Goal: Task Accomplishment & Management: Manage account settings

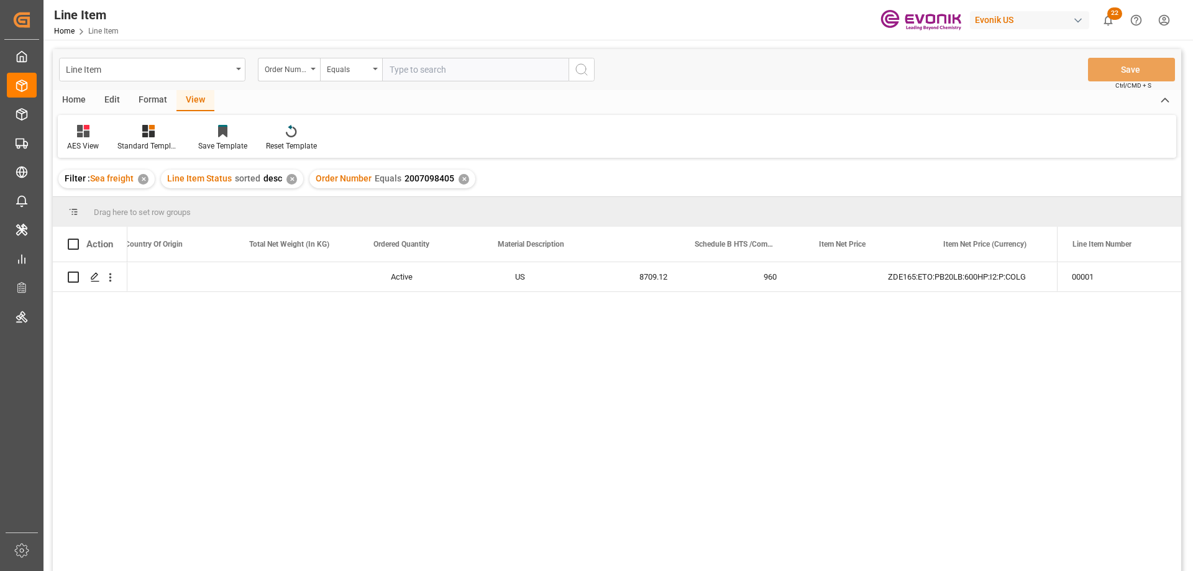
scroll to position [0, 390]
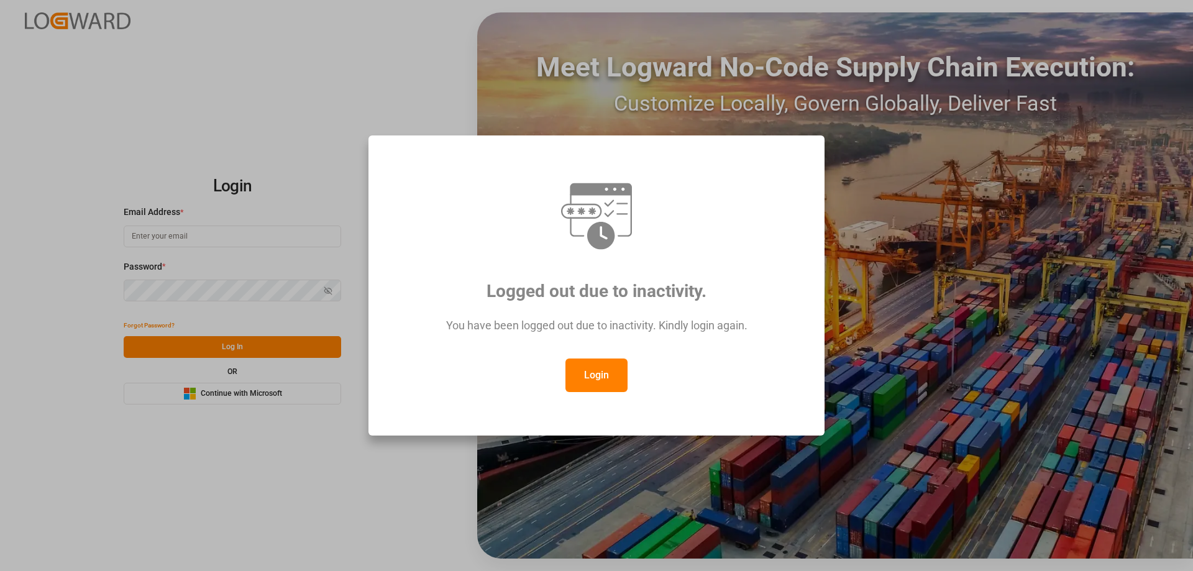
click at [588, 374] on button "Login" at bounding box center [596, 375] width 62 height 34
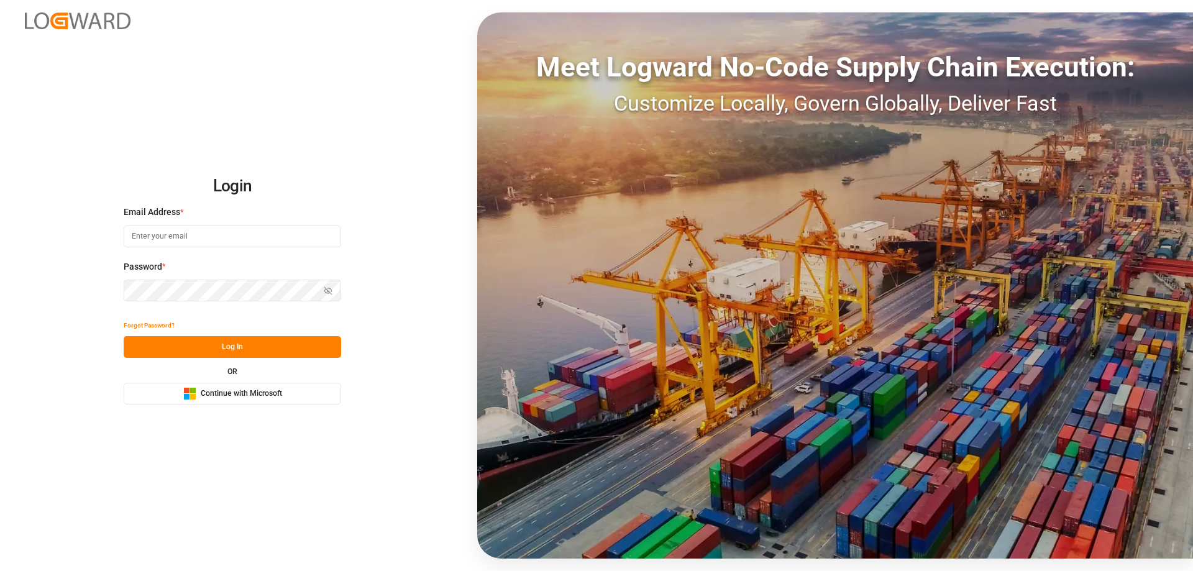
click at [223, 237] on input at bounding box center [232, 236] width 217 height 22
type input "Zachary.Glick@leschaco.com"
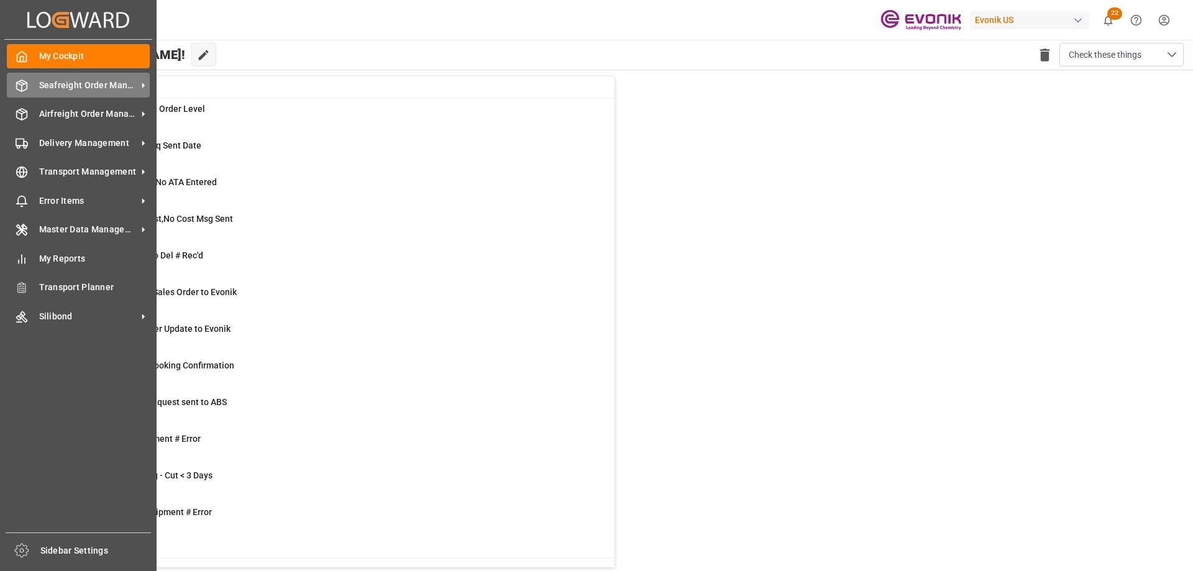
click at [120, 97] on div "Seafreight Order Management Seafreight Order Management" at bounding box center [78, 85] width 143 height 24
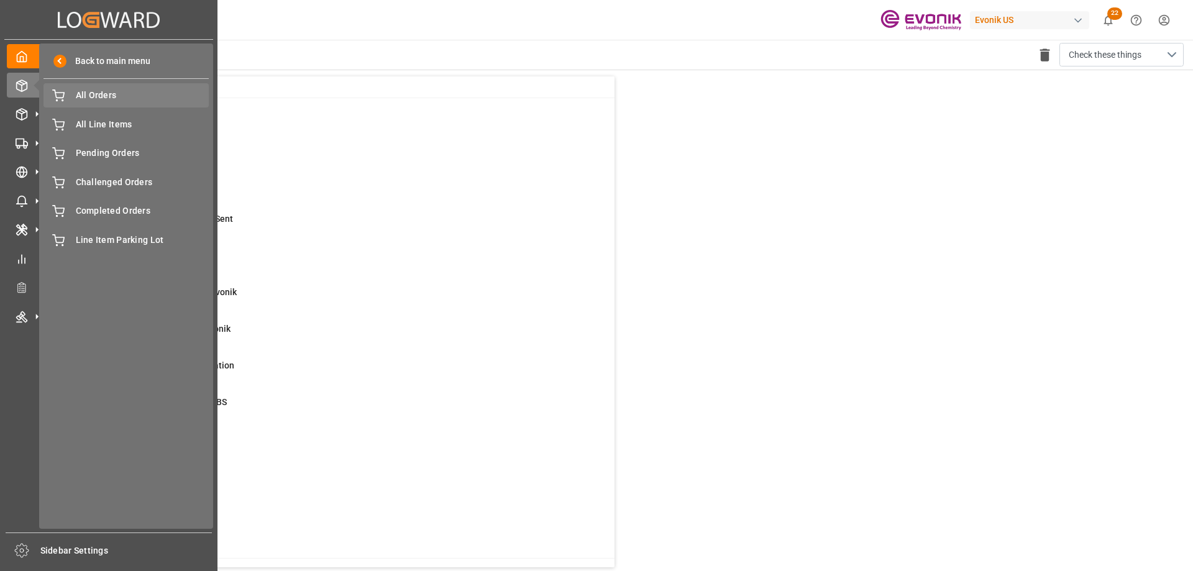
click at [99, 96] on span "All Orders" at bounding box center [143, 95] width 134 height 13
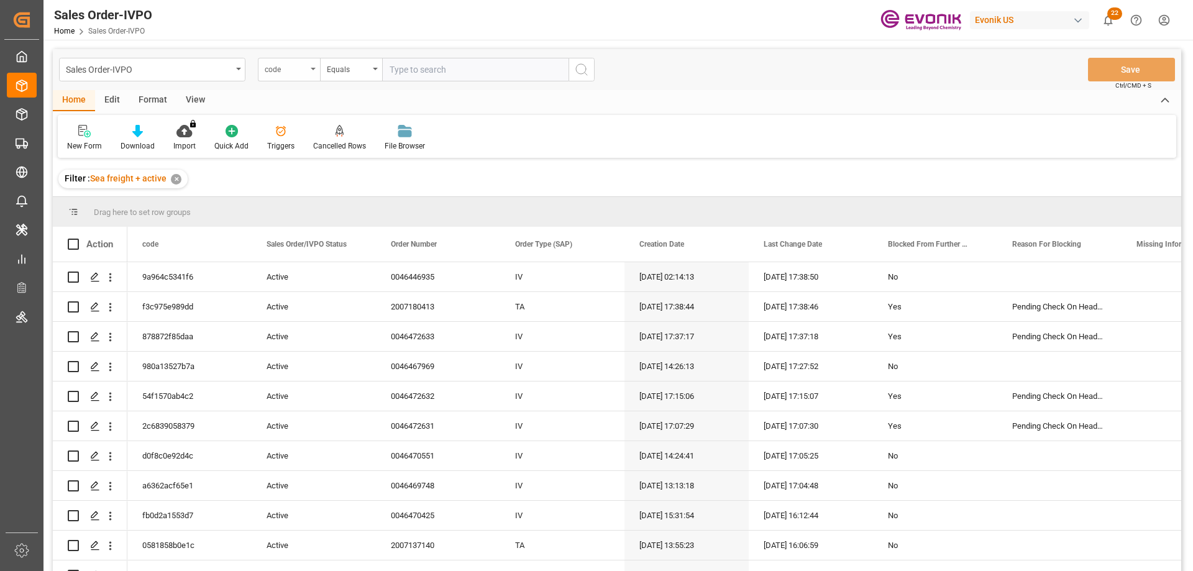
click at [304, 75] on div "code" at bounding box center [286, 68] width 42 height 14
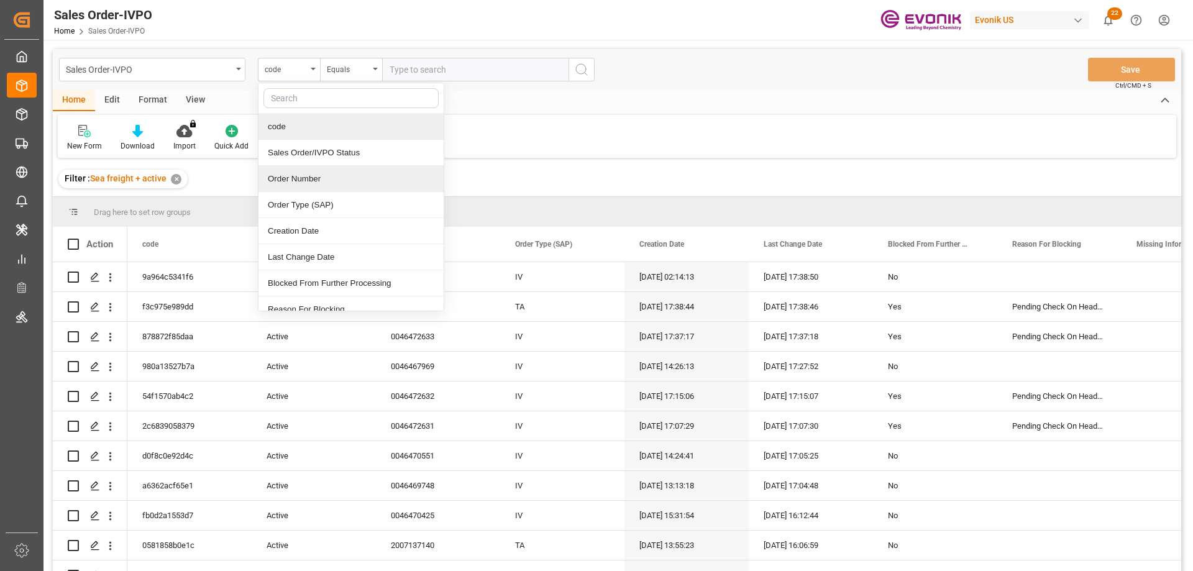
click at [307, 188] on div "Order Number" at bounding box center [350, 179] width 185 height 26
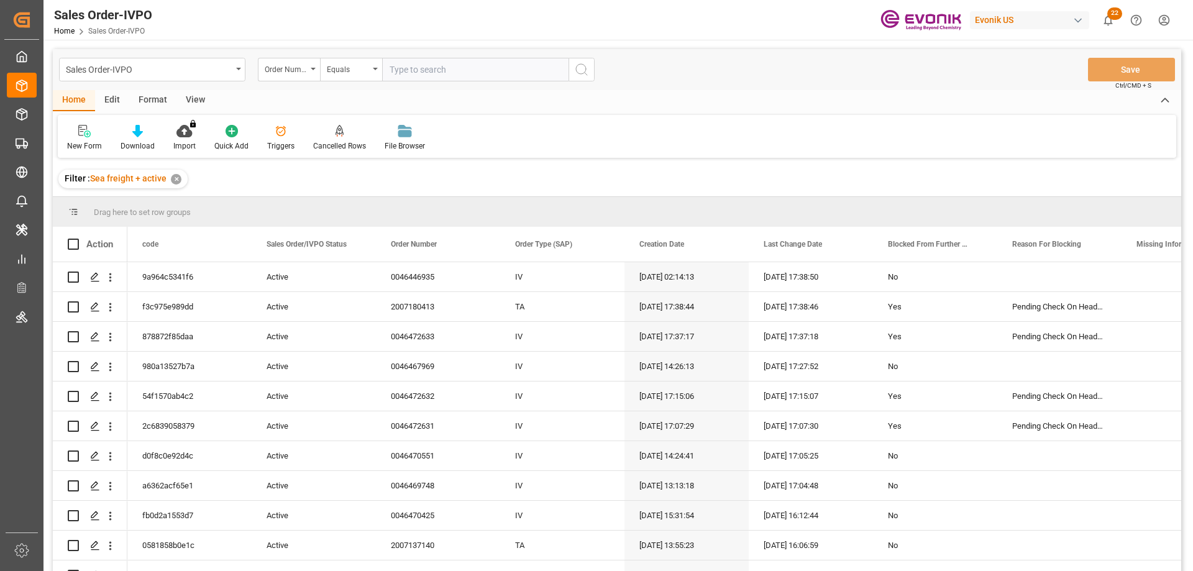
click at [431, 73] on input "text" at bounding box center [475, 70] width 186 height 24
paste input "0046448841"
type input "0046448841"
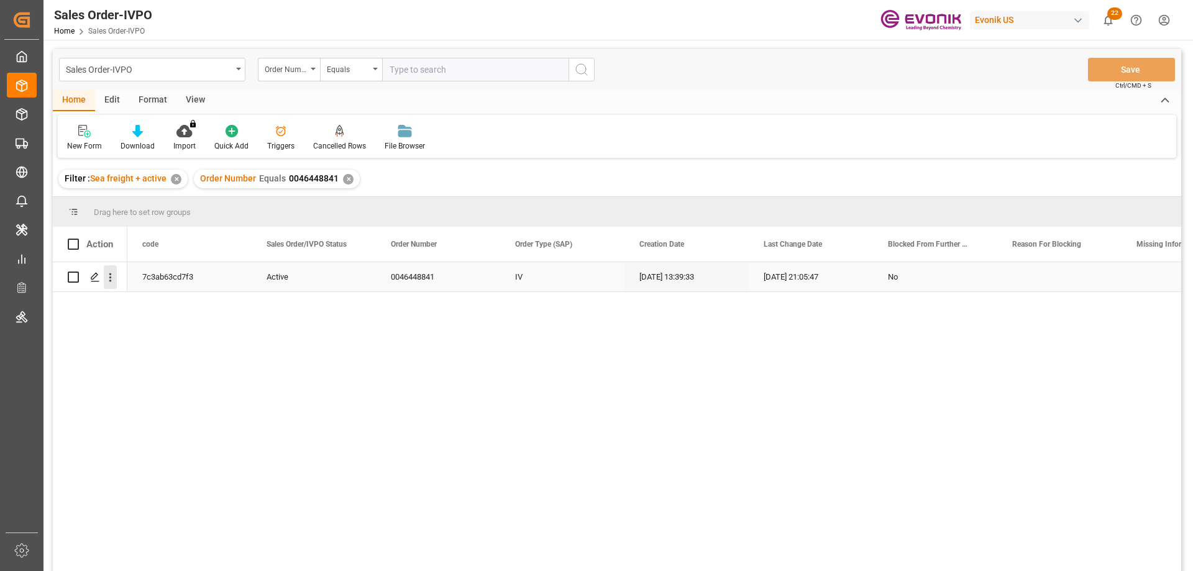
click at [114, 271] on icon "open menu" at bounding box center [110, 277] width 13 height 13
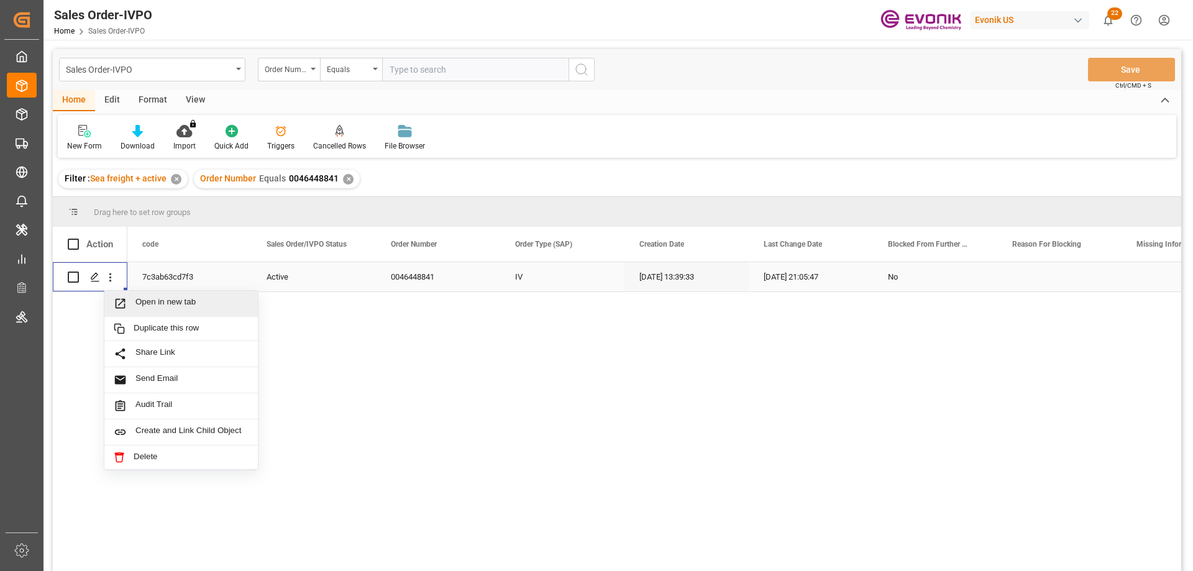
click at [150, 300] on span "Open in new tab" at bounding box center [191, 303] width 113 height 13
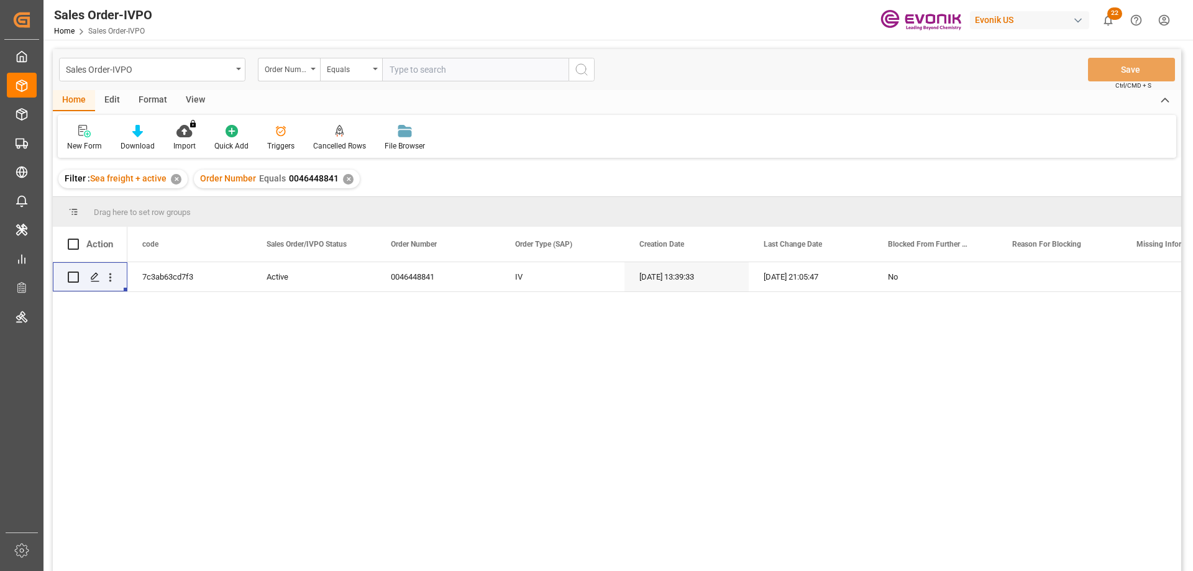
click at [431, 70] on input "text" at bounding box center [475, 70] width 186 height 24
paste input "2007079971"
type input "2007079971"
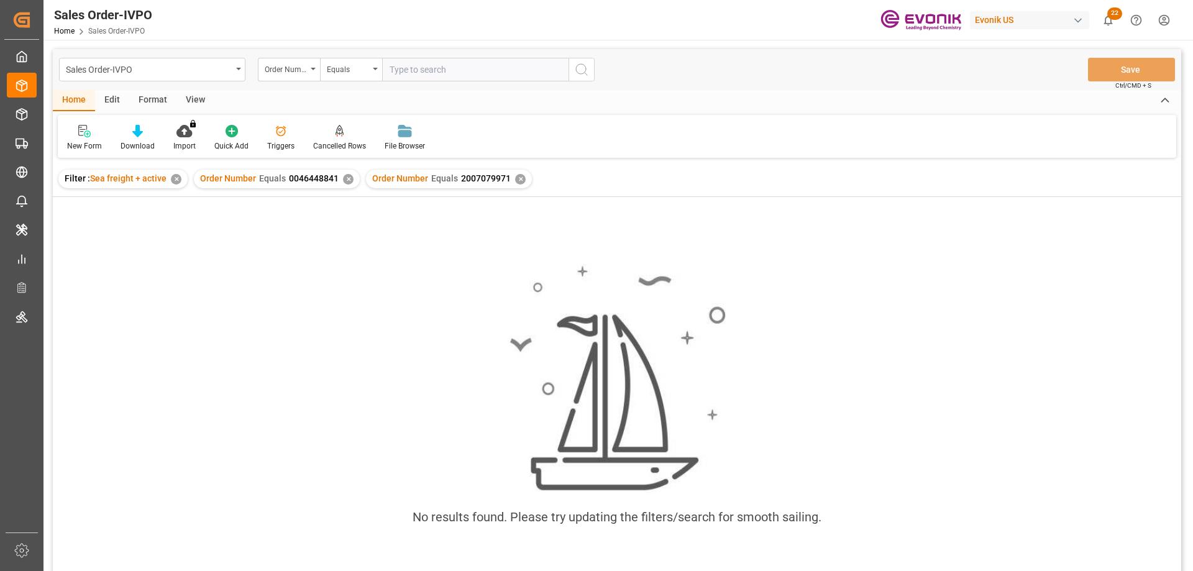
click at [346, 180] on div "✕" at bounding box center [348, 179] width 11 height 11
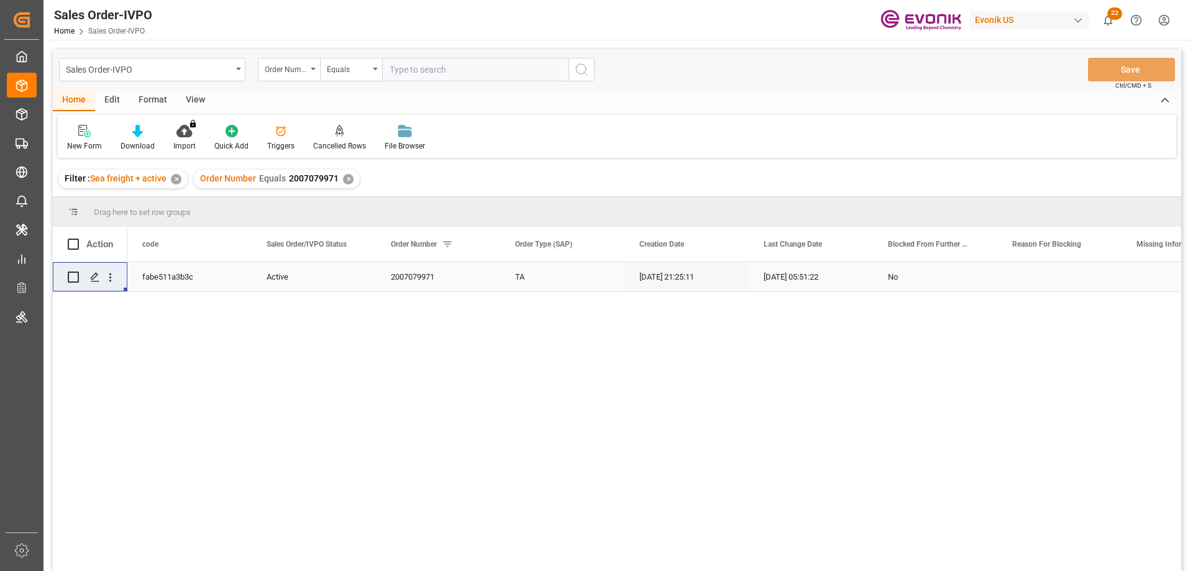
click at [117, 278] on div "Press SPACE to select this row." at bounding box center [110, 277] width 32 height 24
click at [112, 277] on icon "open menu" at bounding box center [110, 277] width 13 height 13
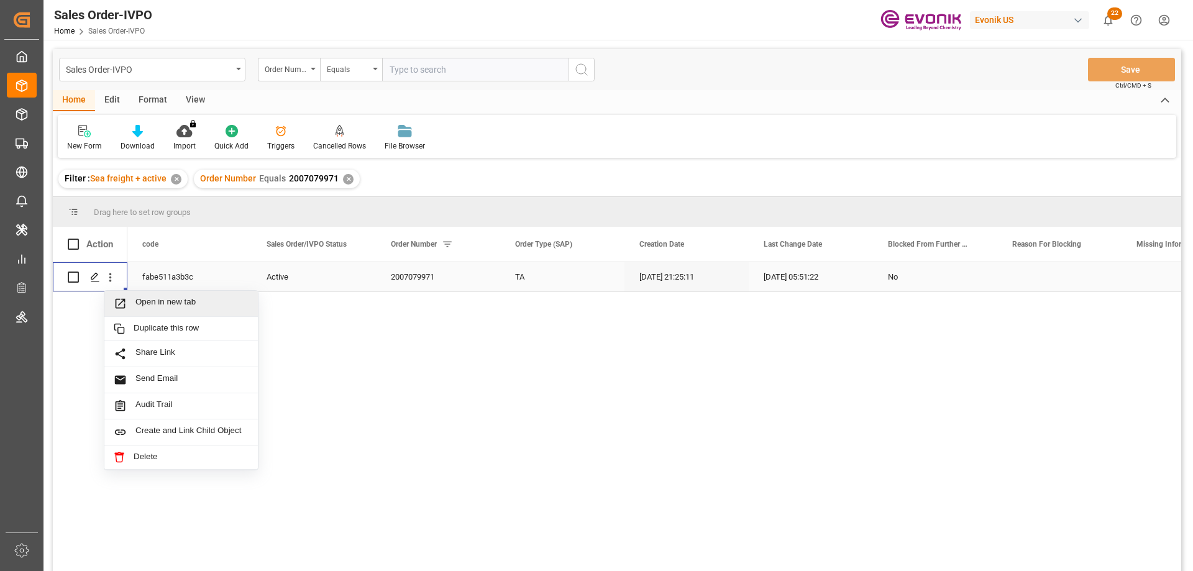
click at [156, 298] on span "Open in new tab" at bounding box center [191, 303] width 113 height 13
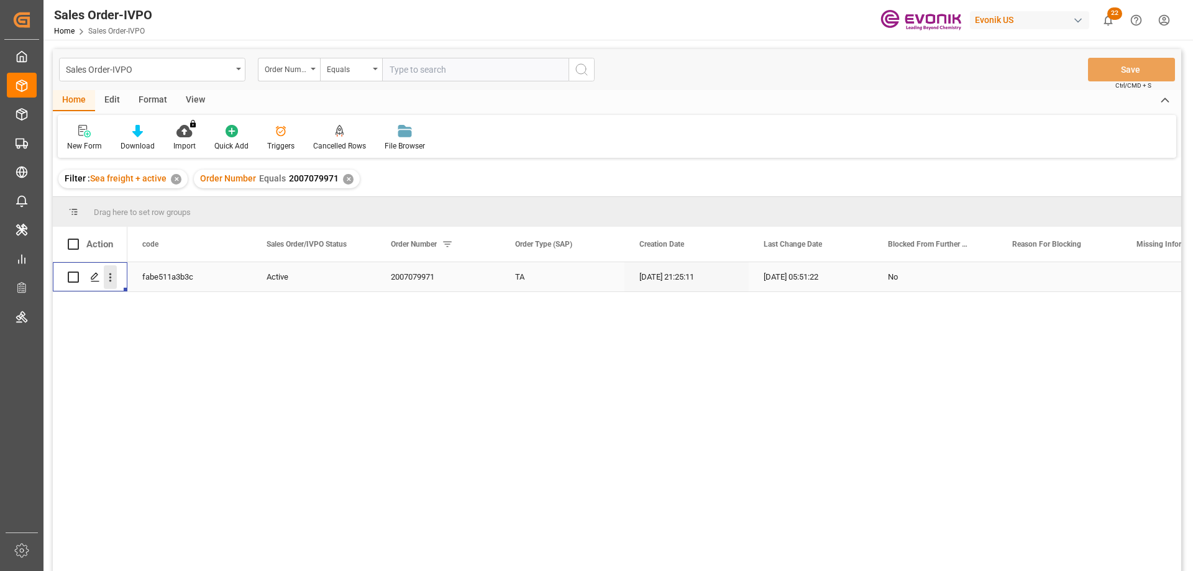
click at [111, 277] on icon "open menu" at bounding box center [110, 277] width 2 height 9
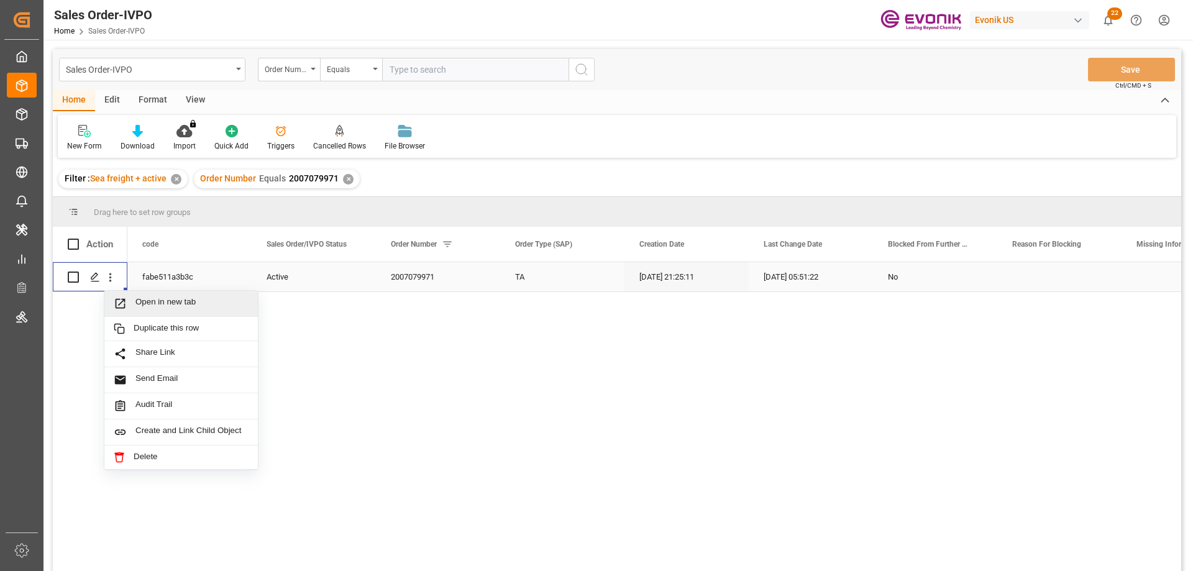
click at [148, 306] on span "Open in new tab" at bounding box center [191, 303] width 113 height 13
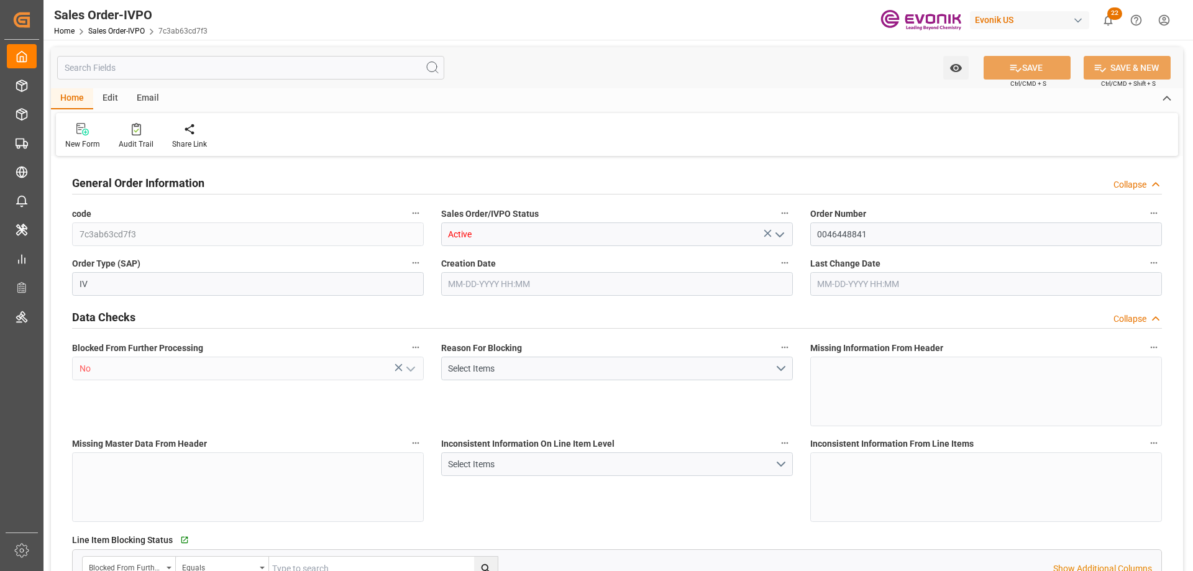
type input "7c3ab63cd7f3"
type input "Active"
type input "0046448841"
type input "IV"
type input "No"
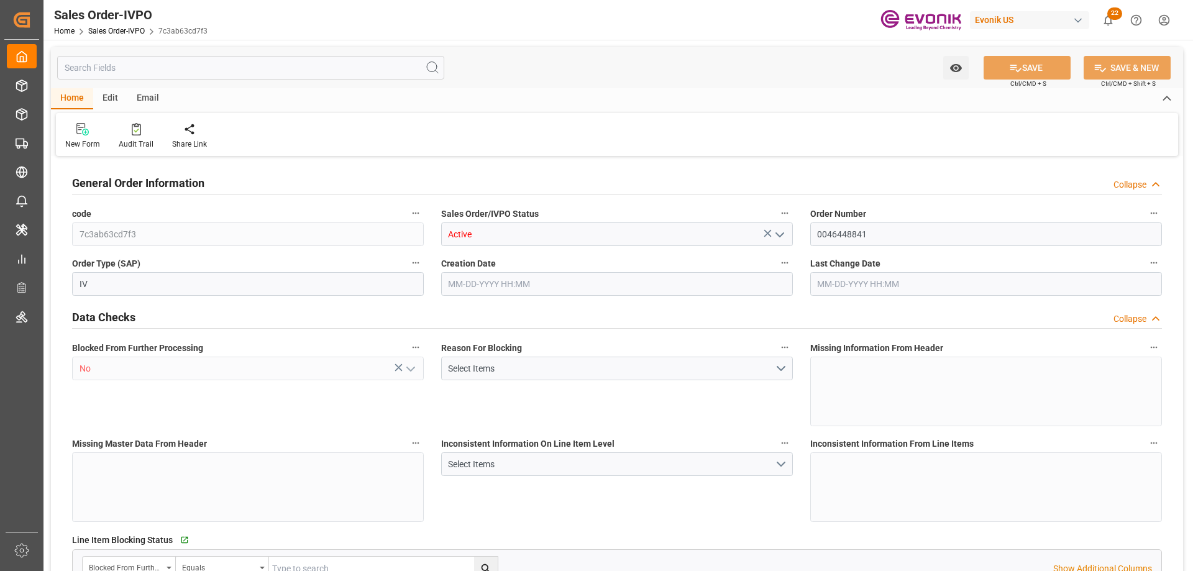
type input "P2P"
type input "45"
type input "FCL"
type input "0006"
type input "20GP"
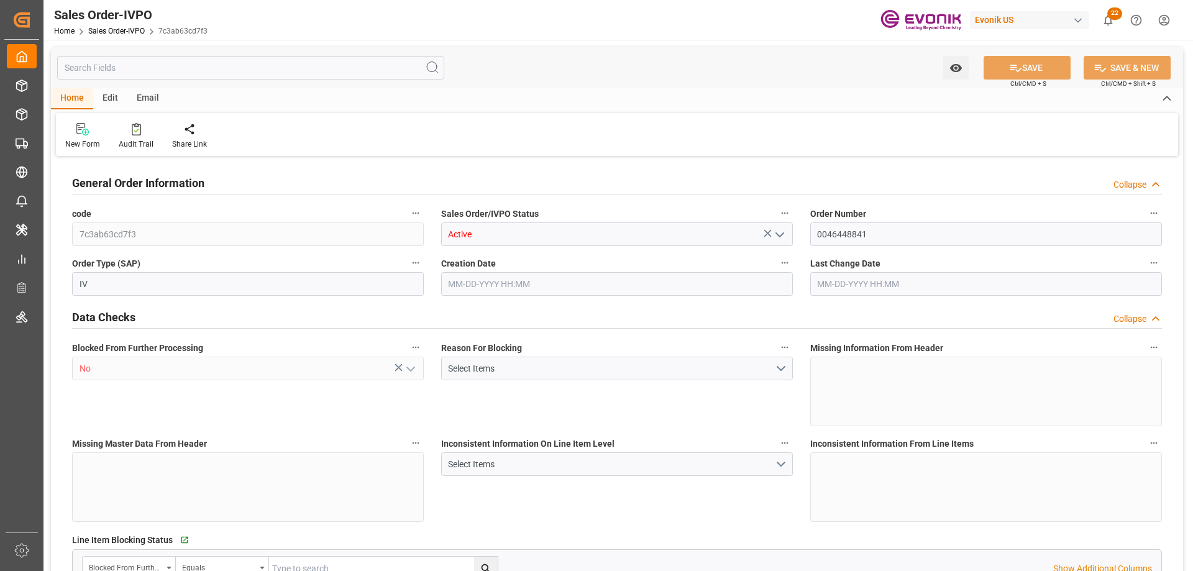
type textarea "No Tank Container"
type input "0046448841"
type input "01"
type input "SP AL Oil Additives"
type input "Specialty Additives"
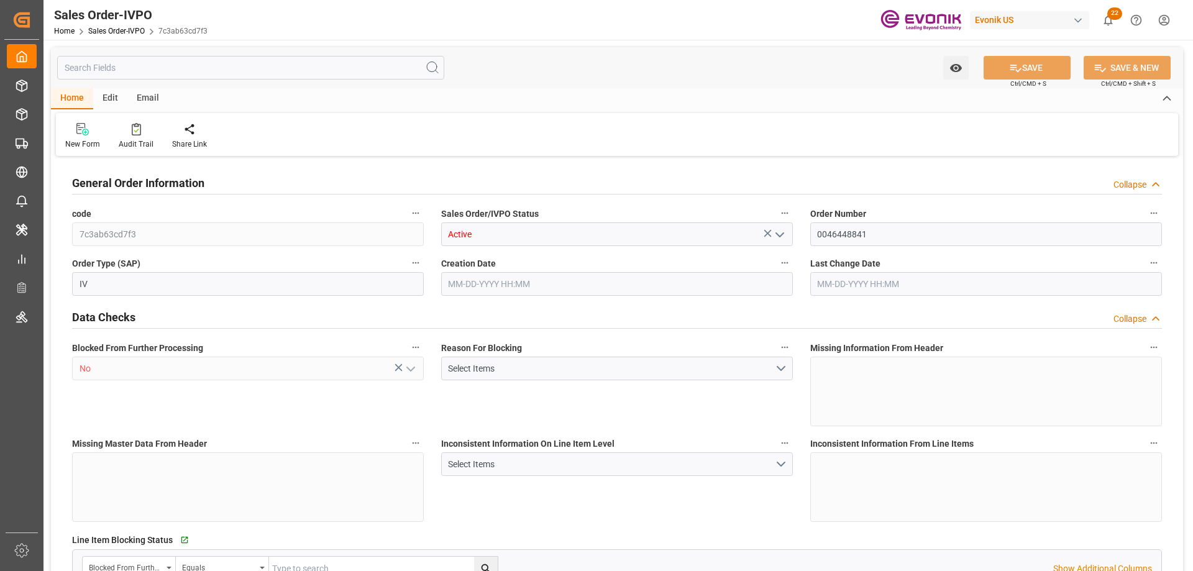
type input "CIF"
type input "Rotterdam"
type input "+49 6181 59-2043"
type input "Andreas.bachmann@evonik.com"
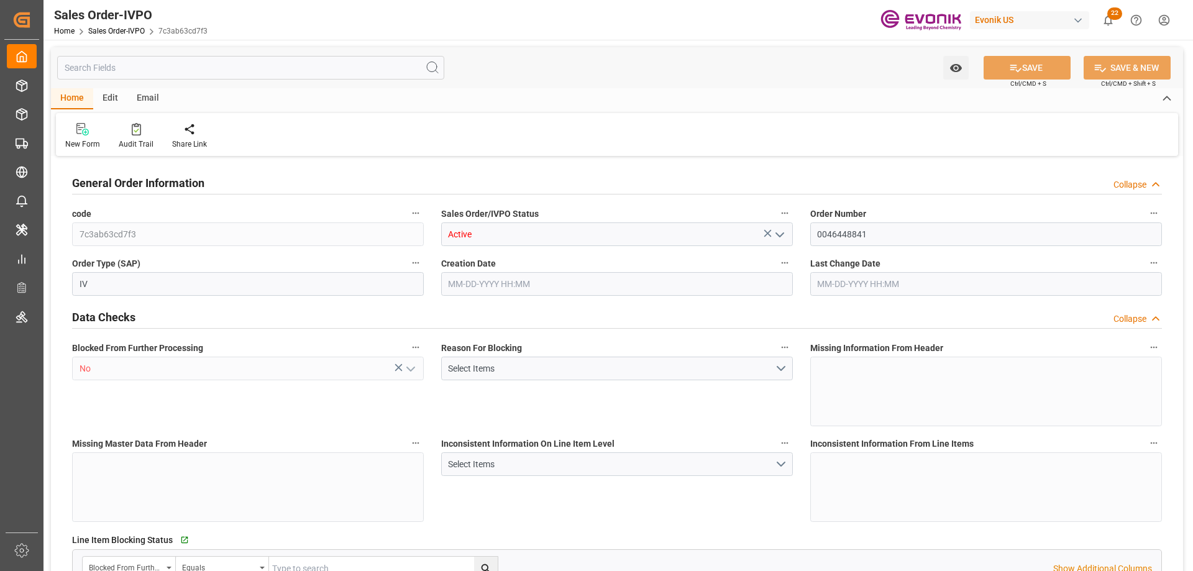
type textarea "Not required"
type textarea "RESELLER"
type input "DE"
type input "Done"
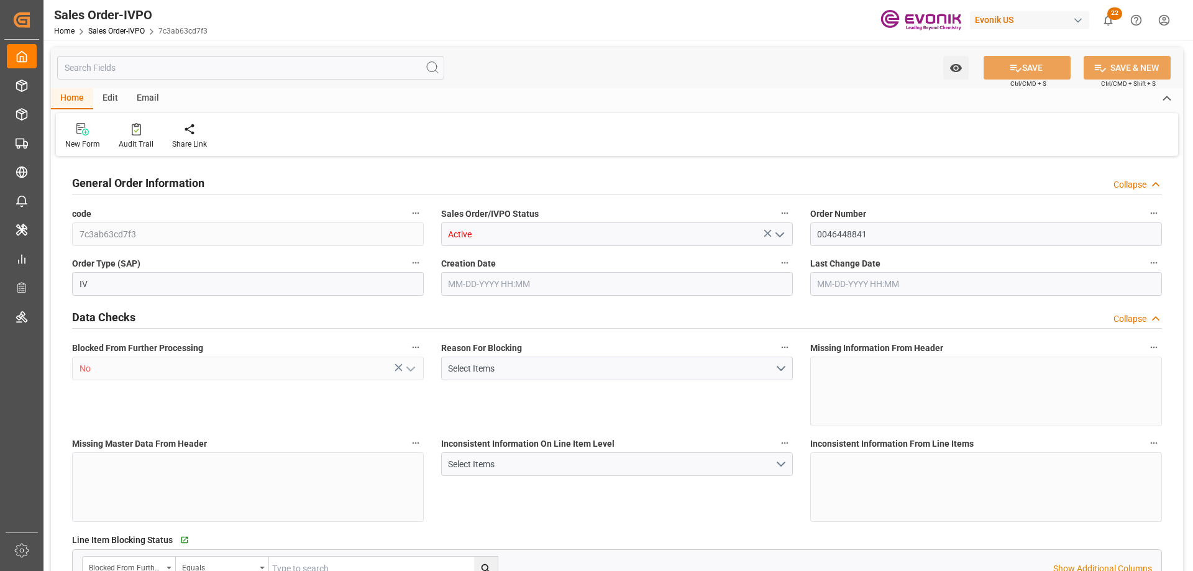
type input "20GP"
type input "Done"
type input "NLRTM"
type input "0"
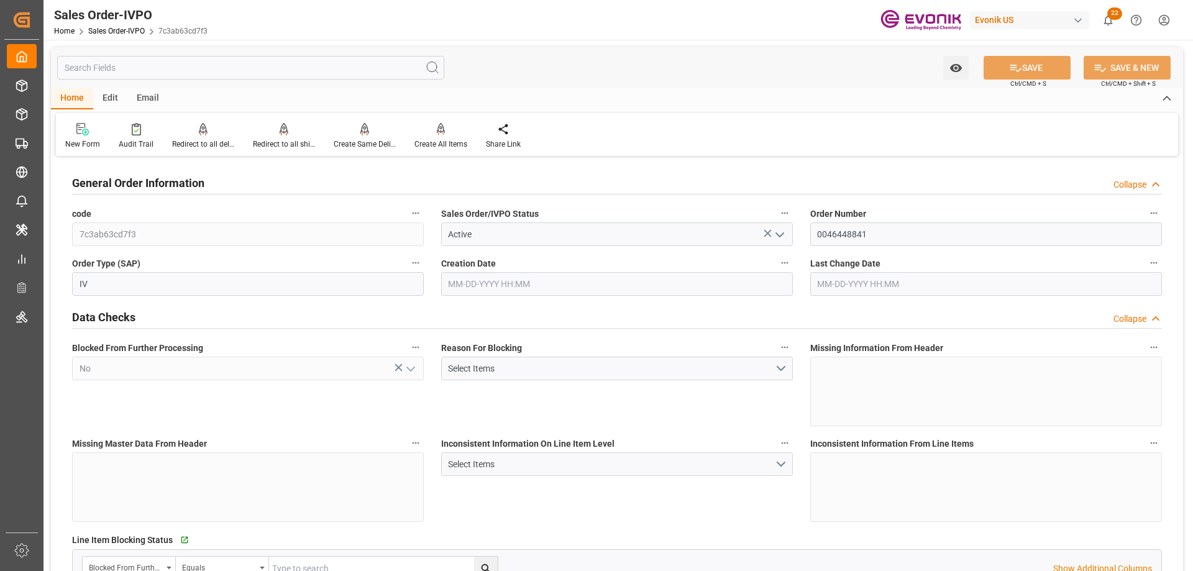
type input "1"
type input "16200"
type input "26.4204"
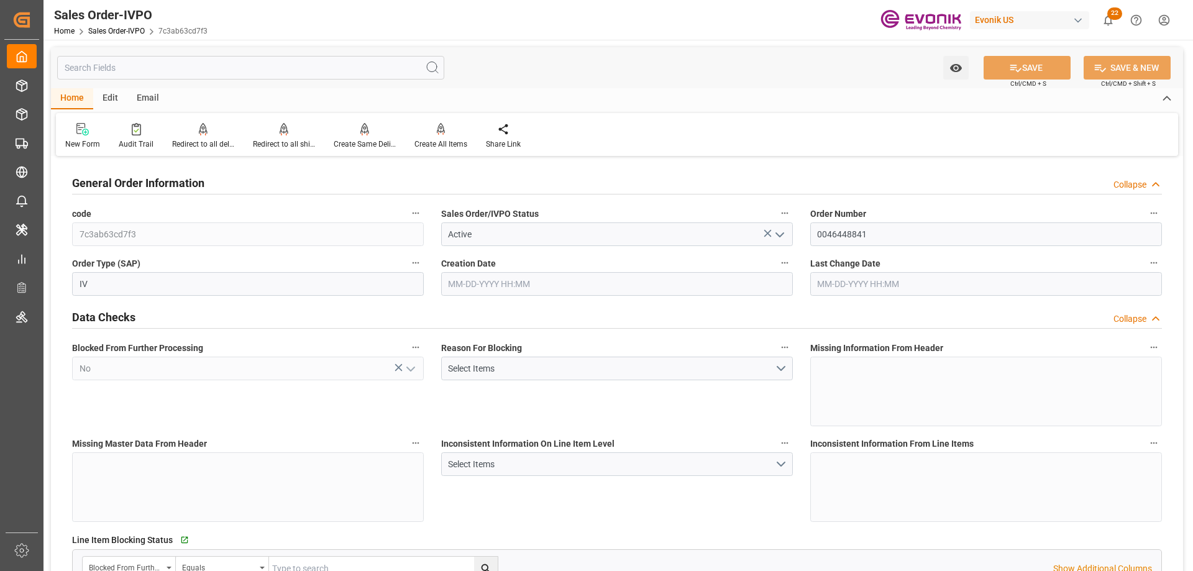
type input "17000"
type input "30"
type input "04-09-2025 13:39"
type input "08-13-2025 21:05"
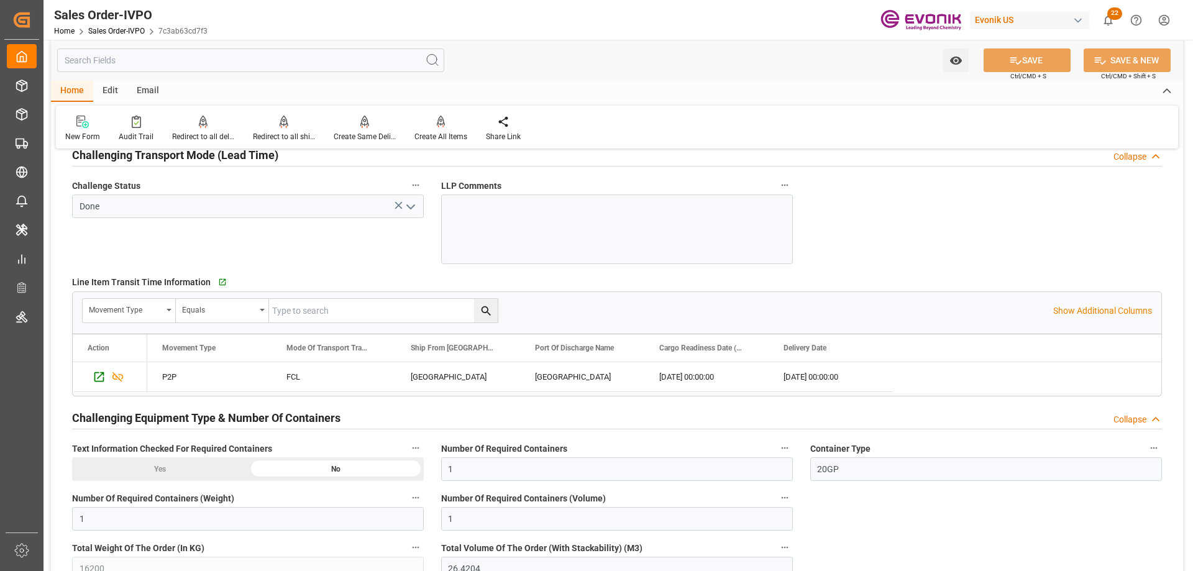
scroll to position [1801, 0]
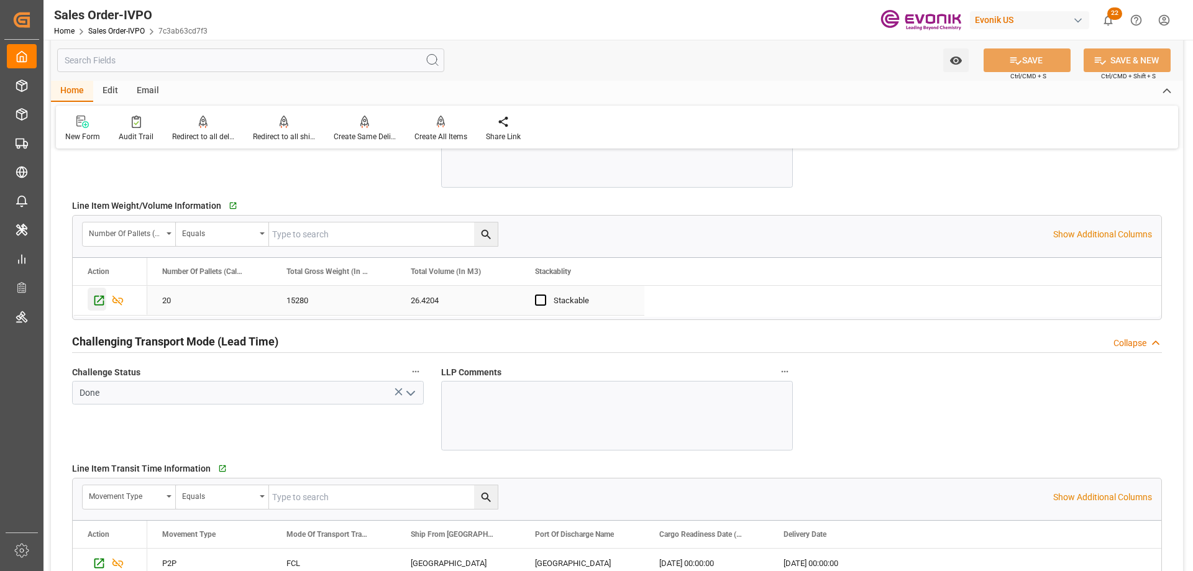
click at [101, 305] on icon "Press SPACE to select this row." at bounding box center [99, 301] width 10 height 10
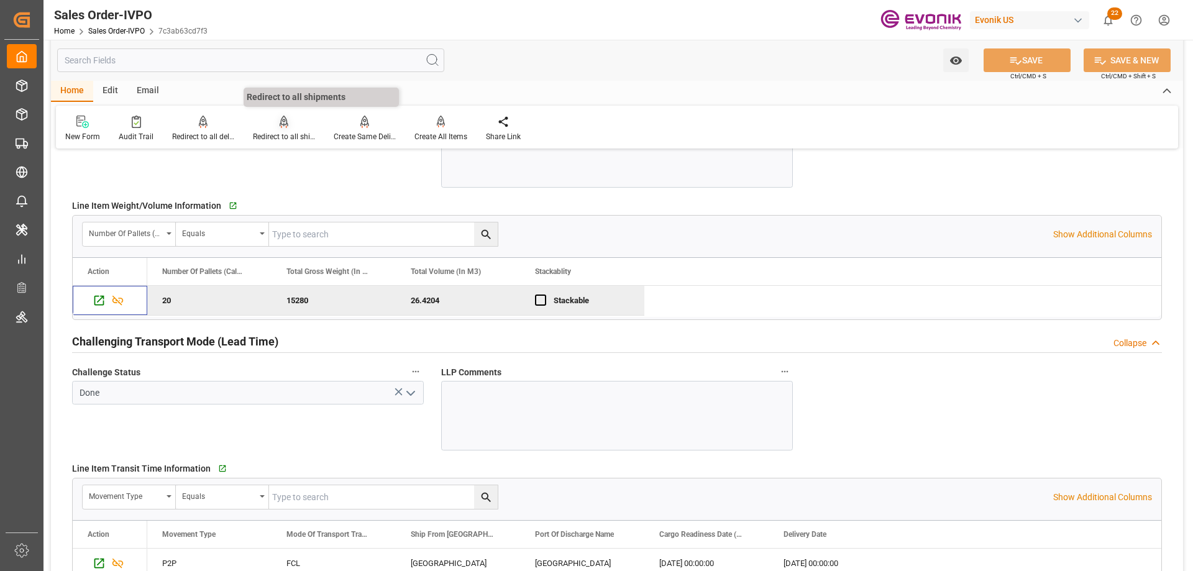
click at [272, 125] on div at bounding box center [284, 121] width 62 height 13
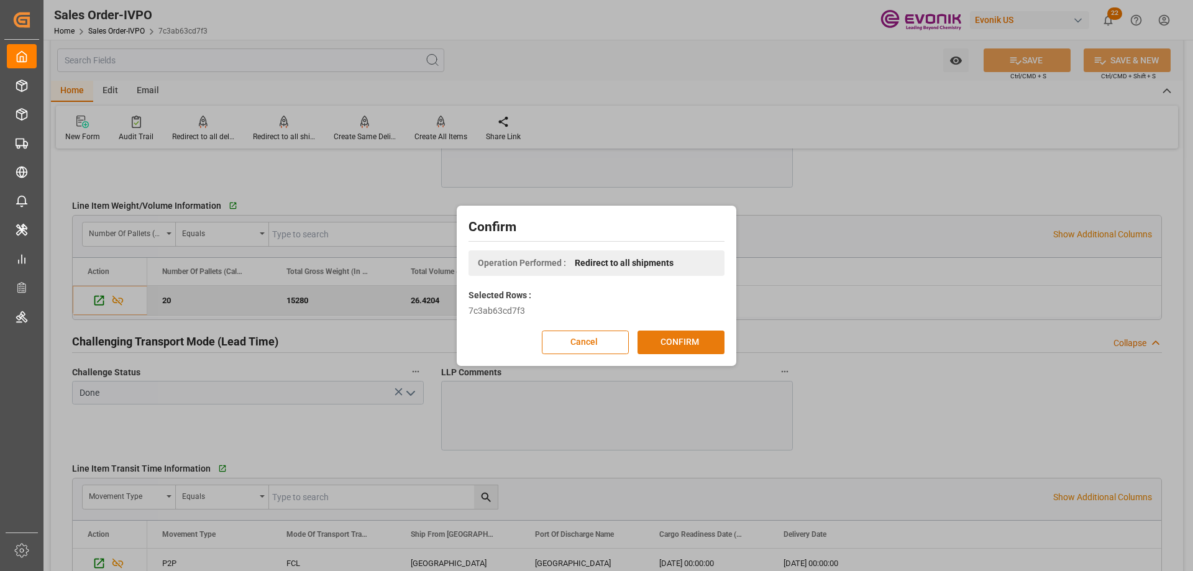
click at [670, 345] on button "CONFIRM" at bounding box center [680, 342] width 87 height 24
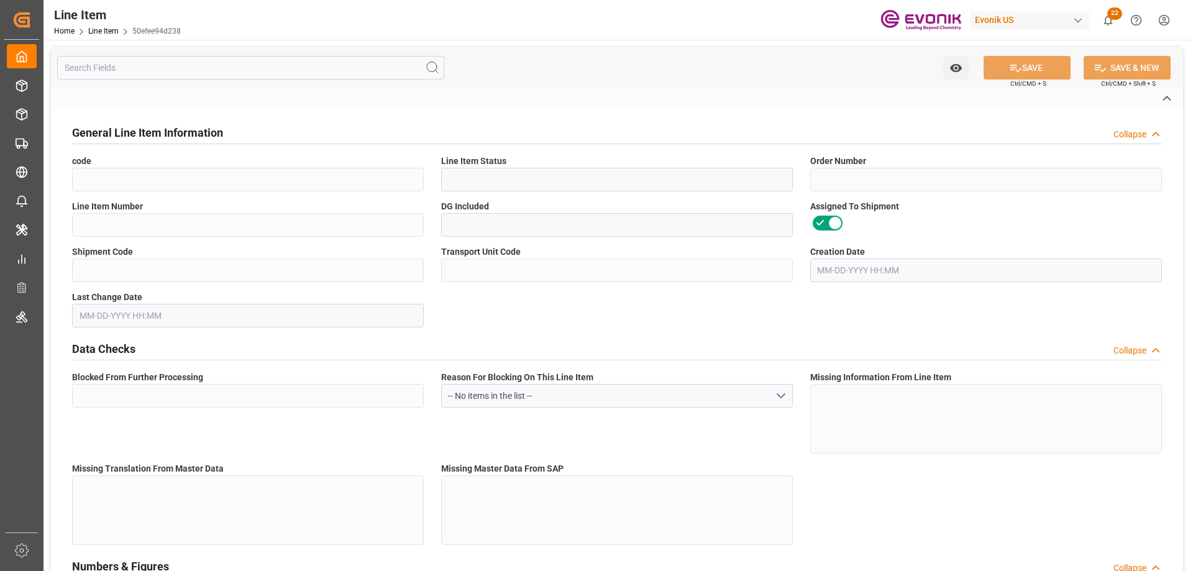
type input "50efee94d238"
type input "Active"
type input "0046448841"
type input "00010"
type input "No"
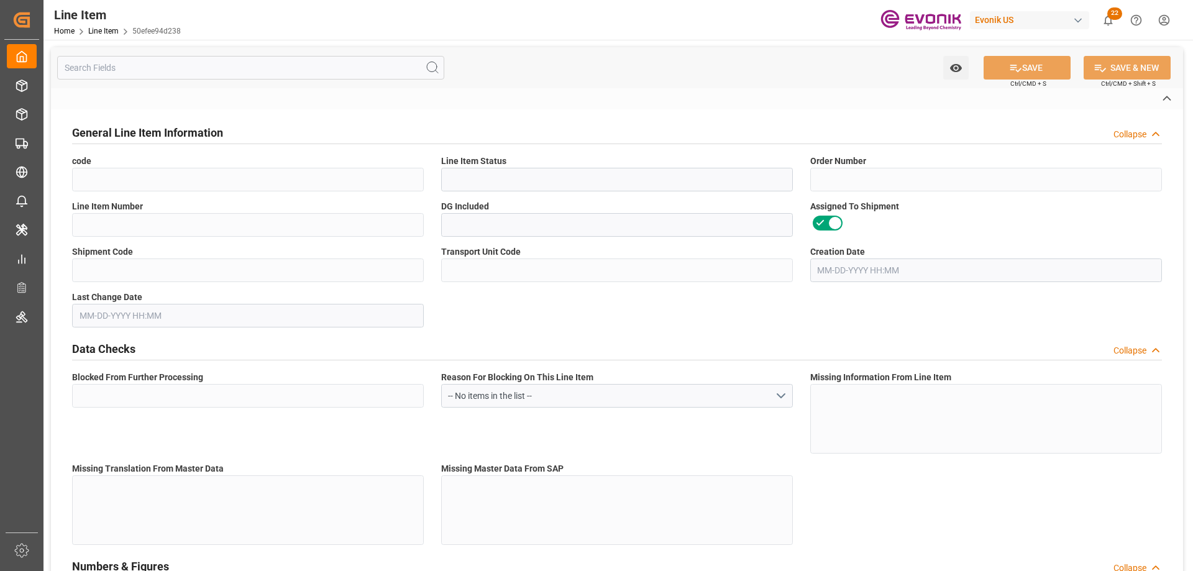
type input "122017437bc2"
type input "5ee95ee1cb06"
type input "No"
type input "DR"
type input "Yes"
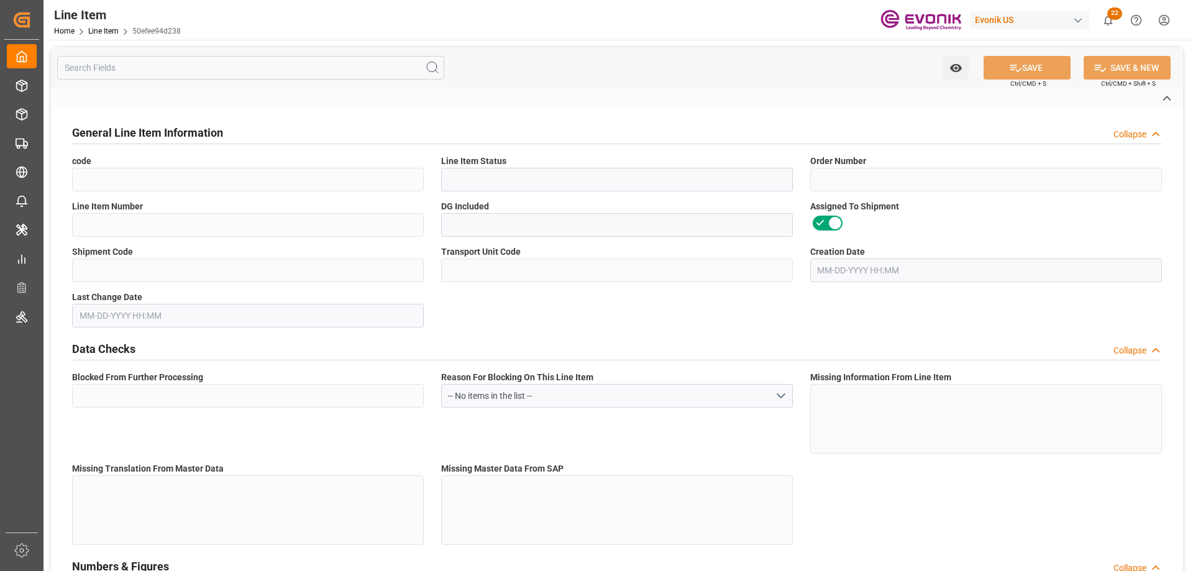
type input "99967606"
type textarea "VISCOPLEX® 6-850(4001) DRUM 175KG"
type input "USD"
type input "PACK"
type input "3811210000"
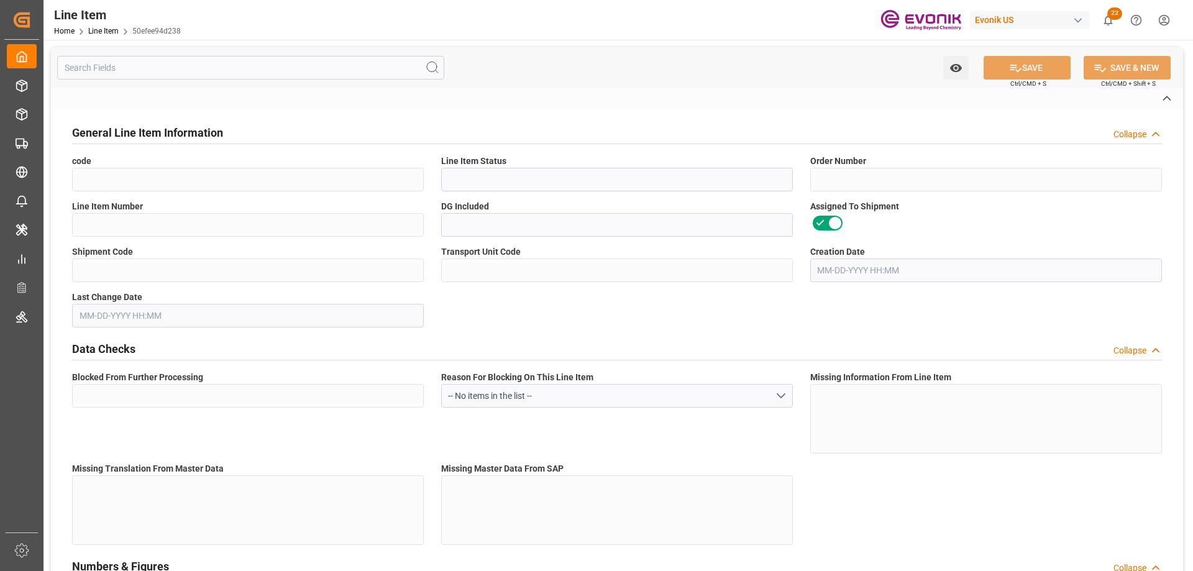
type input "EAR99"
type input "US"
type input "DR"
type input "PCE"
type input "KGM"
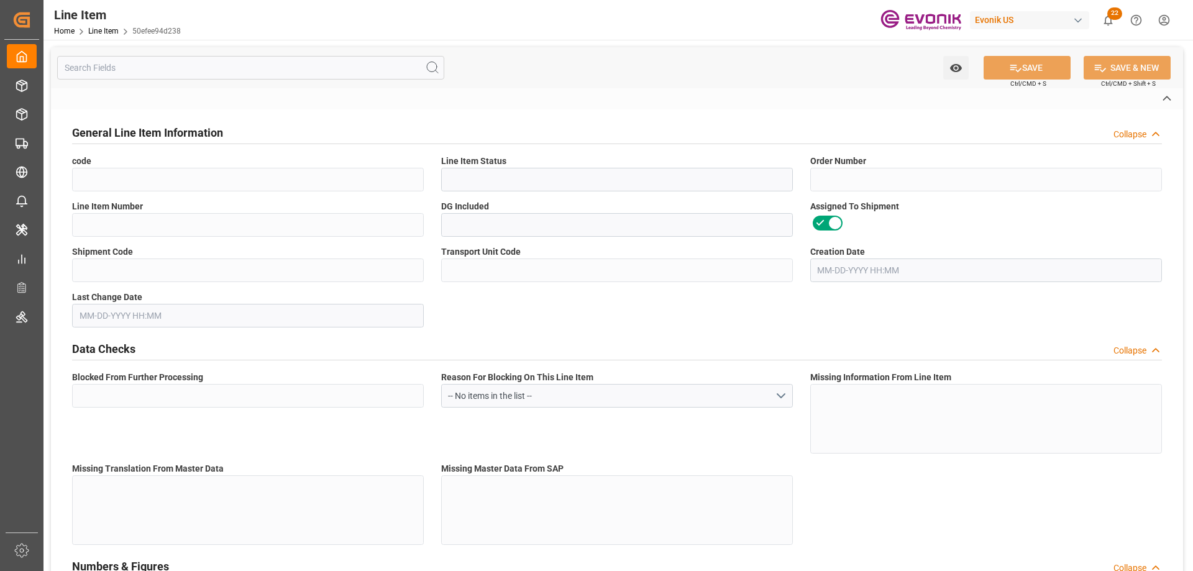
type textarea "KGM"
type input "KGM"
type textarea "KGM"
type input "M3"
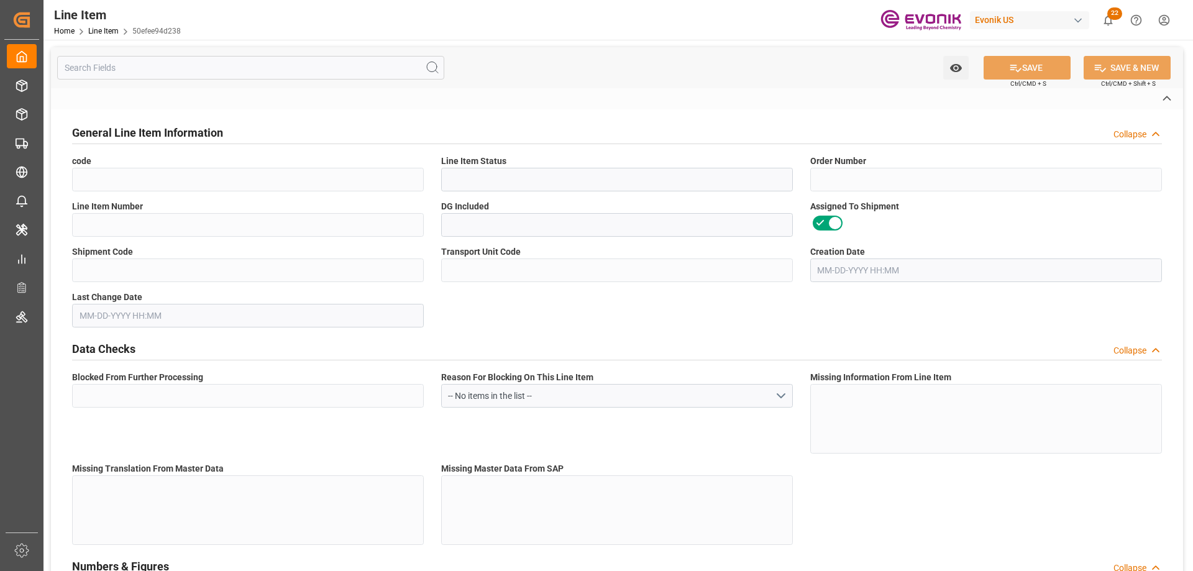
type textarea "DMQ"
type input "M3"
type input "DR"
type input "KGM"
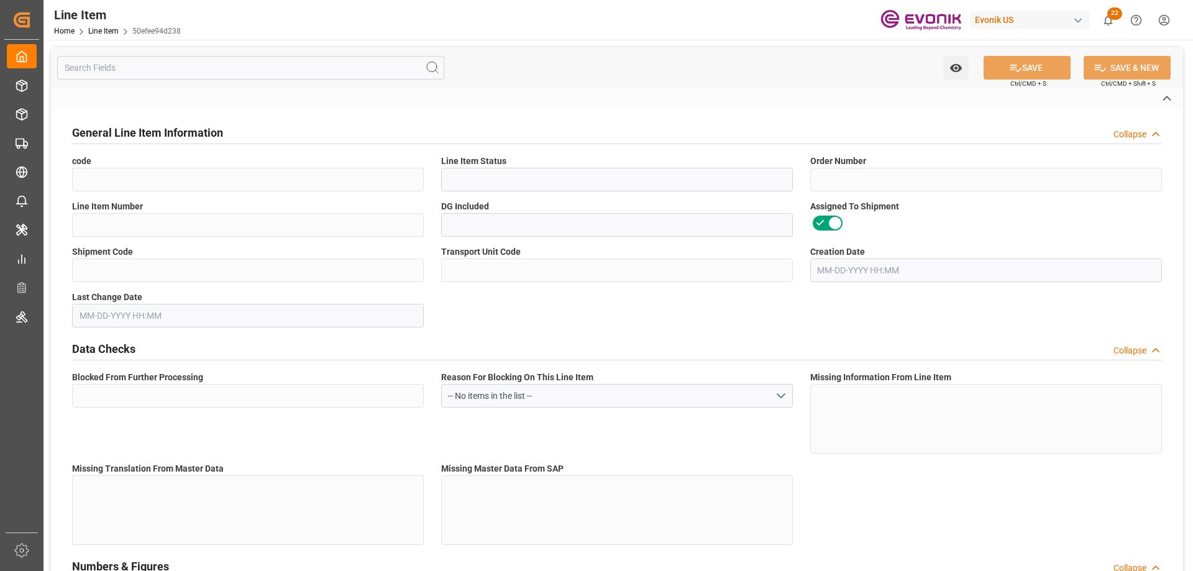
type input "M3"
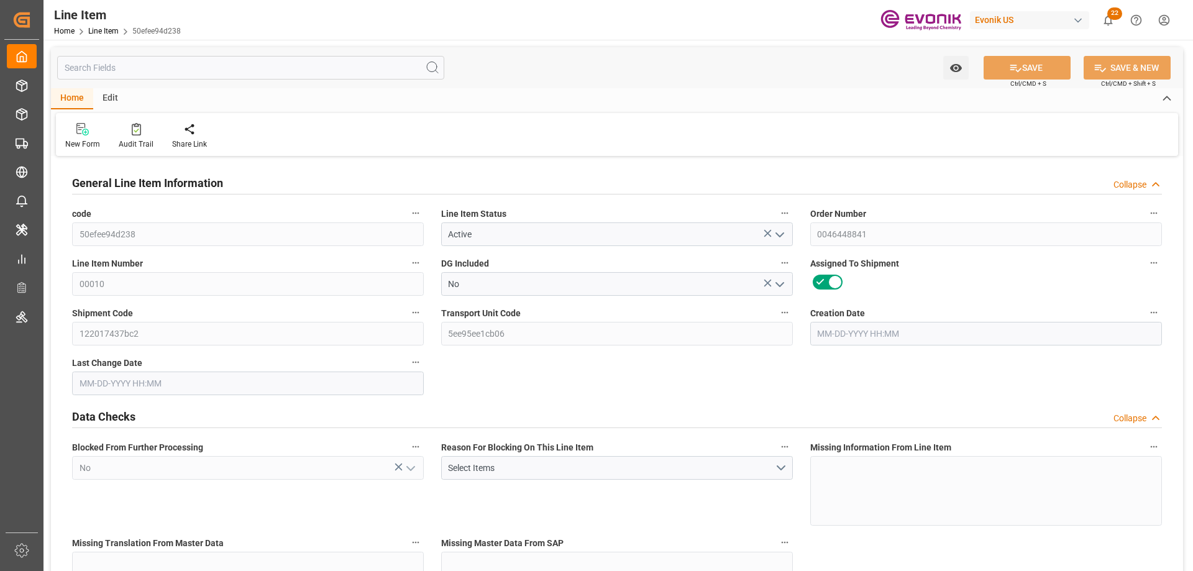
type input "20"
type input "15280"
type input "14000"
type input "26.4204"
type input "80"
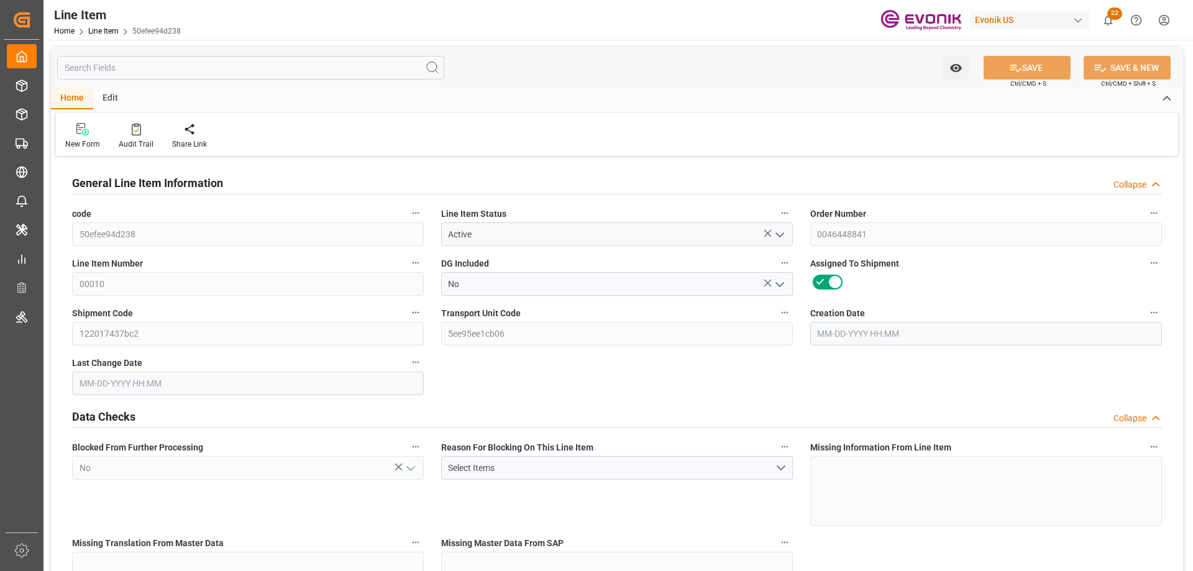
type input "66500"
type input "80"
type input "15280"
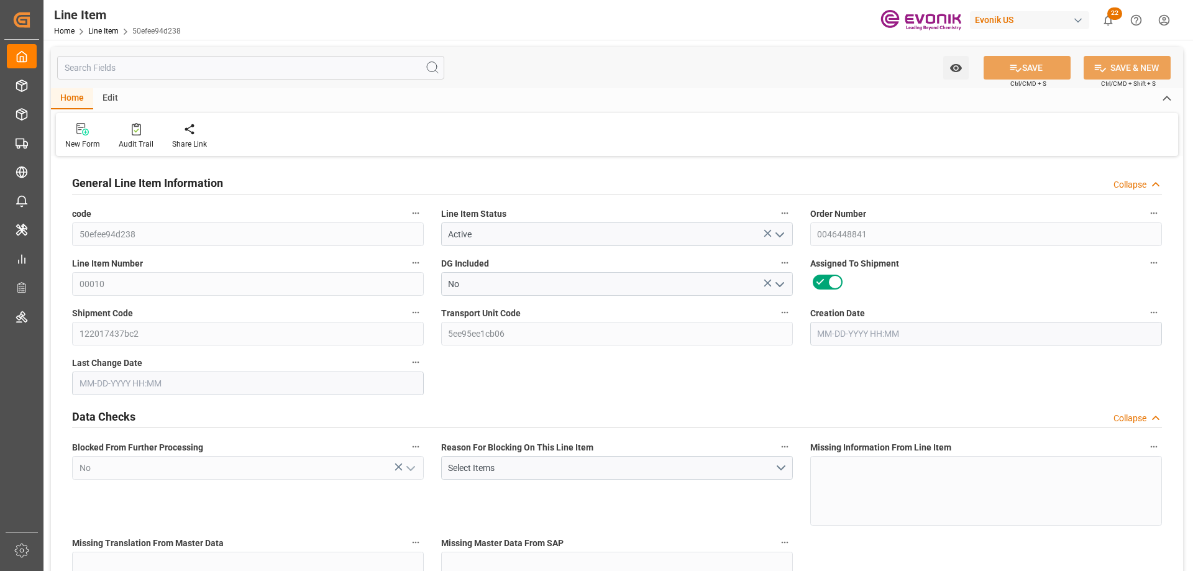
type input "16200"
type input "14000"
type input "26.4204"
type input "26420.4"
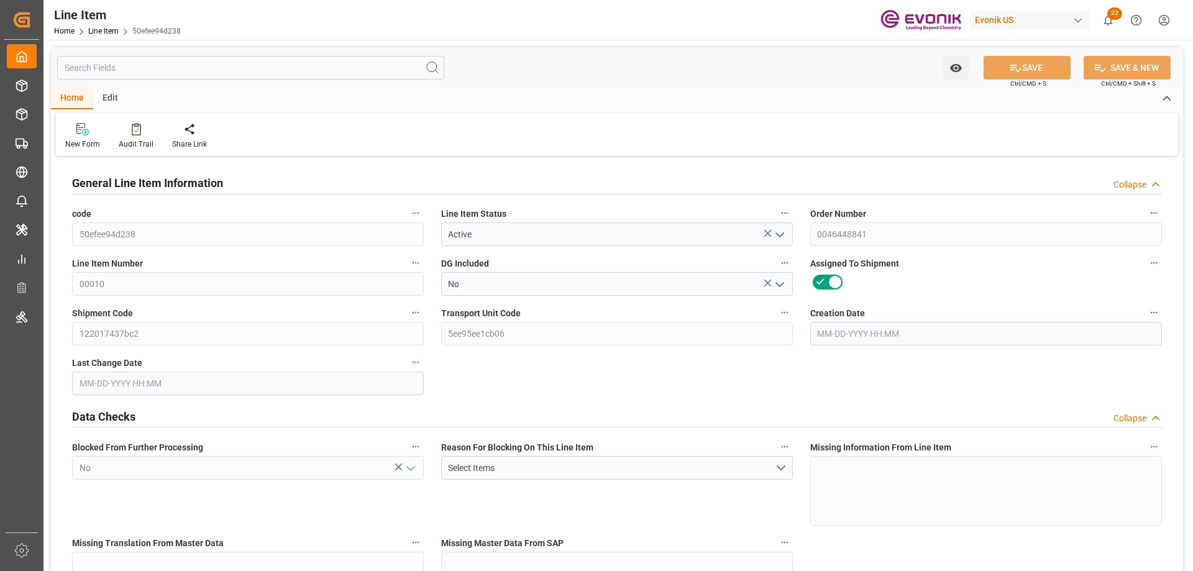
type input "80"
type input "15280"
type input "14000"
type input "26.4204"
type input "04-09-2025 13:39"
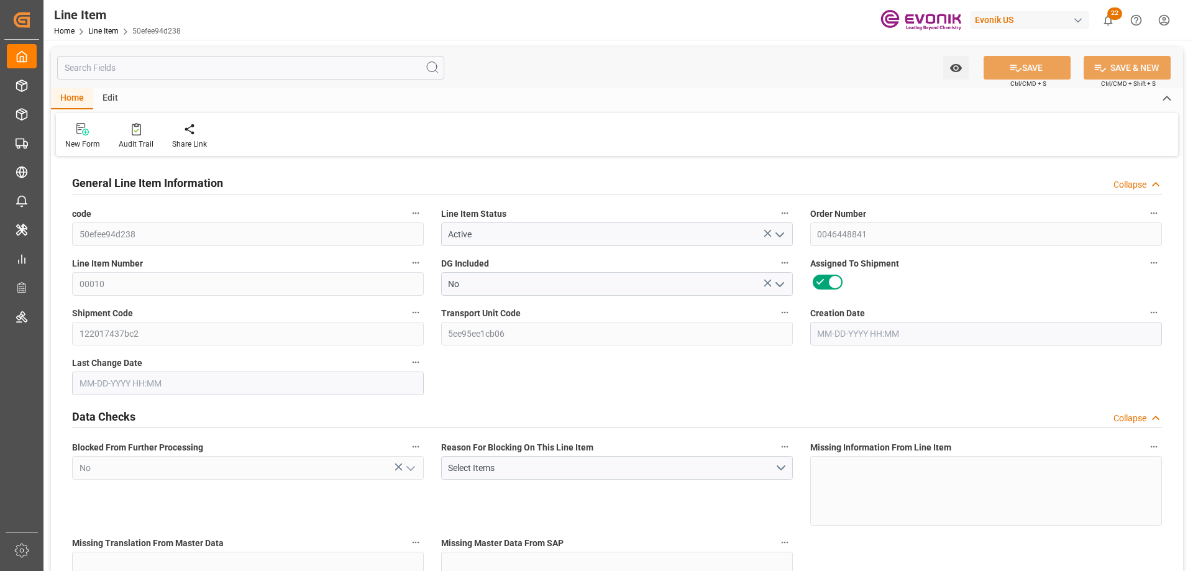
type input "08-22-2025 16:52"
type input "[DATE]"
type input "09-04-2025"
type input "08-27-2025"
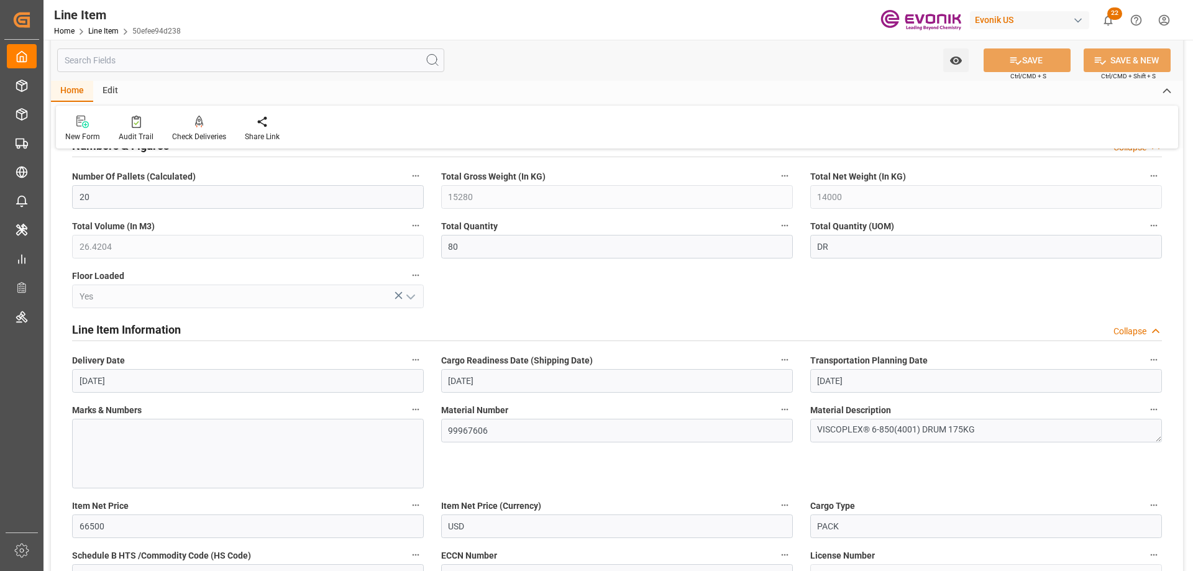
scroll to position [435, 0]
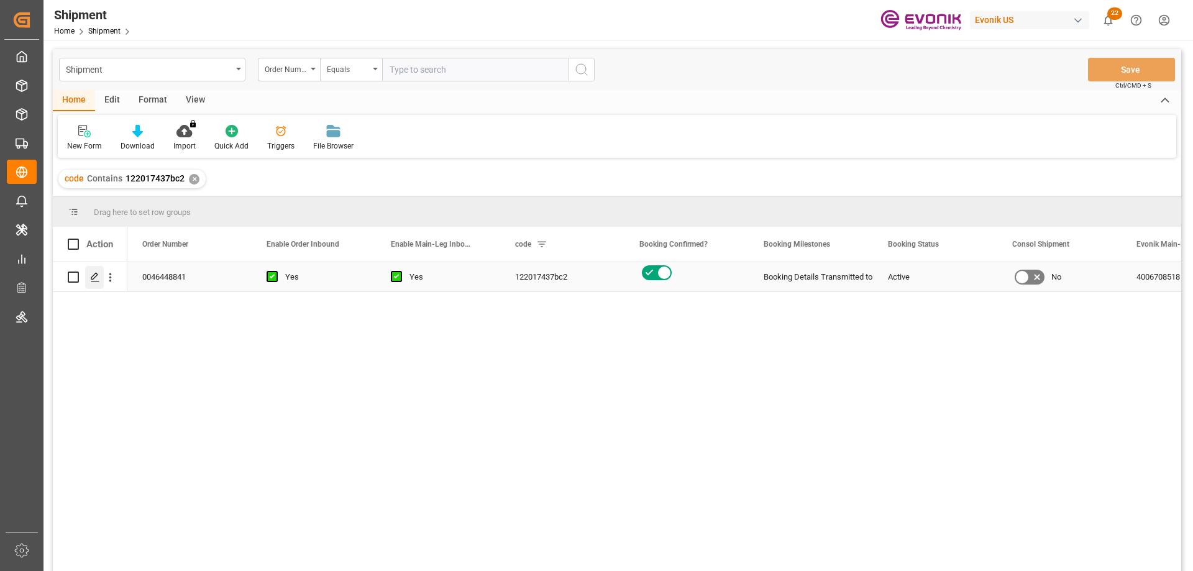
click at [90, 280] on icon "Press SPACE to select this row." at bounding box center [95, 277] width 10 height 10
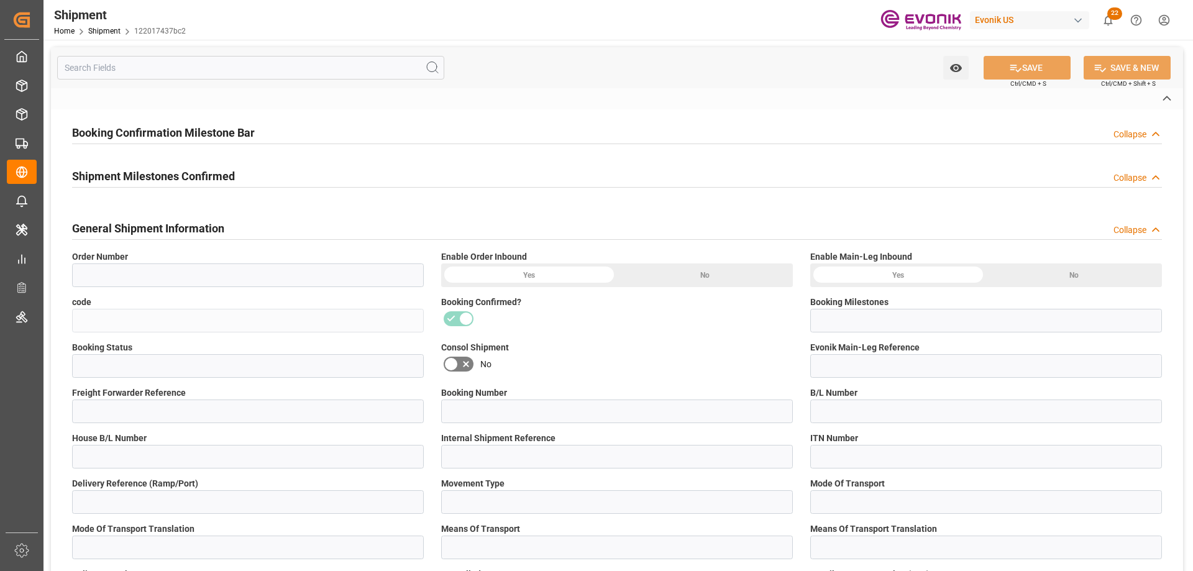
type input "0046448841"
type input "122017437bc2"
type input "Booking Details Transmitted to SAP"
type input "Active"
type input "4006708518"
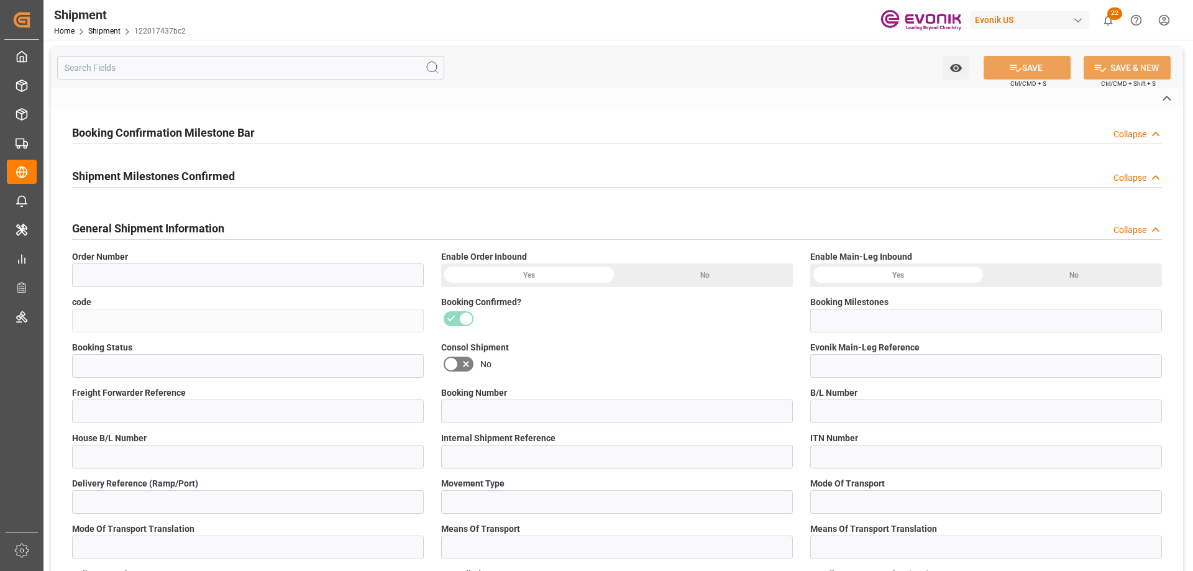
type input "250805000302"
type input "2161628550"
type input "OOLU2161628550"
type input "2161628550"
type input "P2P"
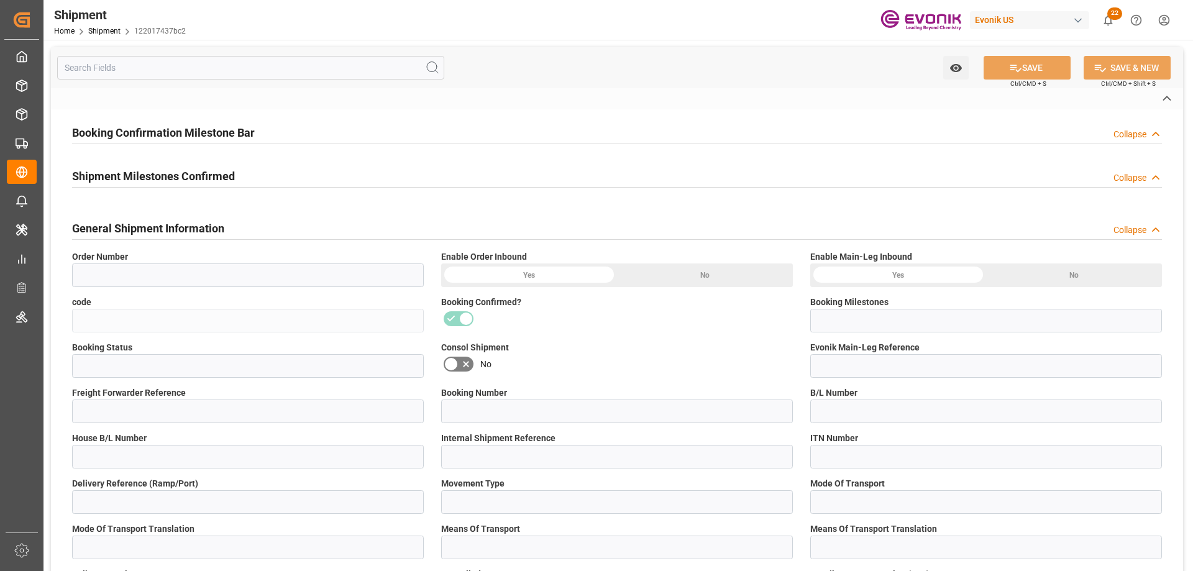
type input "45"
type input "FCL"
type input "0006"
type input "20GP"
type input "3011776606"
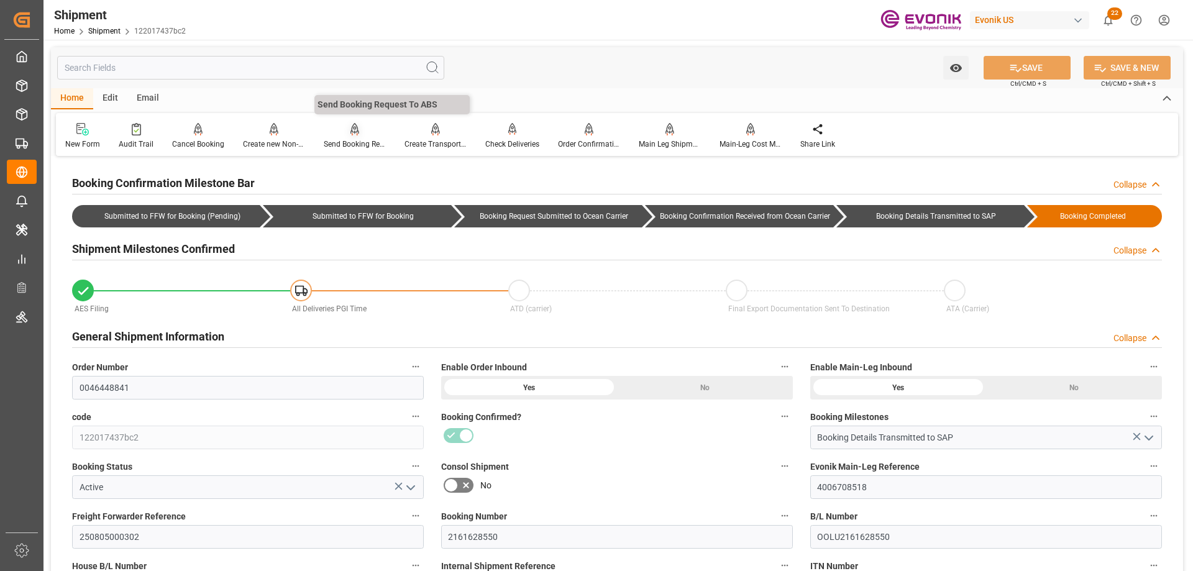
click at [340, 134] on div at bounding box center [355, 128] width 62 height 13
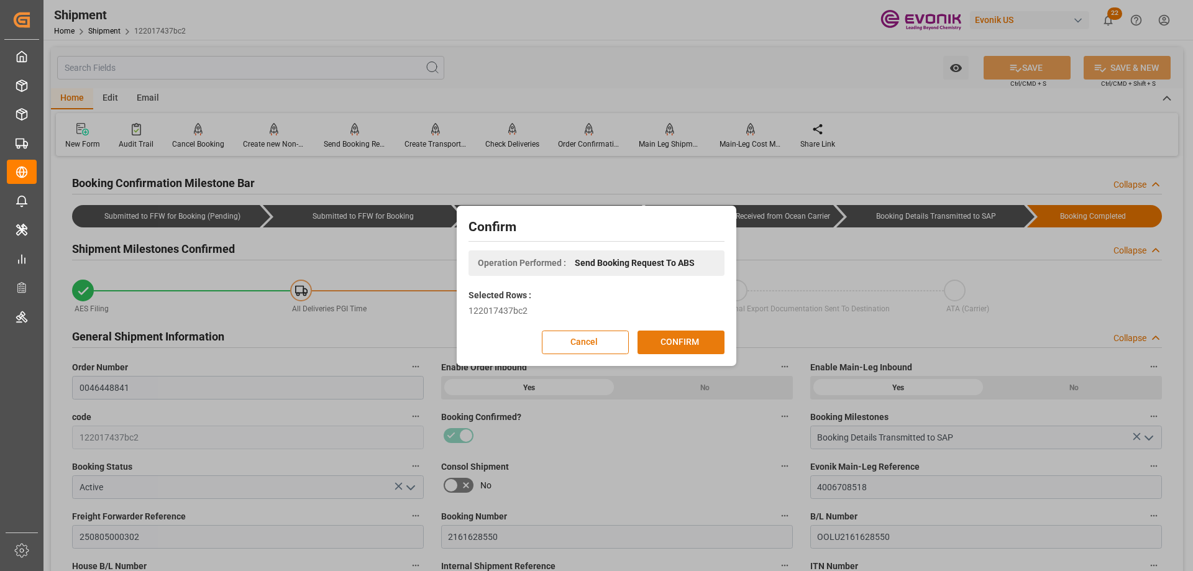
click at [681, 343] on button "CONFIRM" at bounding box center [680, 342] width 87 height 24
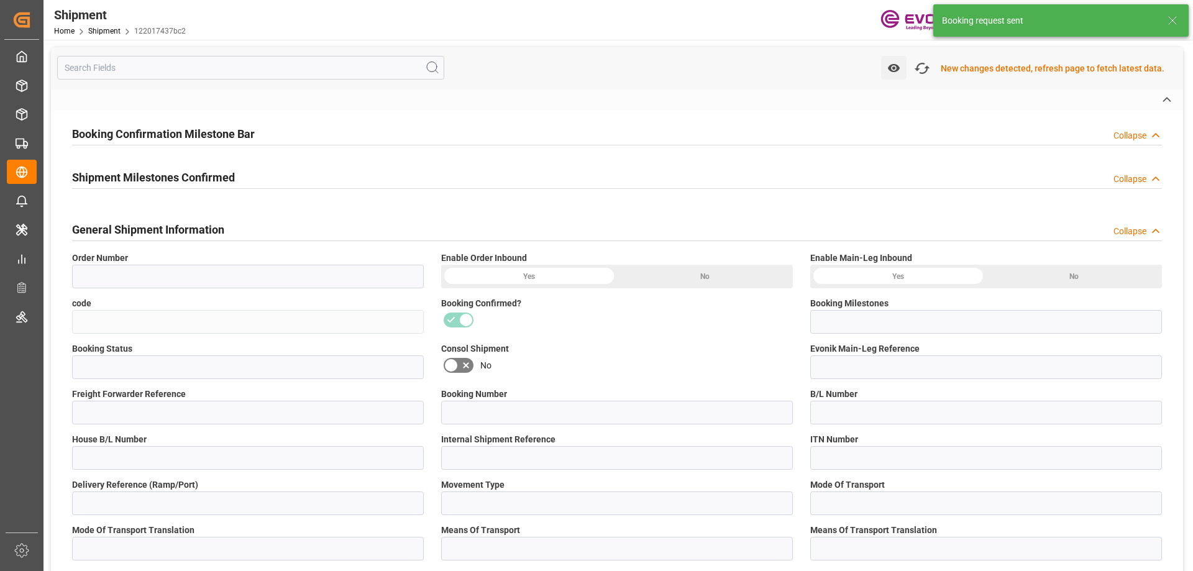
type input "0046448841"
type input "122017437bc2"
type input "Booking Details Transmitted to SAP"
type input "Active"
type input "4006708518"
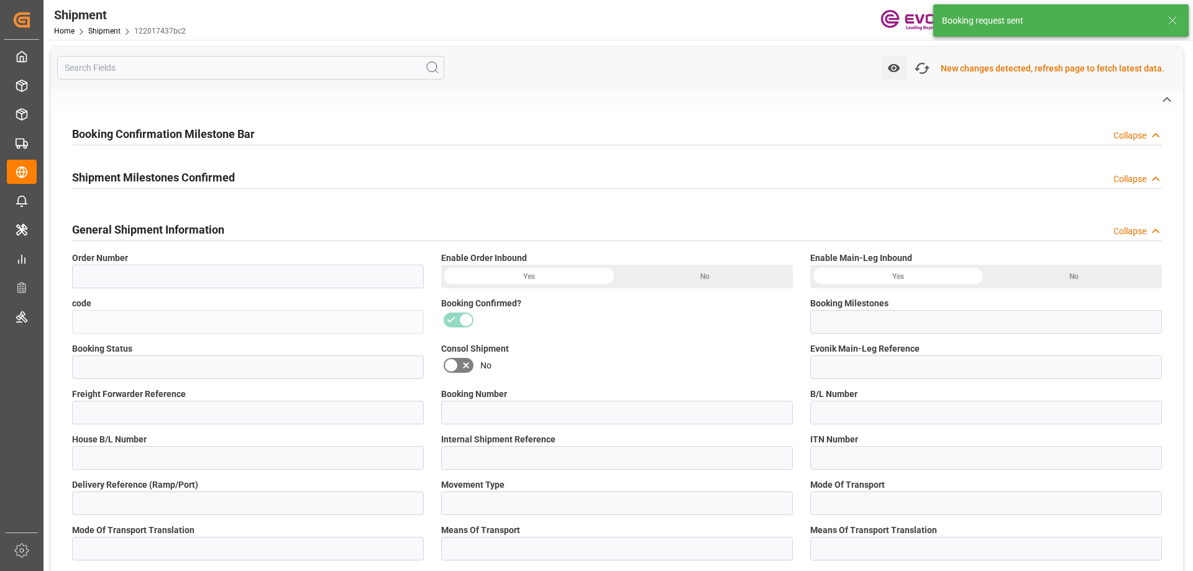
type input "250805000302"
type input "2161628550"
type input "OOLU2161628550"
type input "2161628550"
type input "P2P"
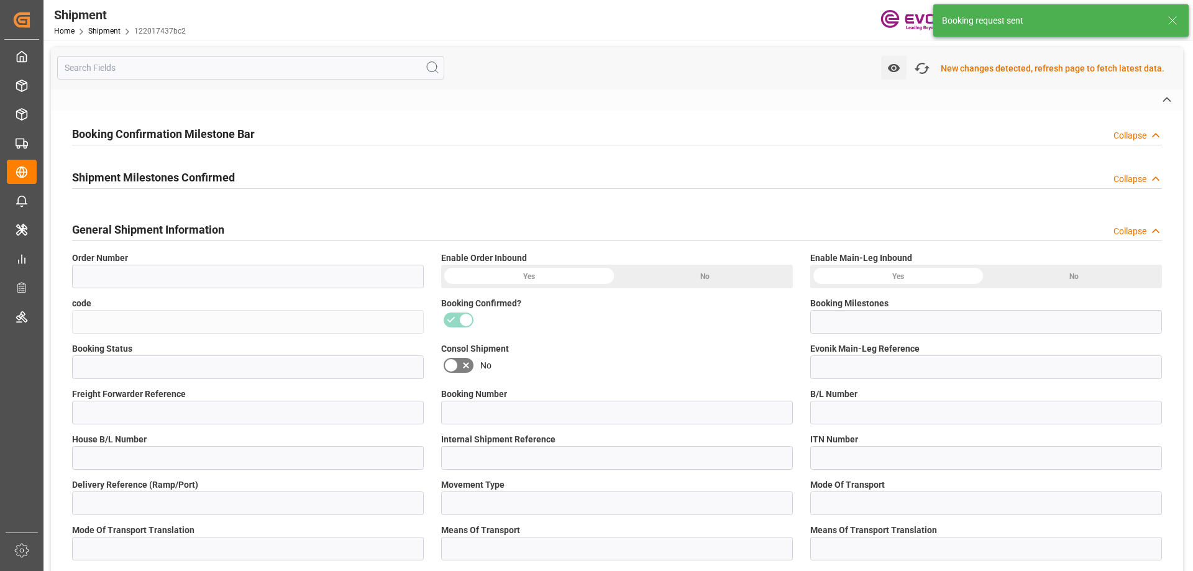
type input "45"
type input "FCL"
type input "0006"
type input "20GP"
type input "3011776606"
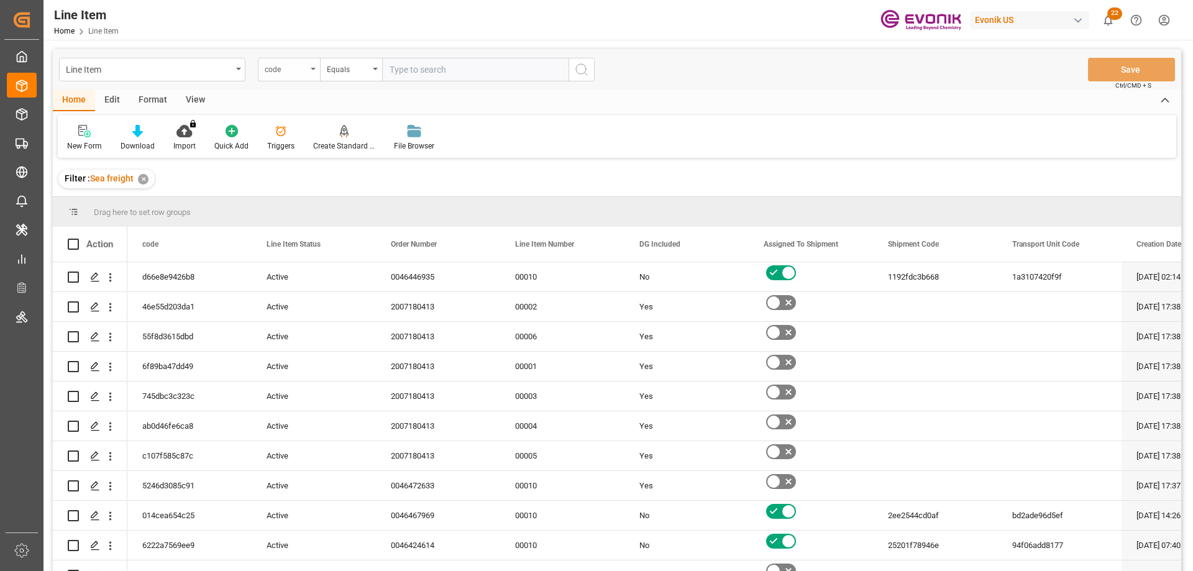
click at [309, 73] on div "code" at bounding box center [289, 70] width 62 height 24
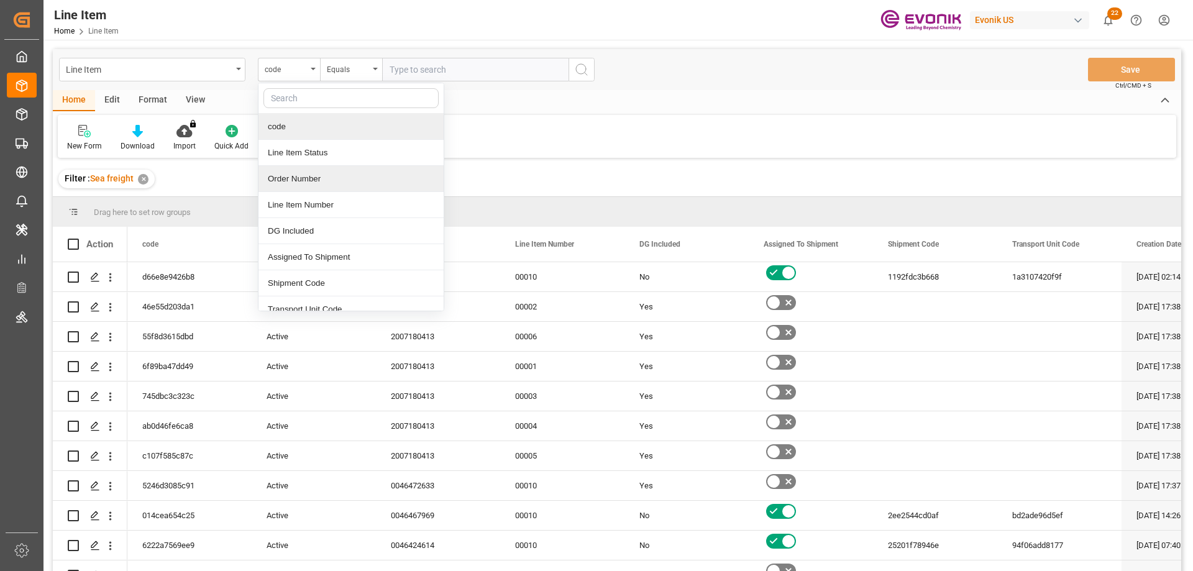
click at [319, 178] on div "Order Number" at bounding box center [350, 179] width 185 height 26
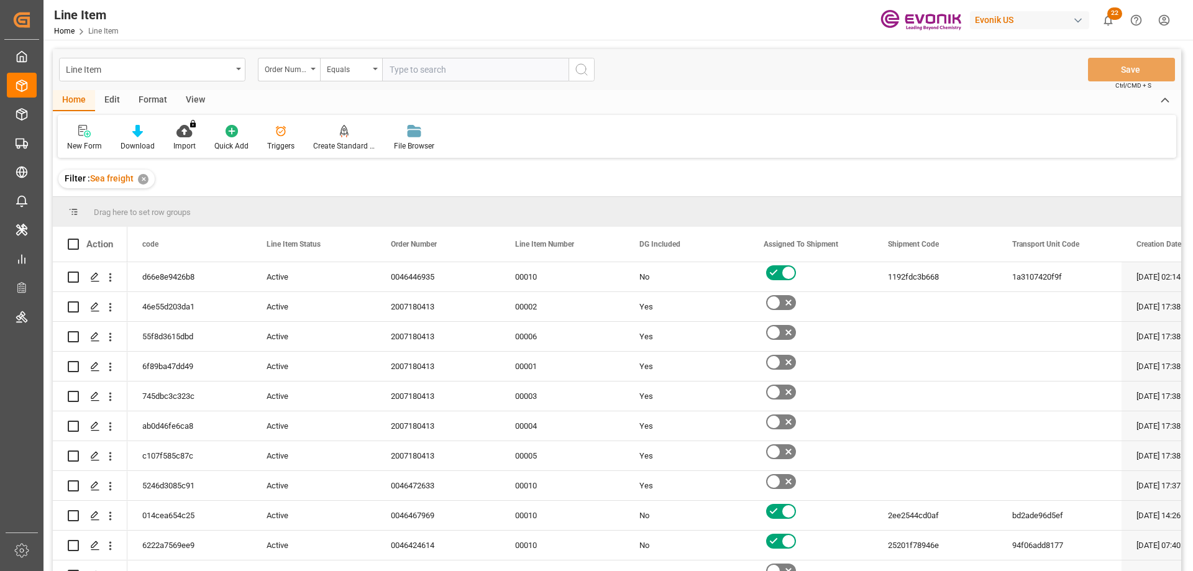
click at [189, 100] on div "View" at bounding box center [195, 100] width 38 height 21
click at [142, 137] on icon at bounding box center [141, 131] width 12 height 12
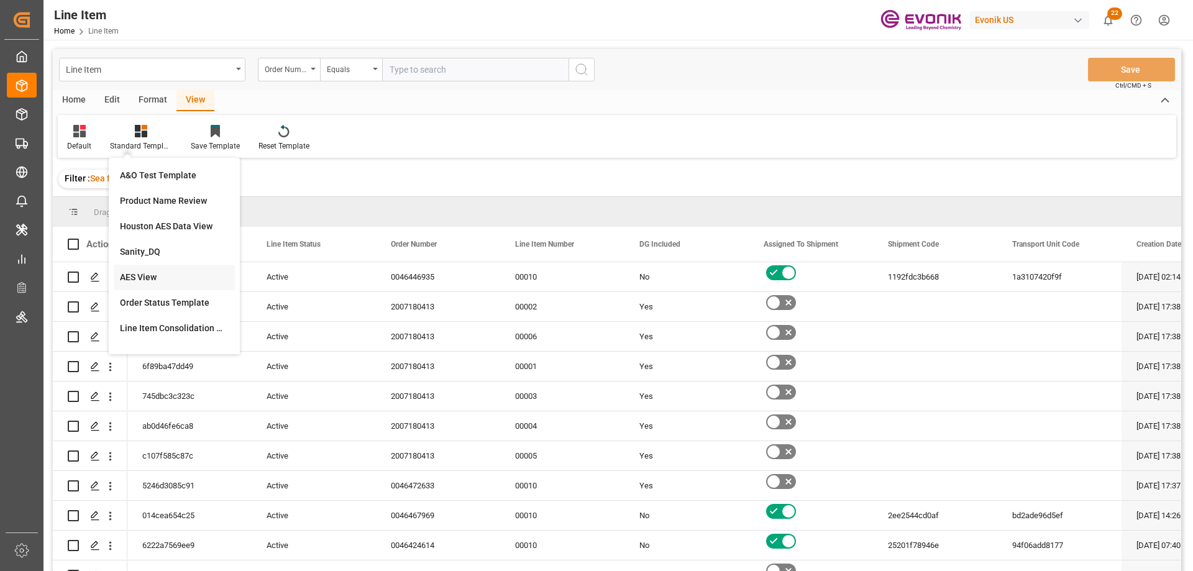
click at [156, 272] on div "AES View" at bounding box center [174, 277] width 109 height 13
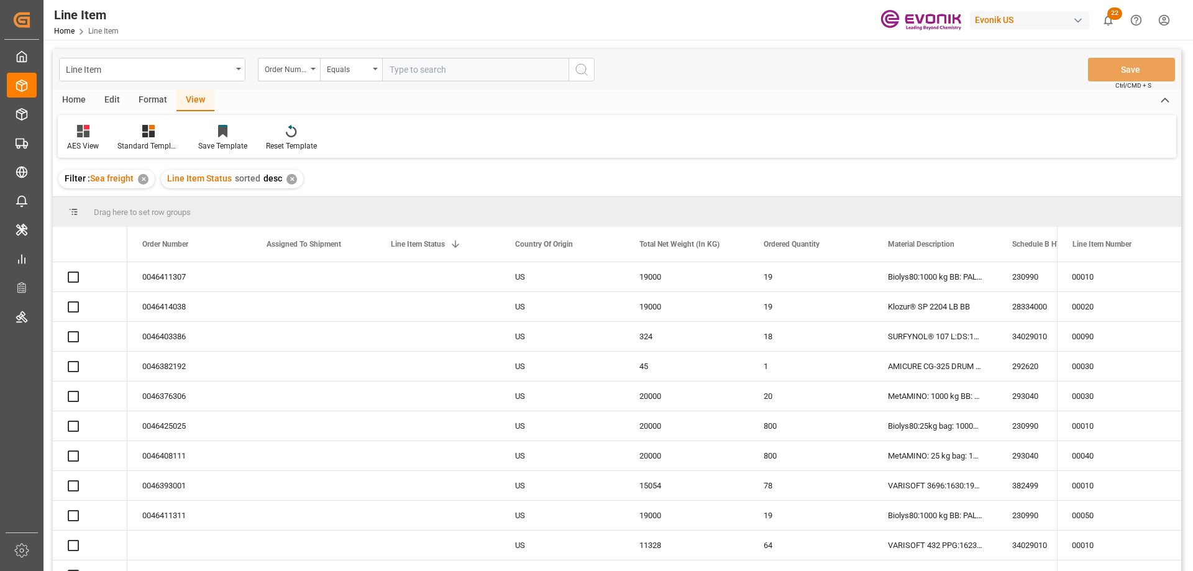
click at [417, 72] on input "text" at bounding box center [475, 70] width 186 height 24
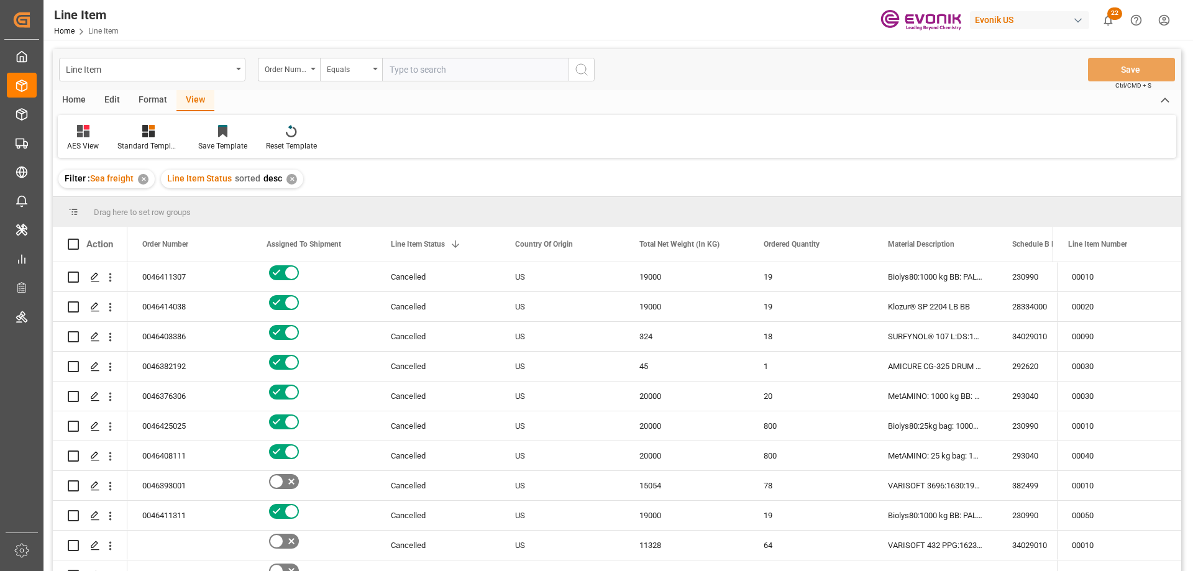
paste input "0046455648"
type input "0046455648"
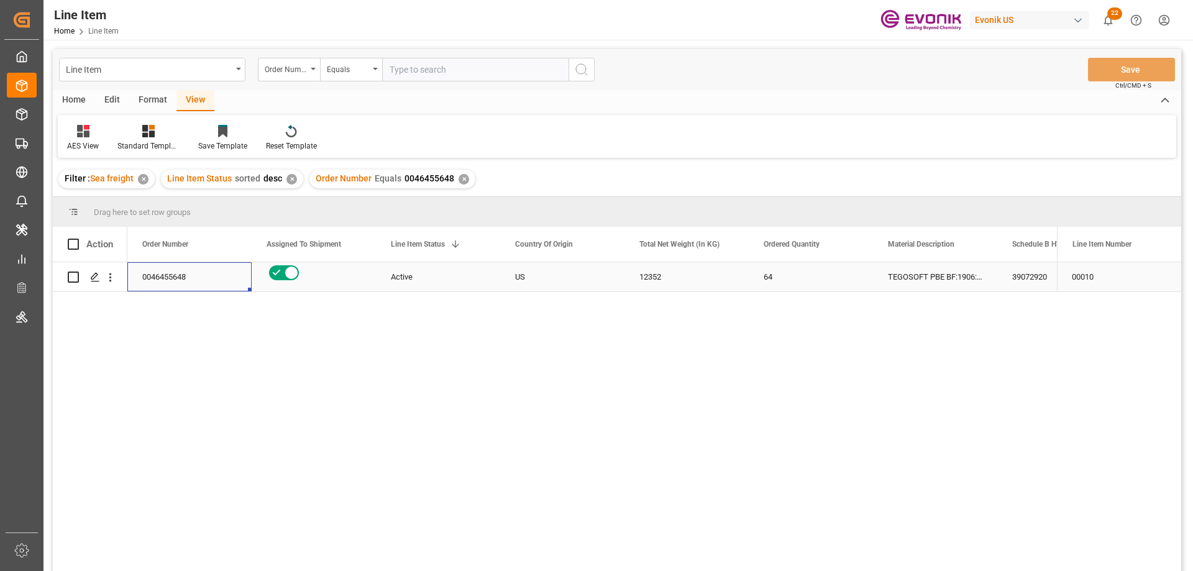
click at [173, 272] on div "0046455648" at bounding box center [189, 276] width 124 height 29
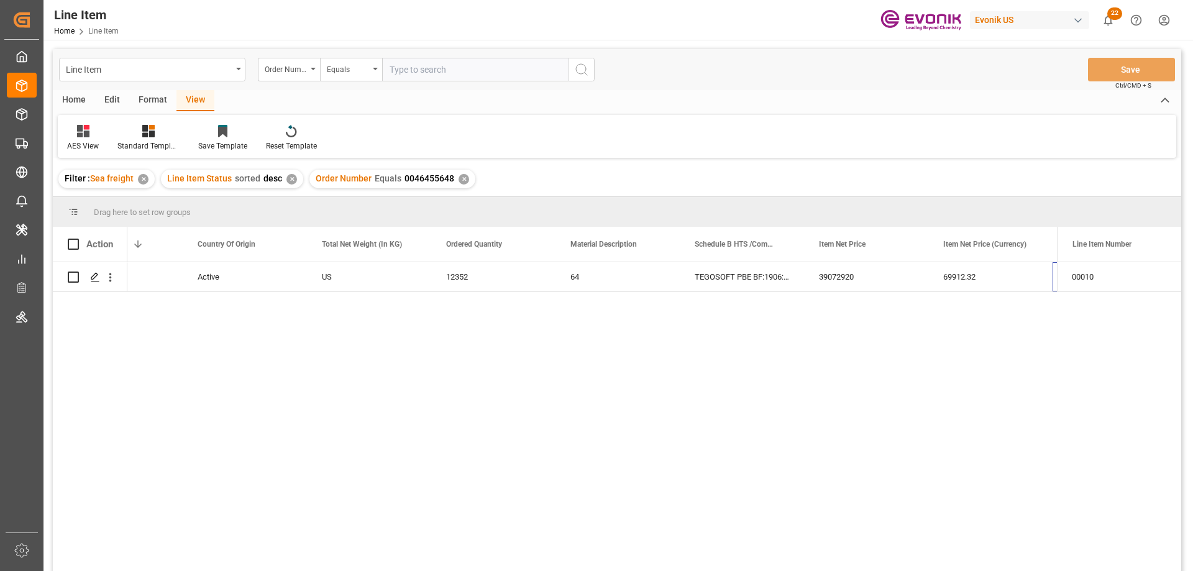
scroll to position [0, 317]
click at [110, 273] on icon "open menu" at bounding box center [110, 277] width 2 height 9
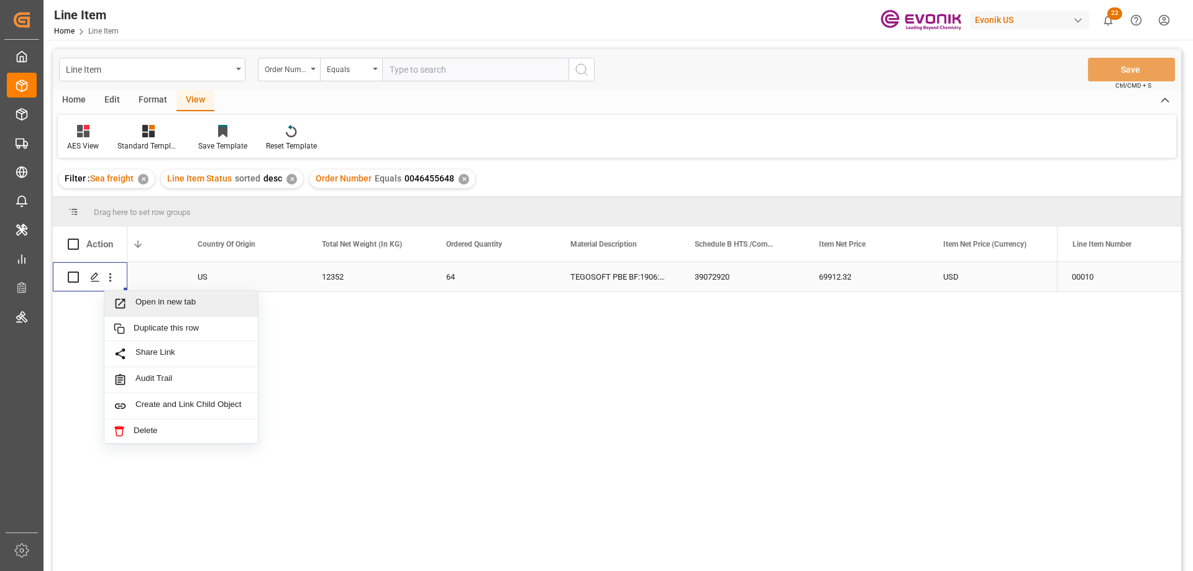
click at [150, 301] on span "Open in new tab" at bounding box center [191, 303] width 113 height 13
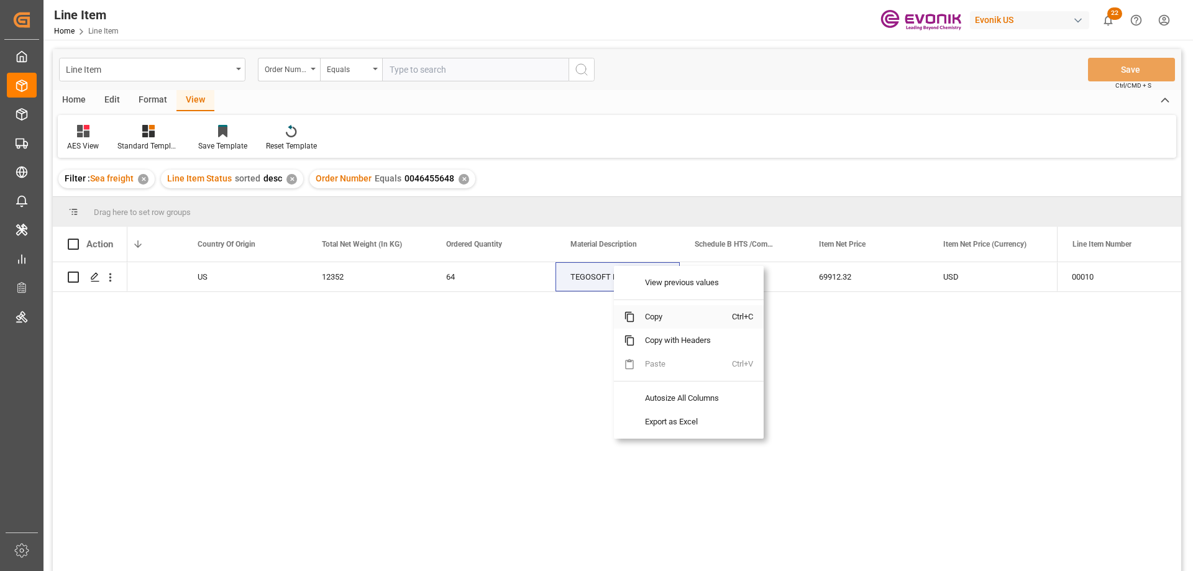
click at [659, 316] on span "Copy" at bounding box center [683, 317] width 97 height 24
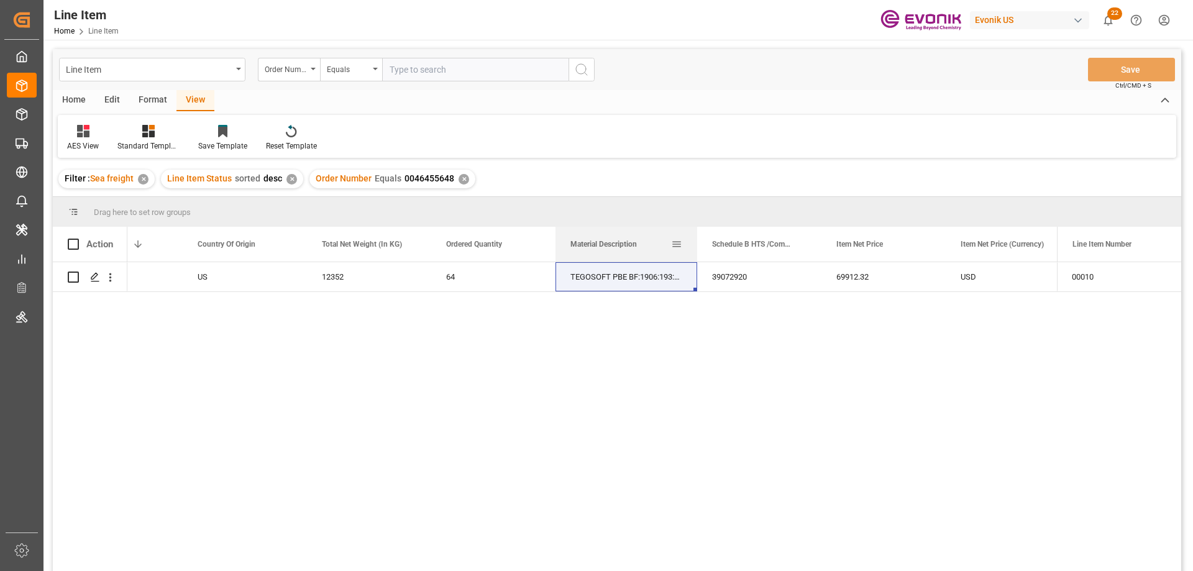
drag, startPoint x: 678, startPoint y: 248, endPoint x: 696, endPoint y: 248, distance: 17.4
click at [696, 248] on div at bounding box center [697, 244] width 5 height 35
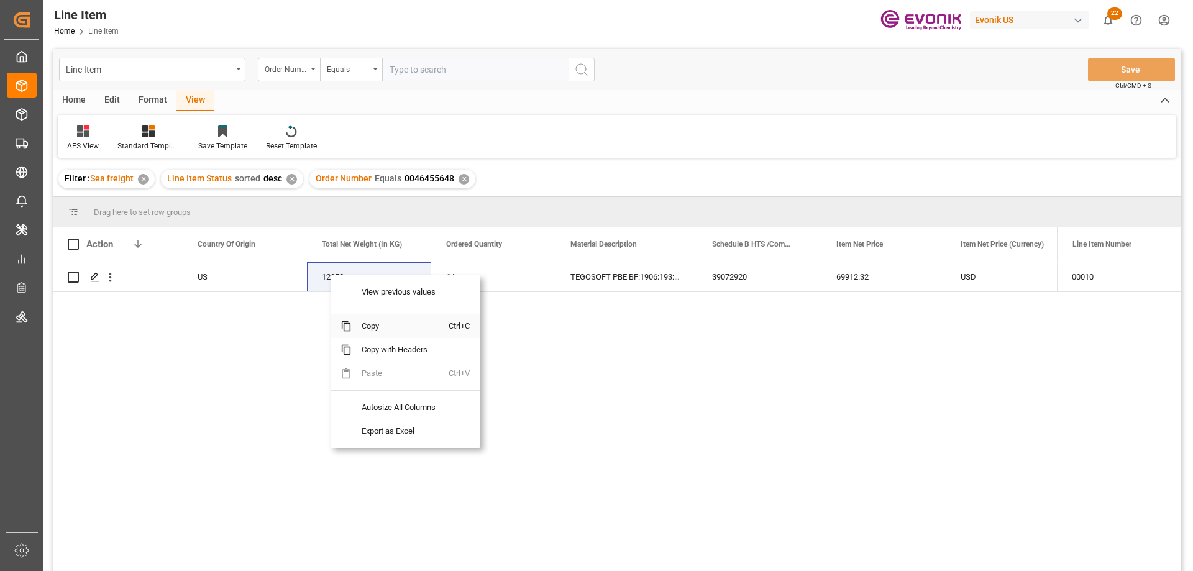
click at [373, 329] on span "Copy" at bounding box center [400, 326] width 97 height 24
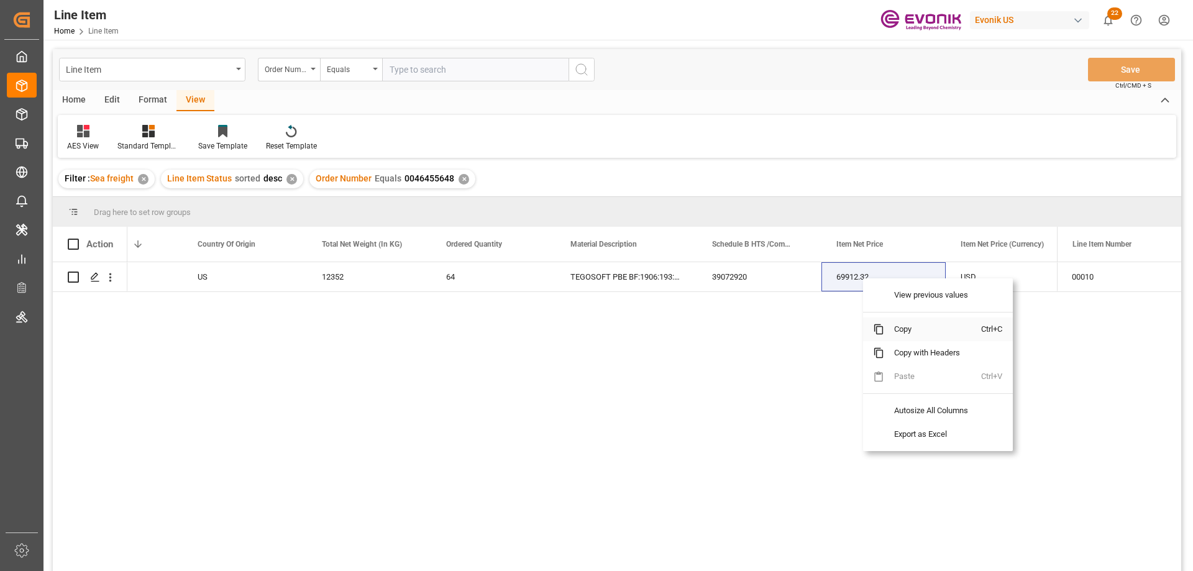
click at [906, 331] on span "Copy" at bounding box center [932, 329] width 97 height 24
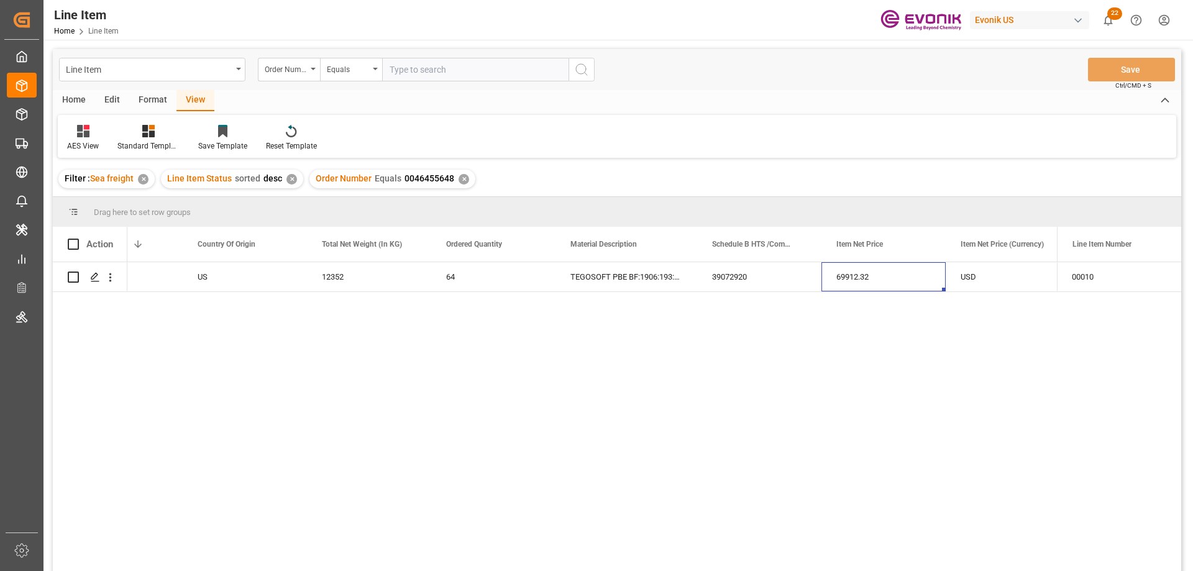
click at [437, 65] on input "text" at bounding box center [475, 70] width 186 height 24
paste input "2007147879"
type input "2007147879"
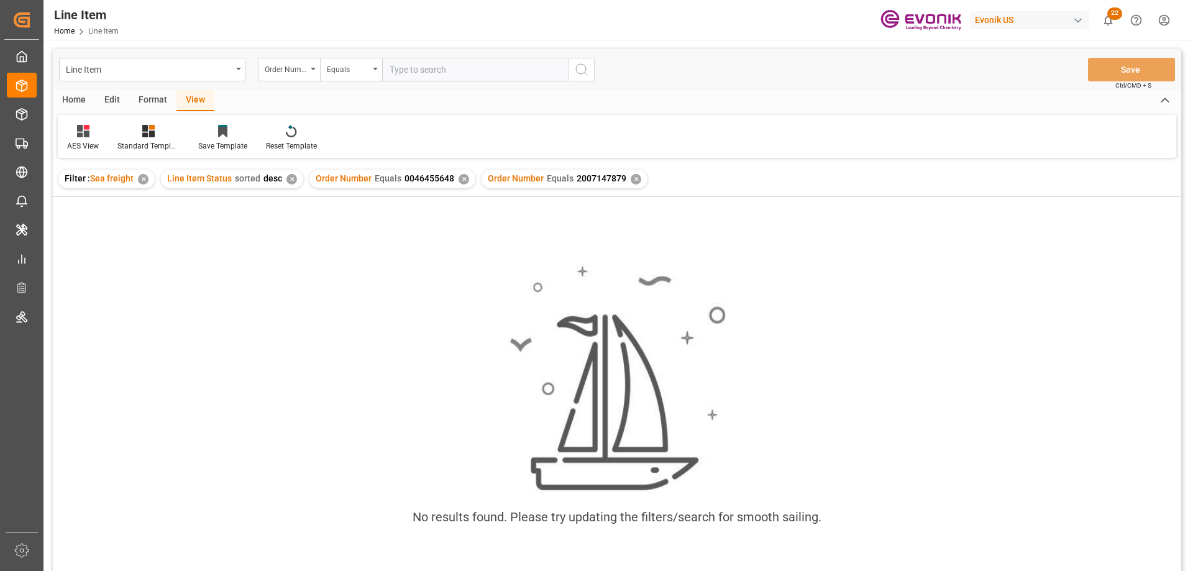
click at [460, 180] on div "✕" at bounding box center [463, 179] width 11 height 11
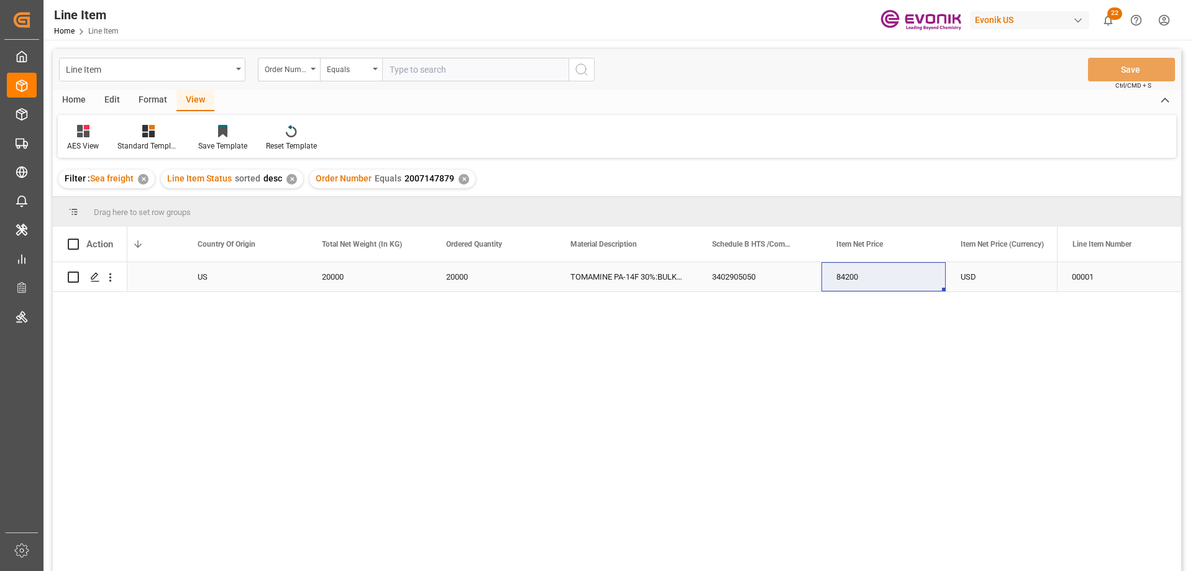
click at [167, 280] on div "Active" at bounding box center [120, 277] width 94 height 29
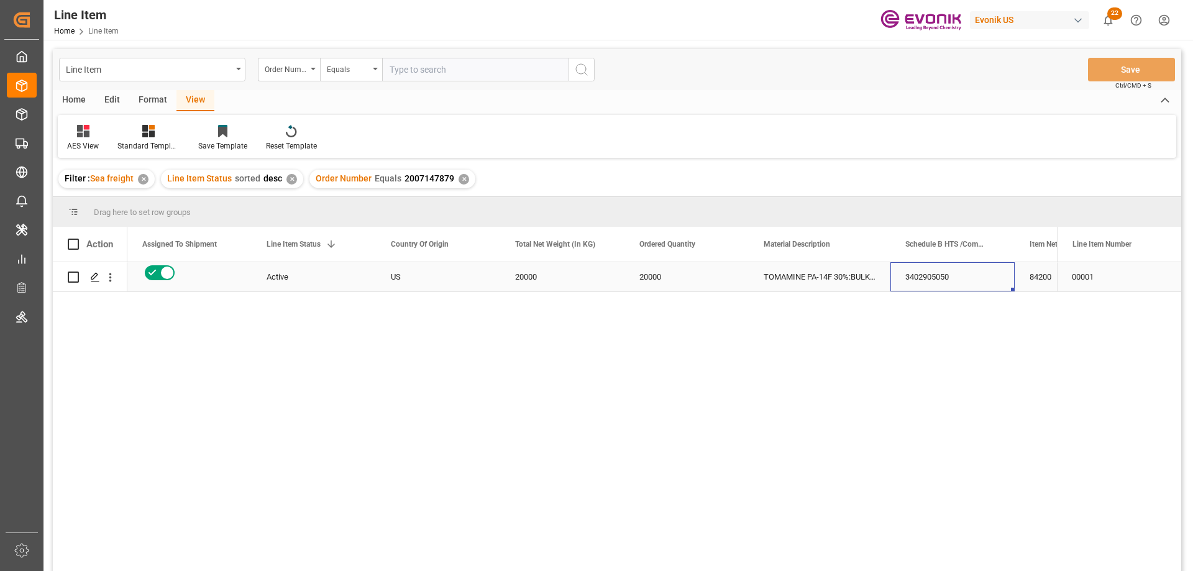
click at [956, 277] on div "3402905050" at bounding box center [952, 276] width 124 height 29
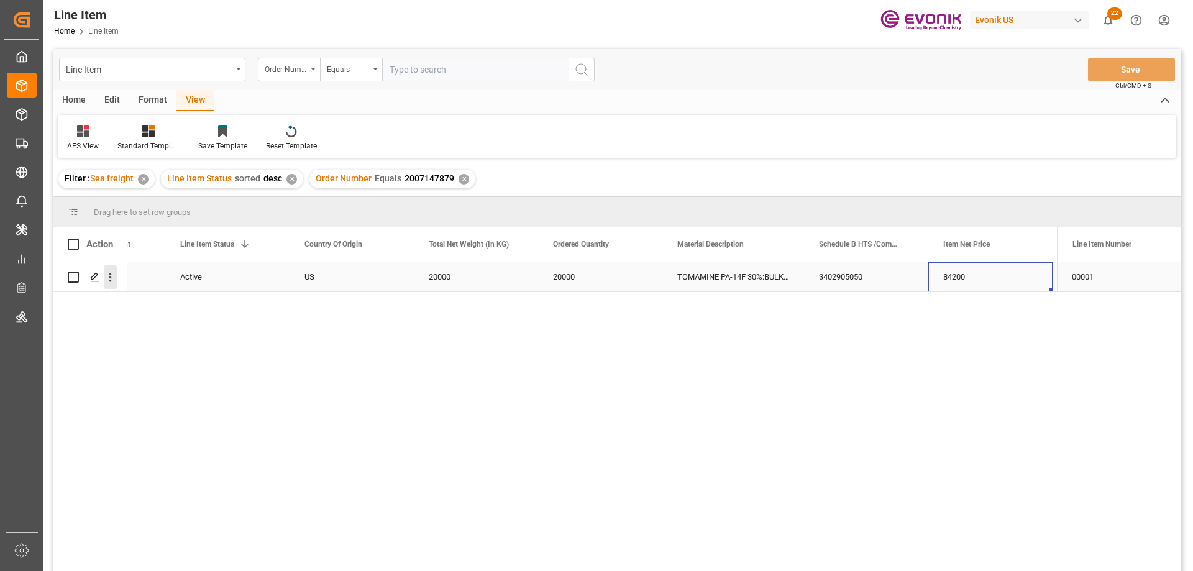
click at [110, 276] on icon "open menu" at bounding box center [110, 277] width 13 height 13
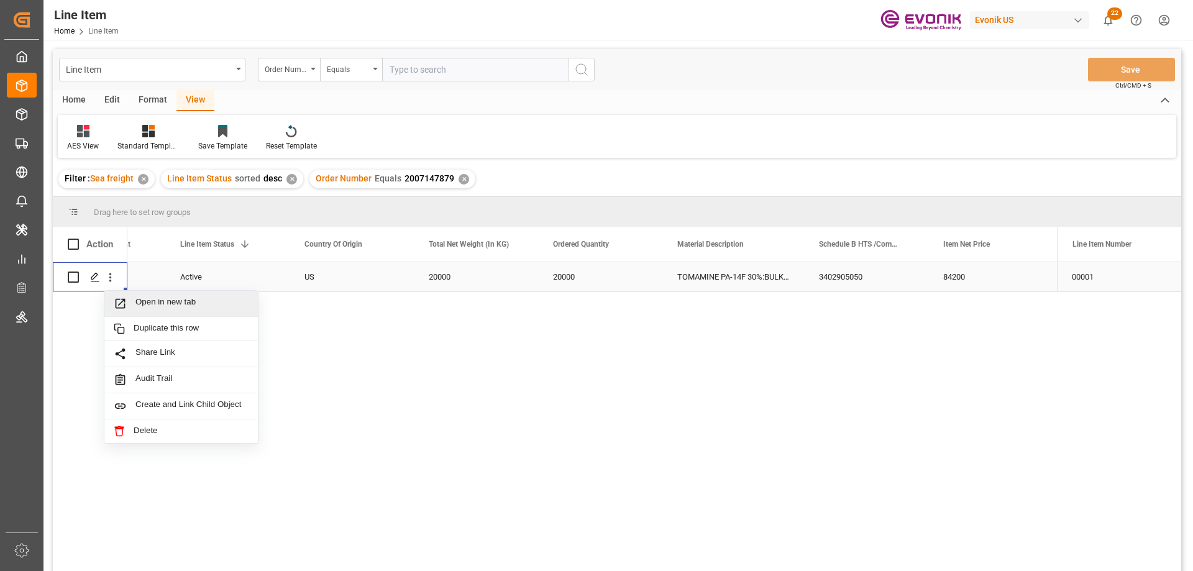
click at [153, 300] on span "Open in new tab" at bounding box center [191, 303] width 113 height 13
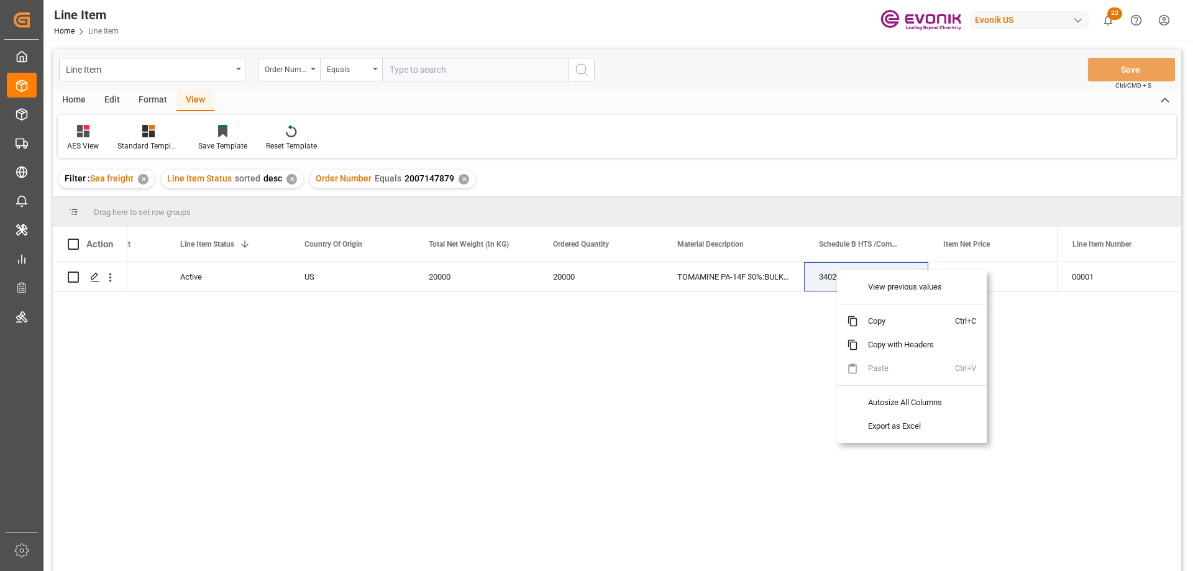
click at [869, 311] on span "Copy" at bounding box center [906, 321] width 97 height 24
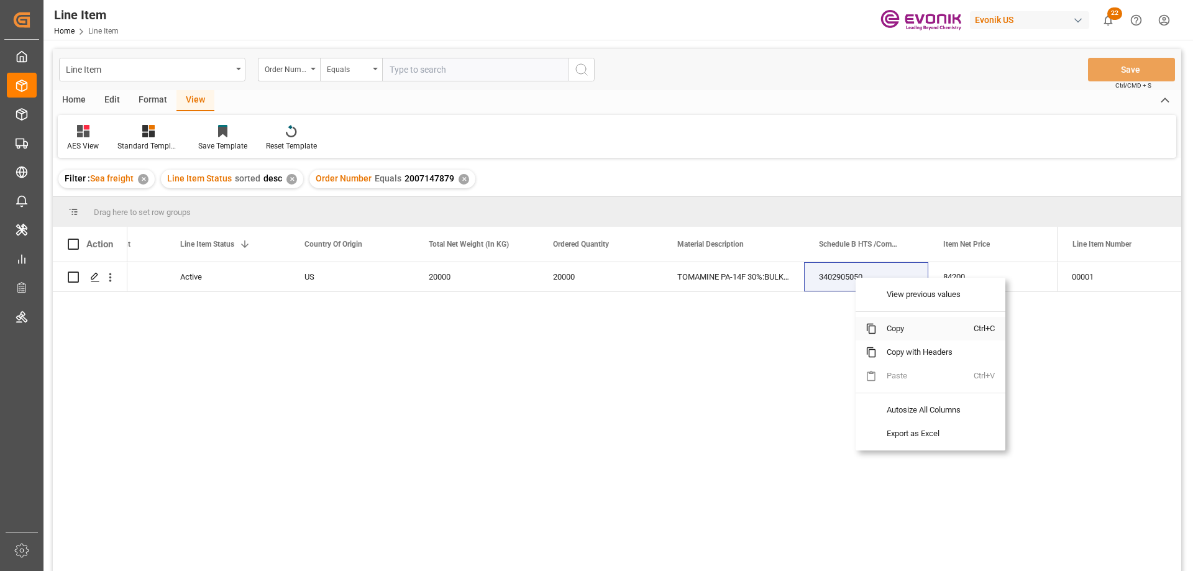
click at [885, 331] on span "Copy" at bounding box center [925, 329] width 97 height 24
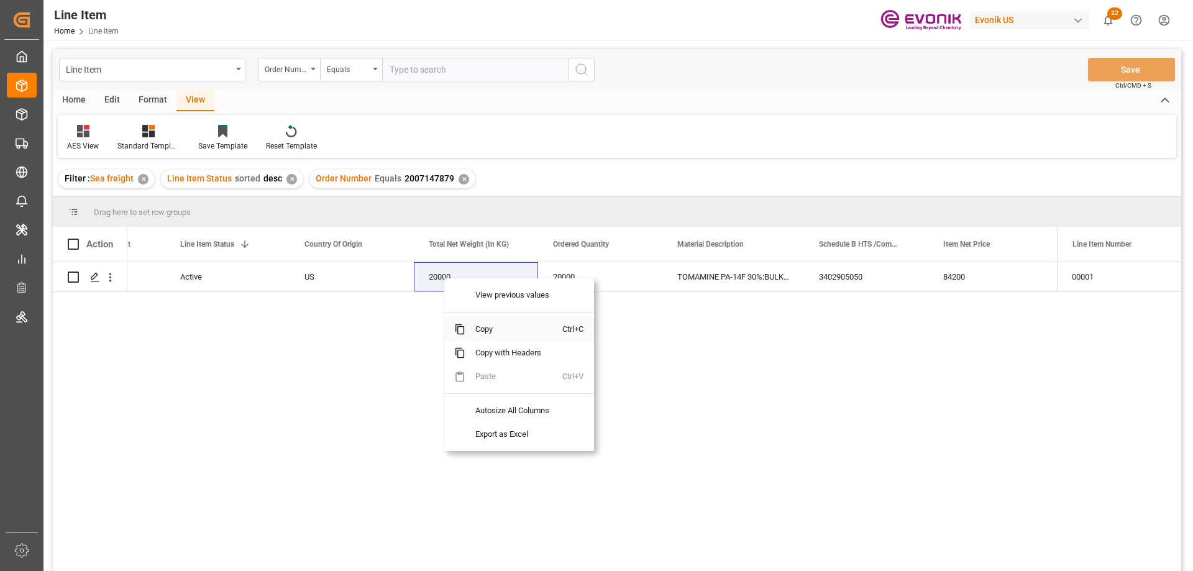
click at [478, 327] on span "Copy" at bounding box center [513, 329] width 97 height 24
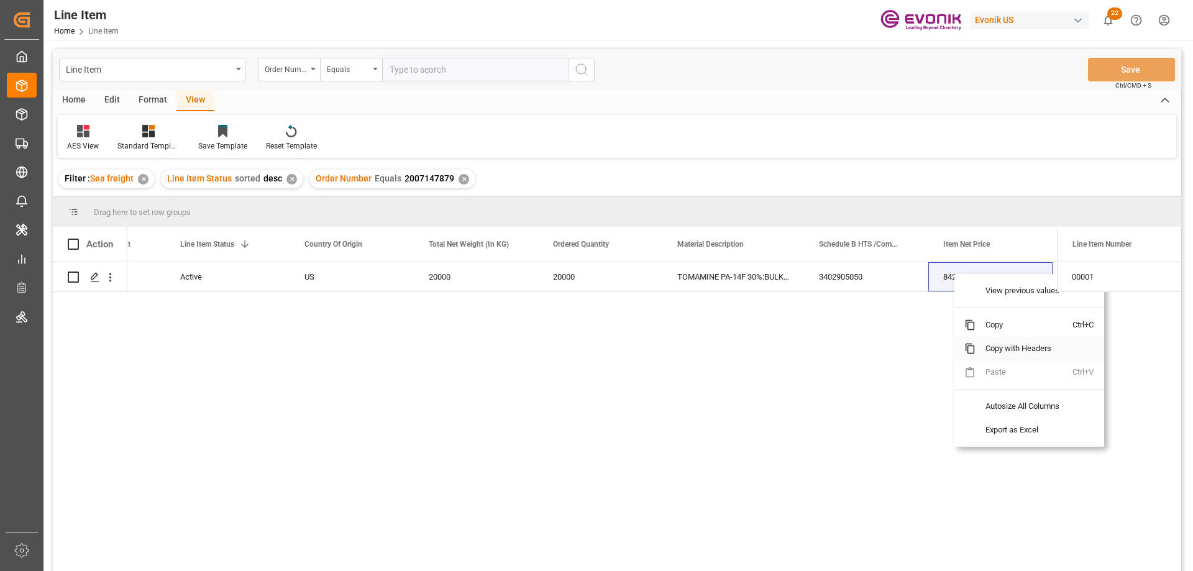
click at [997, 333] on span "Copy" at bounding box center [1023, 325] width 97 height 24
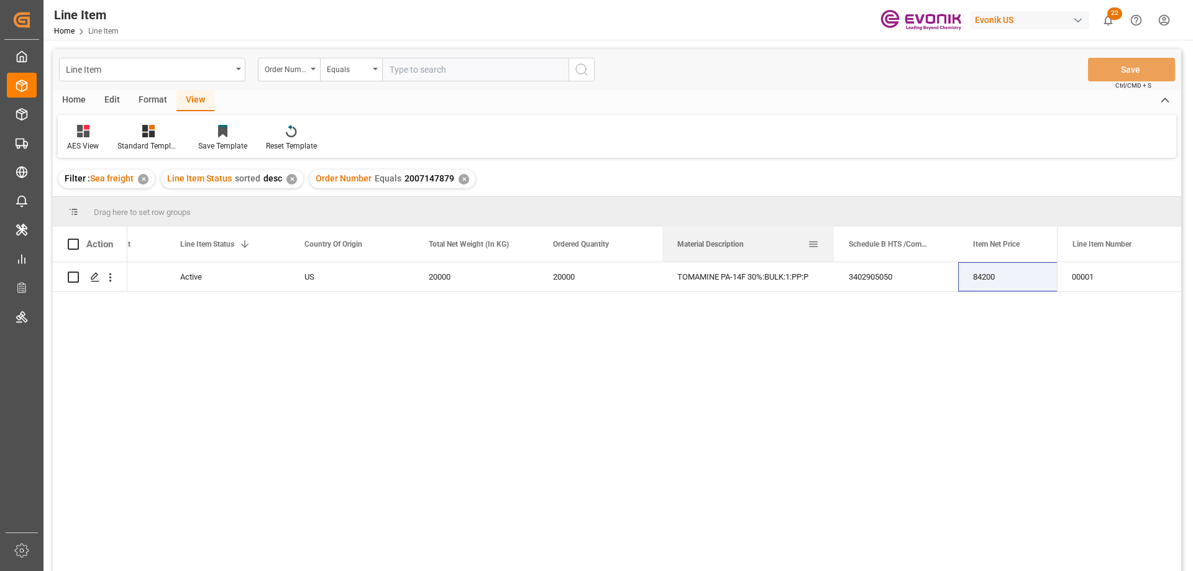
drag, startPoint x: 801, startPoint y: 239, endPoint x: 831, endPoint y: 242, distance: 29.9
click at [831, 242] on div at bounding box center [833, 244] width 5 height 35
click at [466, 71] on input "text" at bounding box center [475, 70] width 186 height 24
paste input "2007153476"
type input "2007153476"
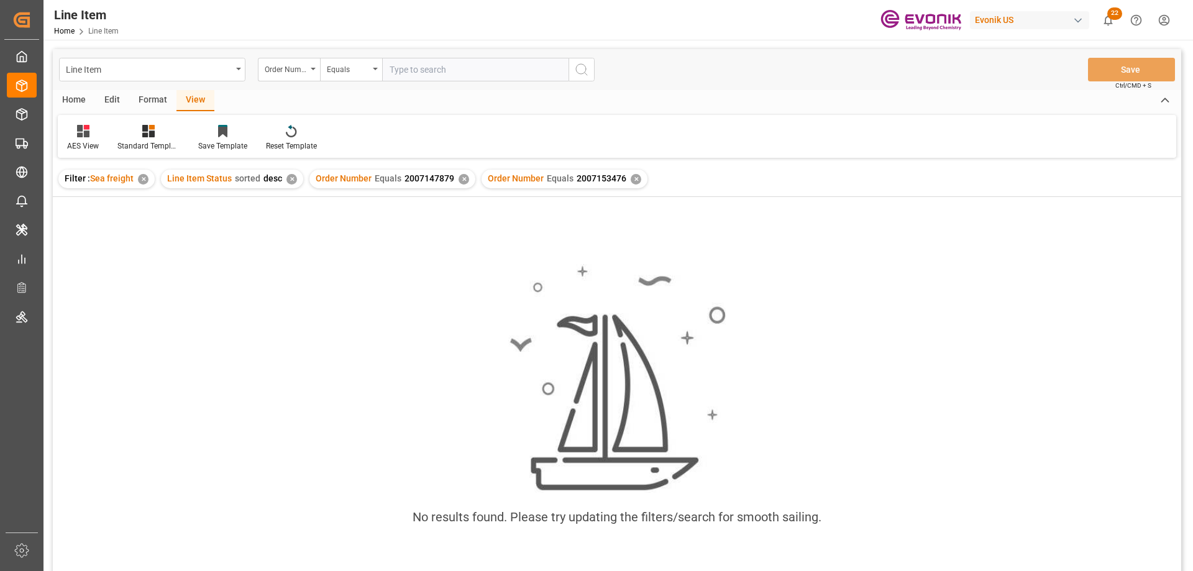
click at [461, 181] on div "✕" at bounding box center [463, 179] width 11 height 11
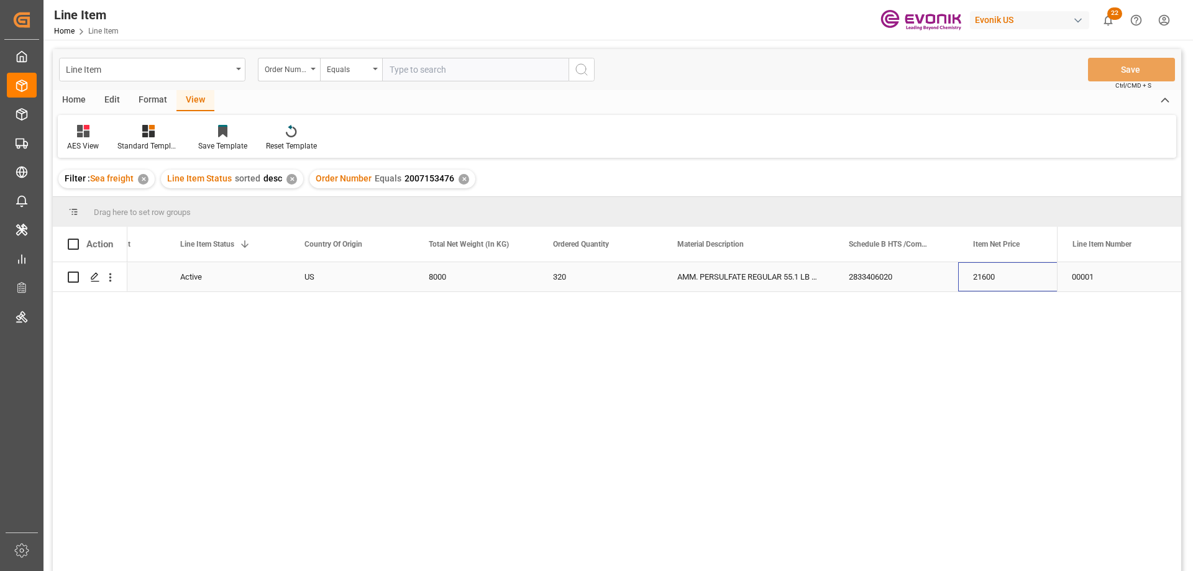
click at [1003, 275] on div "21600" at bounding box center [1020, 276] width 124 height 29
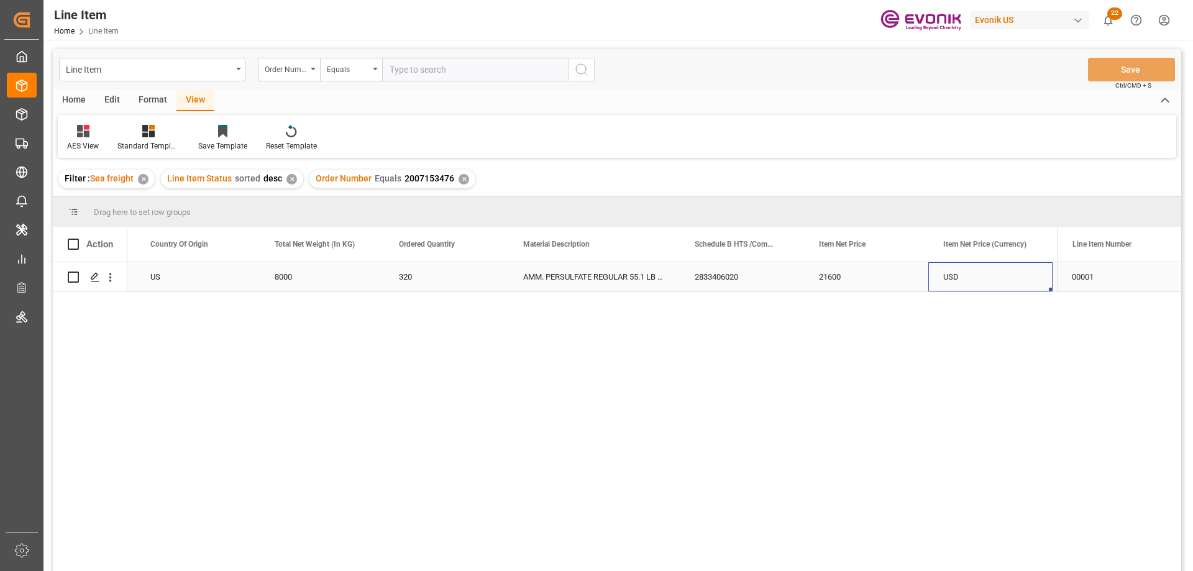
click at [157, 283] on div "US" at bounding box center [197, 276] width 124 height 29
click at [114, 275] on icon "open menu" at bounding box center [110, 277] width 13 height 13
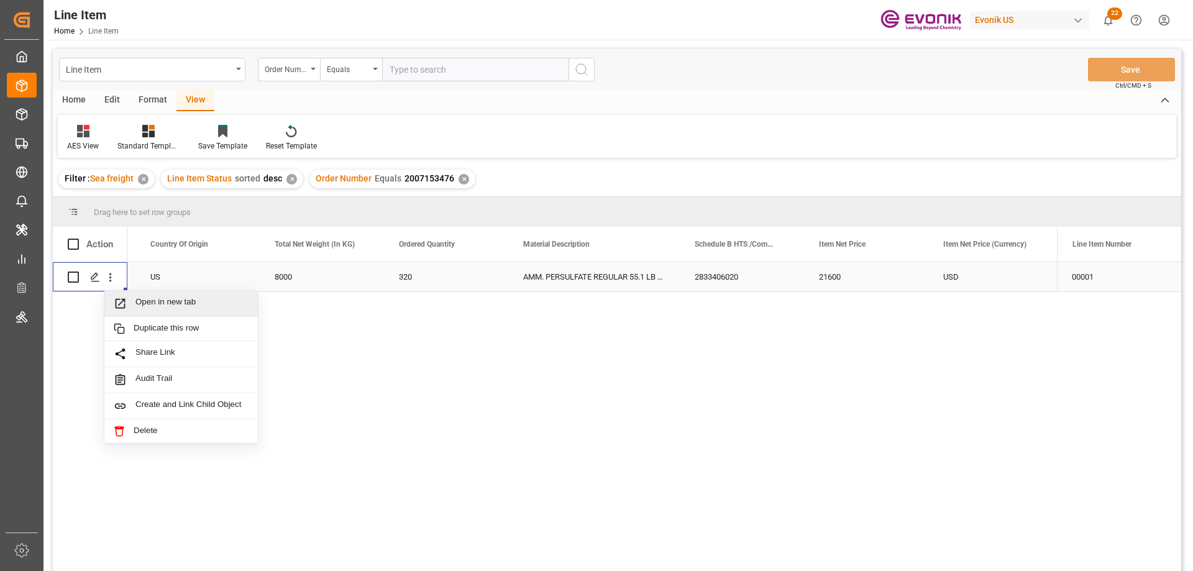
click at [159, 300] on span "Open in new tab" at bounding box center [191, 303] width 113 height 13
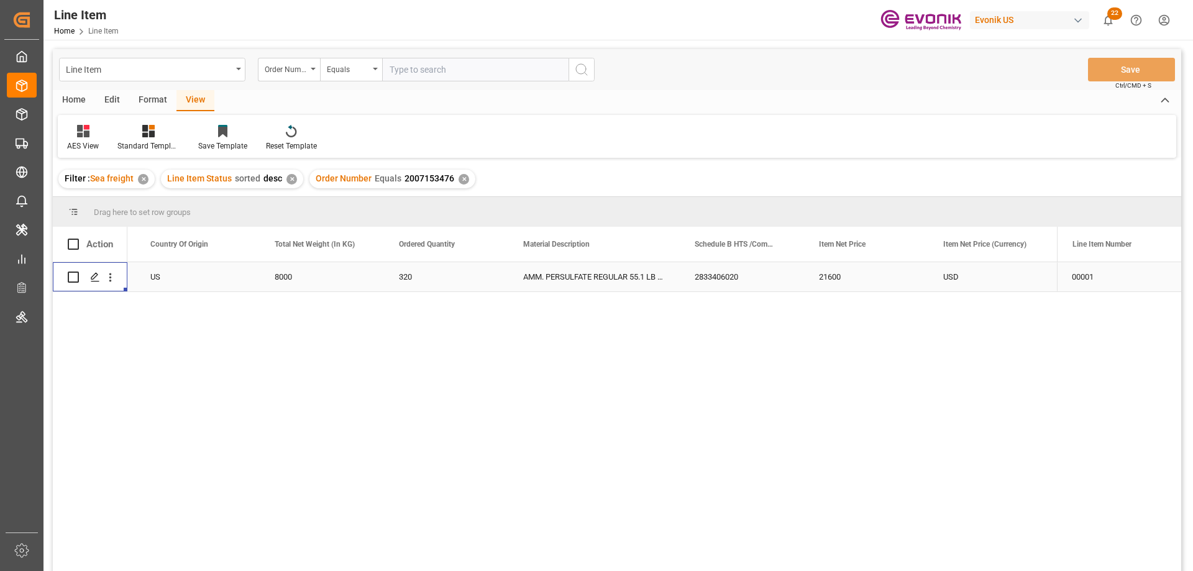
click at [187, 271] on div "US" at bounding box center [197, 276] width 124 height 29
click at [999, 278] on div "21600" at bounding box center [982, 276] width 124 height 29
click at [986, 281] on div "USD" at bounding box center [990, 276] width 124 height 29
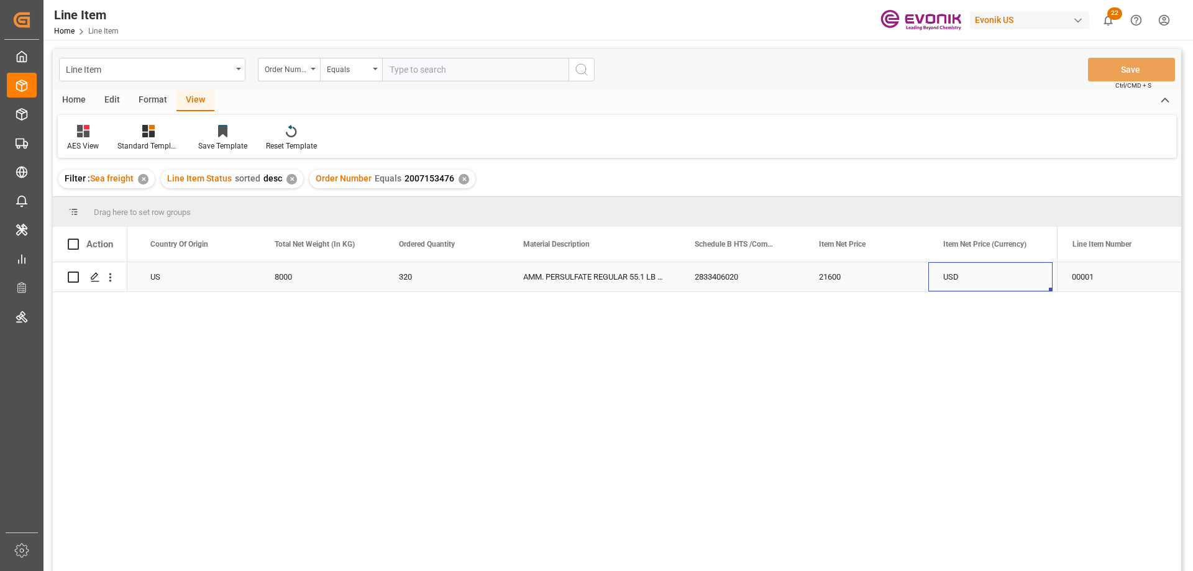
scroll to position [0, 489]
click at [109, 275] on icon "open menu" at bounding box center [110, 277] width 2 height 9
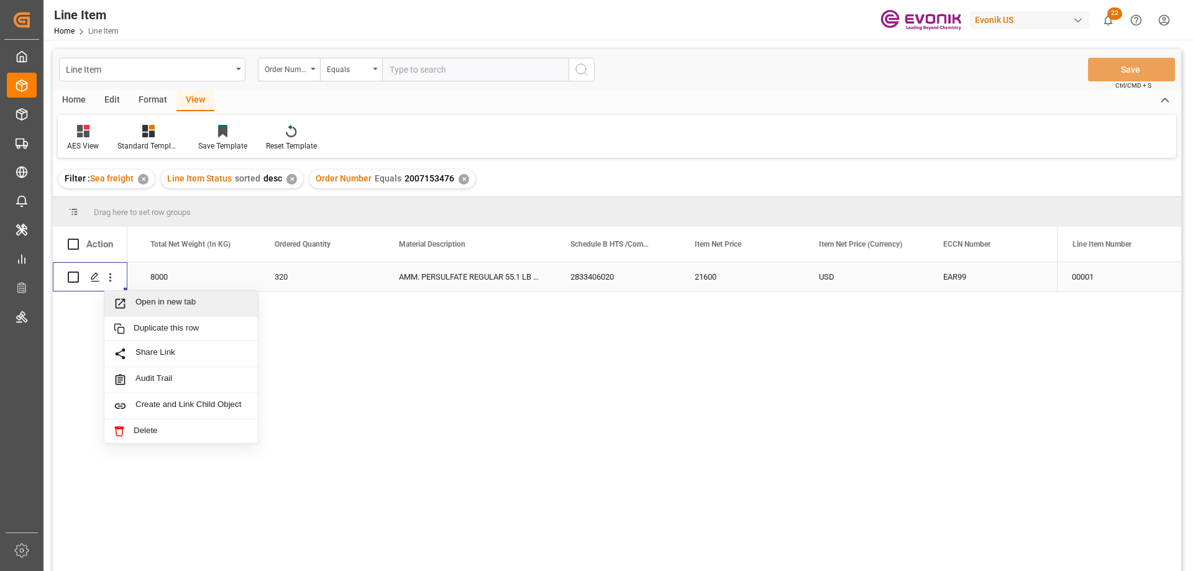
click at [151, 304] on span "Open in new tab" at bounding box center [191, 303] width 113 height 13
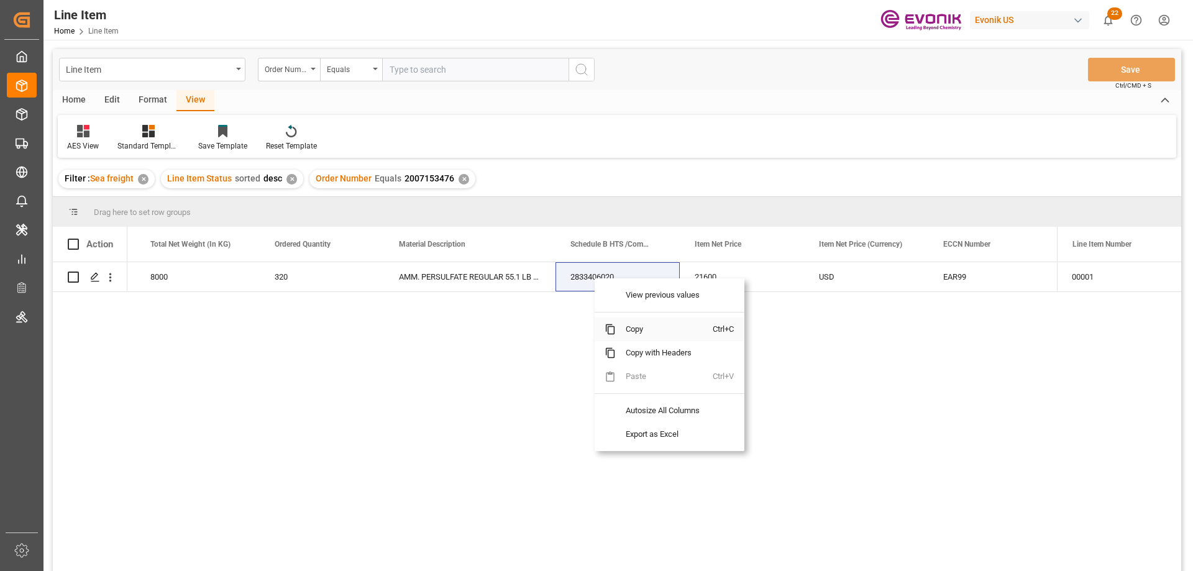
click at [628, 334] on span "Copy" at bounding box center [664, 329] width 97 height 24
click at [644, 332] on span "Copy" at bounding box center [677, 328] width 97 height 24
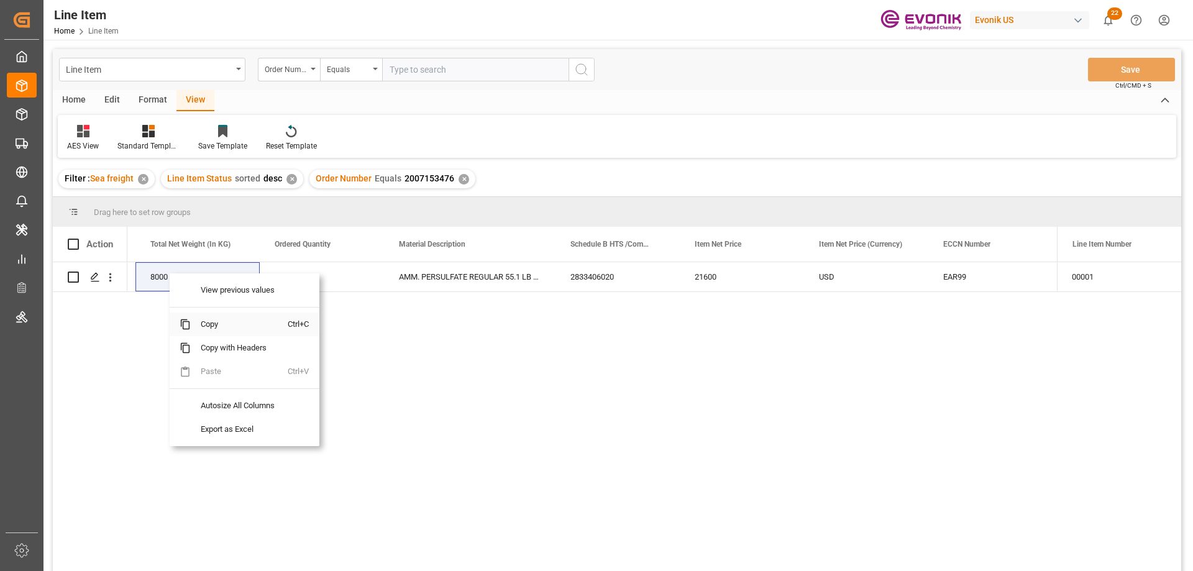
click at [203, 326] on span "Copy" at bounding box center [239, 324] width 97 height 24
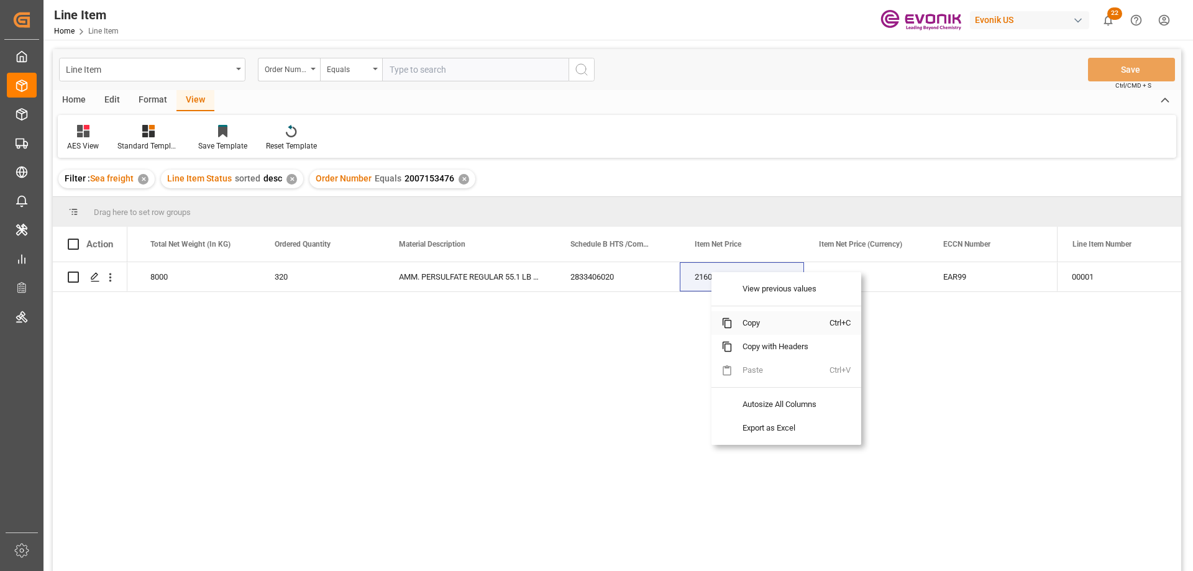
click at [764, 324] on span "Copy" at bounding box center [780, 323] width 97 height 24
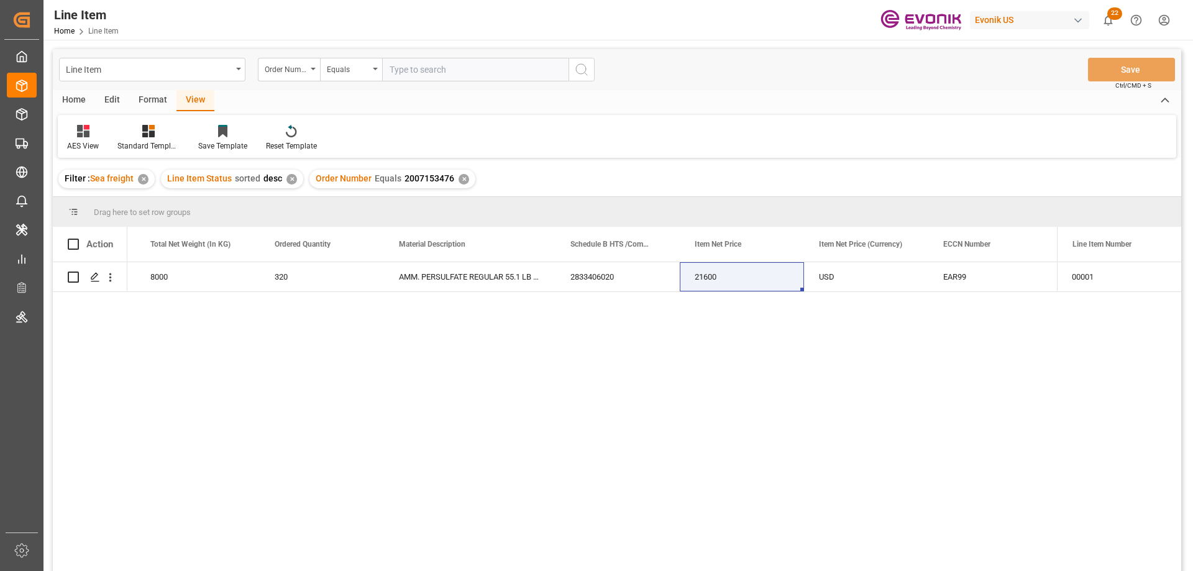
click at [445, 77] on input "text" at bounding box center [475, 70] width 186 height 24
paste input "2007134509"
type input "2007134509"
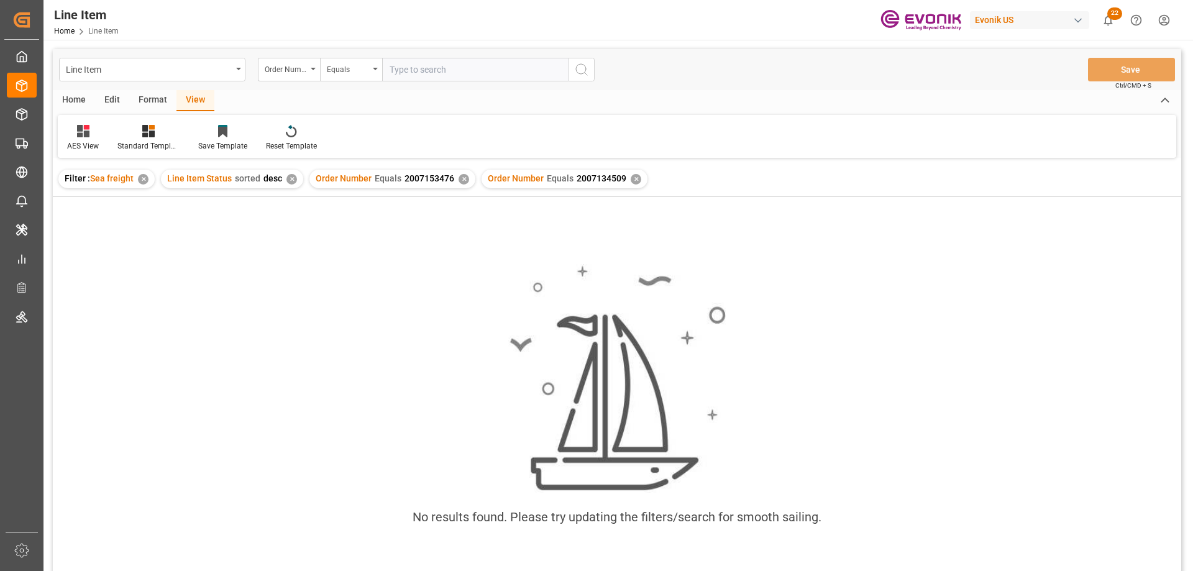
click at [461, 181] on div "✕" at bounding box center [463, 179] width 11 height 11
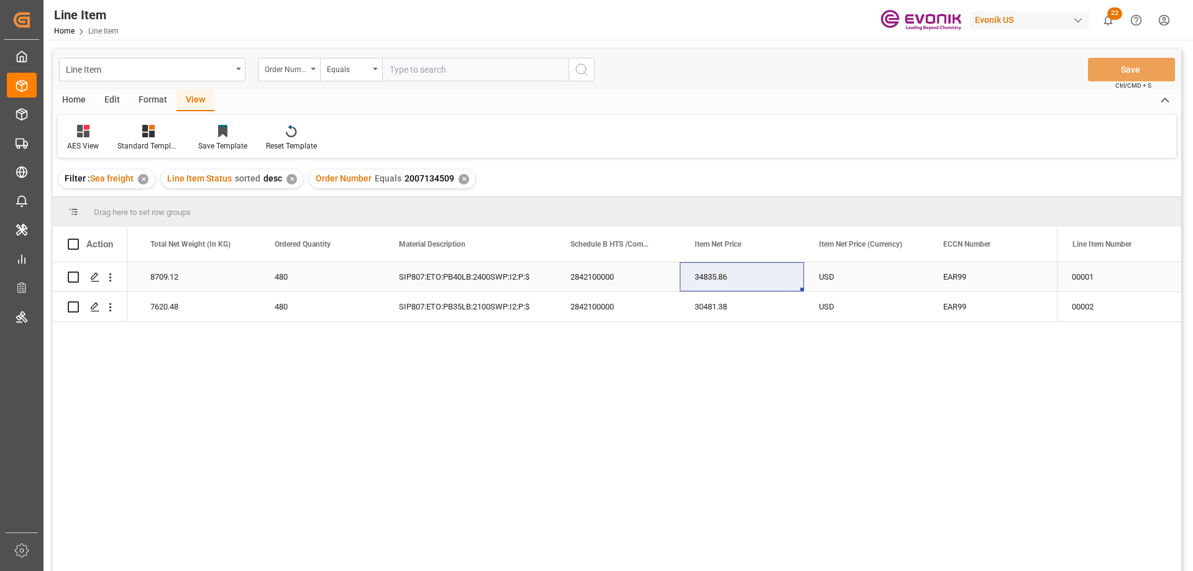
click at [186, 289] on div "8709.12" at bounding box center [197, 276] width 124 height 29
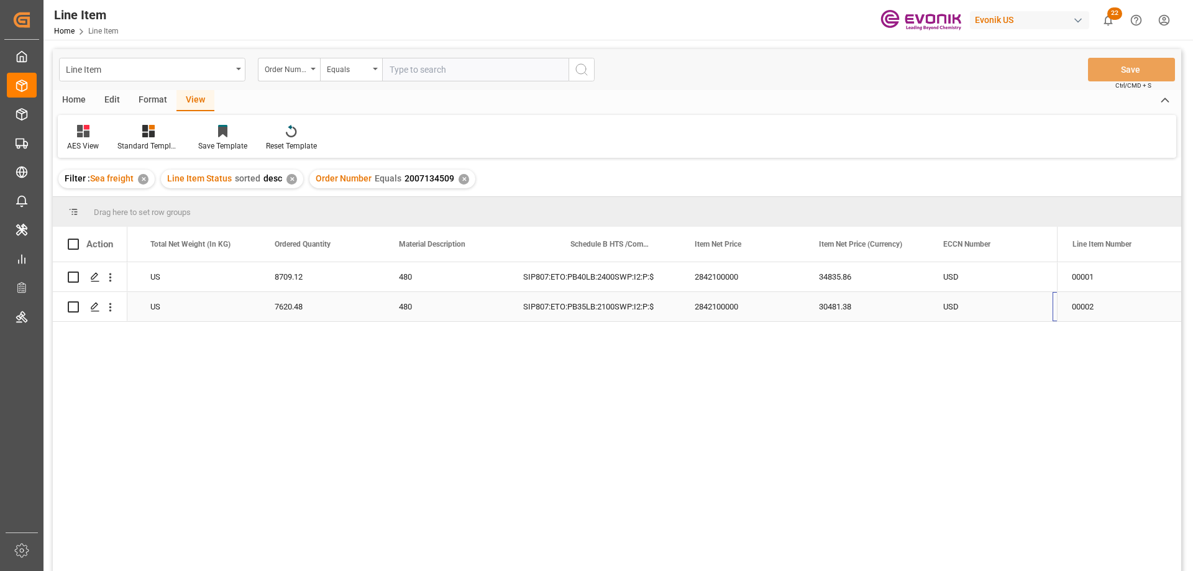
scroll to position [0, 489]
click at [111, 301] on icon "open menu" at bounding box center [110, 307] width 13 height 13
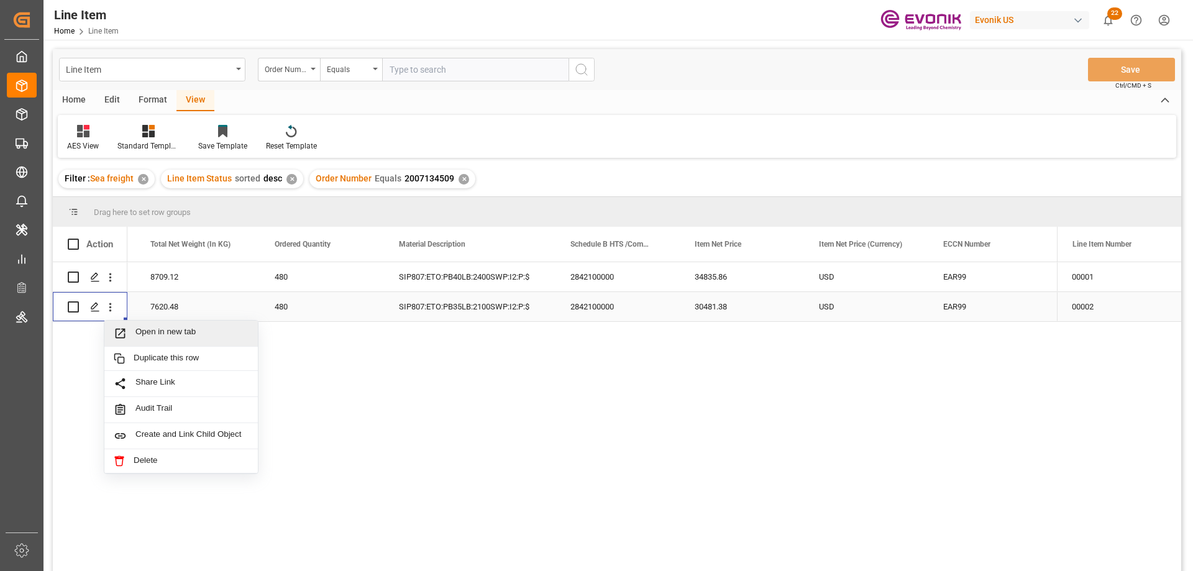
click at [149, 327] on span "Open in new tab" at bounding box center [191, 333] width 113 height 13
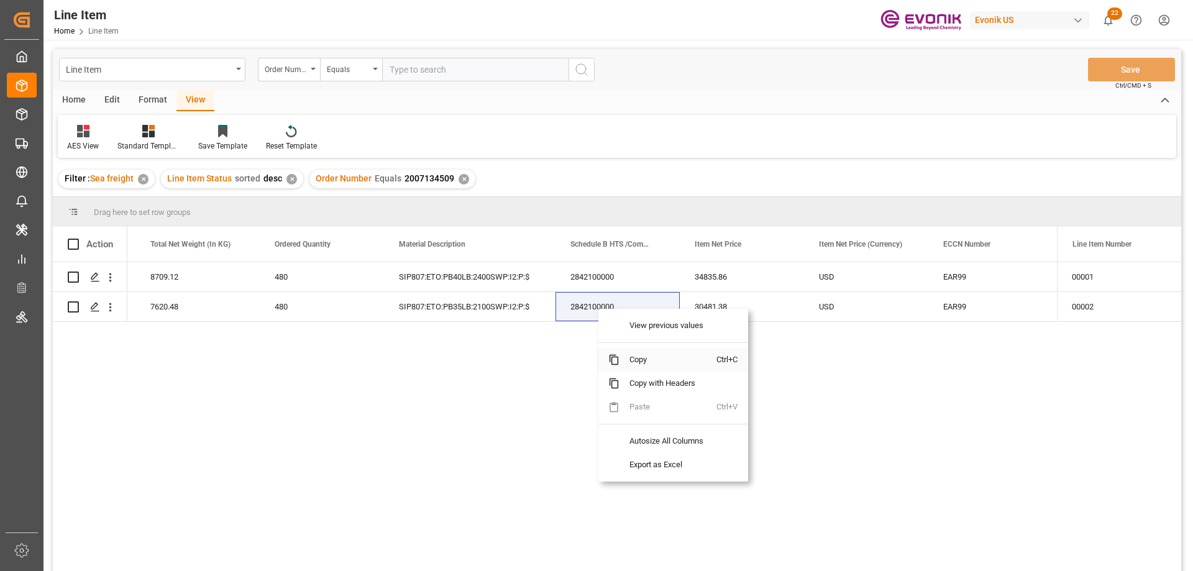
click at [632, 358] on span "Copy" at bounding box center [667, 360] width 97 height 24
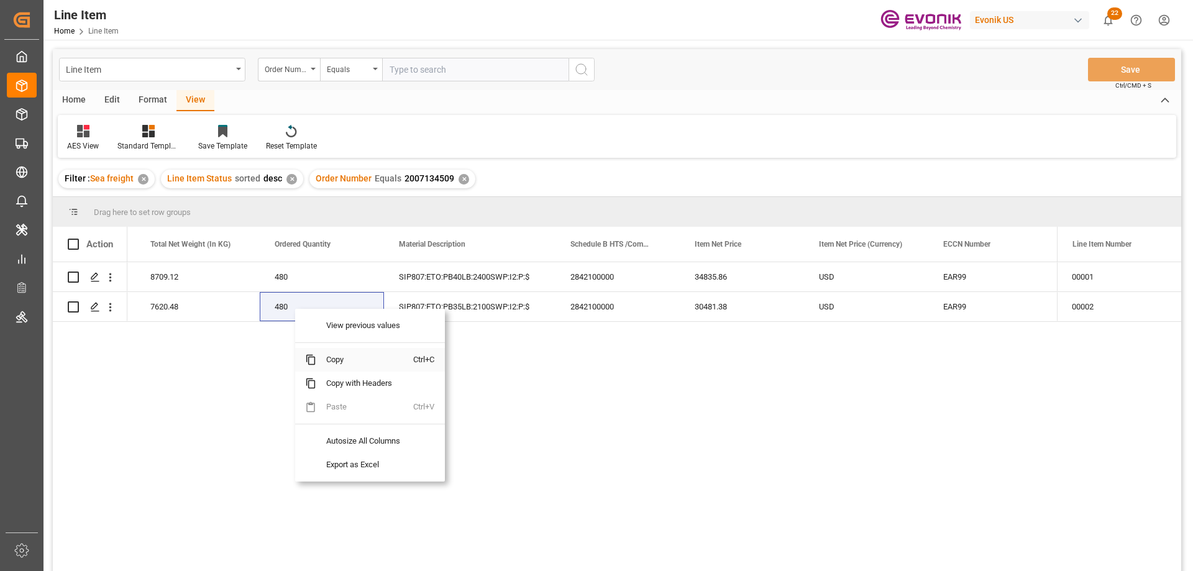
click at [329, 358] on span "Copy" at bounding box center [364, 360] width 97 height 24
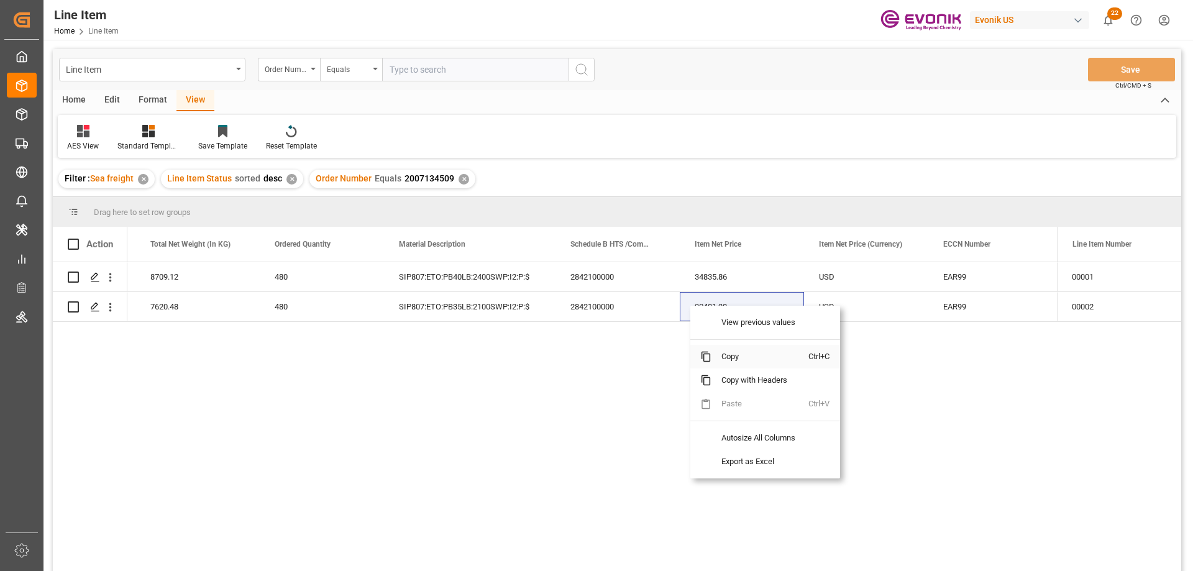
click at [746, 358] on span "Copy" at bounding box center [759, 357] width 97 height 24
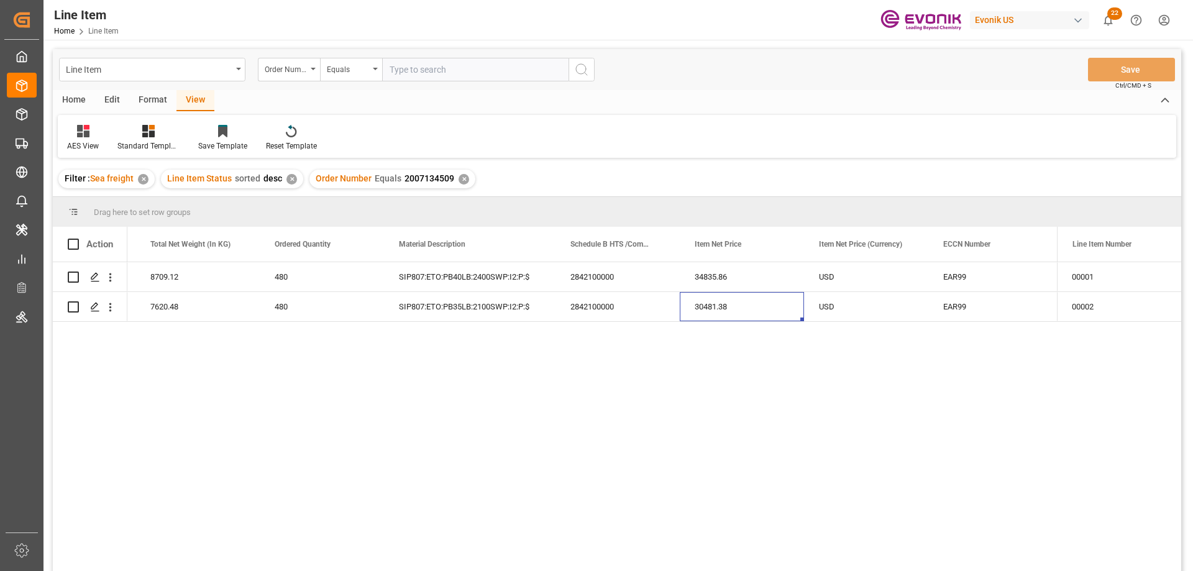
click at [425, 72] on input "text" at bounding box center [475, 70] width 186 height 24
paste input "2007051196"
type input "2007051196"
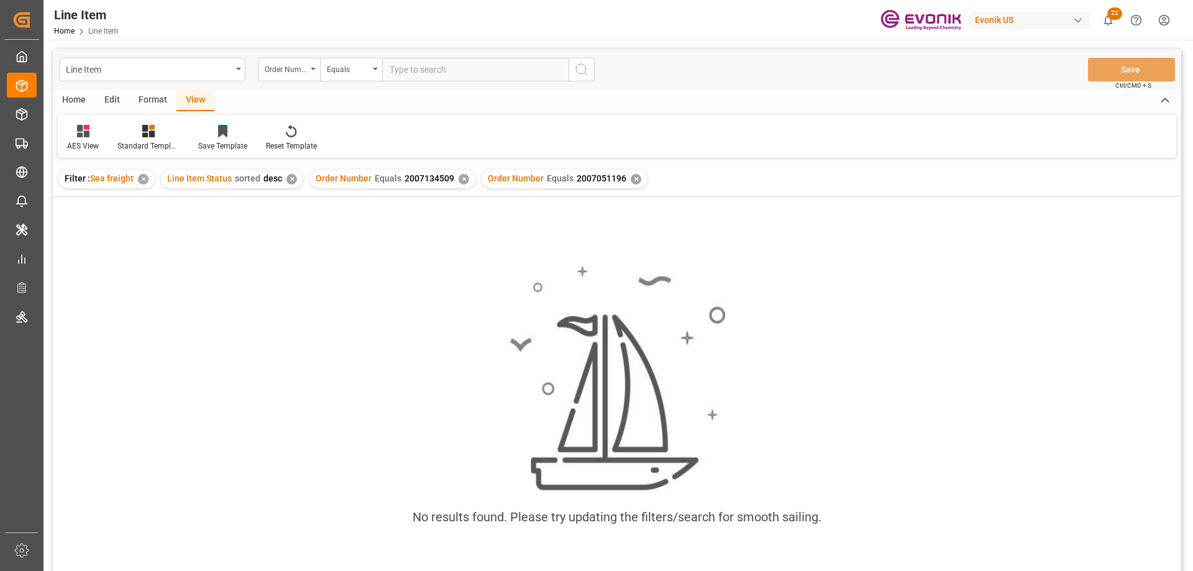
click at [459, 178] on div "✕" at bounding box center [463, 179] width 11 height 11
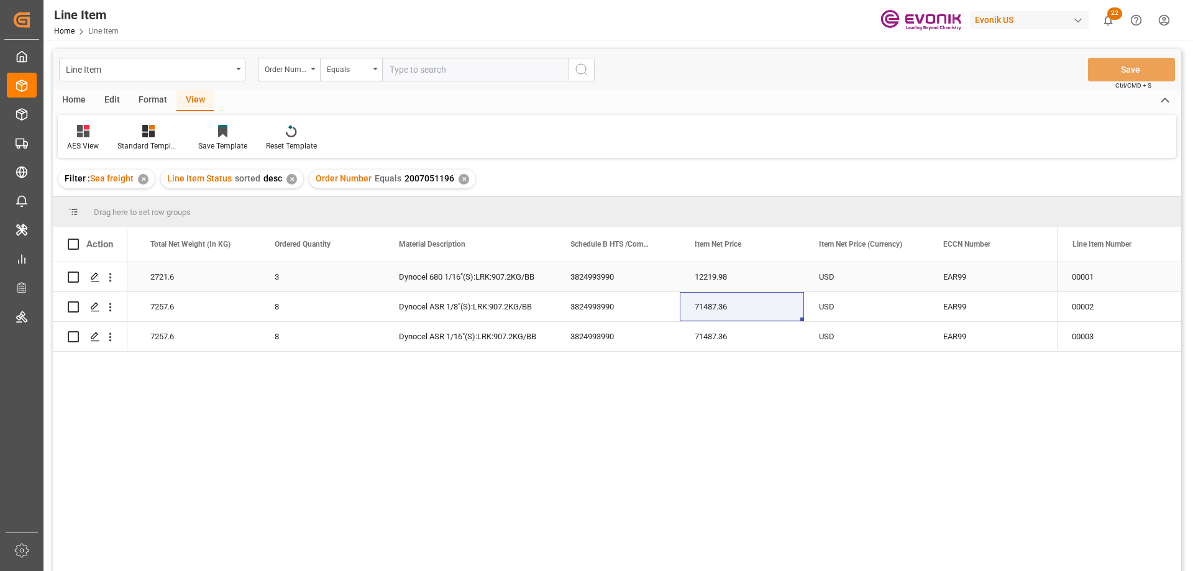
click at [271, 274] on div "3" at bounding box center [322, 276] width 124 height 29
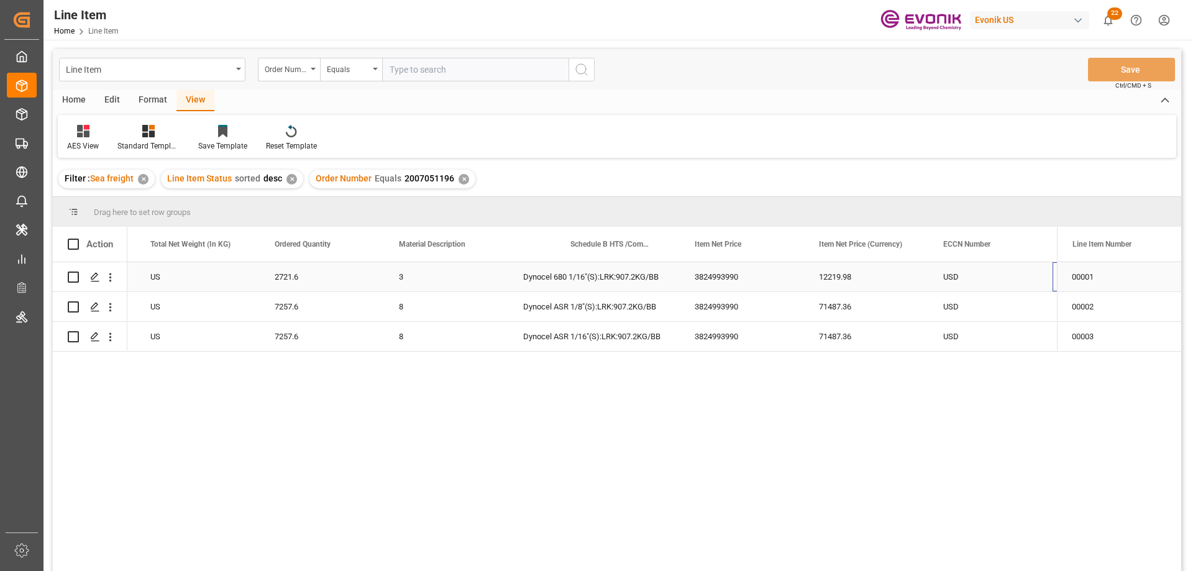
scroll to position [0, 489]
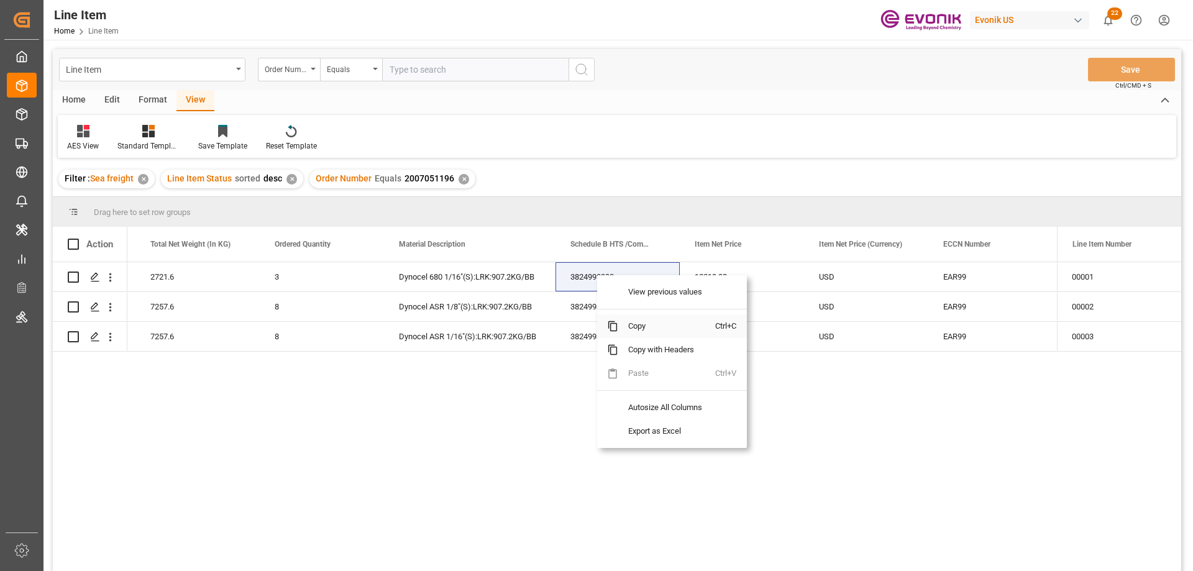
click at [643, 327] on span "Copy" at bounding box center [666, 326] width 97 height 24
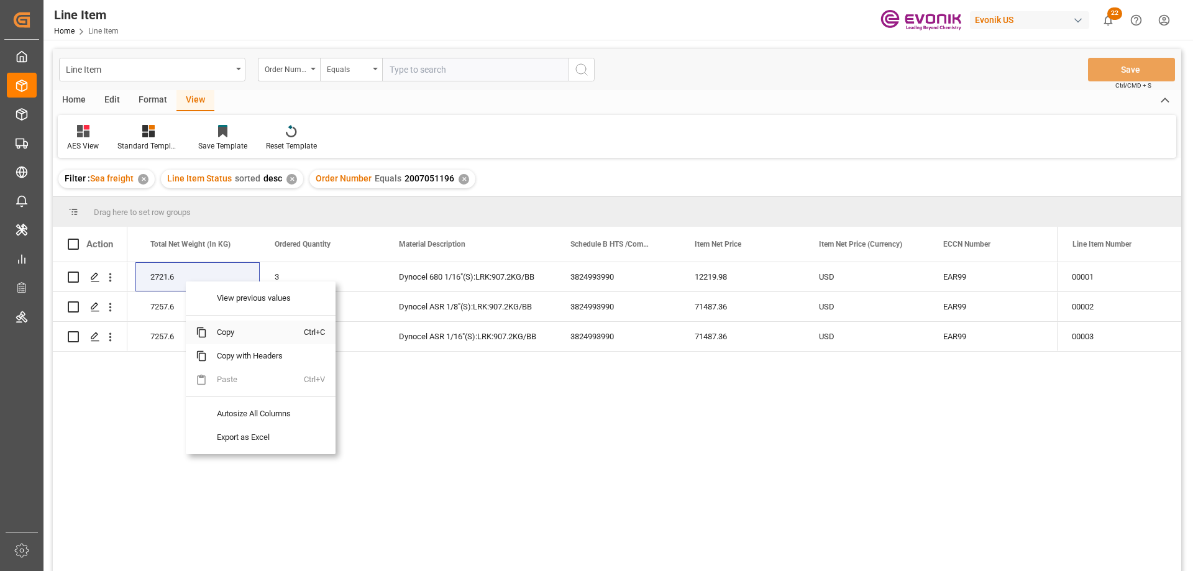
click at [219, 325] on span "Copy" at bounding box center [255, 333] width 97 height 24
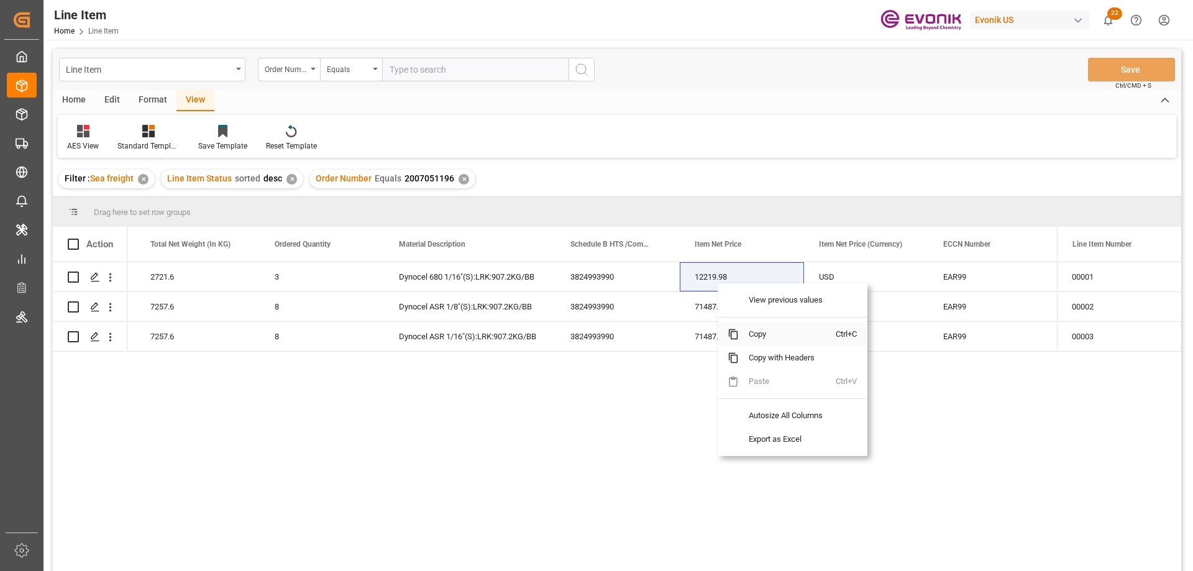
click at [757, 339] on span "Copy" at bounding box center [787, 334] width 97 height 24
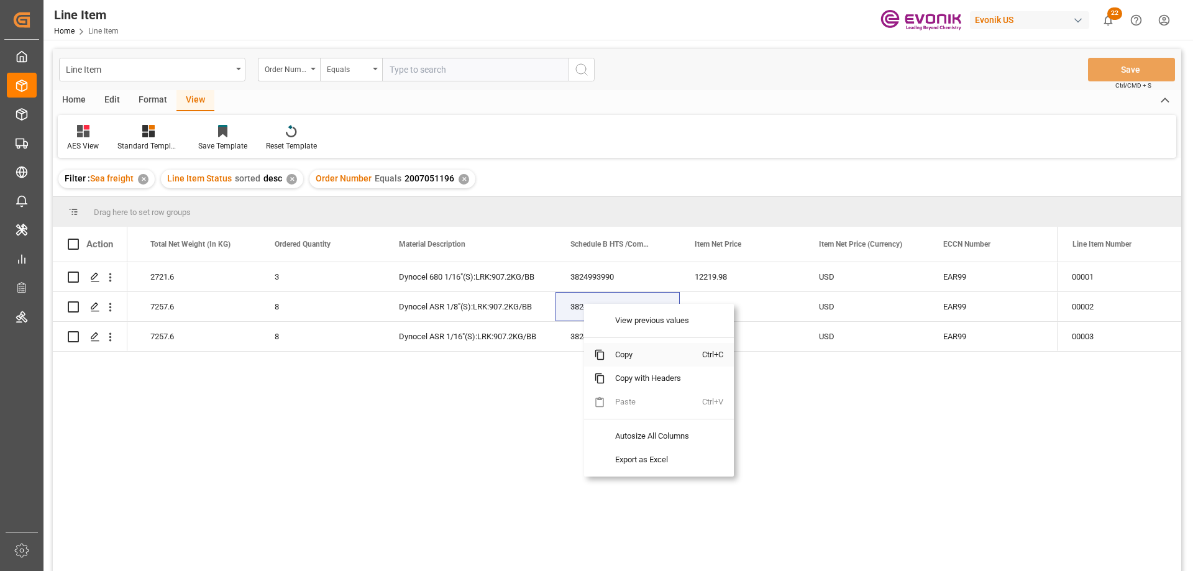
click at [616, 357] on span "Copy" at bounding box center [653, 355] width 97 height 24
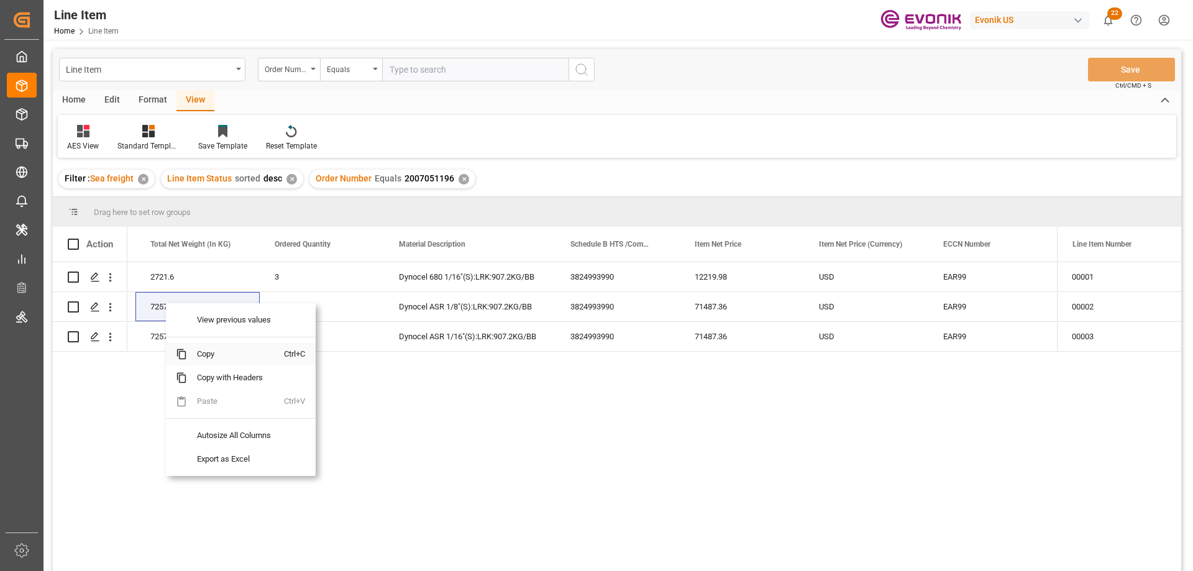
click at [208, 353] on span "Copy" at bounding box center [235, 354] width 97 height 24
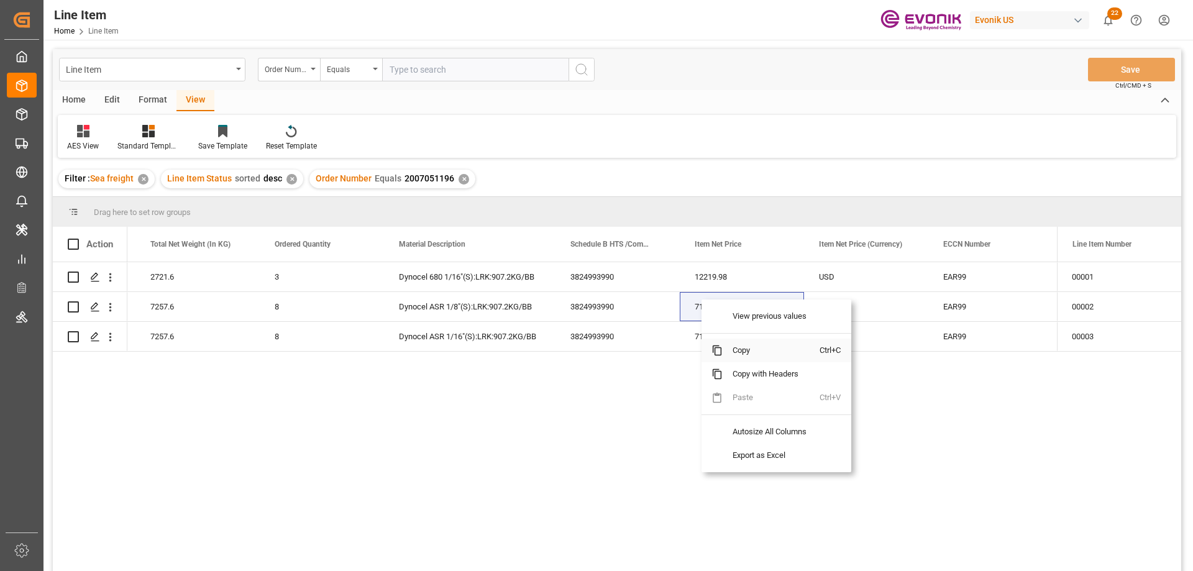
click at [747, 361] on span "Copy" at bounding box center [770, 351] width 97 height 24
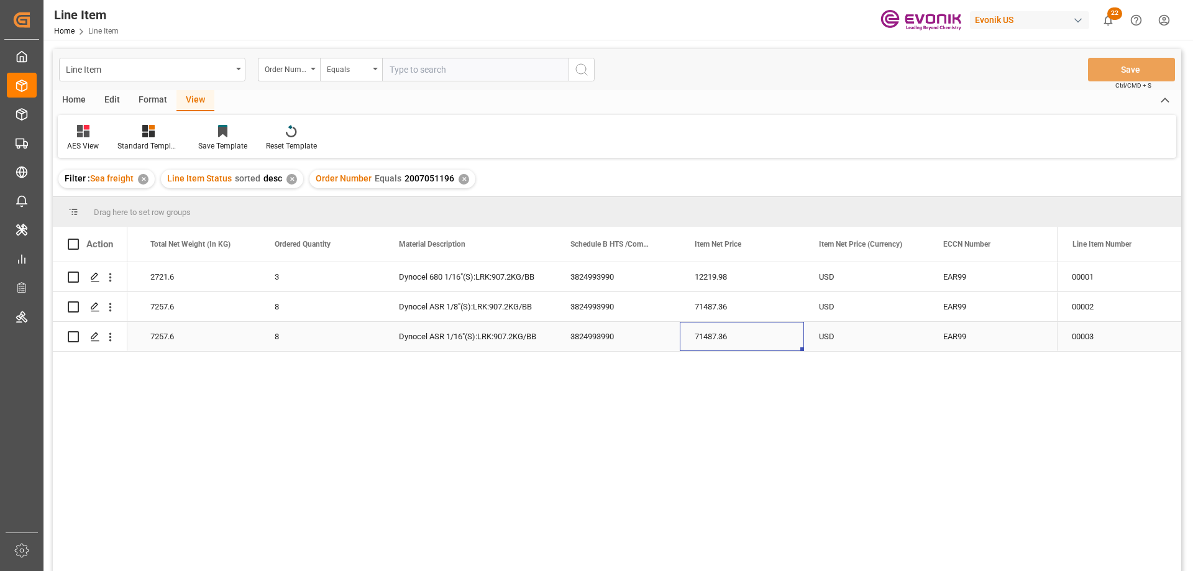
drag, startPoint x: 705, startPoint y: 326, endPoint x: 578, endPoint y: 332, distance: 127.5
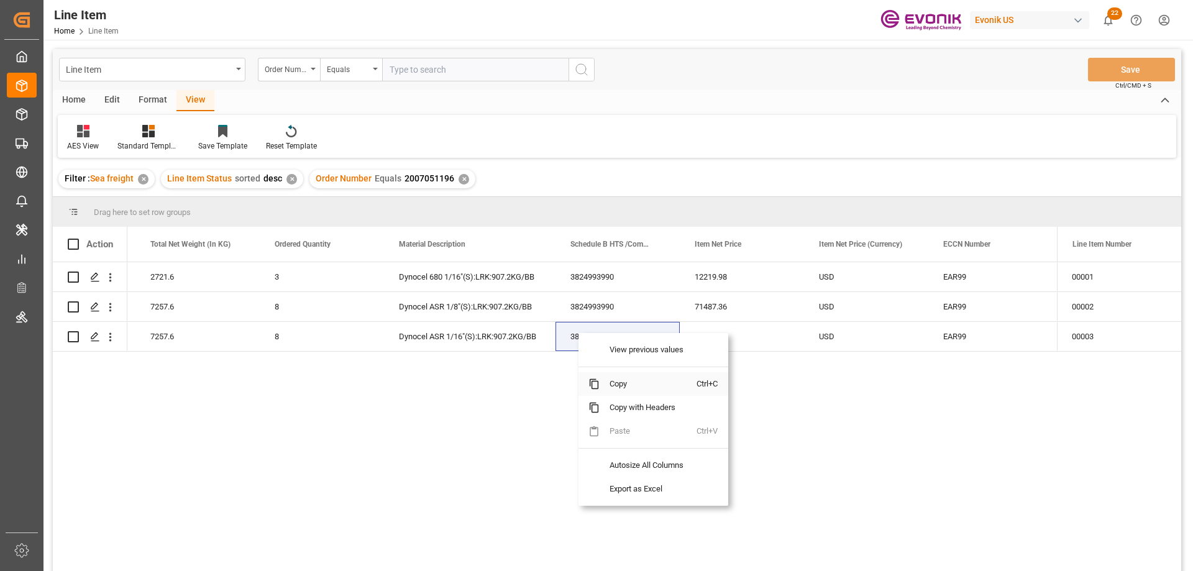
click at [621, 376] on span "Copy" at bounding box center [647, 384] width 97 height 24
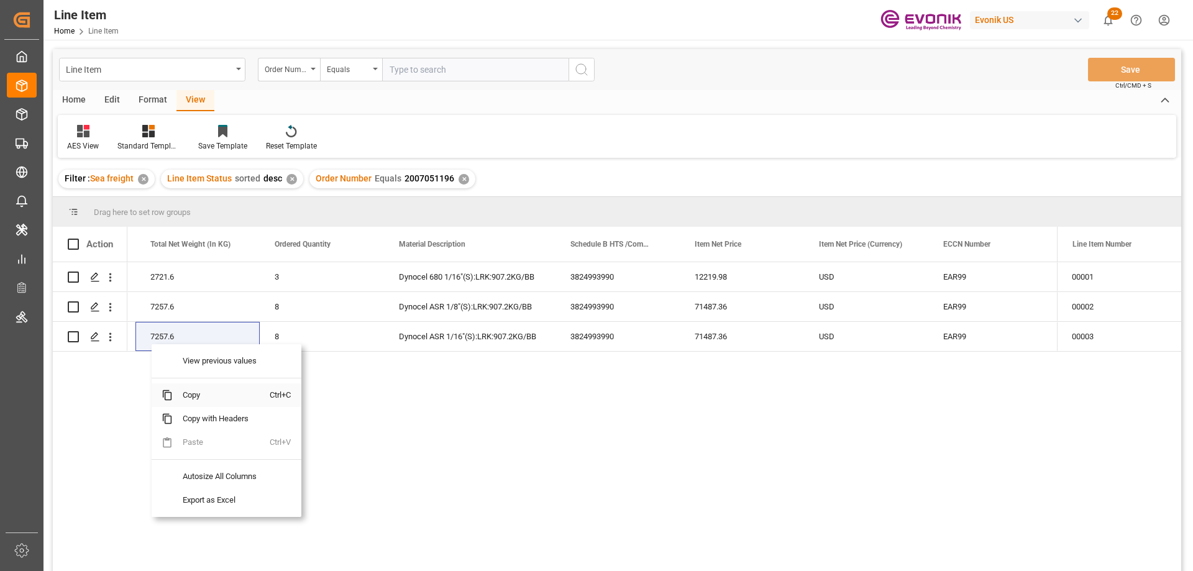
click at [199, 400] on span "Copy" at bounding box center [221, 395] width 97 height 24
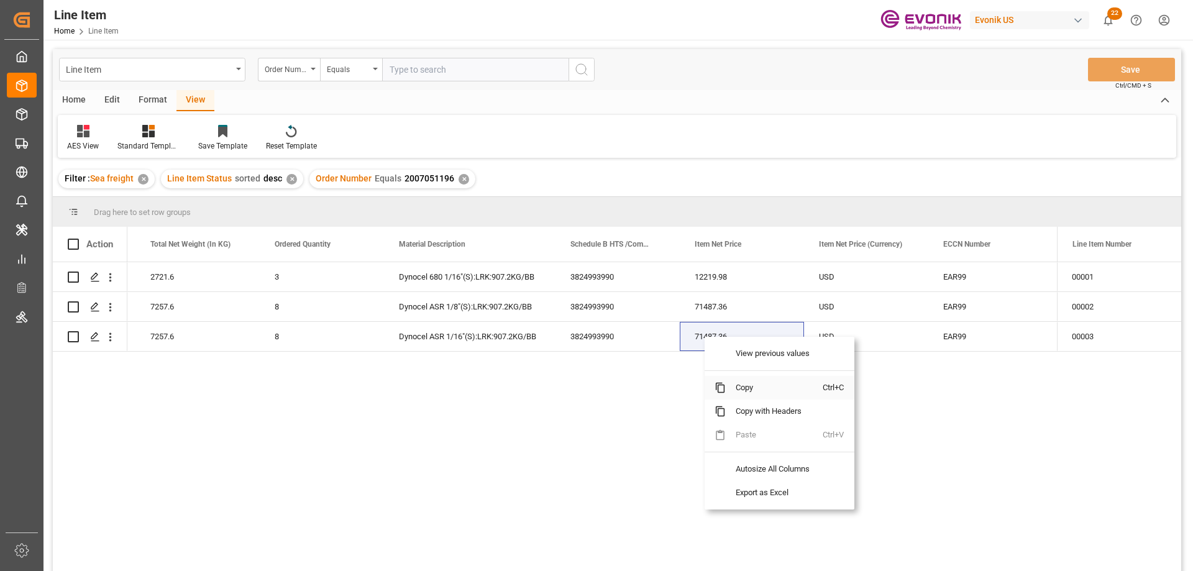
click at [755, 388] on span "Copy" at bounding box center [774, 388] width 97 height 24
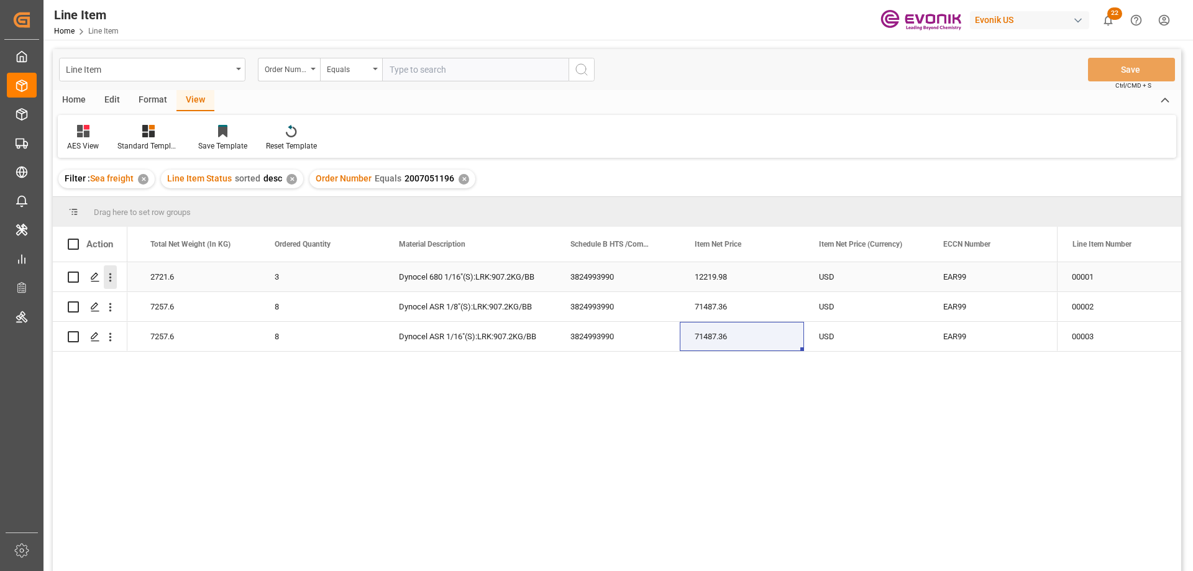
click at [109, 281] on icon "open menu" at bounding box center [110, 277] width 13 height 13
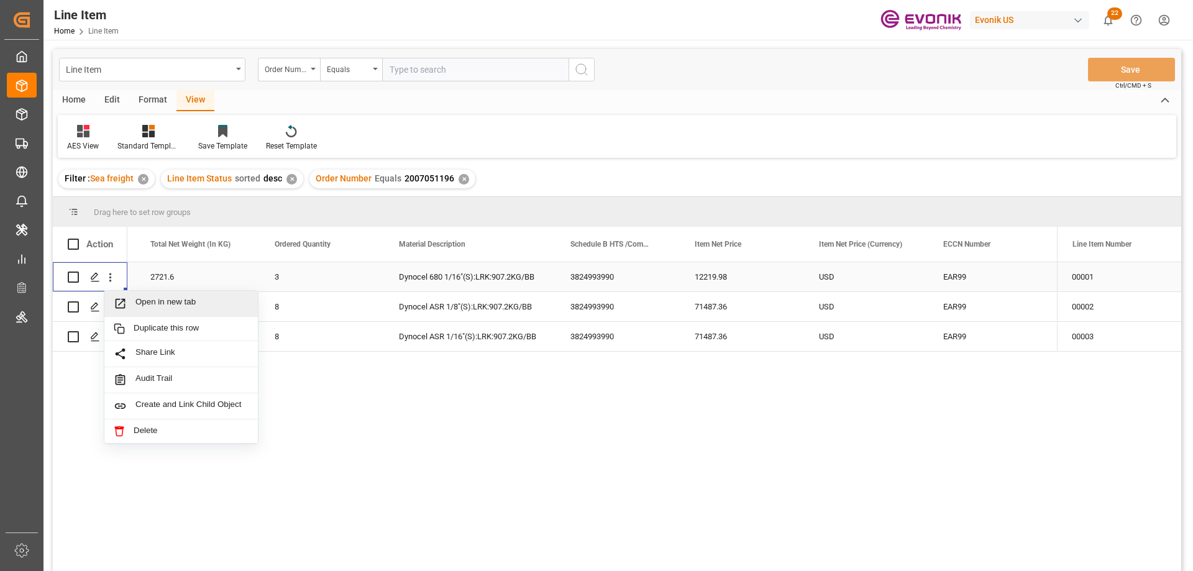
click at [158, 303] on span "Open in new tab" at bounding box center [191, 303] width 113 height 13
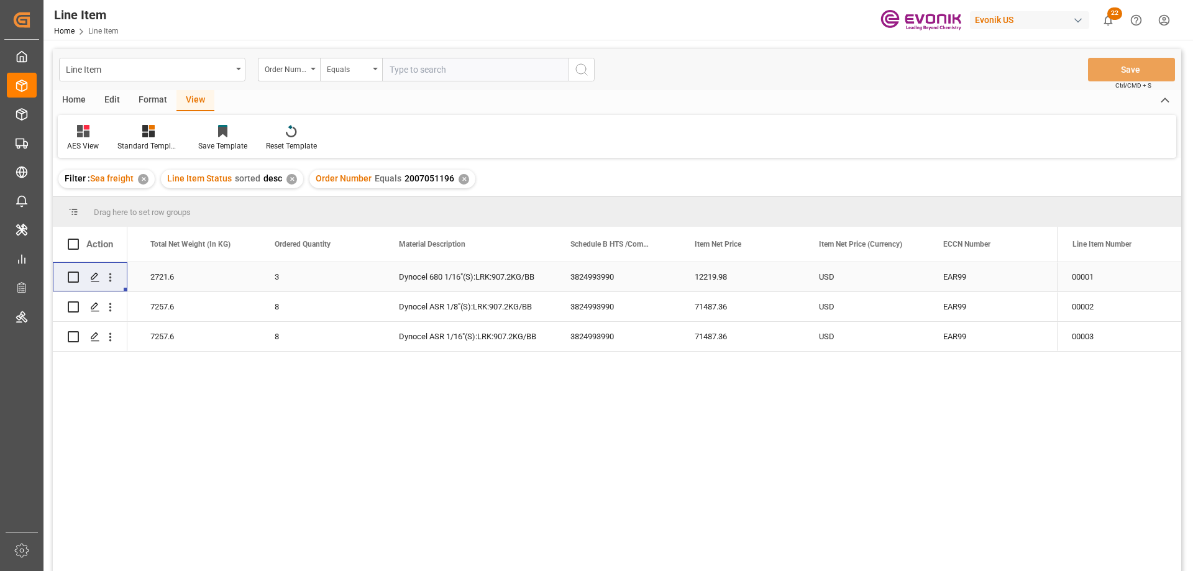
click at [445, 63] on input "text" at bounding box center [475, 70] width 186 height 24
paste input "0046460088"
type input "0046460088"
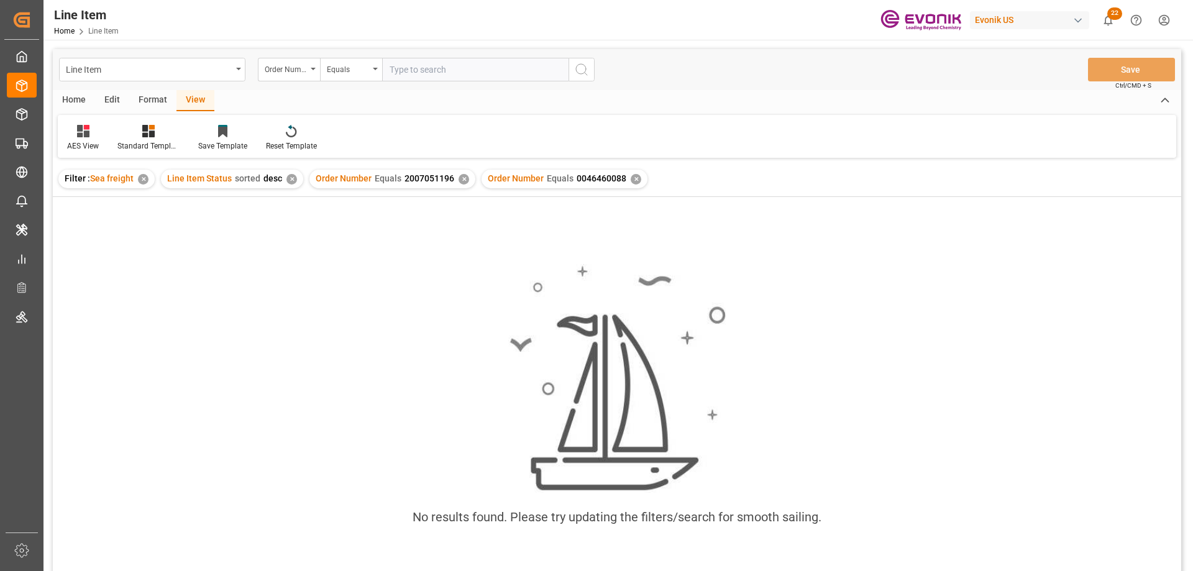
click at [460, 181] on div "✕" at bounding box center [463, 179] width 11 height 11
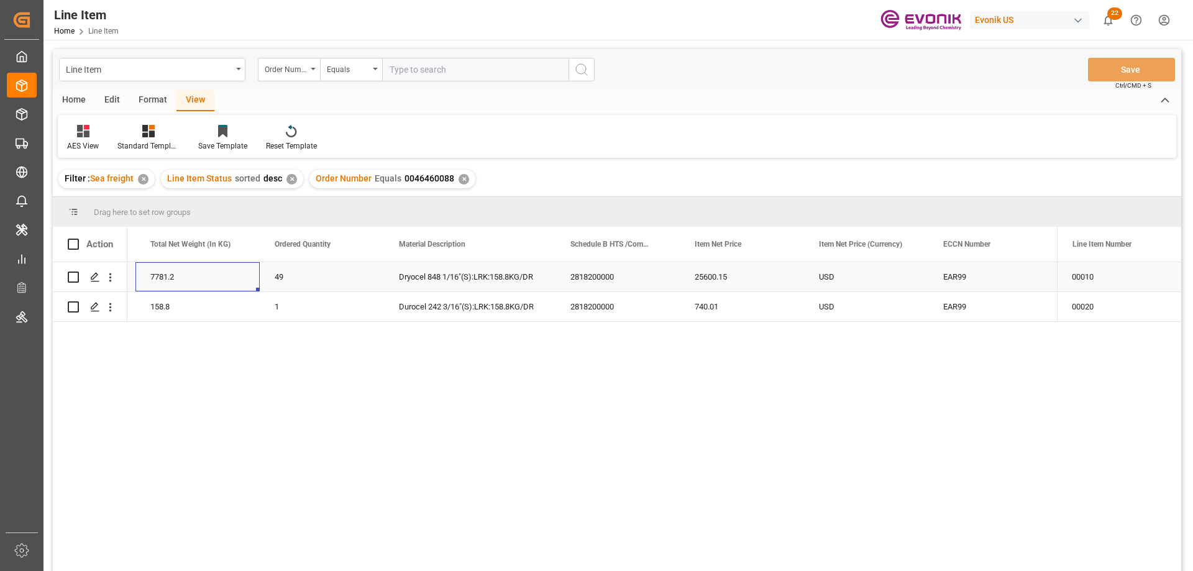
click at [193, 275] on div "7781.2" at bounding box center [197, 276] width 124 height 29
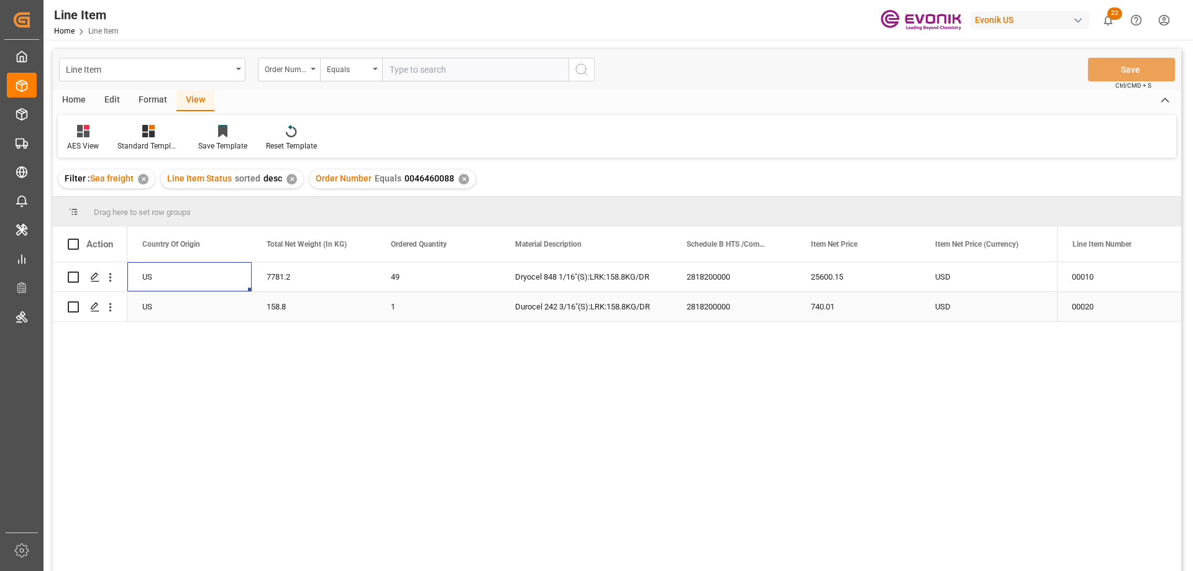
scroll to position [0, 248]
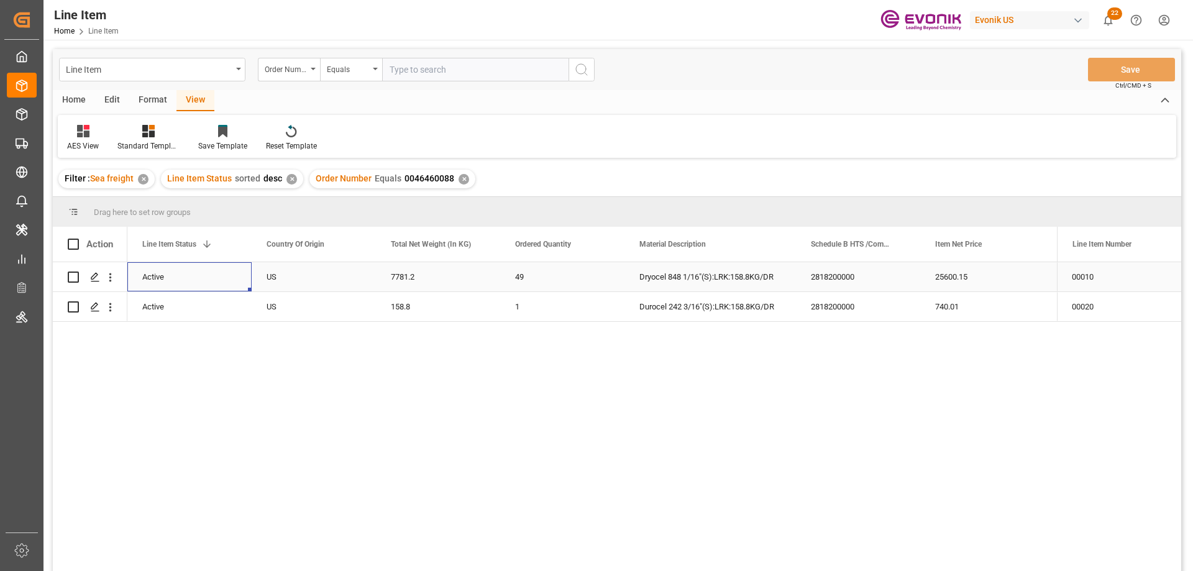
click at [996, 271] on div "25600.15" at bounding box center [982, 276] width 124 height 29
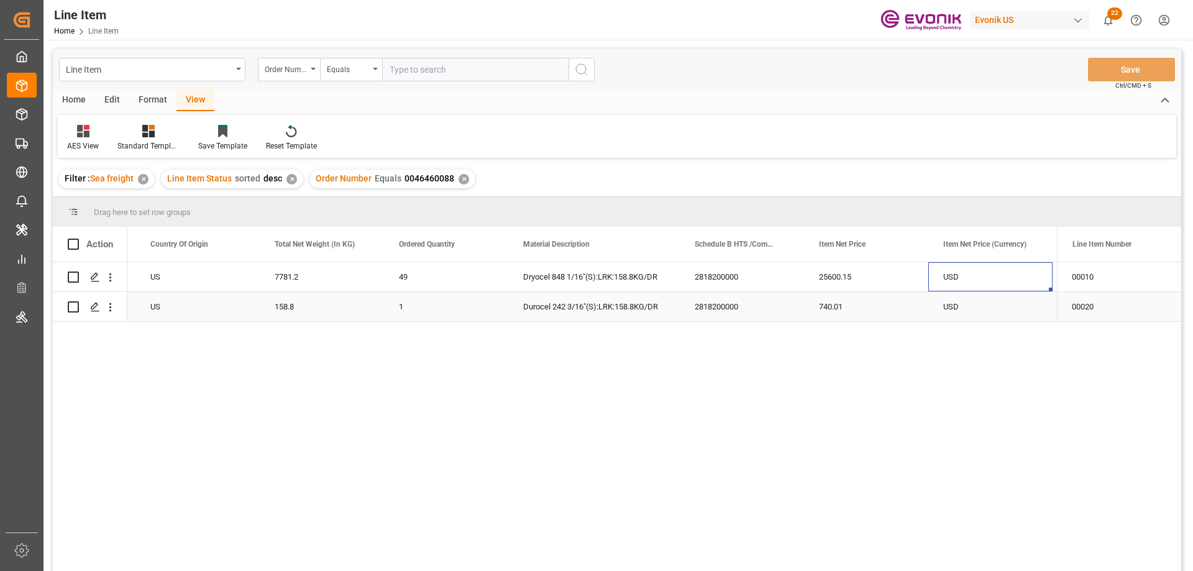
click at [699, 307] on div "2818200000" at bounding box center [742, 306] width 124 height 29
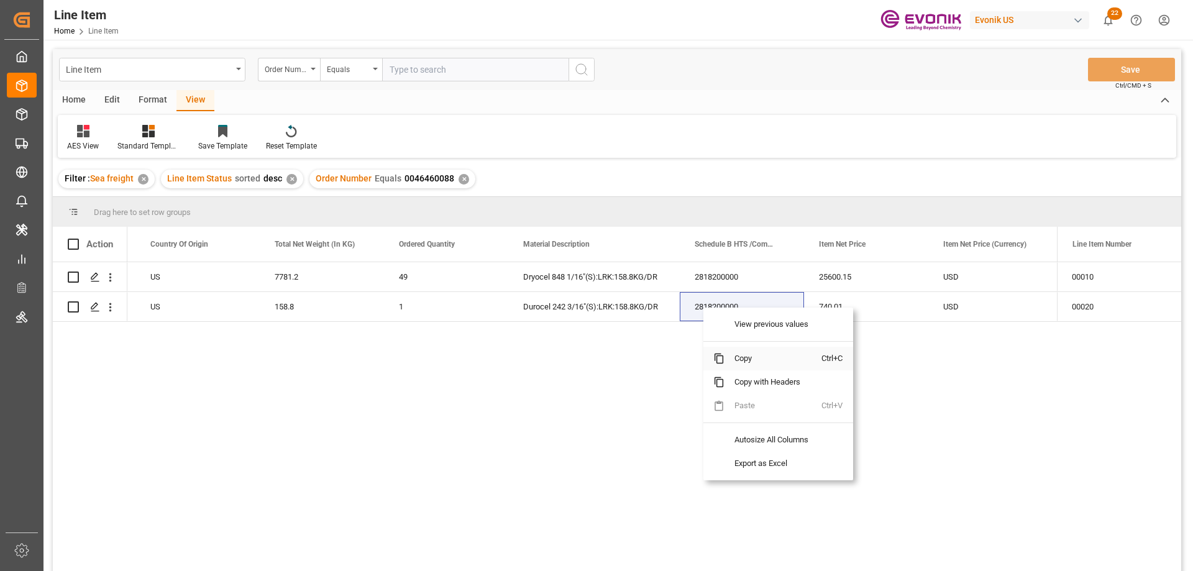
click at [749, 360] on span "Copy" at bounding box center [772, 359] width 97 height 24
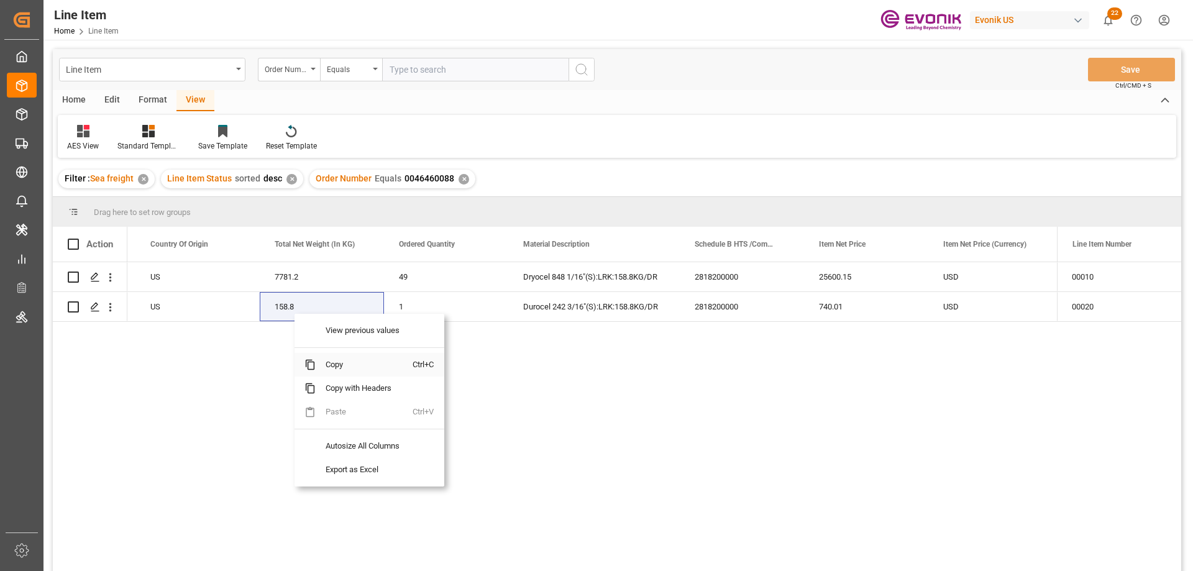
click at [339, 361] on span "Copy" at bounding box center [364, 365] width 97 height 24
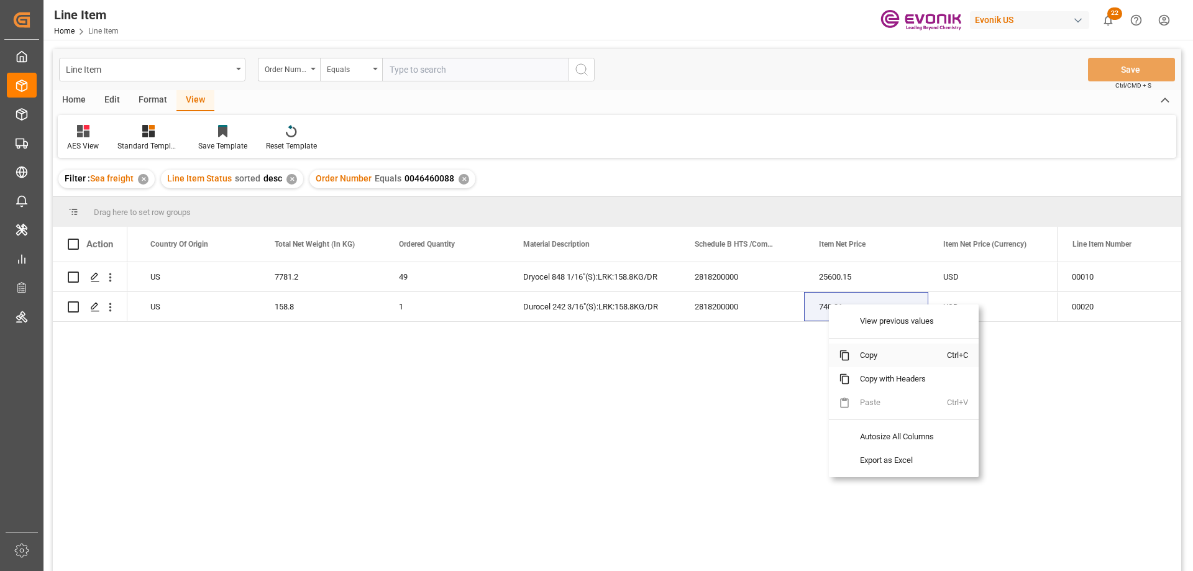
click at [874, 348] on span "Copy" at bounding box center [898, 356] width 97 height 24
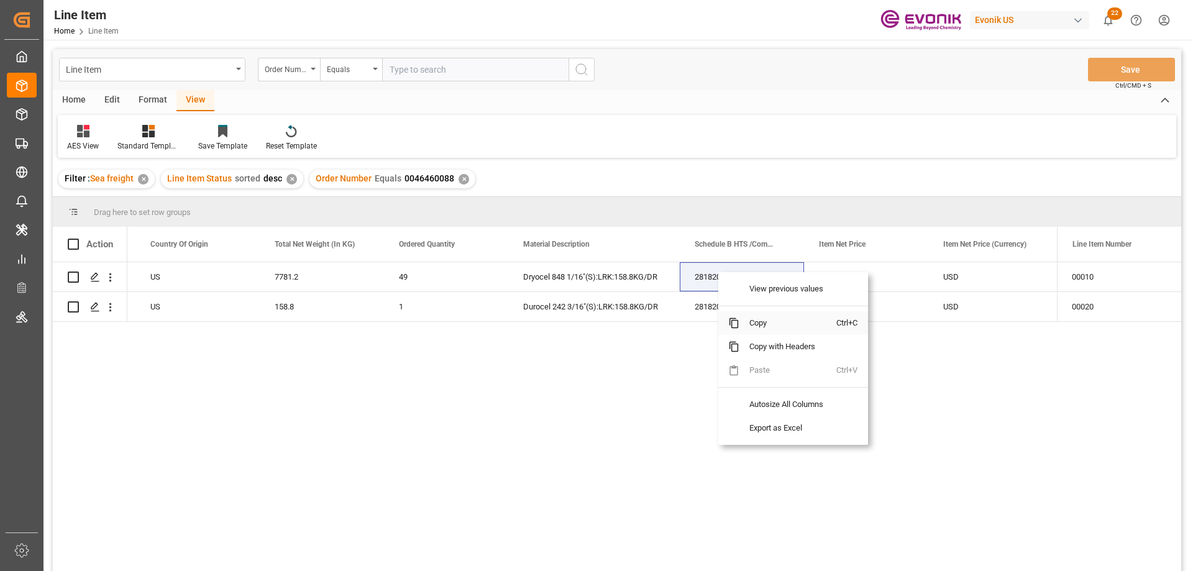
click at [760, 319] on span "Copy" at bounding box center [787, 323] width 97 height 24
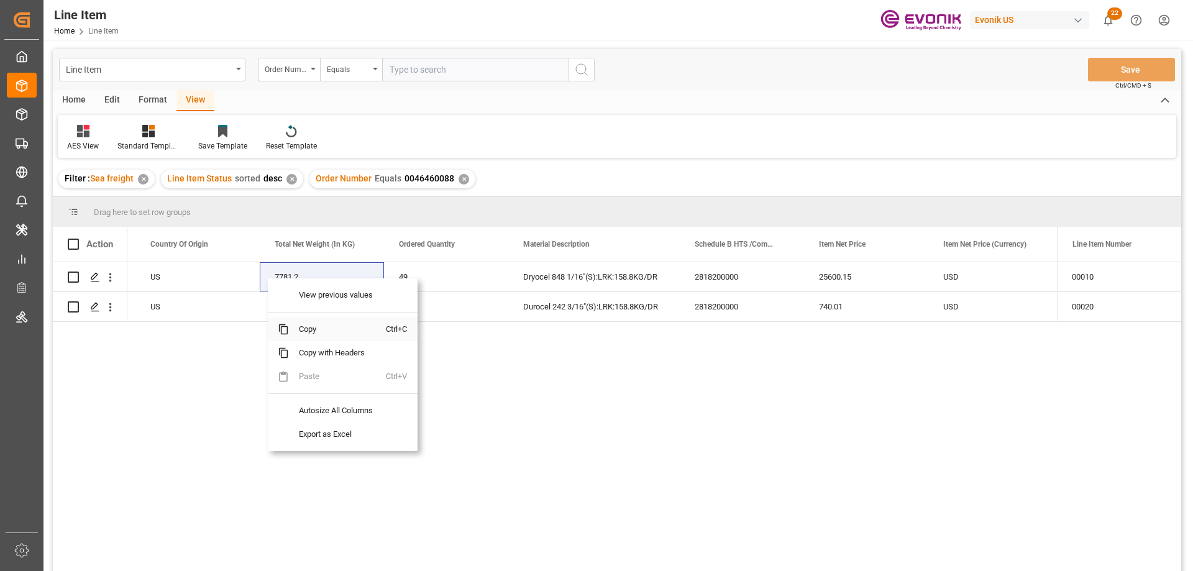
click at [317, 333] on span "Copy" at bounding box center [337, 329] width 97 height 24
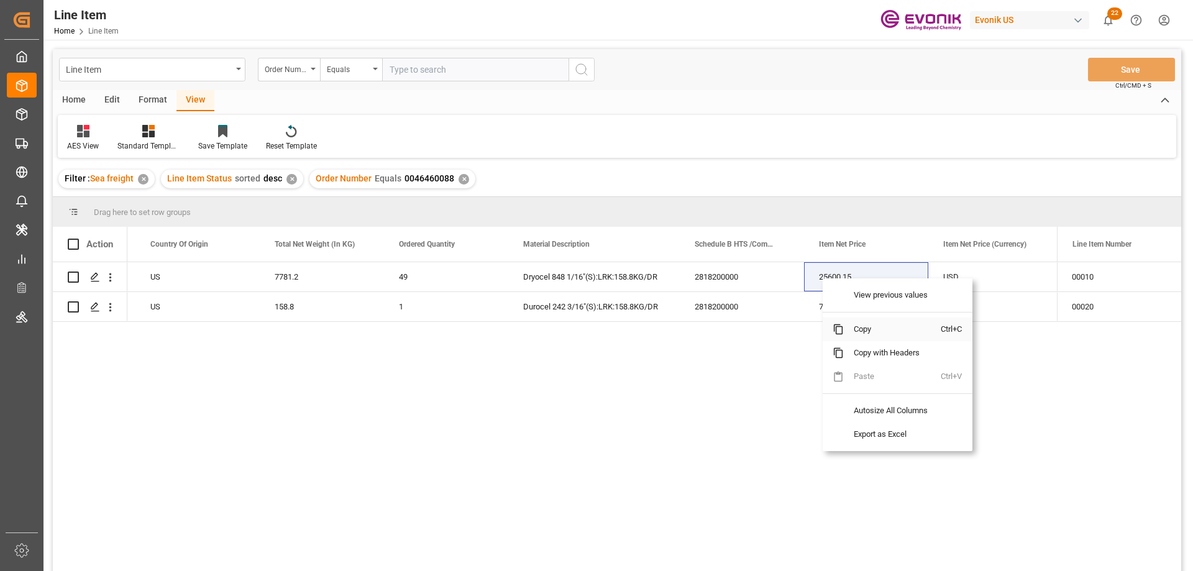
click at [870, 328] on span "Copy" at bounding box center [892, 329] width 97 height 24
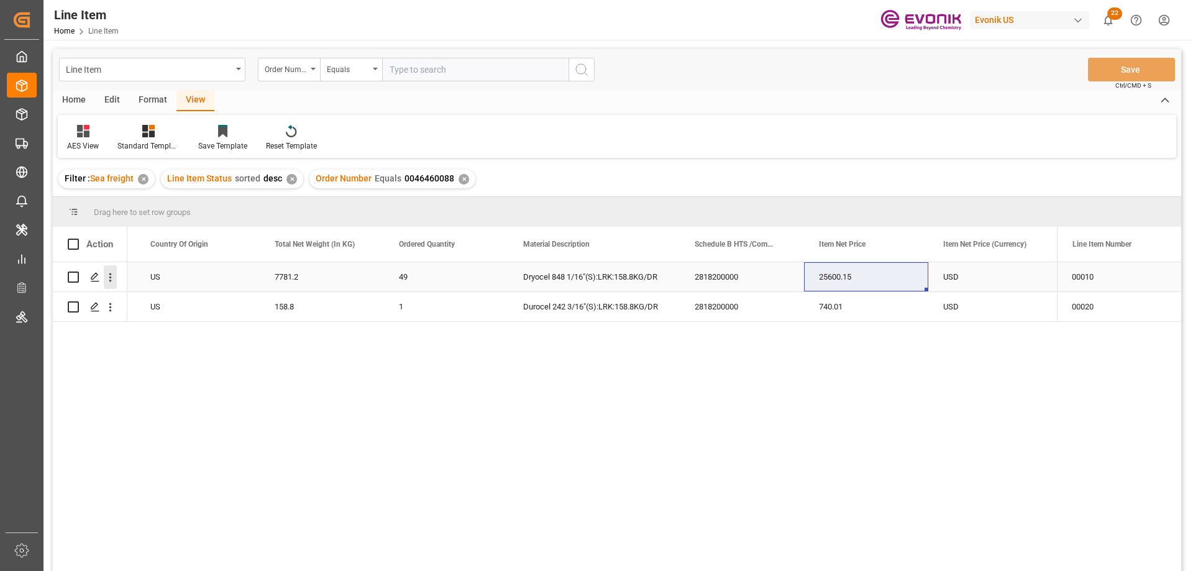
click at [113, 273] on icon "open menu" at bounding box center [110, 277] width 13 height 13
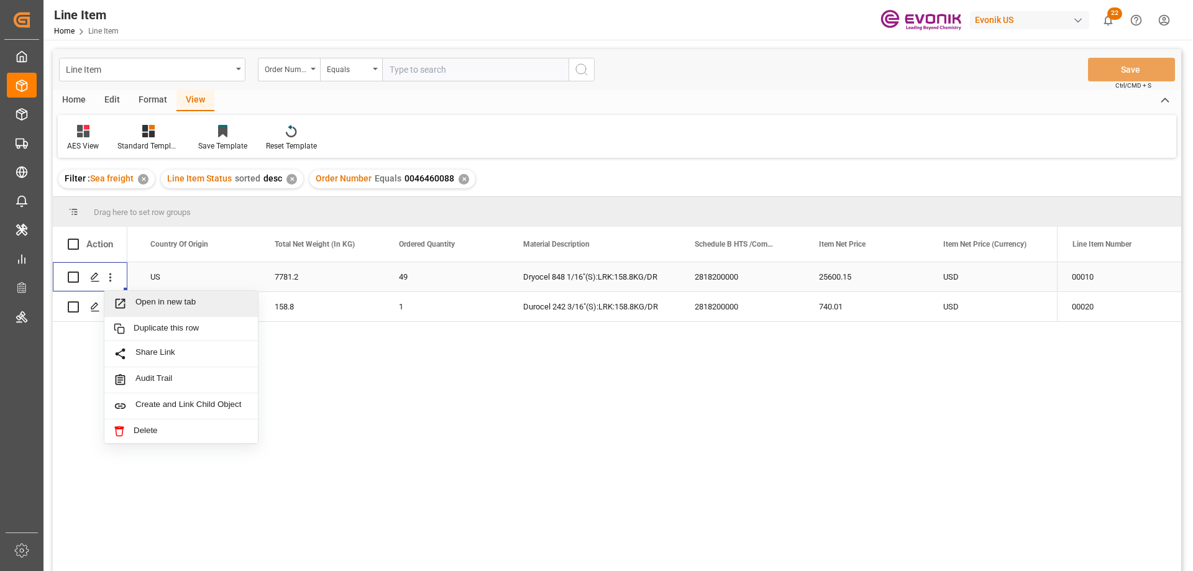
click at [137, 306] on span "Open in new tab" at bounding box center [191, 303] width 113 height 13
click at [426, 67] on input "text" at bounding box center [475, 70] width 186 height 24
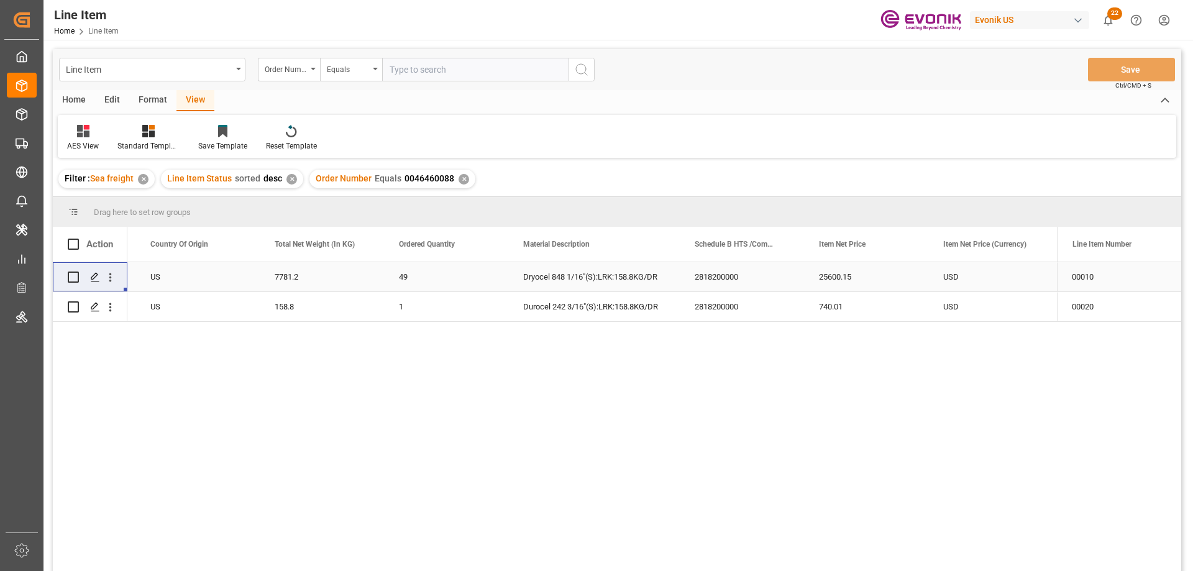
paste input "2007034540"
type input "2007034540"
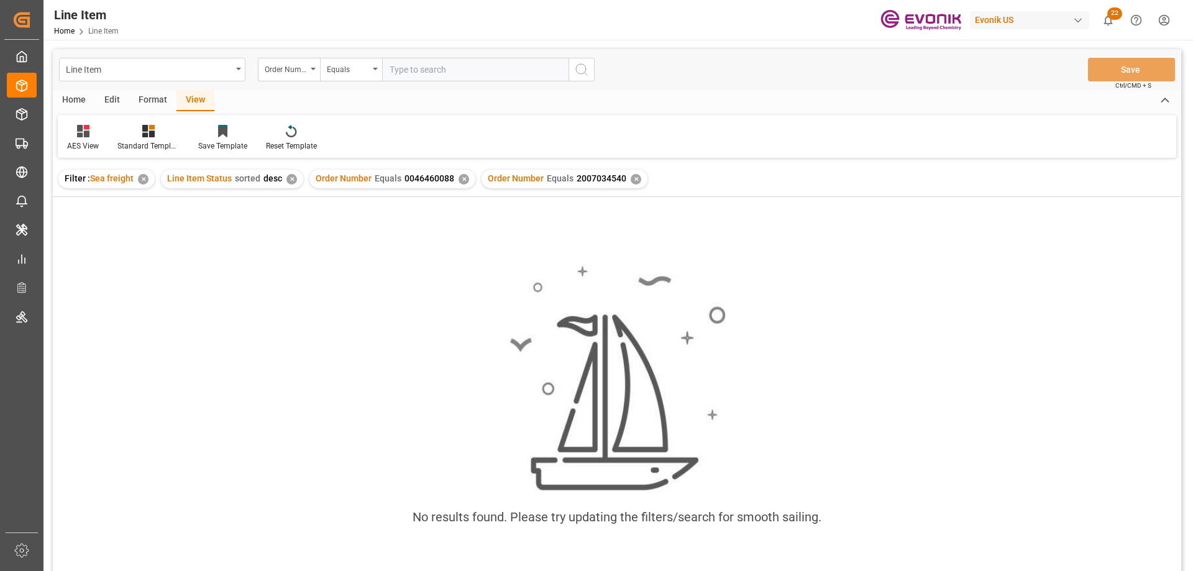
click at [461, 176] on div "✕" at bounding box center [463, 179] width 11 height 11
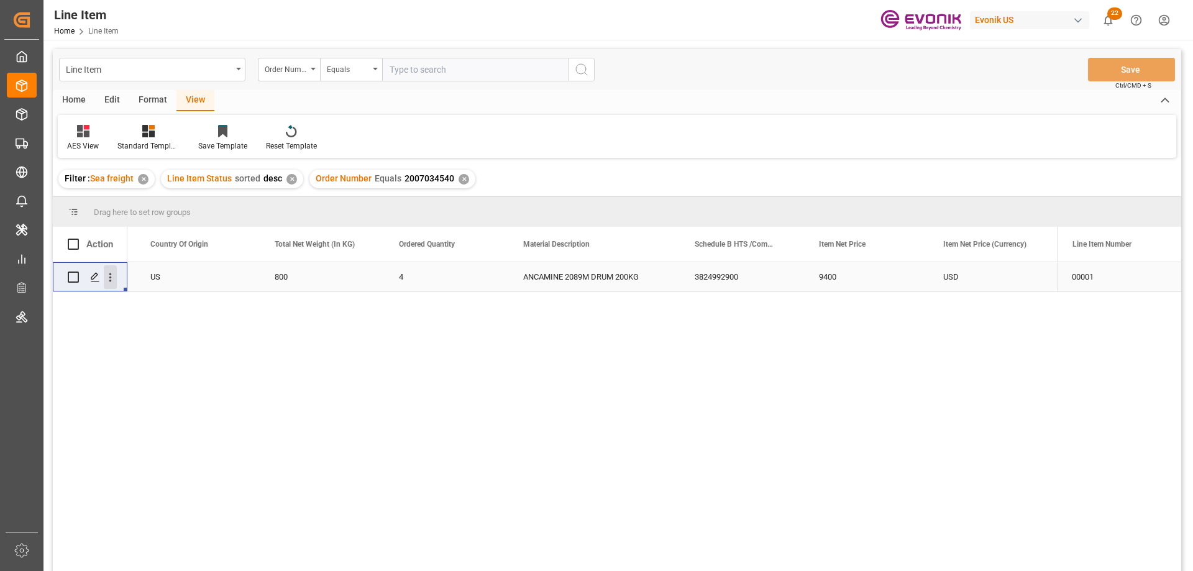
click at [114, 279] on icon "open menu" at bounding box center [110, 277] width 13 height 13
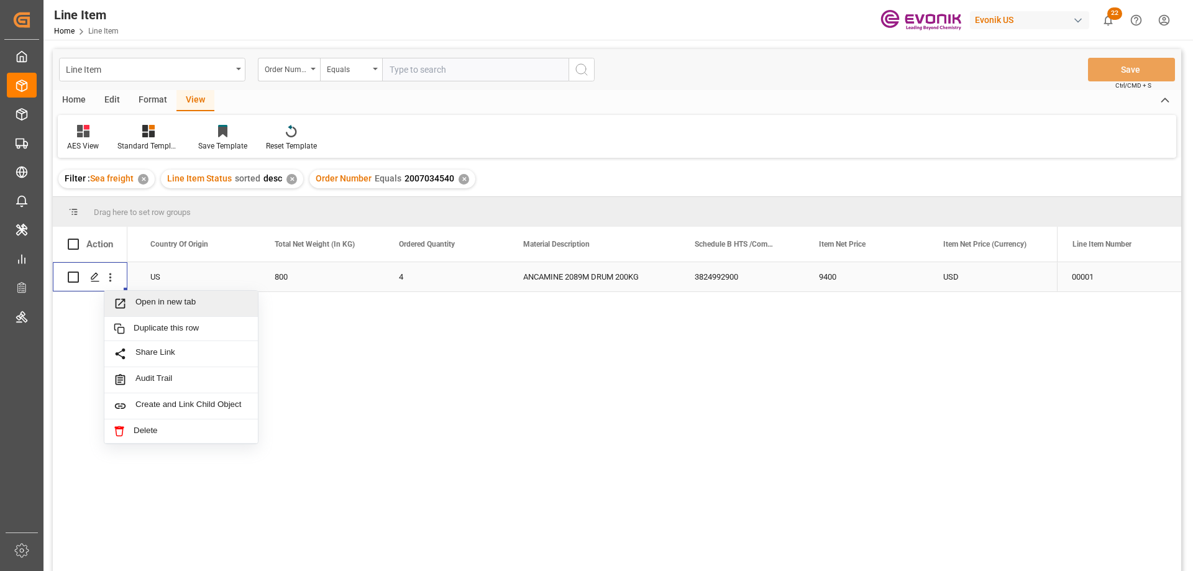
click at [150, 300] on span "Open in new tab" at bounding box center [191, 303] width 113 height 13
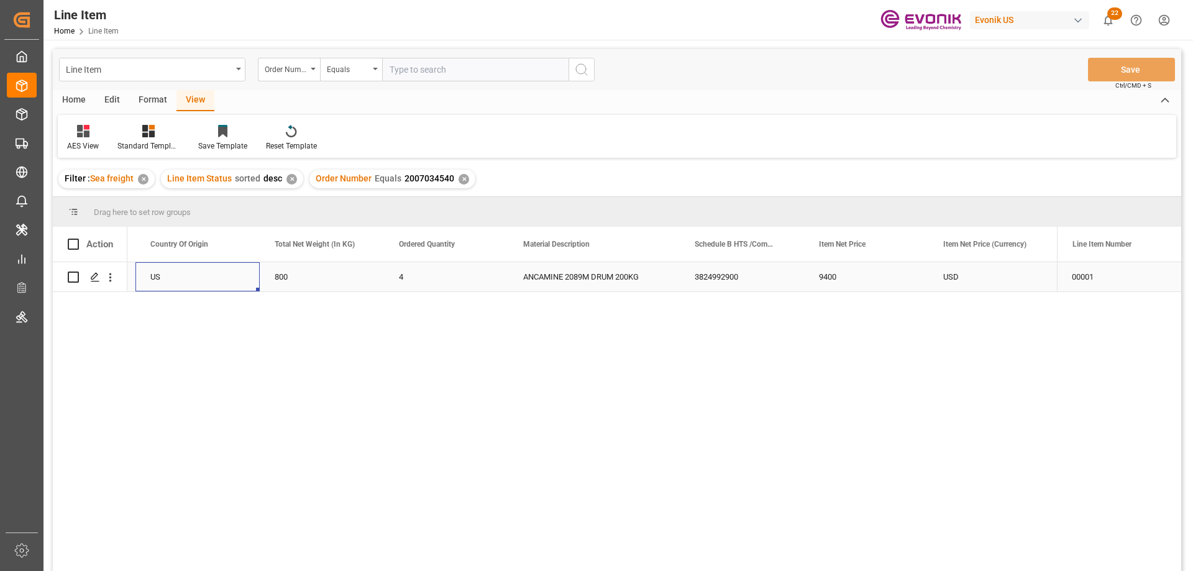
click at [182, 271] on div "US" at bounding box center [197, 276] width 124 height 29
click at [987, 281] on div "9400" at bounding box center [982, 276] width 124 height 29
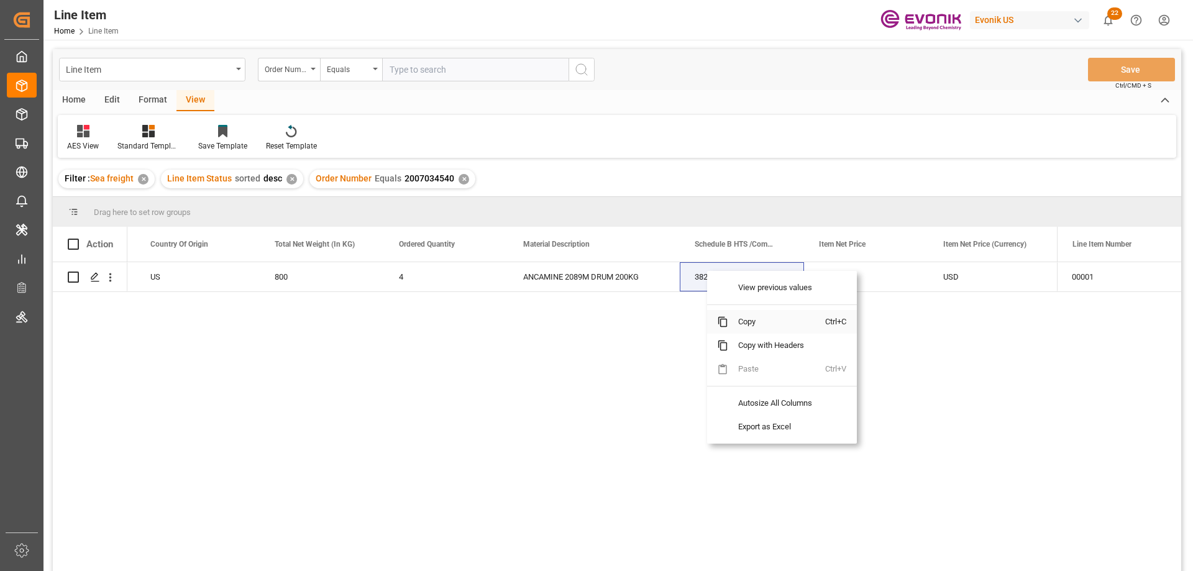
click at [752, 317] on span "Copy" at bounding box center [776, 322] width 97 height 24
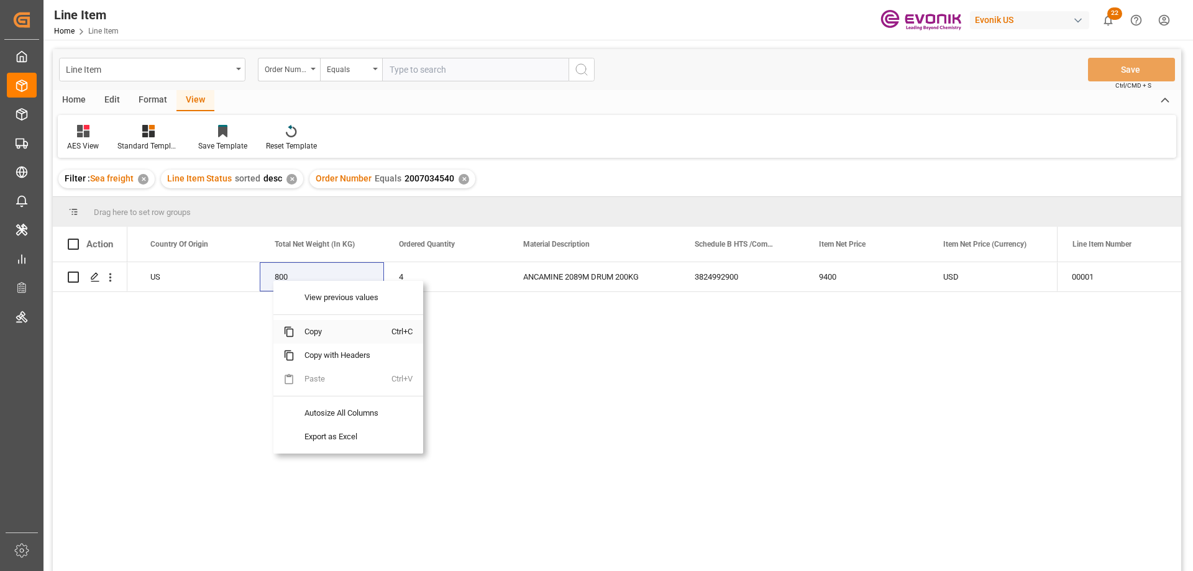
click at [321, 332] on span "Copy" at bounding box center [342, 332] width 97 height 24
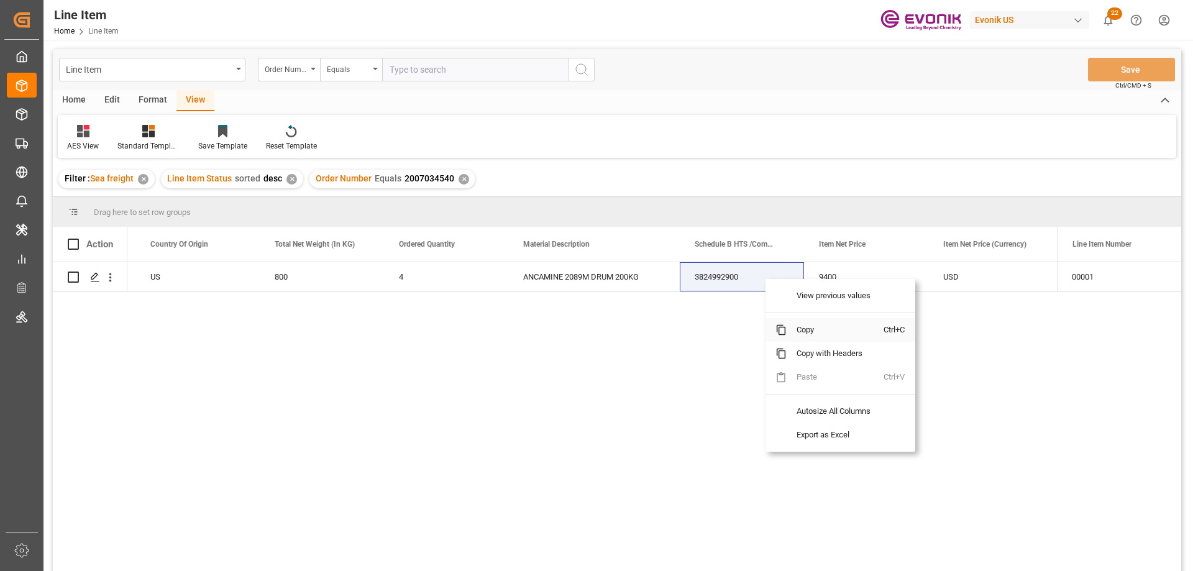
click at [804, 326] on span "Copy" at bounding box center [834, 330] width 97 height 24
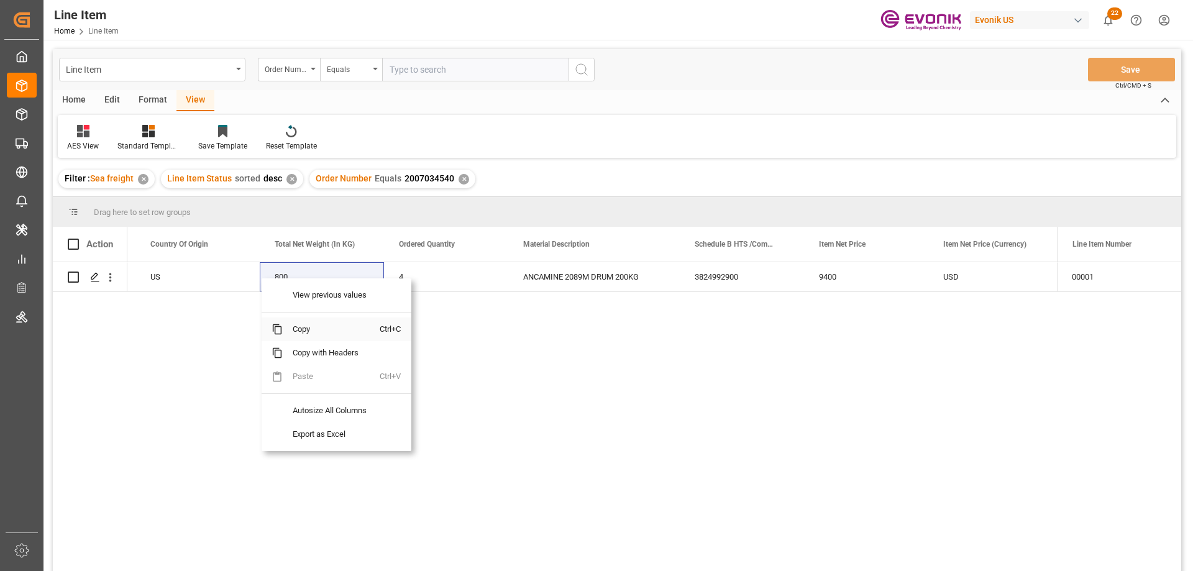
click at [321, 325] on span "Copy" at bounding box center [331, 329] width 97 height 24
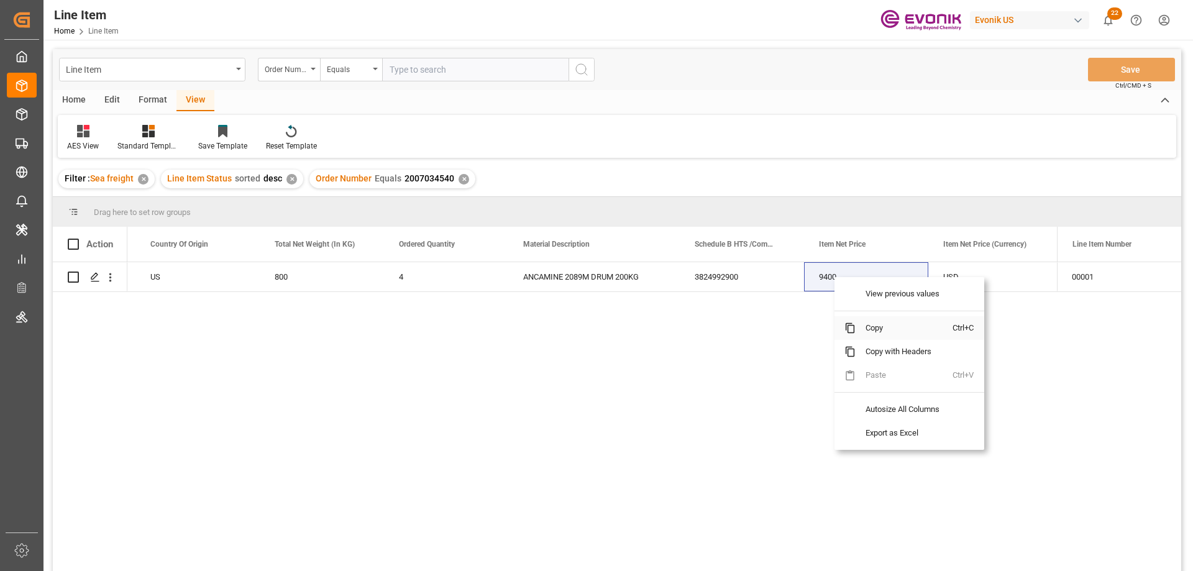
click at [881, 324] on span "Copy" at bounding box center [903, 328] width 97 height 24
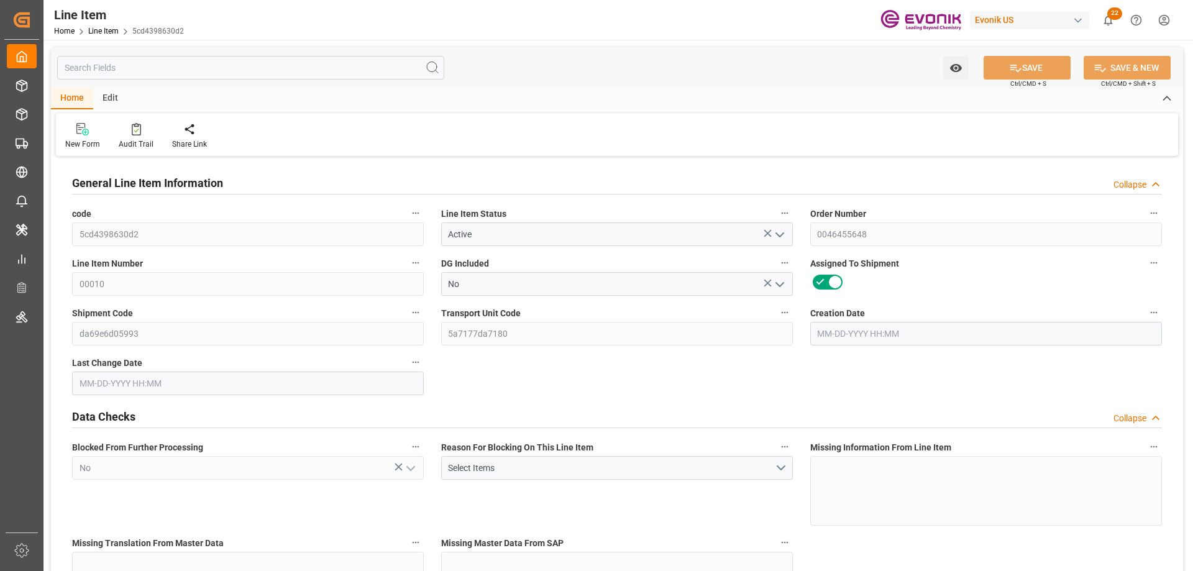
type input "16"
type input "12883.136"
type input "12352"
type input "18.5033"
type input "64"
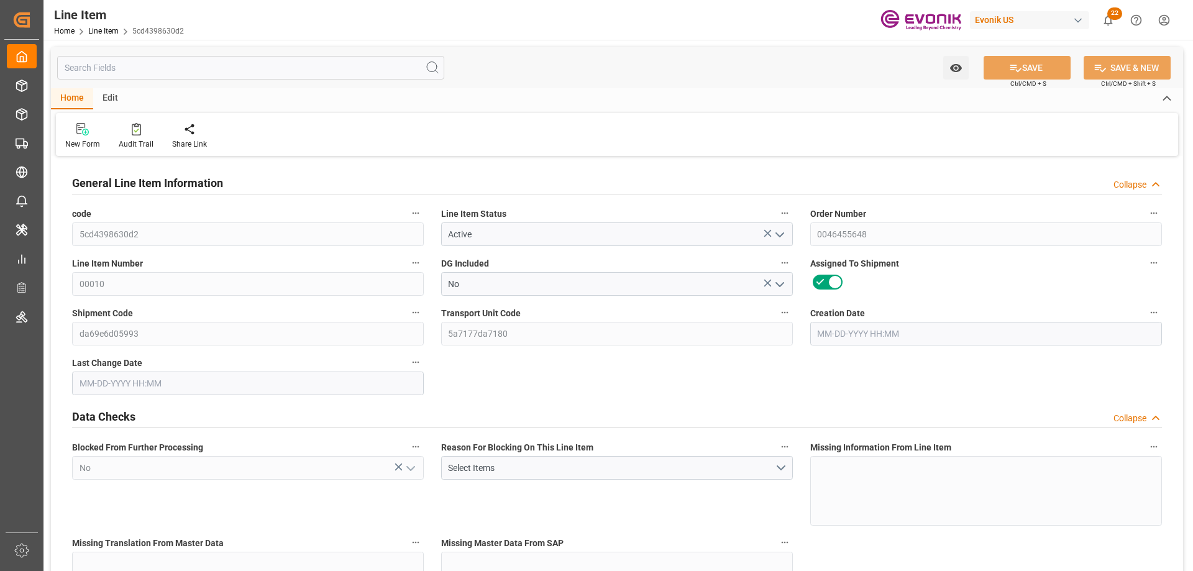
type input "69912.32"
type input "64"
type input "12352"
type input "12883.136"
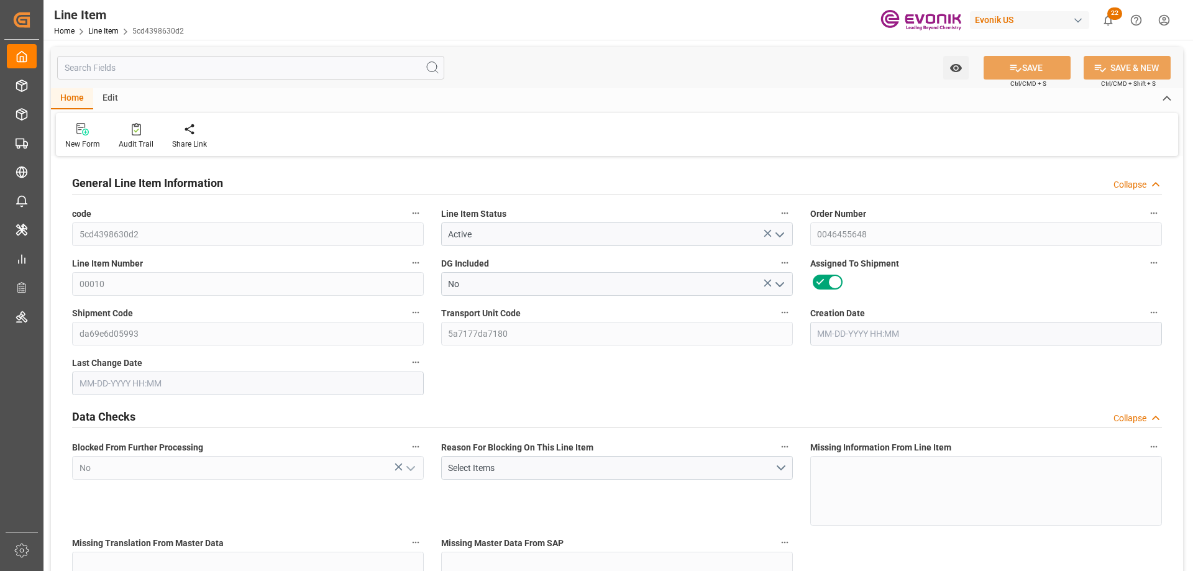
type input "13283.136"
type input "12352"
type input "18.5033"
type input "18503.296"
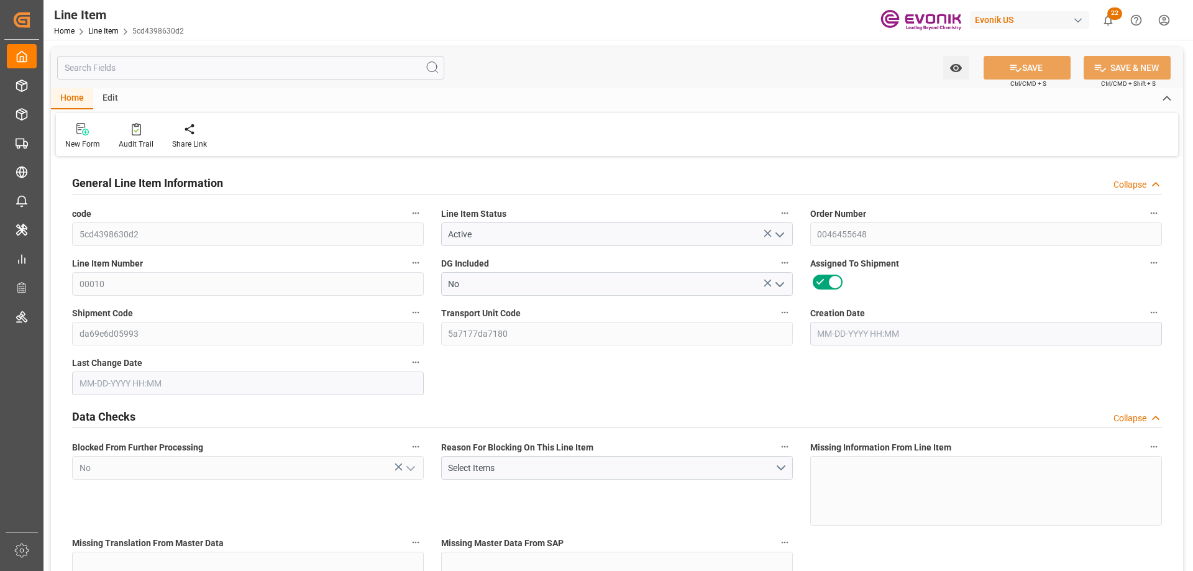
type input "0"
type input "08-12-2025 16:54"
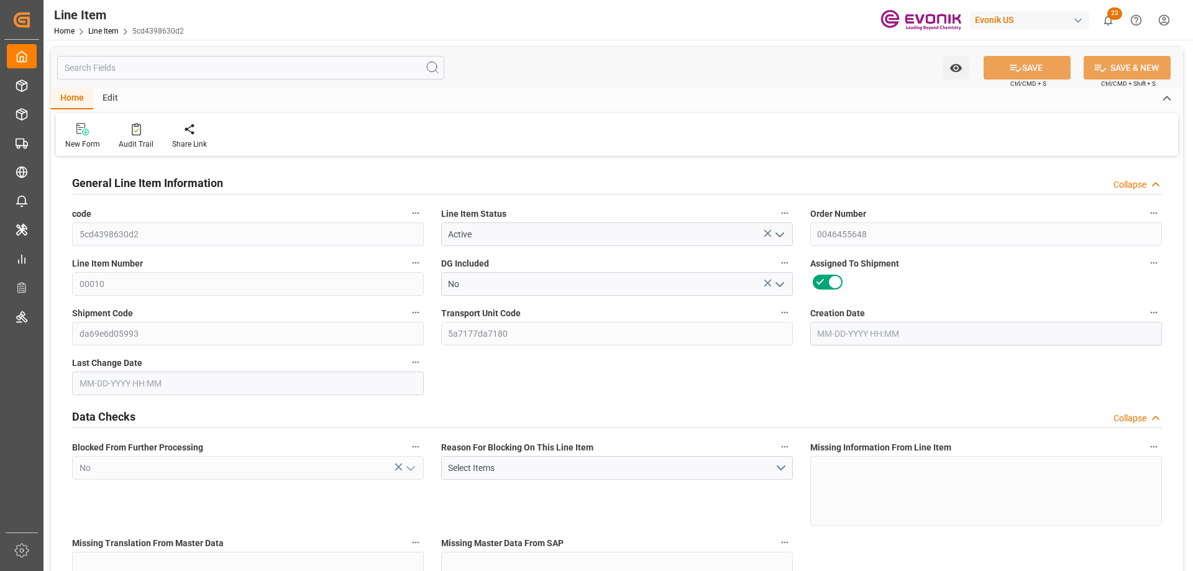
type input "08-20-2025 09:56"
type input "10-27-2025"
type input "09-17-2025"
type input "09-10-2025"
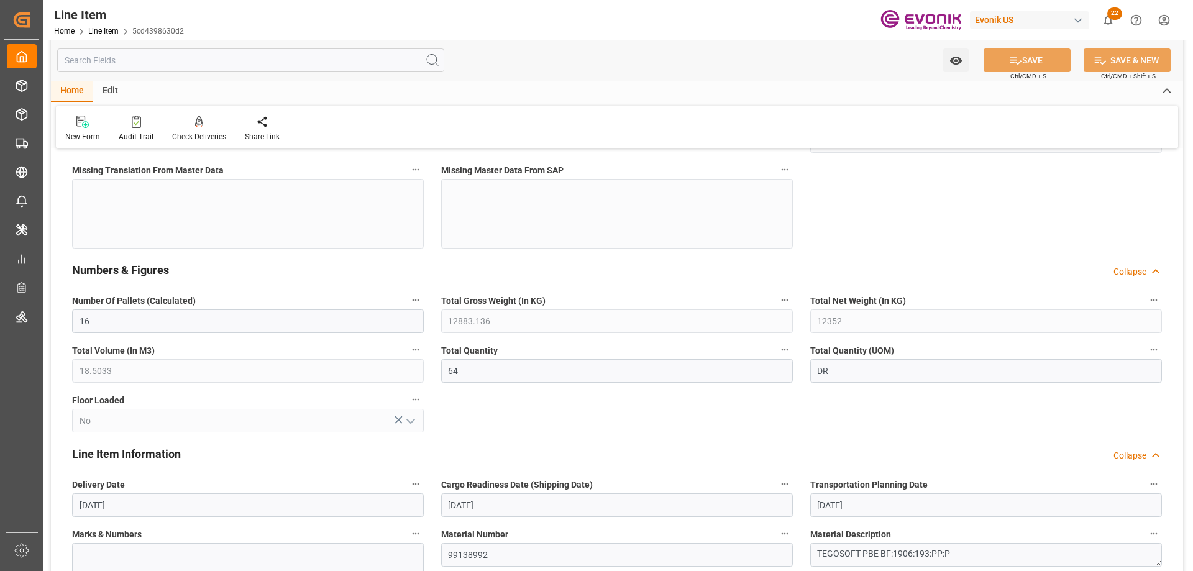
scroll to position [683, 0]
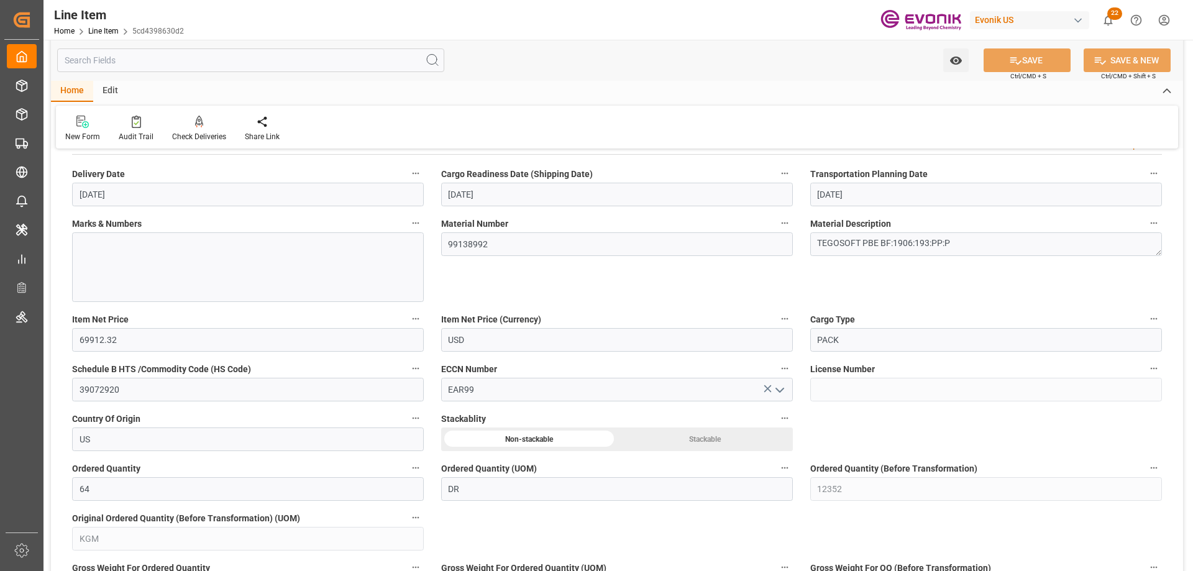
click at [167, 52] on input "text" at bounding box center [250, 60] width 387 height 24
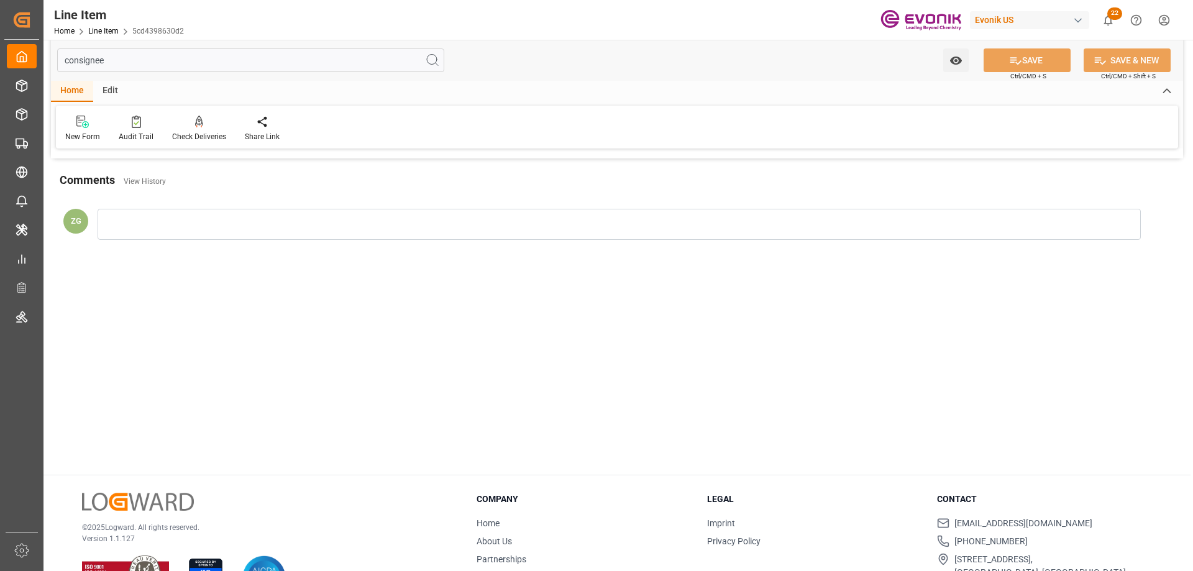
scroll to position [0, 0]
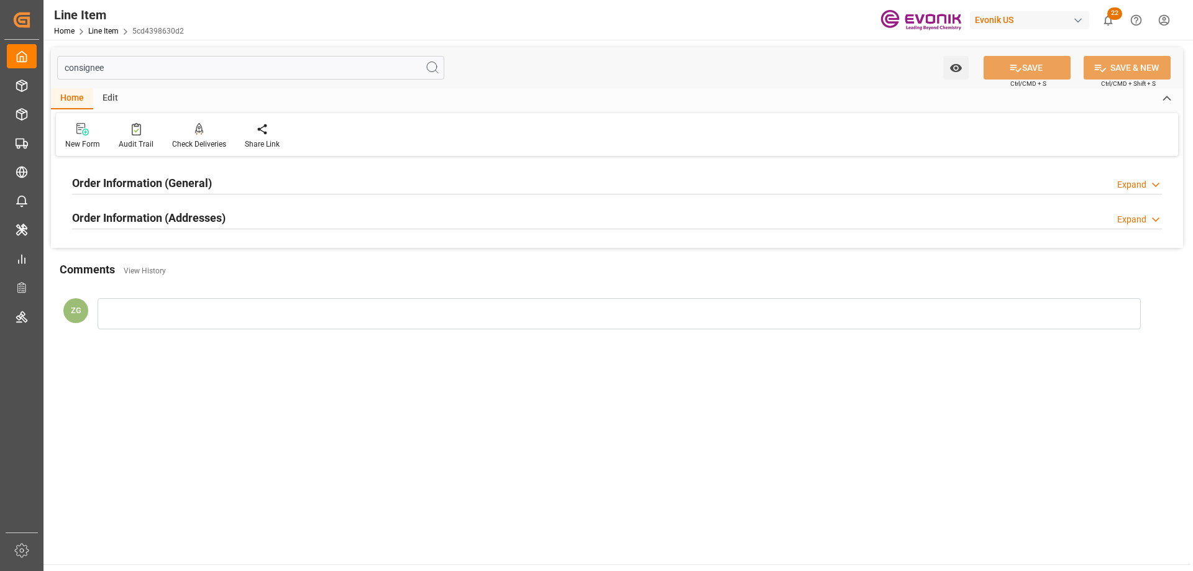
type input "consignee"
click at [223, 223] on h2 "Order Information (Addresses)" at bounding box center [148, 217] width 153 height 17
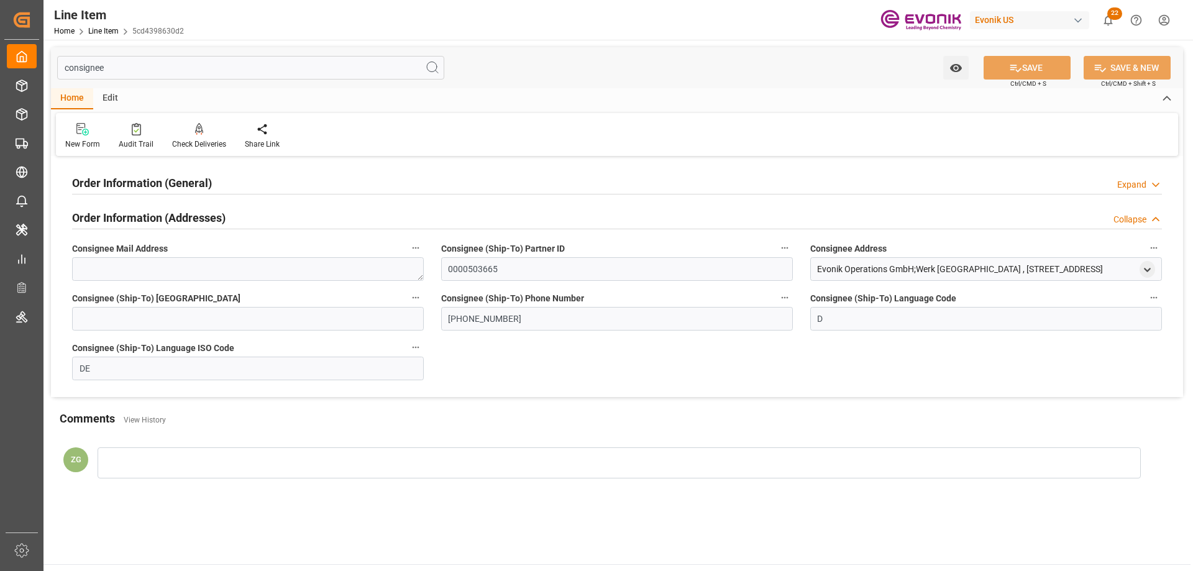
click at [175, 181] on h2 "Order Information (General)" at bounding box center [142, 183] width 140 height 17
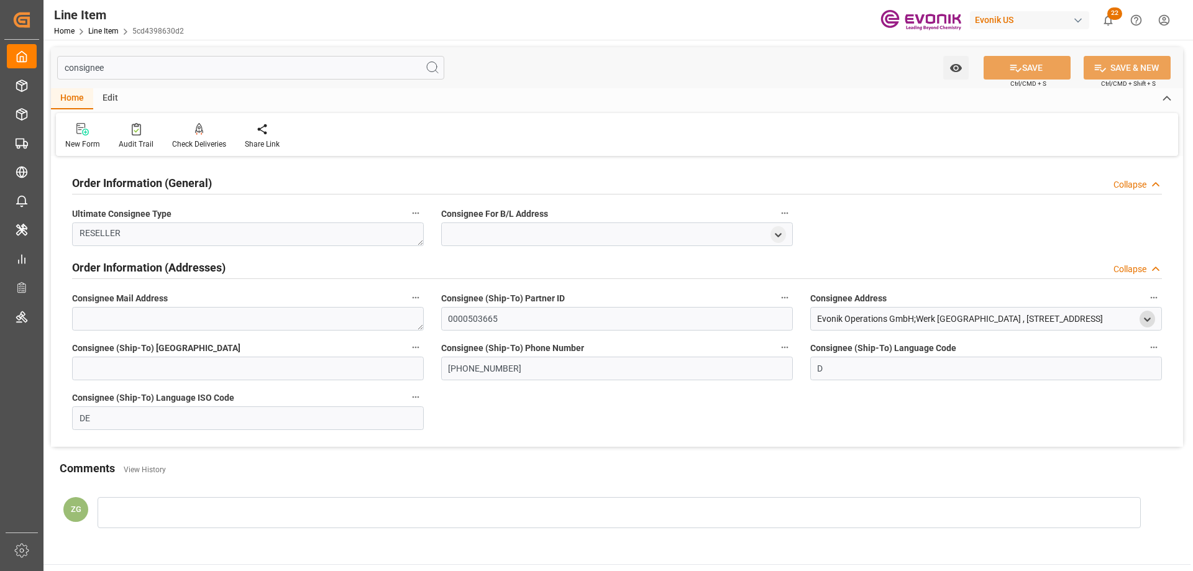
click at [1146, 320] on polyline "open menu" at bounding box center [1147, 319] width 6 height 2
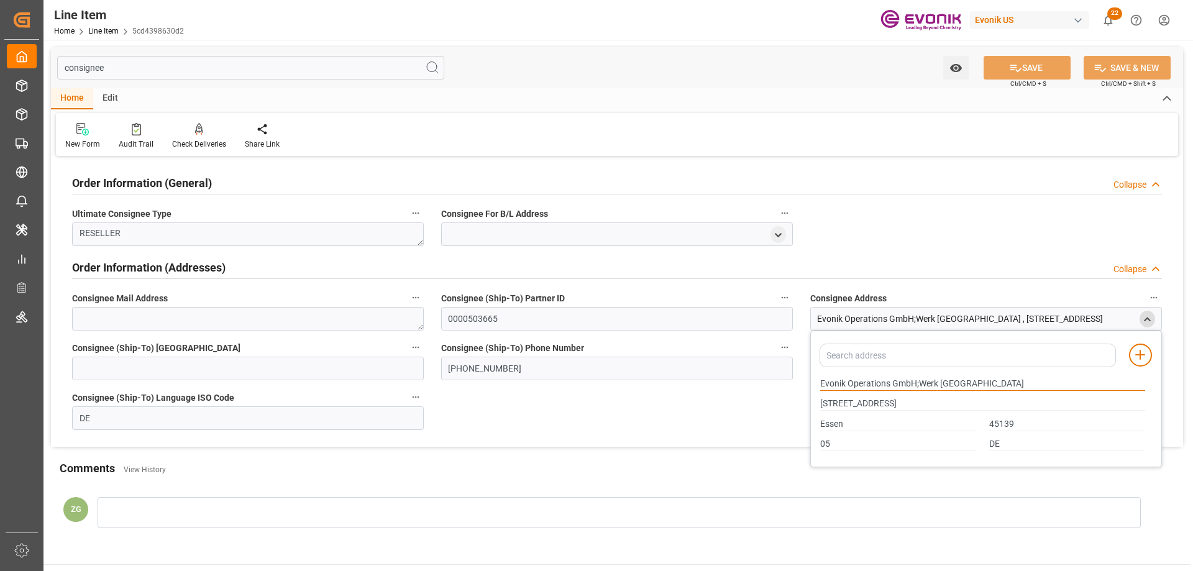
drag, startPoint x: 820, startPoint y: 381, endPoint x: 888, endPoint y: 381, distance: 68.3
click at [888, 381] on input "Evonik Operations GmbH;Werk Essen" at bounding box center [982, 384] width 325 height 14
click at [834, 429] on input "Essen" at bounding box center [898, 424] width 156 height 14
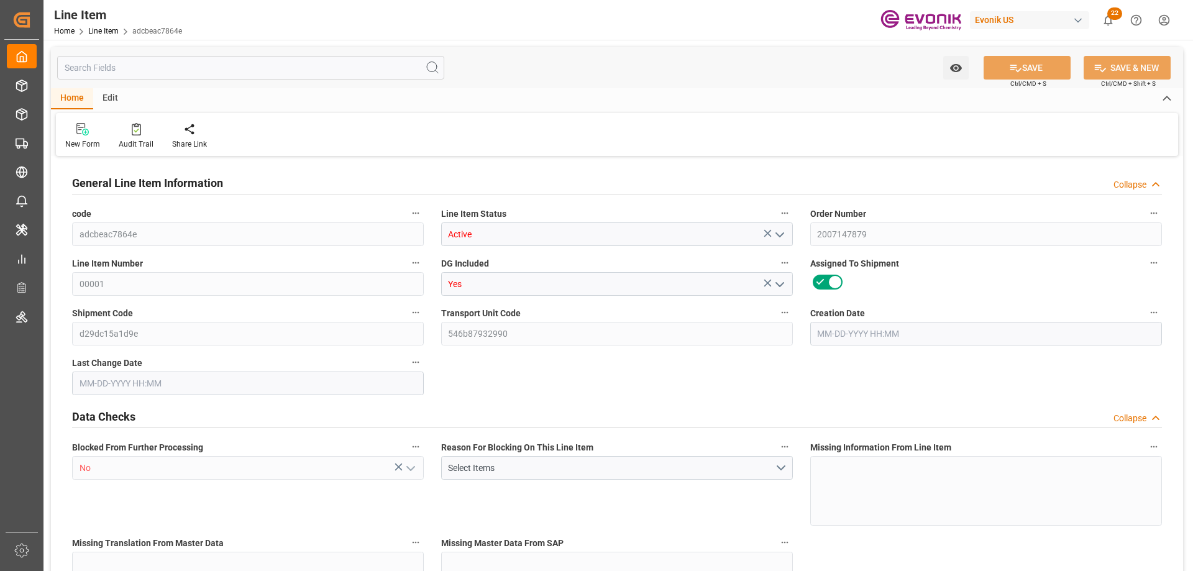
type input "0"
type input "20000"
type input "0"
type input "20000"
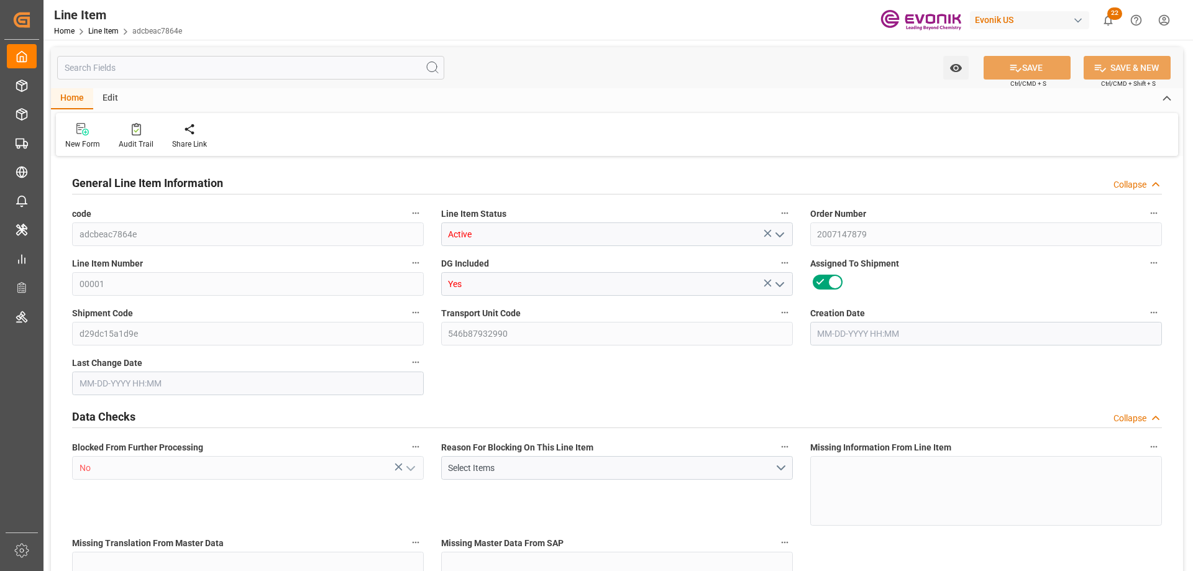
type input "84200"
type input "20000"
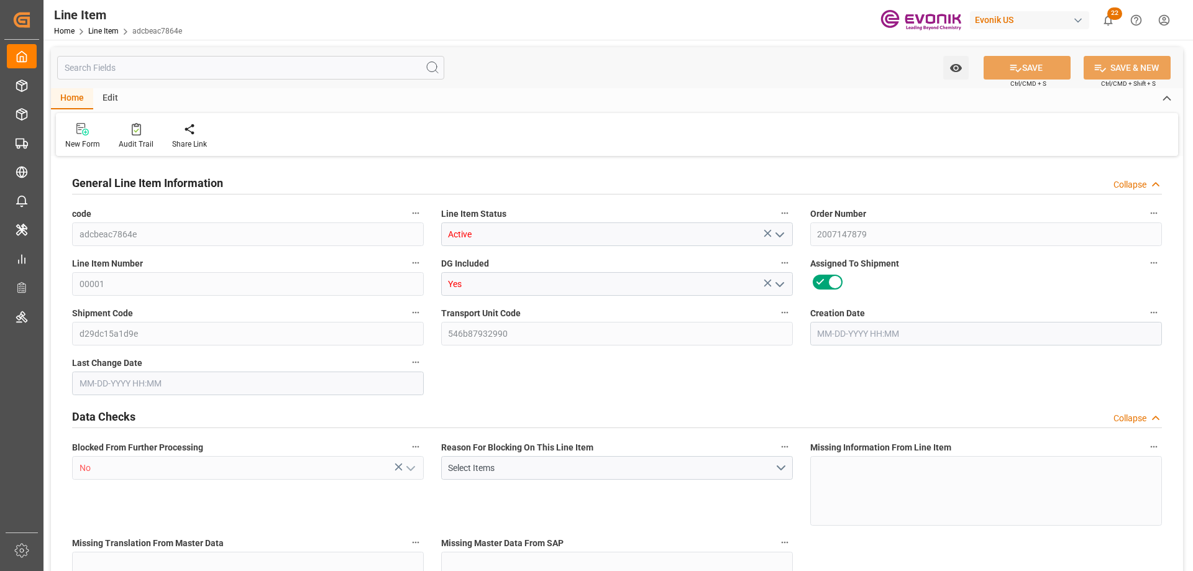
type input "20000"
type input "0"
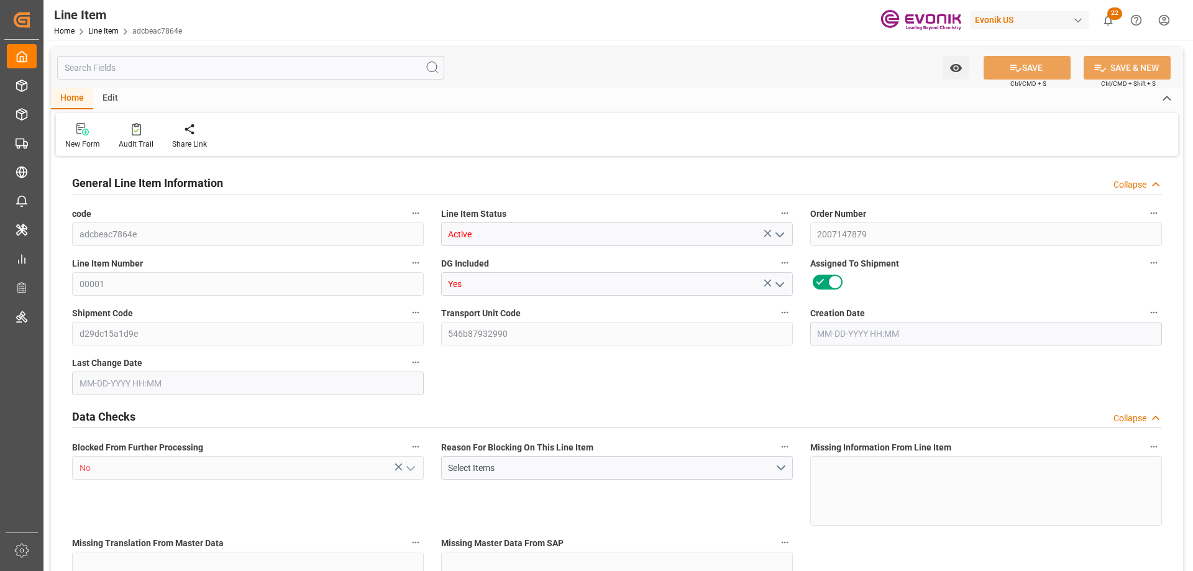
type input "20000"
type input "0"
type input "[DATE] 18:01"
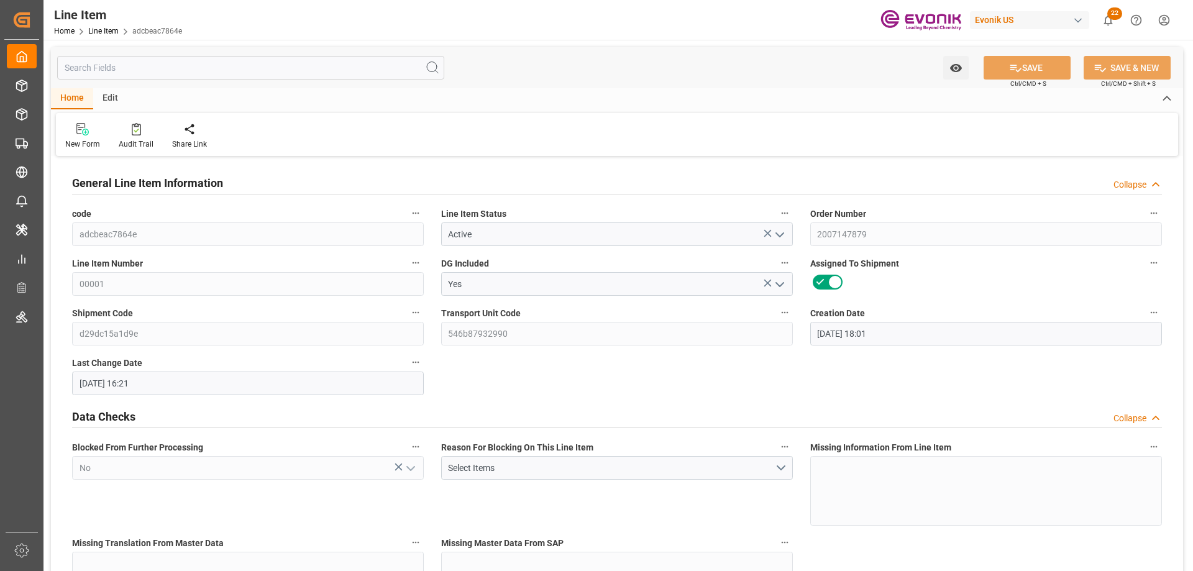
type input "[DATE] 16:21"
type input "10-20-2025"
type input "09-16-2025"
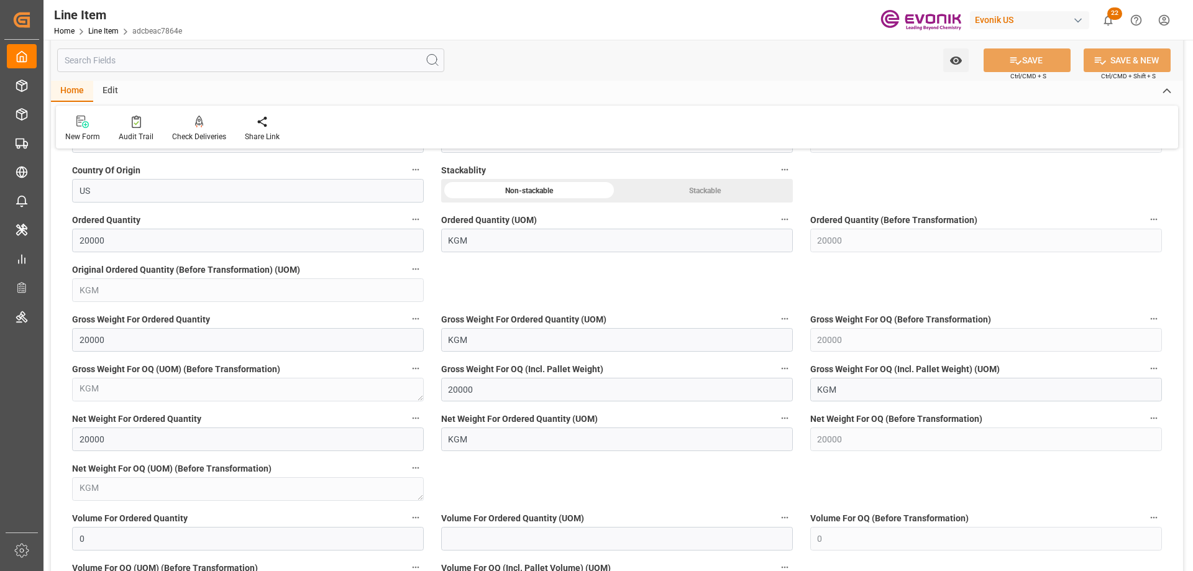
scroll to position [1056, 0]
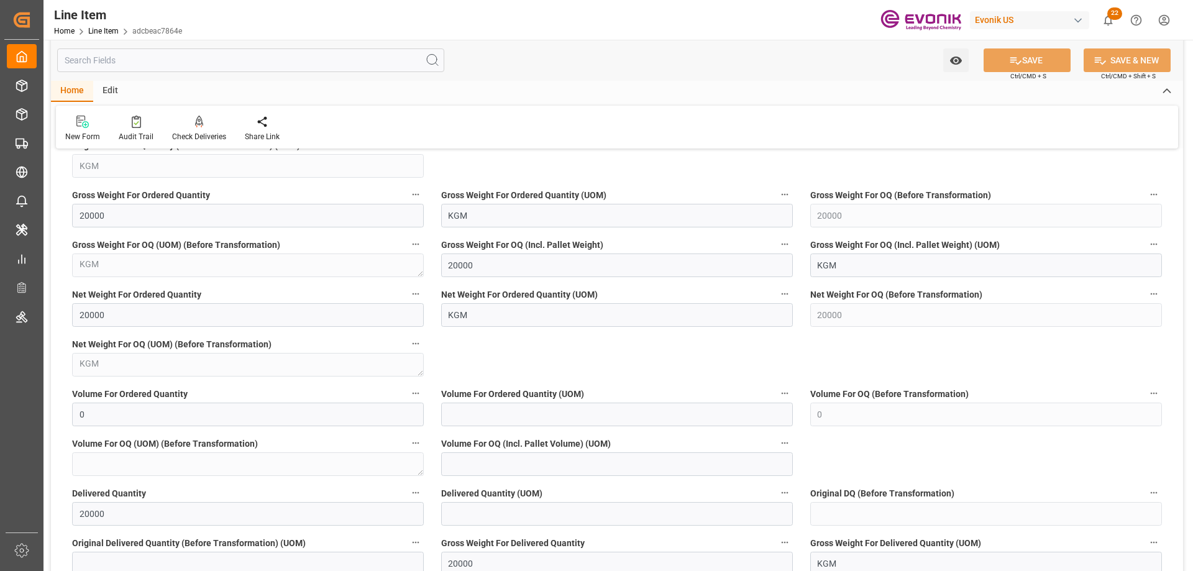
click at [211, 70] on input "text" at bounding box center [250, 60] width 387 height 24
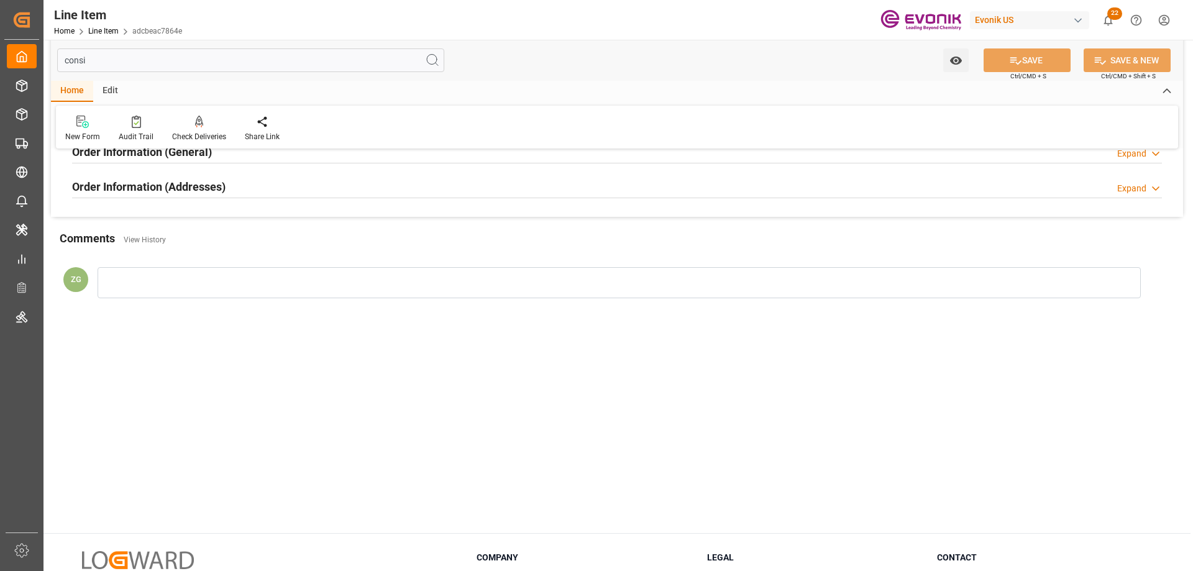
scroll to position [0, 0]
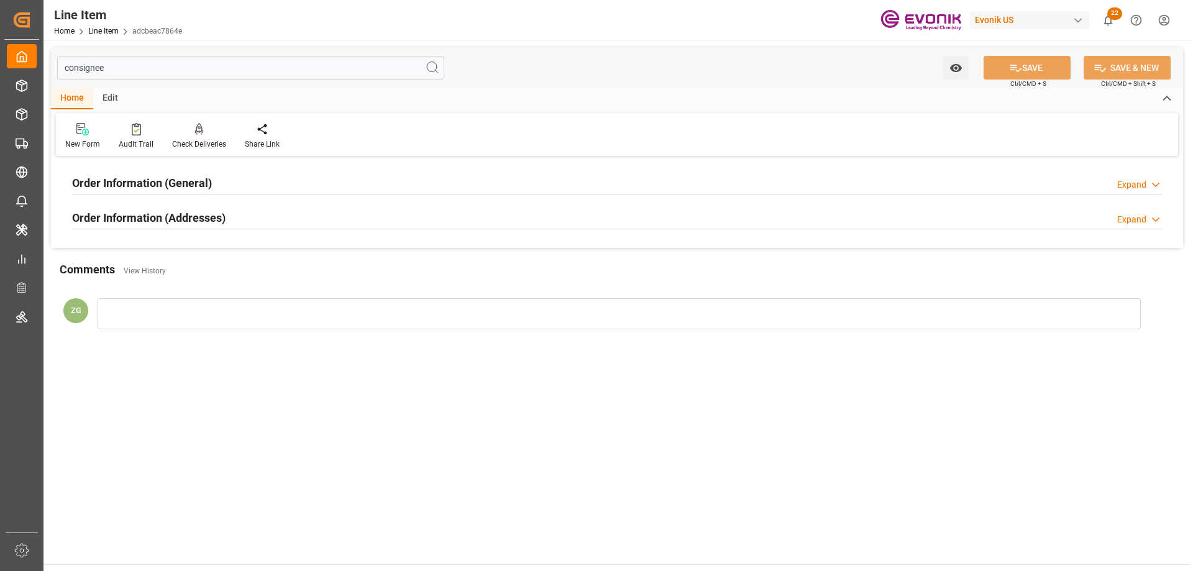
type input "consignee"
click at [152, 230] on div "Order Information (Addresses) Expand" at bounding box center [616, 218] width 1107 height 35
click at [148, 188] on h2 "Order Information (General)" at bounding box center [142, 183] width 140 height 17
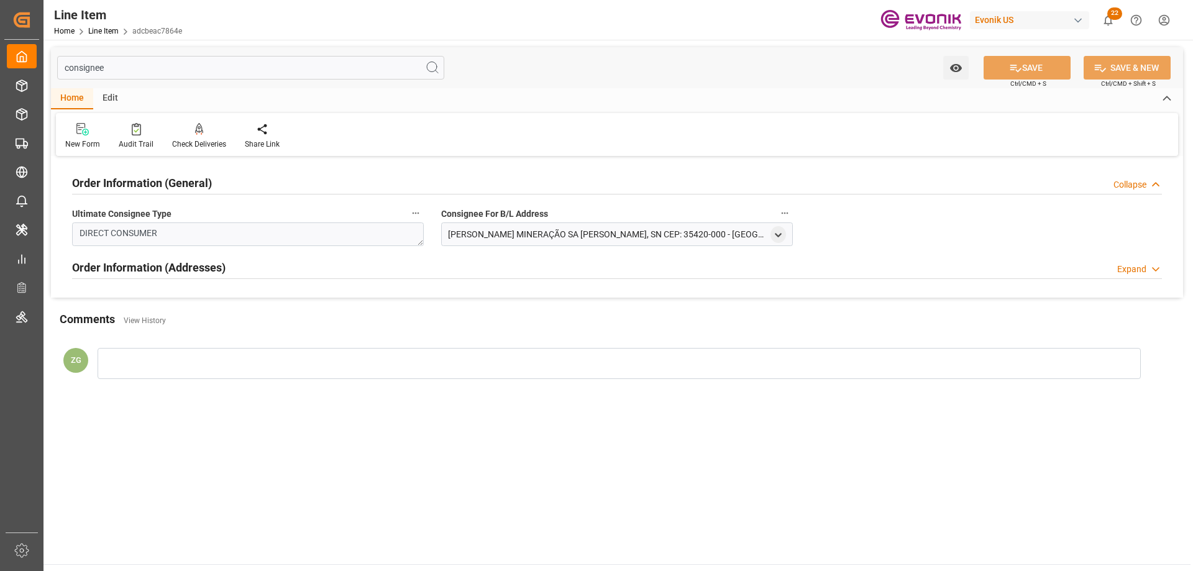
click at [153, 216] on span "Ultimate Consignee Type" at bounding box center [121, 213] width 99 height 13
click at [408, 216] on button "Ultimate Consignee Type" at bounding box center [416, 213] width 16 height 16
click at [159, 257] on div at bounding box center [596, 285] width 1193 height 571
click at [169, 268] on h2 "Order Information (Addresses)" at bounding box center [148, 267] width 153 height 17
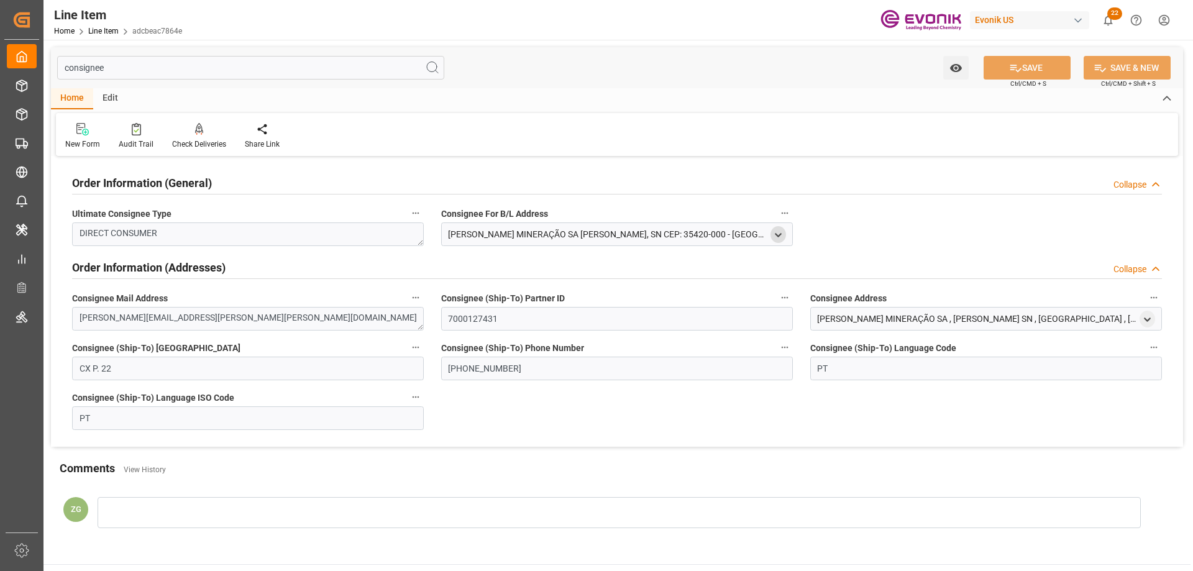
click at [781, 234] on polyline "open menu" at bounding box center [778, 235] width 6 height 2
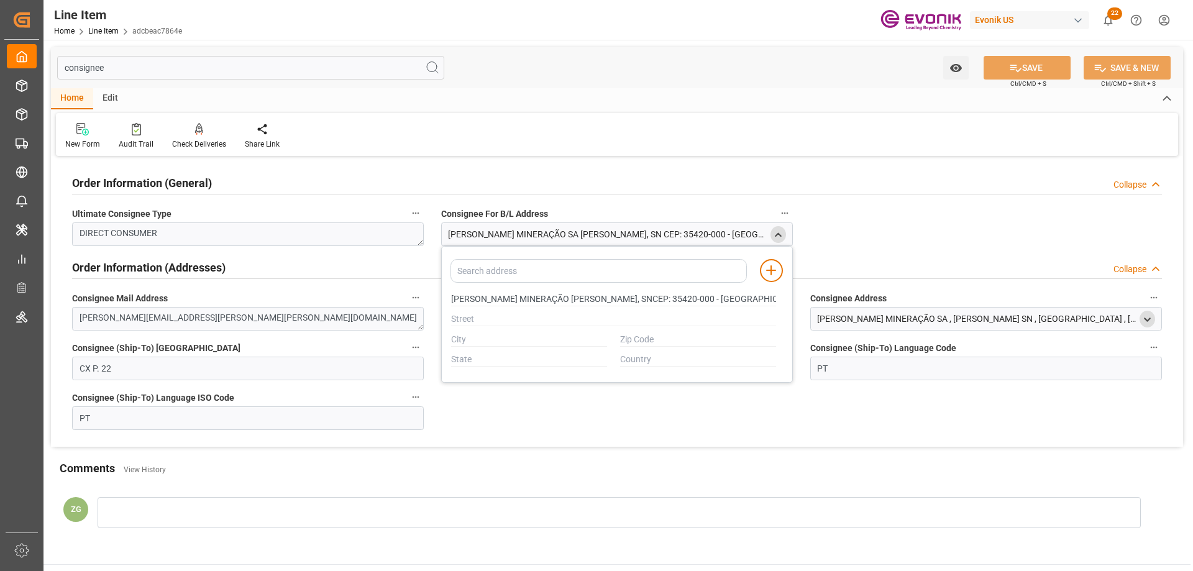
click at [1150, 324] on icon "open menu" at bounding box center [1147, 319] width 11 height 11
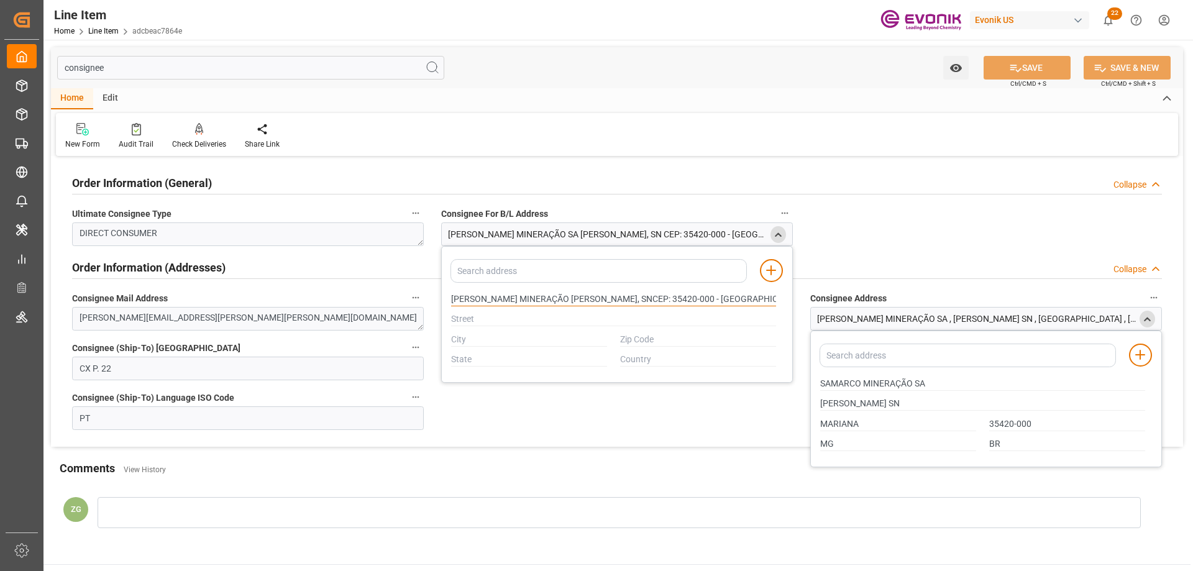
drag, startPoint x: 452, startPoint y: 297, endPoint x: 542, endPoint y: 300, distance: 89.5
click at [542, 300] on input "SAMARCO MINERAÇÃO SAMINA DE GERMANO, SNCEP: 35420-000 - MARIANA-MGCNPJ: 16.628.…" at bounding box center [613, 300] width 325 height 14
click at [826, 420] on input "MARIANA" at bounding box center [898, 424] width 156 height 14
type input "SAMARCO MINERAÇÃO SAMINA DE GERMANO, SNCEP: 35420-000 - MARIANA-MGCNPJ: 16.628.…"
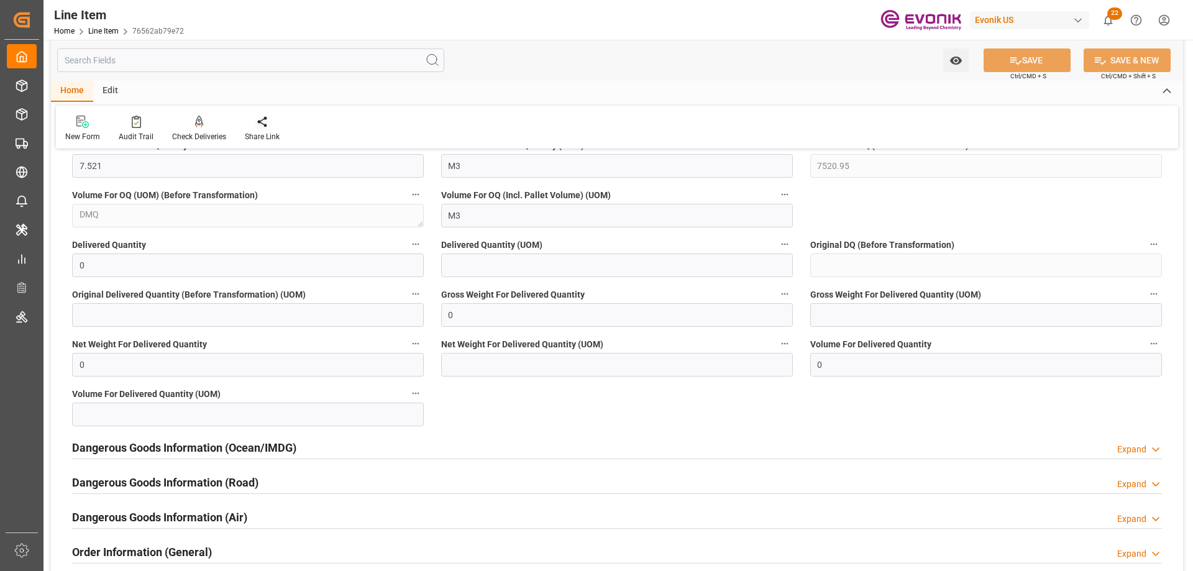
scroll to position [1491, 0]
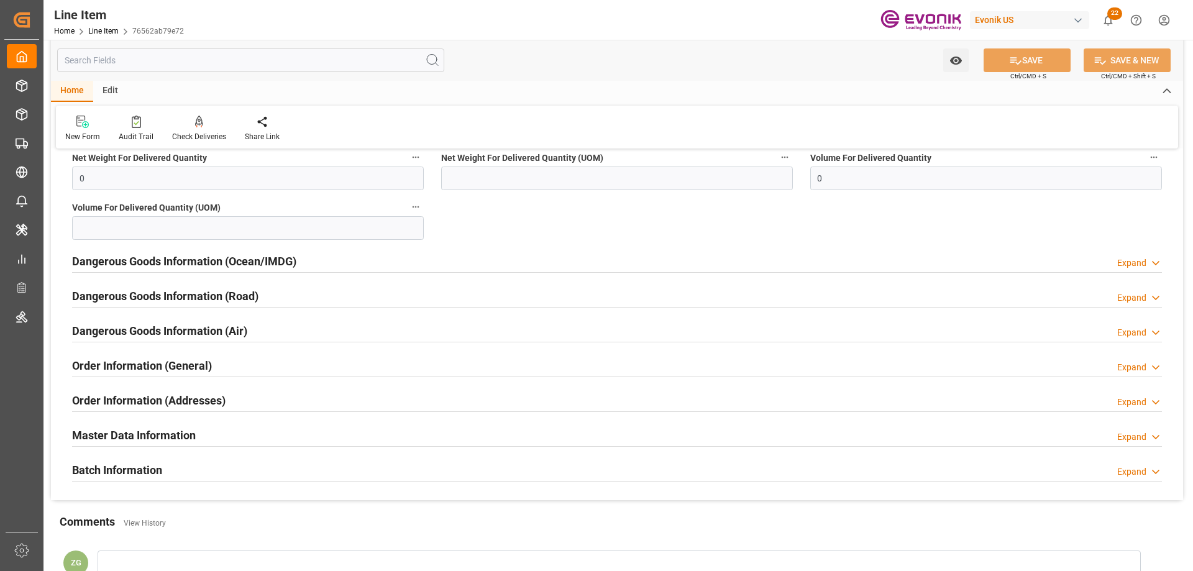
click at [181, 62] on input "text" at bounding box center [250, 60] width 387 height 24
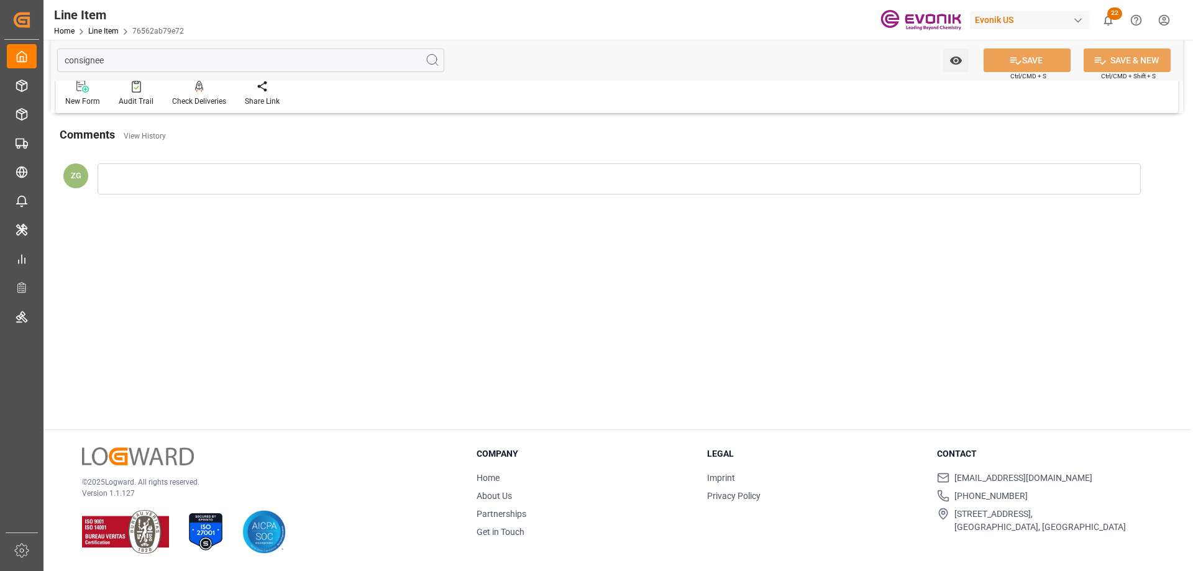
scroll to position [0, 0]
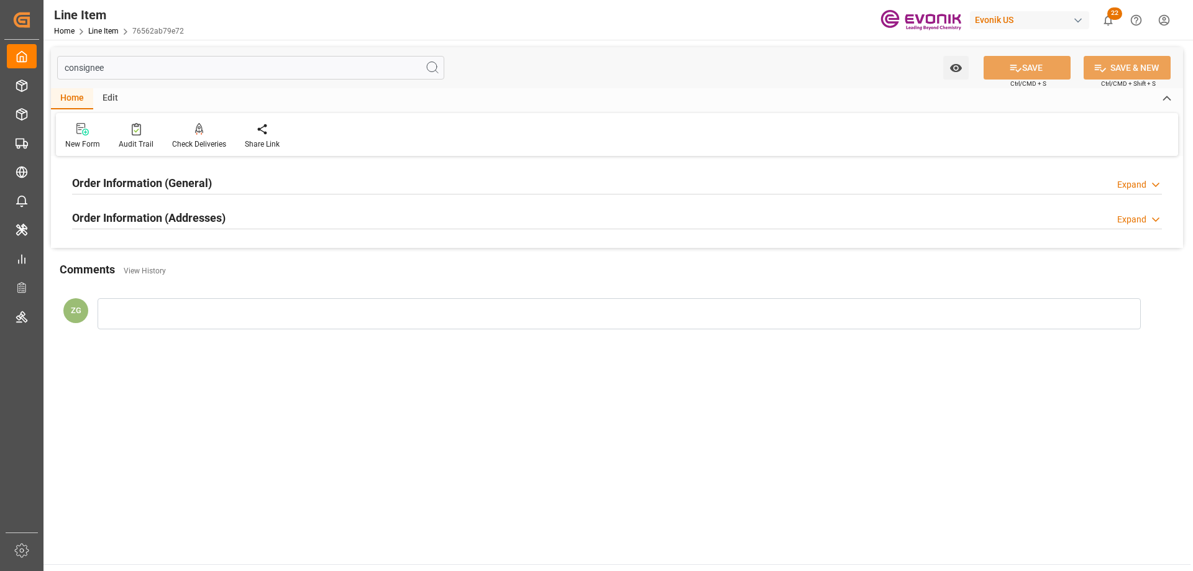
type input "consignee"
click at [184, 212] on h2 "Order Information (Addresses)" at bounding box center [148, 217] width 153 height 17
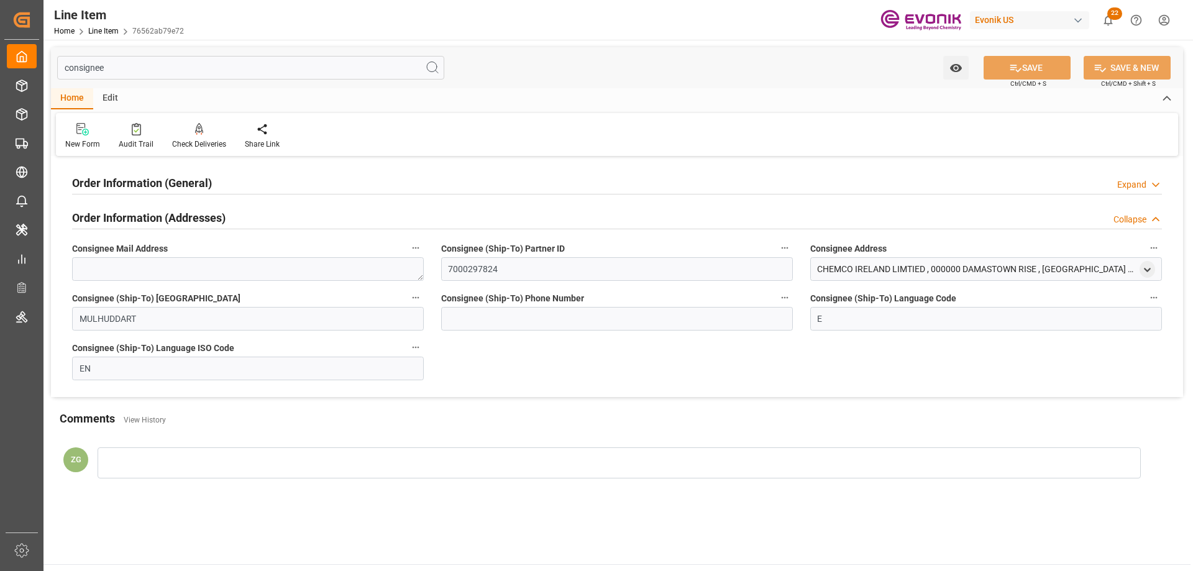
click at [180, 184] on h2 "Order Information (General)" at bounding box center [142, 183] width 140 height 17
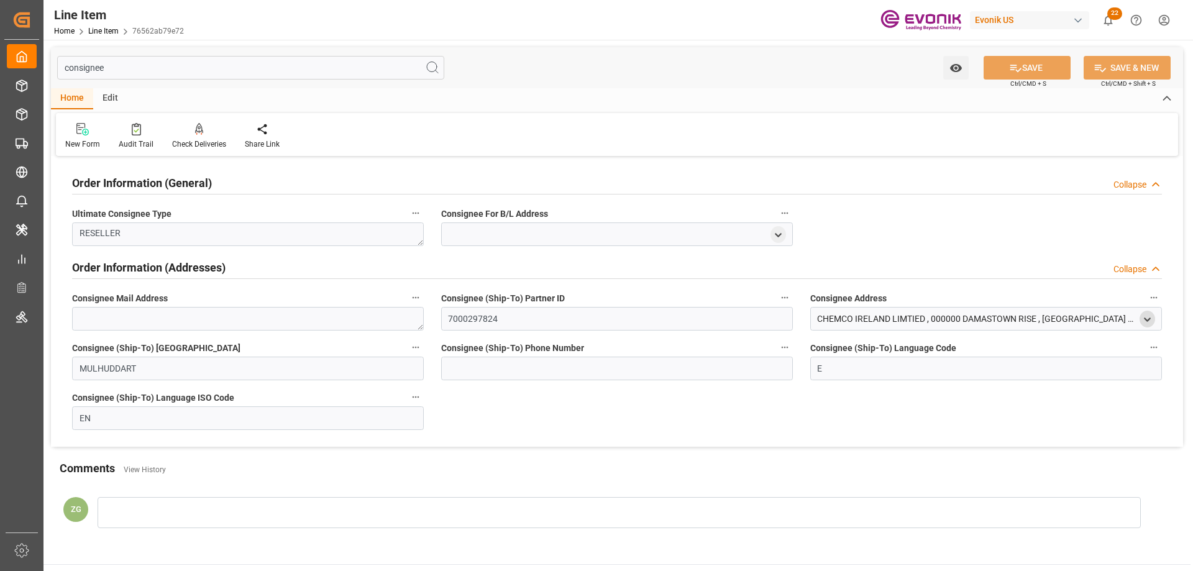
click at [1144, 321] on icon "open menu" at bounding box center [1147, 319] width 11 height 11
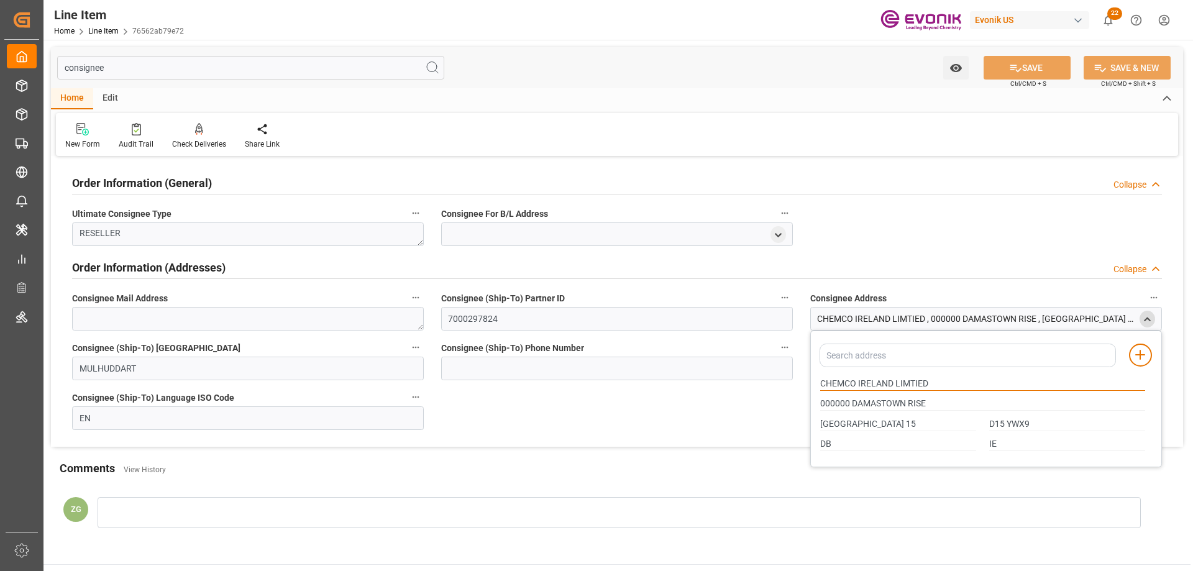
drag, startPoint x: 822, startPoint y: 384, endPoint x: 927, endPoint y: 389, distance: 105.8
click at [927, 389] on input "CHEMCO IRELAND LIMTIED" at bounding box center [982, 384] width 325 height 14
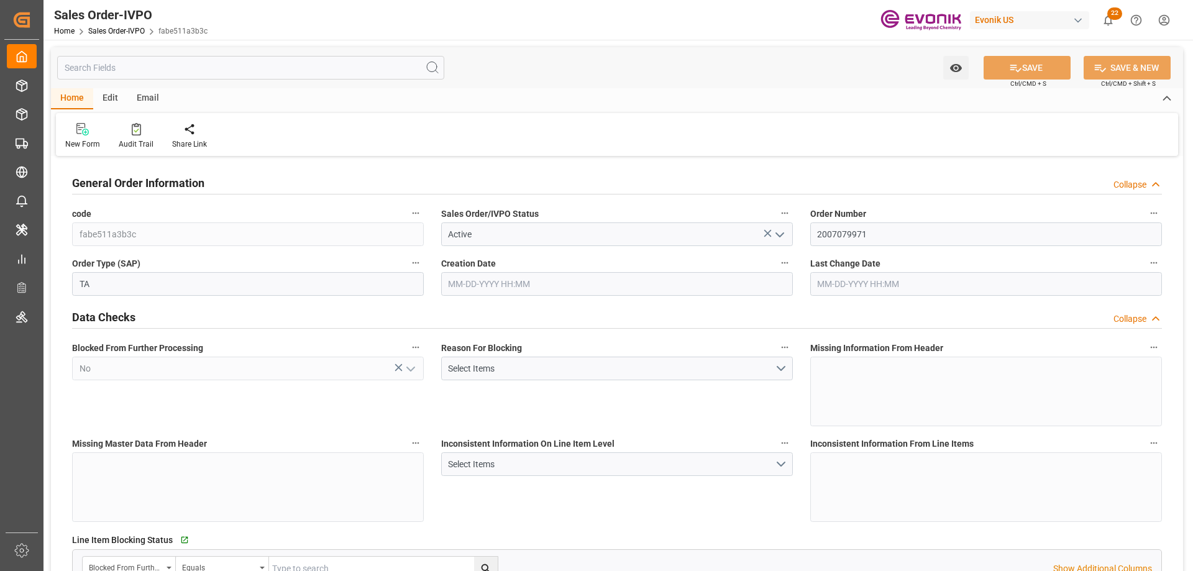
type input "BEANR"
type input "0"
type input "1"
type input "2"
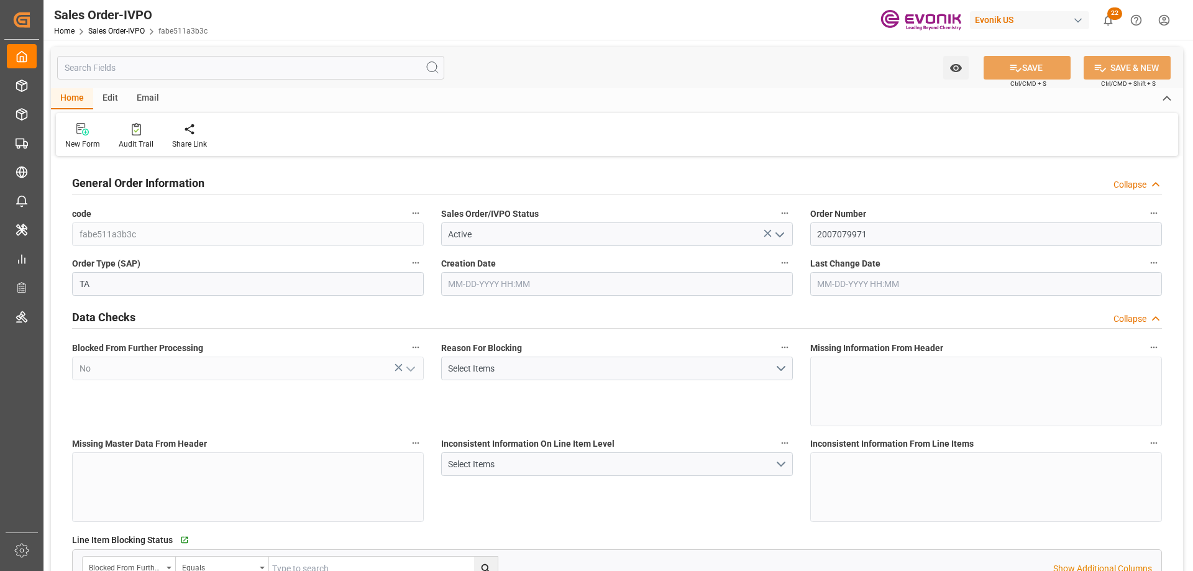
type input "19435.784"
type input "62.7342"
type input "19000"
type input "60"
type input "[DATE] 21:25"
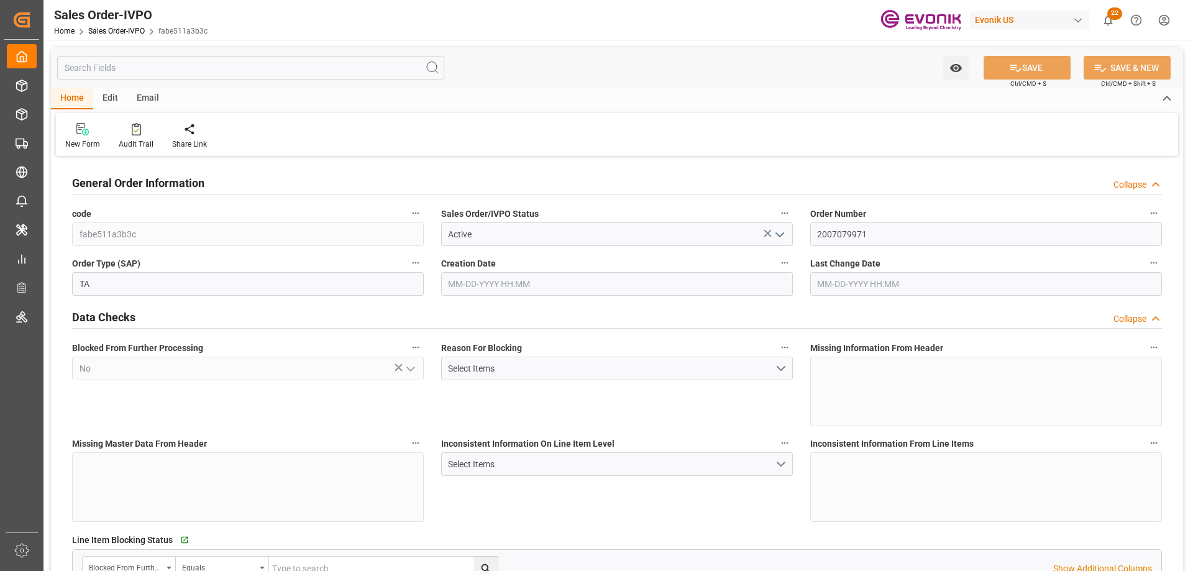
type input "[DATE] 05:51"
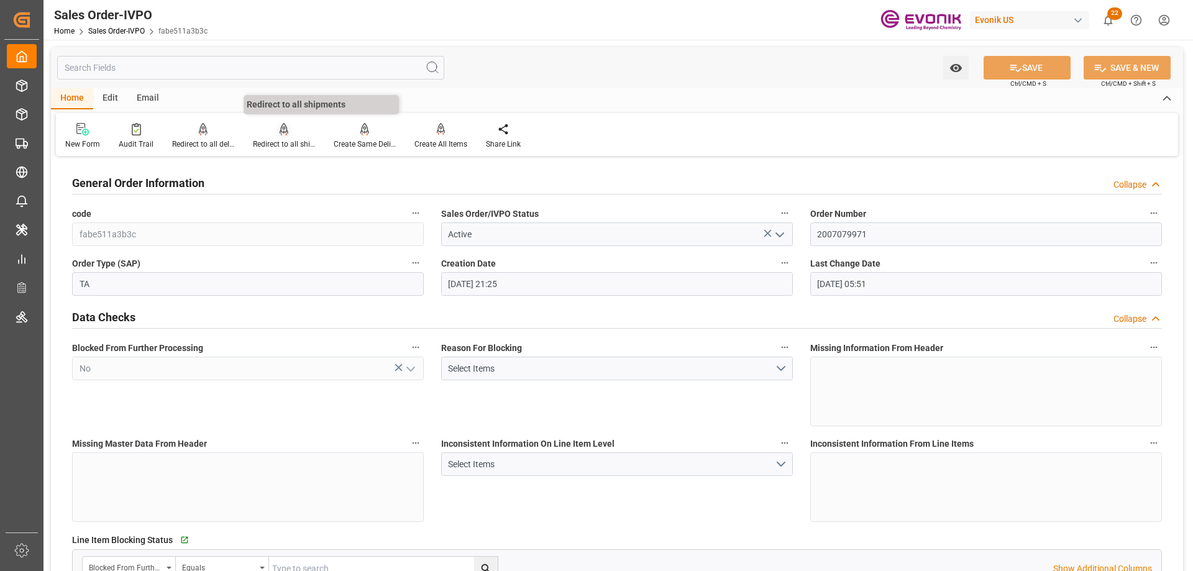
click at [286, 143] on div "Redirect to all shipments" at bounding box center [284, 144] width 62 height 11
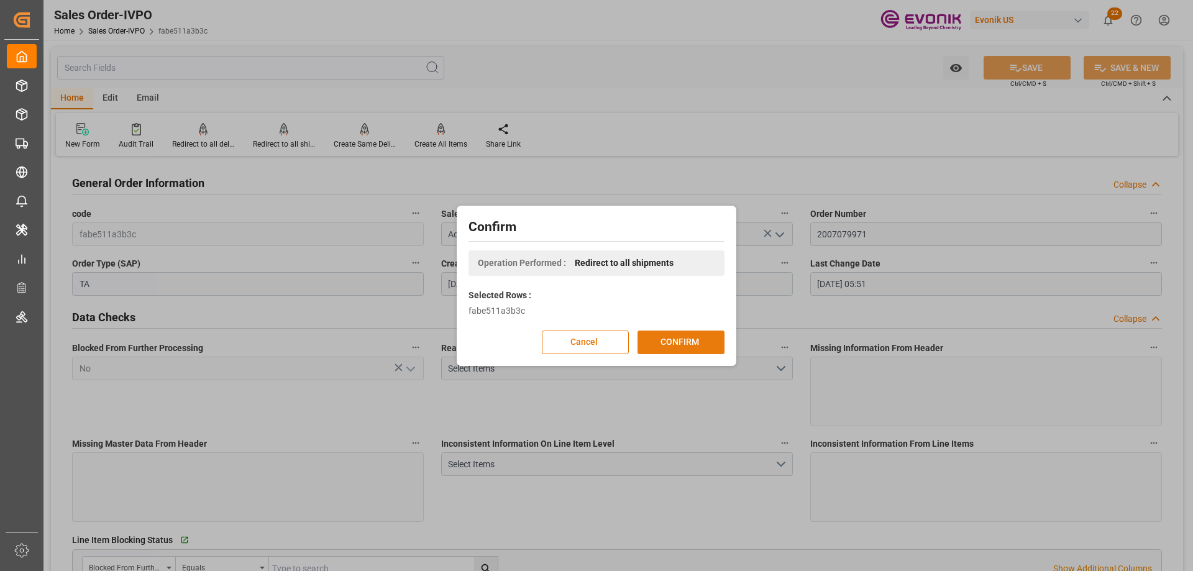
click at [675, 348] on button "CONFIRM" at bounding box center [680, 342] width 87 height 24
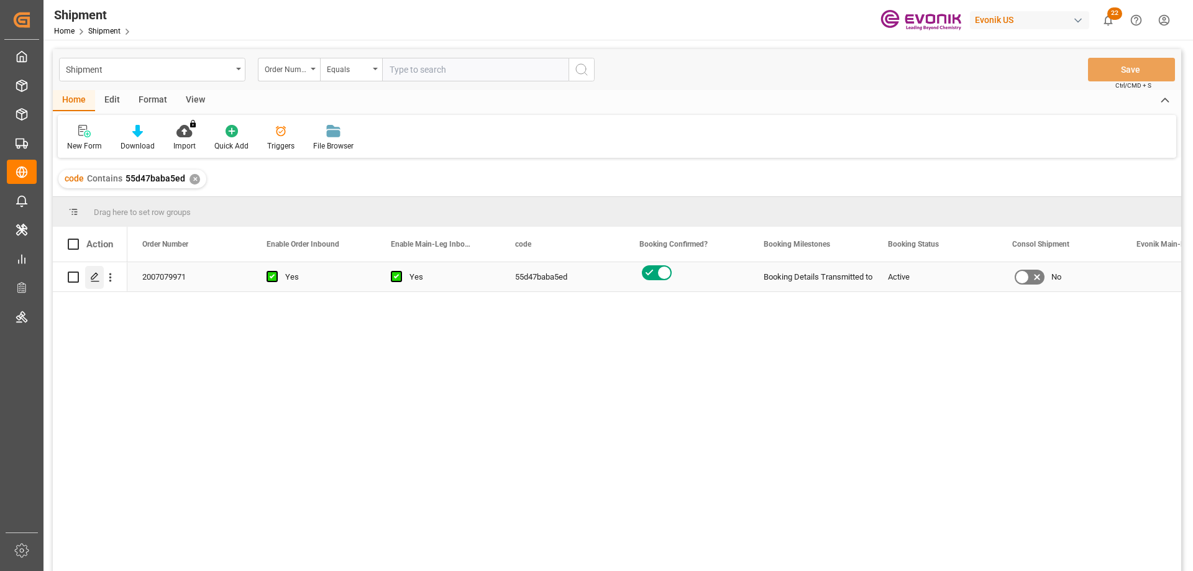
click at [97, 278] on icon "Press SPACE to select this row." at bounding box center [95, 277] width 10 height 10
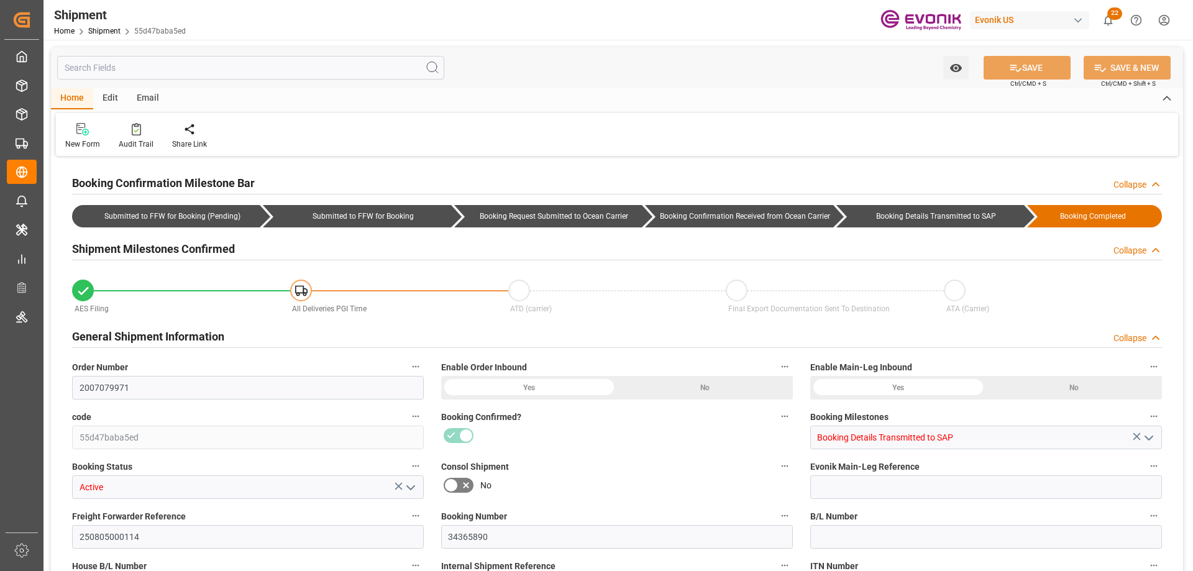
type input "Hapag [PERSON_NAME]"
type input "Hapag Lloyd Aktiengesellschaft"
type input "USSAV"
type input "BEANR"
type input "9349538"
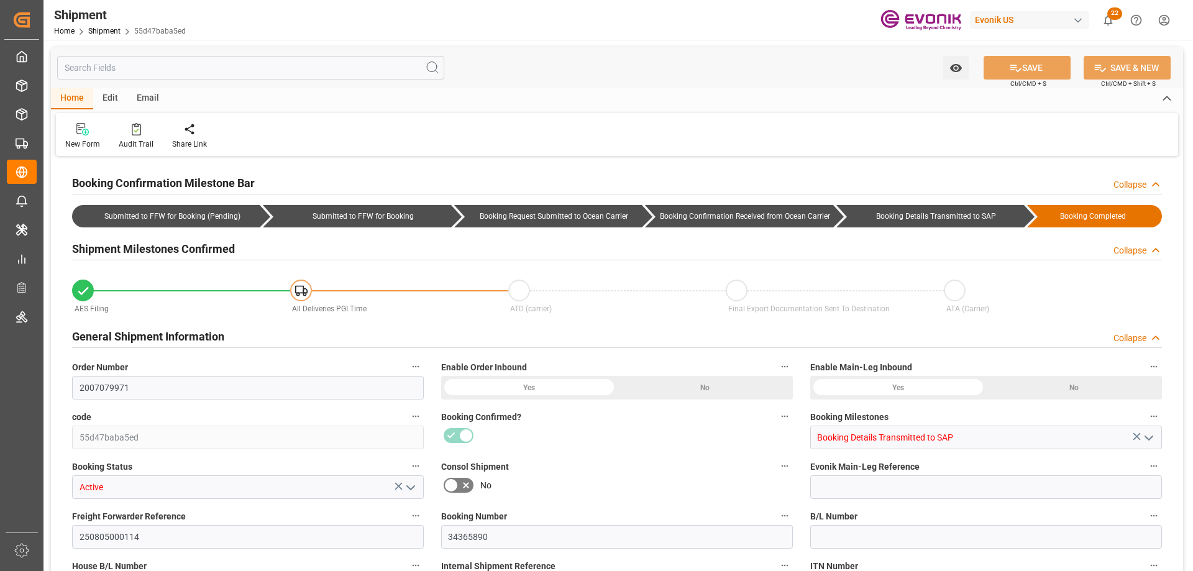
type input "9349538"
type input "09-21-2025 00:00"
type input "10-06-2025 00:00"
type input "09-12-2025 17:00"
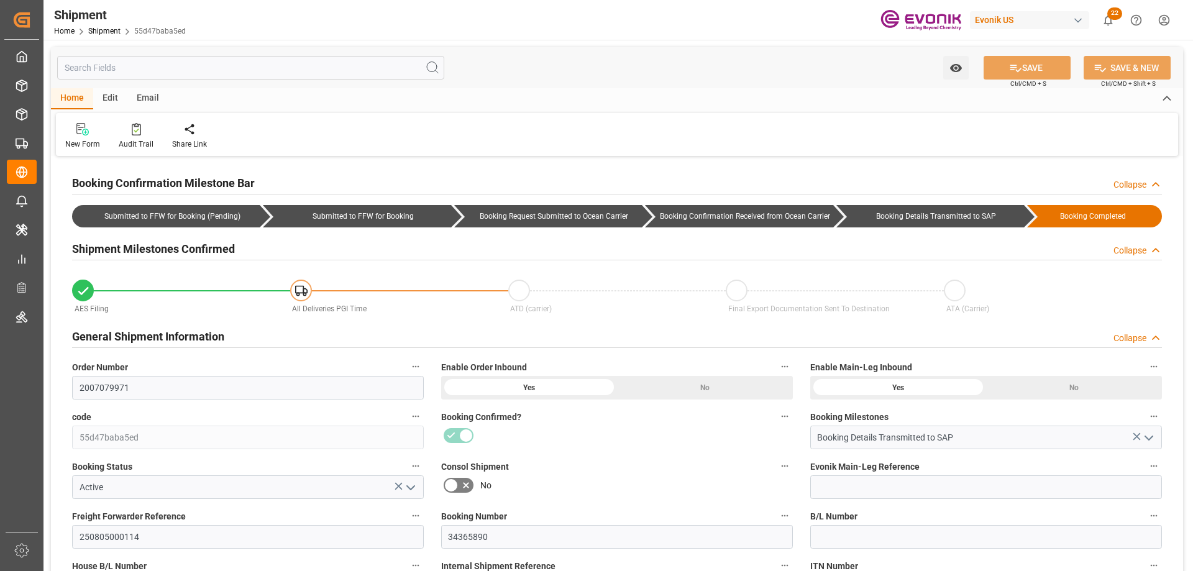
type input "09-17-2025 17:00"
type input "09-09-2025 00:00"
type input "09-12-2025 17:00"
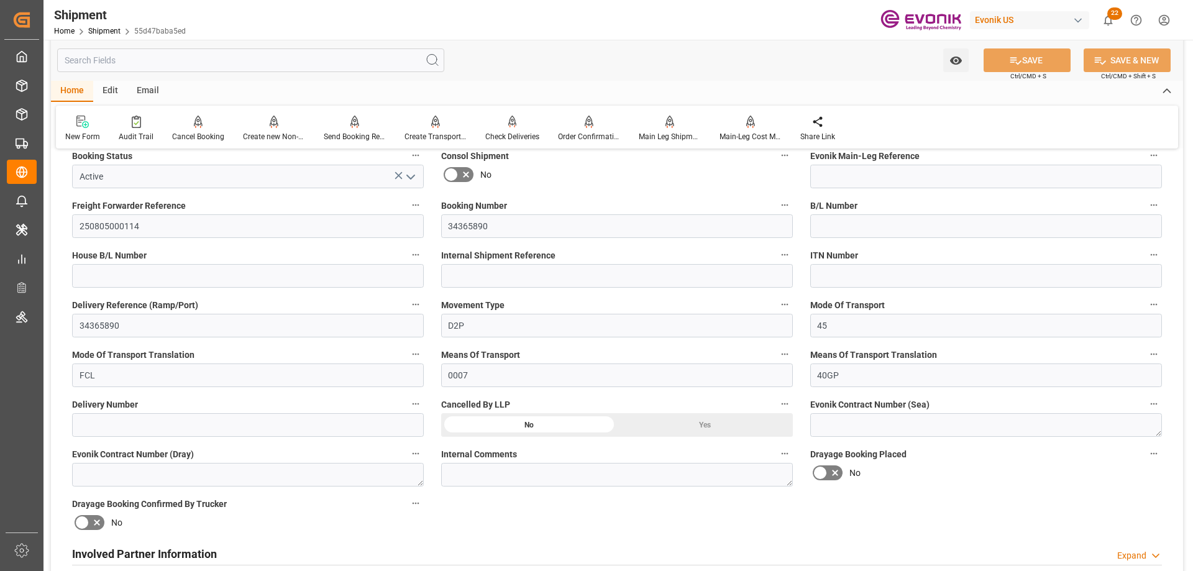
scroll to position [435, 0]
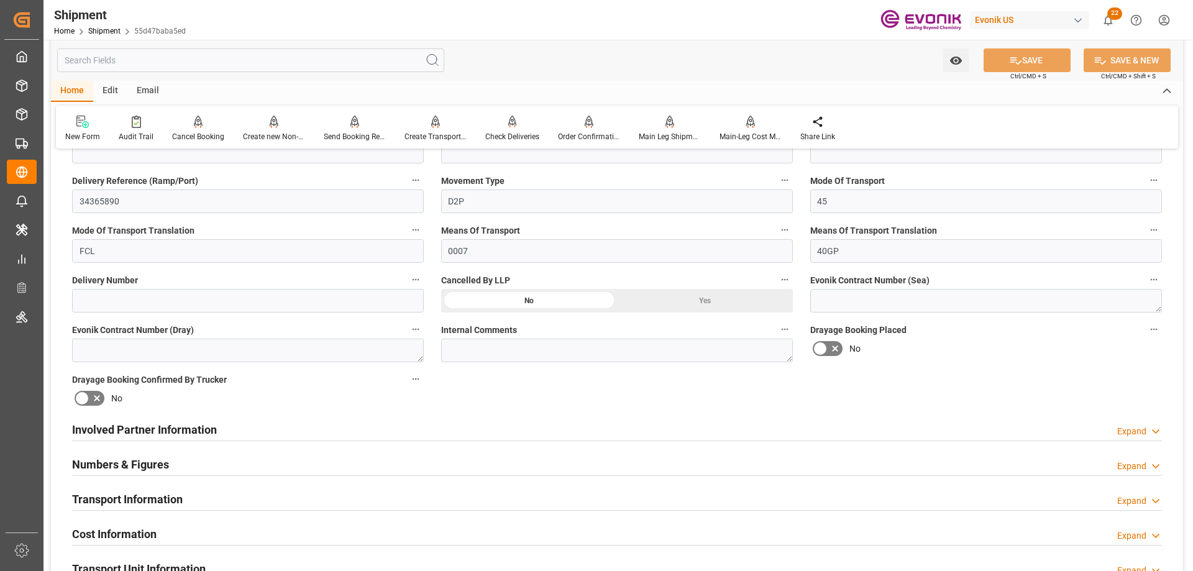
click at [165, 422] on h2 "Involved Partner Information" at bounding box center [144, 429] width 145 height 17
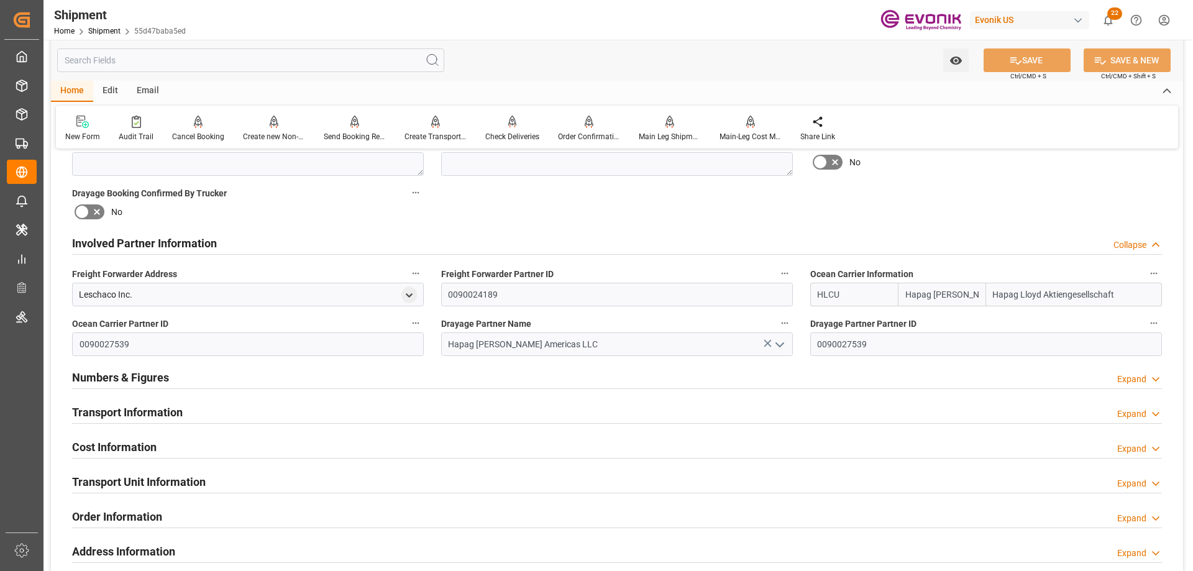
scroll to position [559, 0]
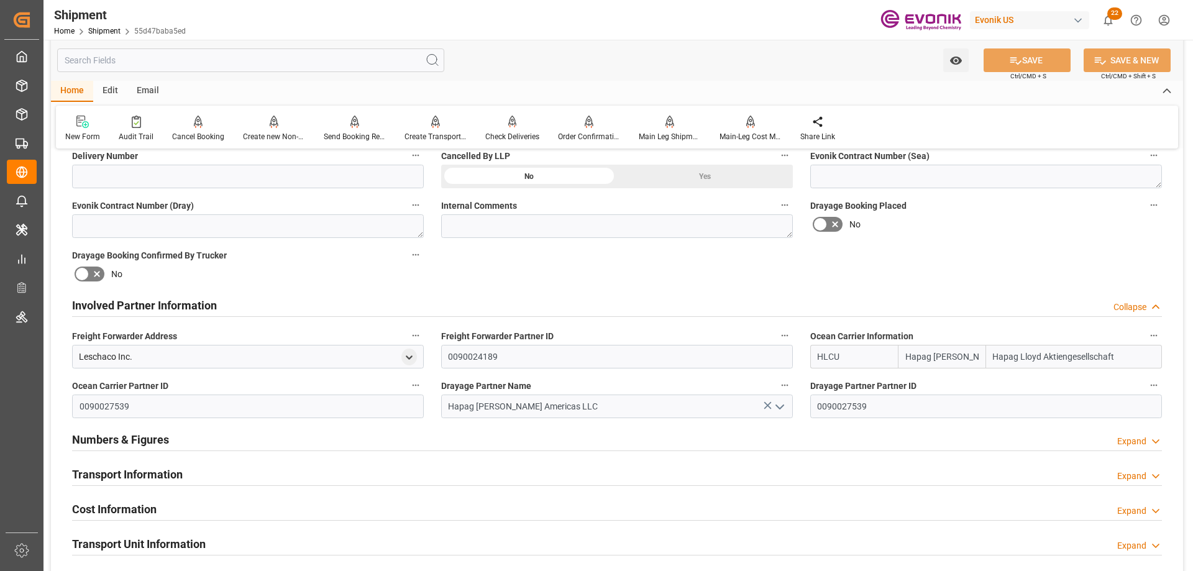
click at [113, 475] on h2 "Transport Information" at bounding box center [127, 474] width 111 height 17
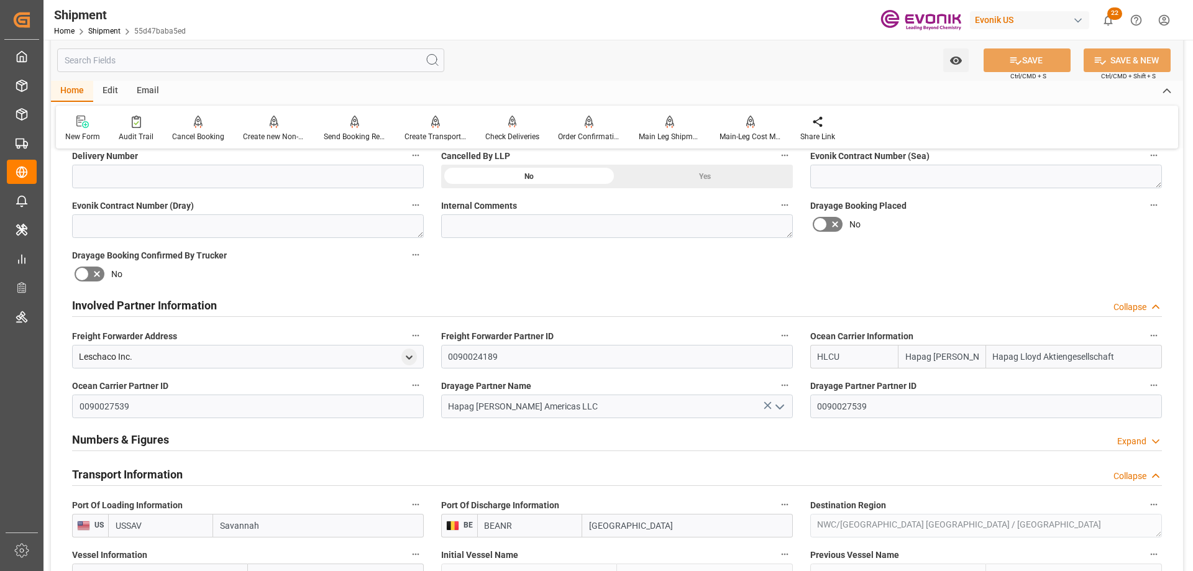
scroll to position [621, 0]
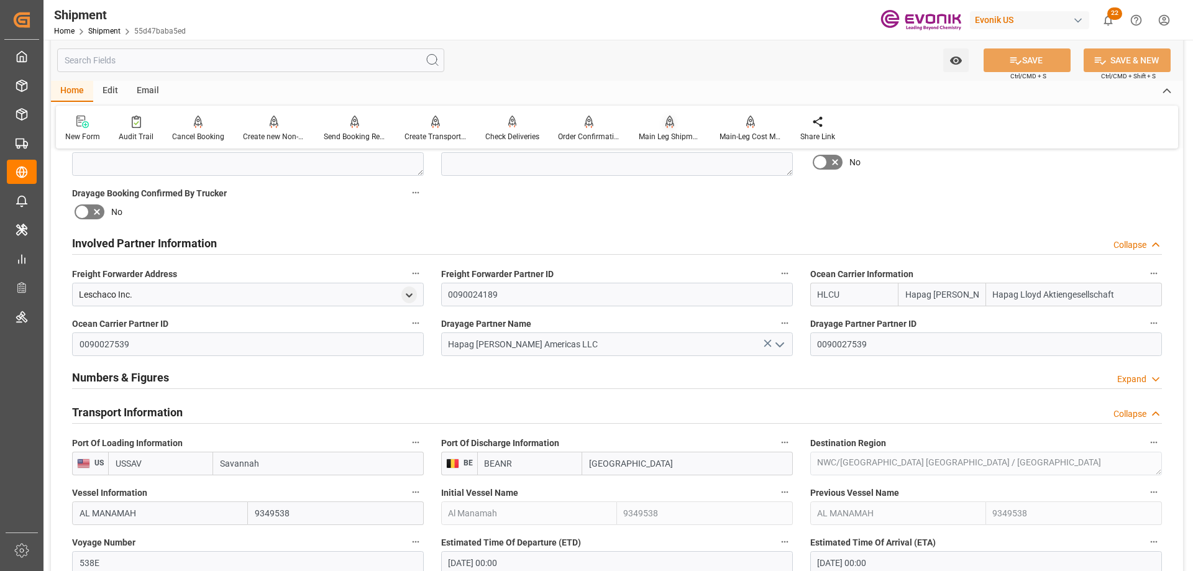
click at [663, 134] on div "Main Leg Shipment" at bounding box center [670, 136] width 62 height 11
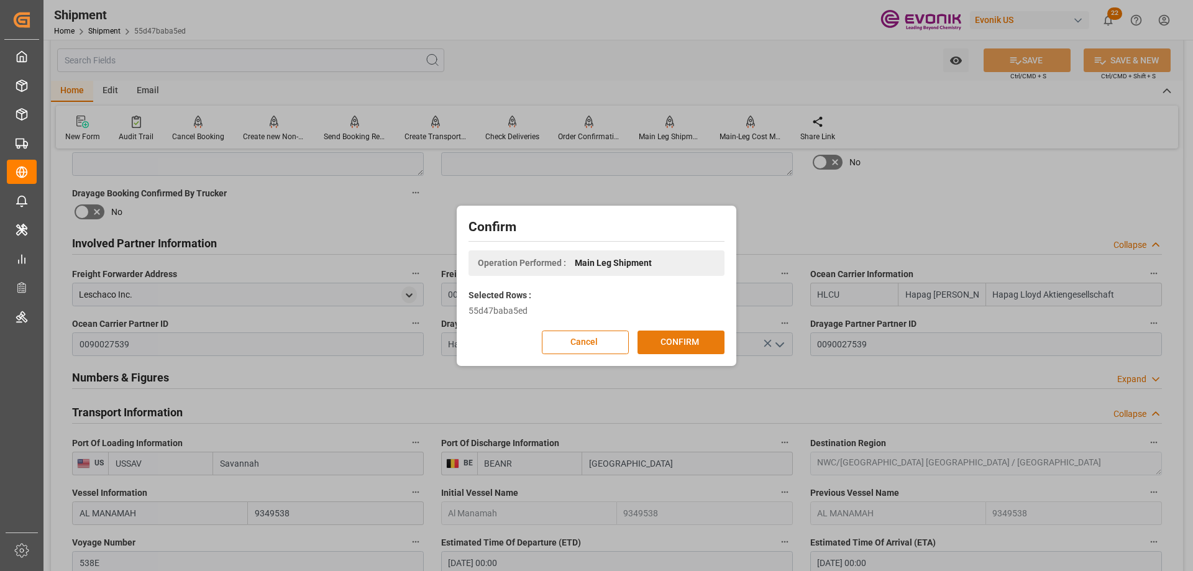
click at [686, 349] on button "CONFIRM" at bounding box center [680, 342] width 87 height 24
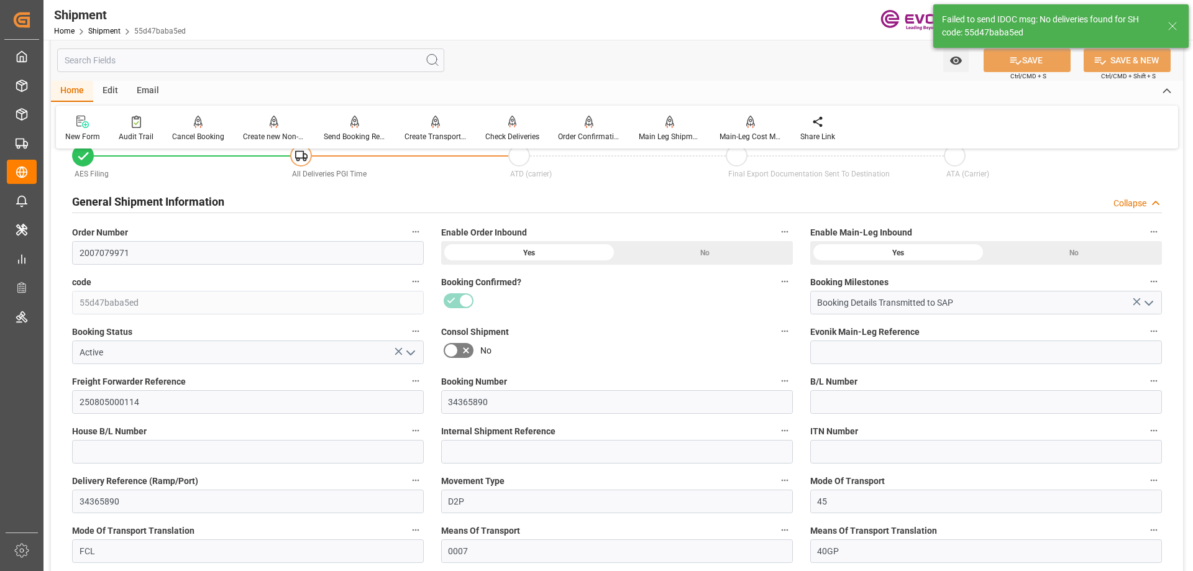
click at [207, 58] on input "text" at bounding box center [250, 60] width 387 height 24
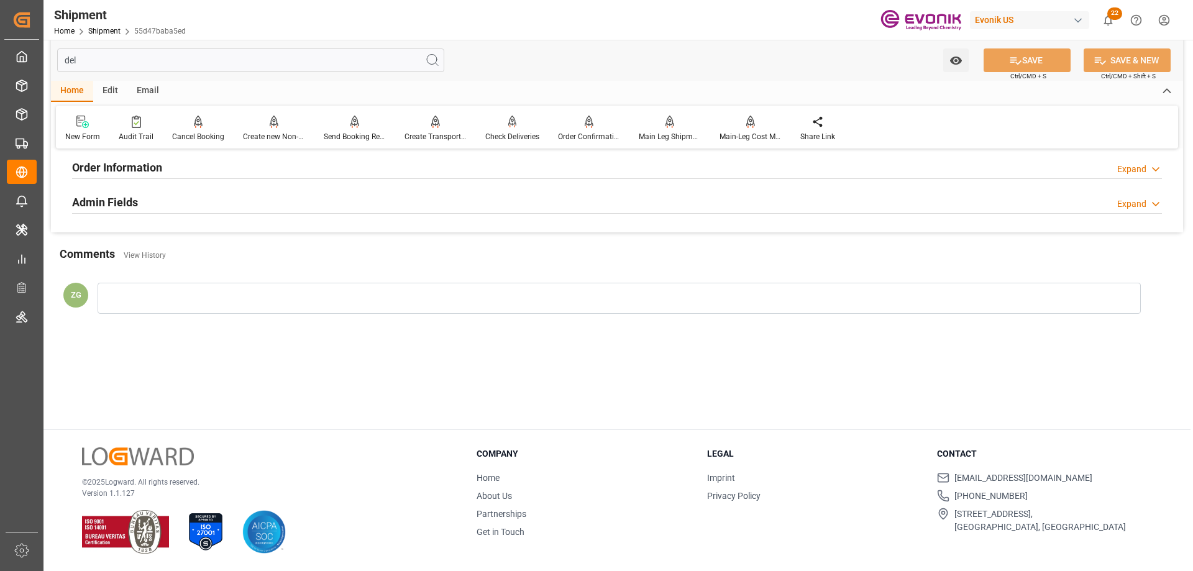
scroll to position [0, 0]
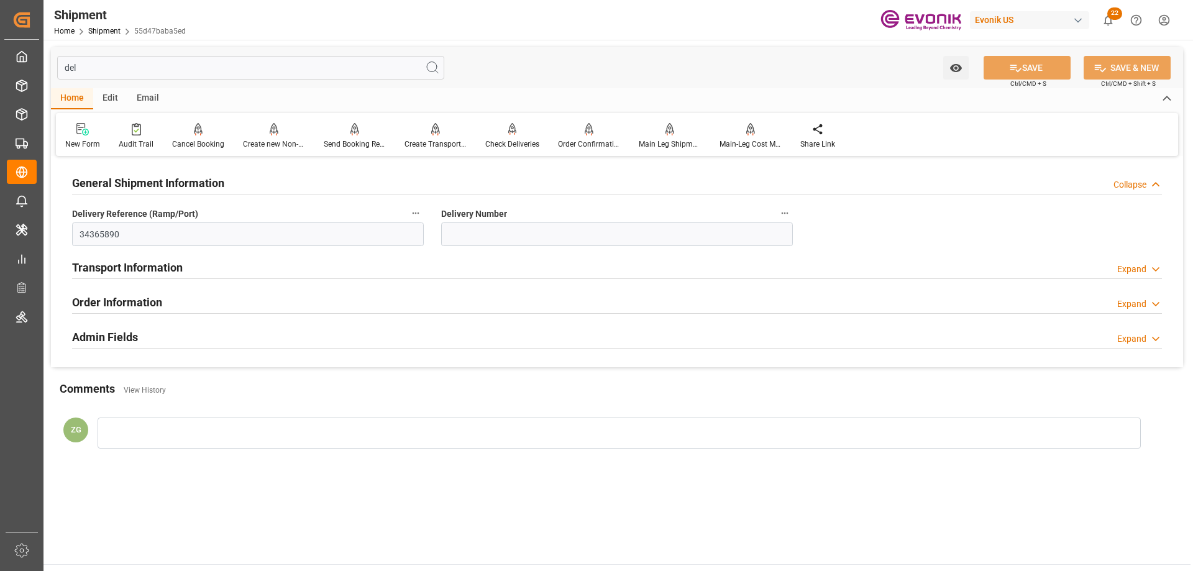
type input "del"
click at [786, 208] on icon "button" at bounding box center [785, 213] width 10 height 10
click at [808, 216] on li "Audits" at bounding box center [808, 213] width 63 height 20
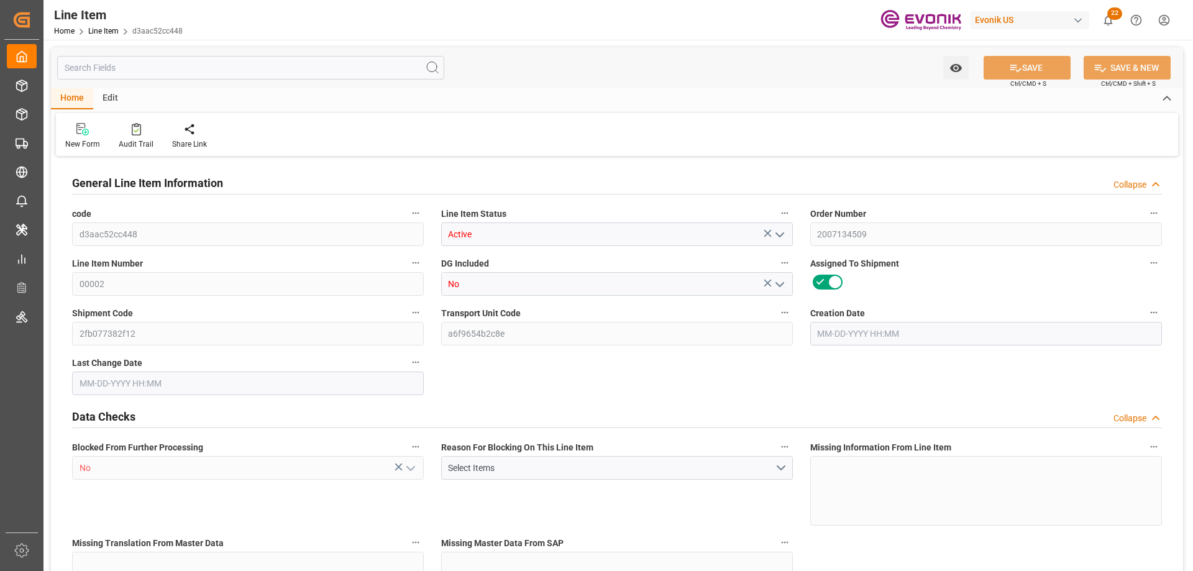
type input "8"
type input "7751.04"
type input "7620.48"
type input "4.7971"
type input "480"
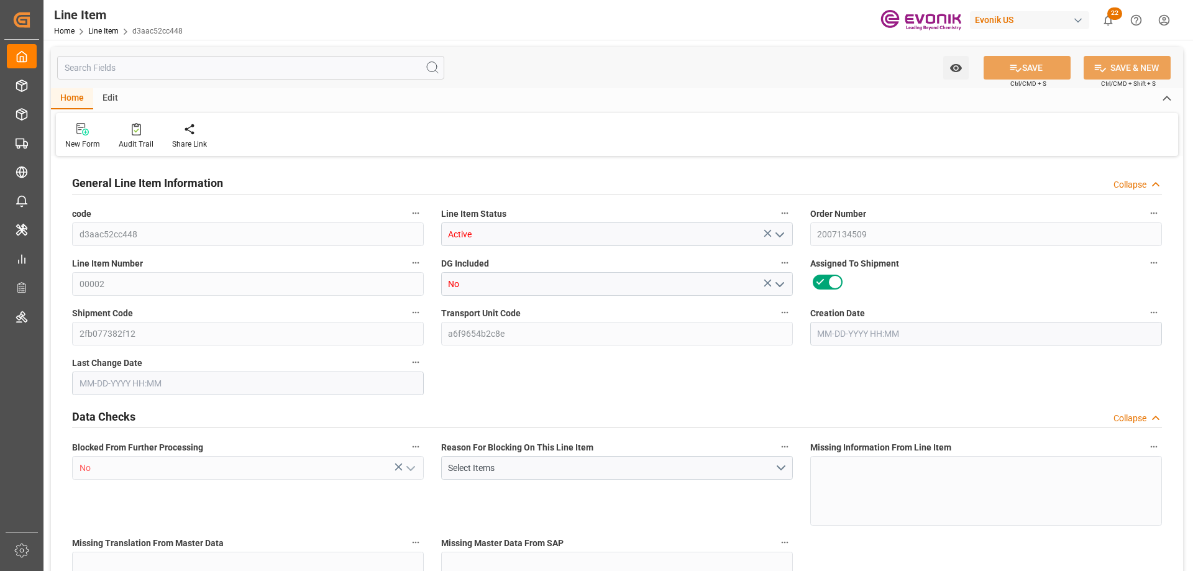
type input "30481.38"
type input "480"
type input "7751.04"
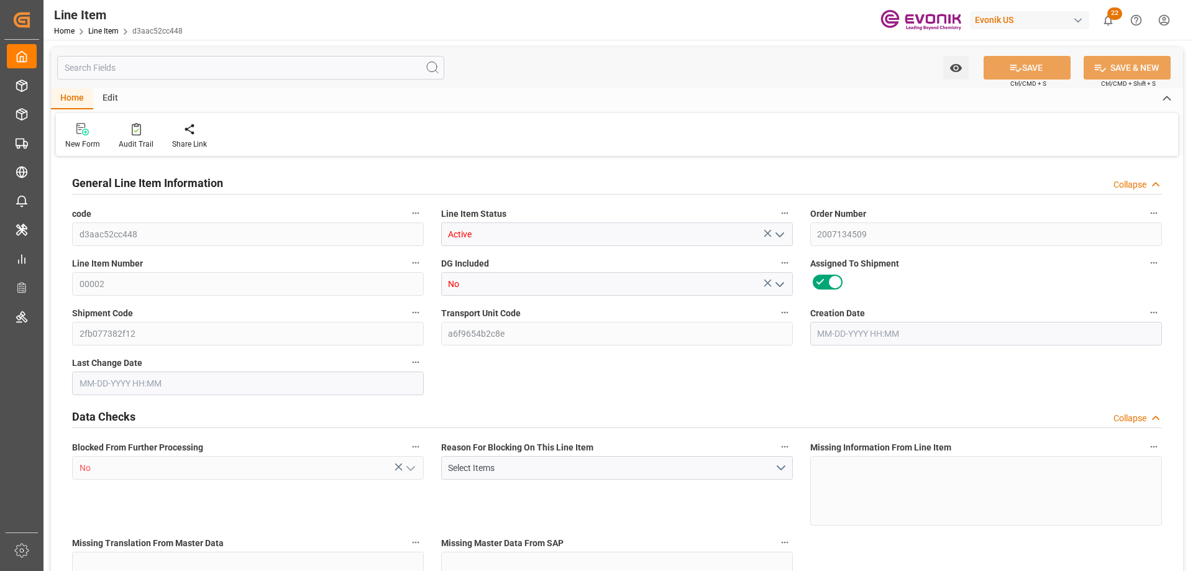
type input "7895.84"
type input "7620.48"
type input "4.7971"
type input "4797.12"
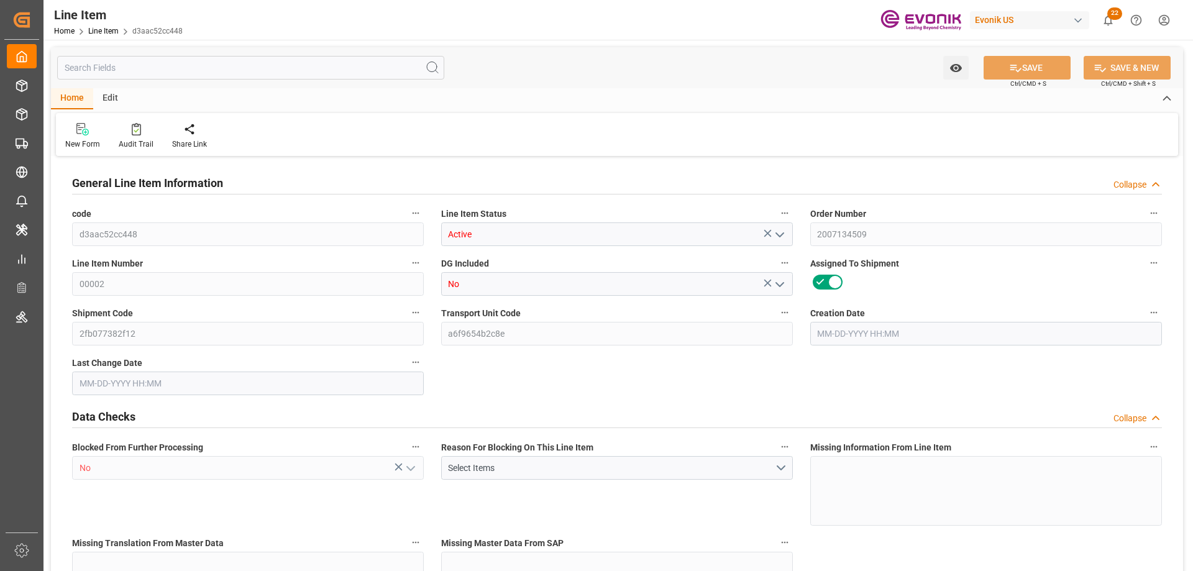
type input "0"
type input "09-02-2025 18:15"
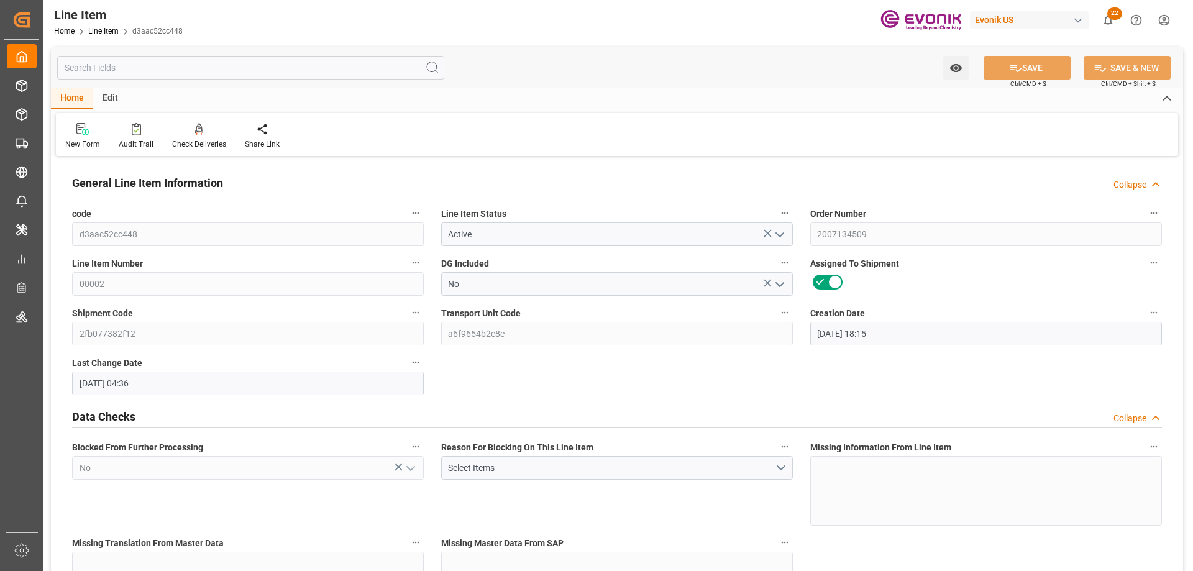
type input "09-03-2025 04:36"
type input "10-23-2025"
type input "09-02-2025"
type input "08-25-2025"
click at [276, 76] on input "text" at bounding box center [250, 68] width 387 height 24
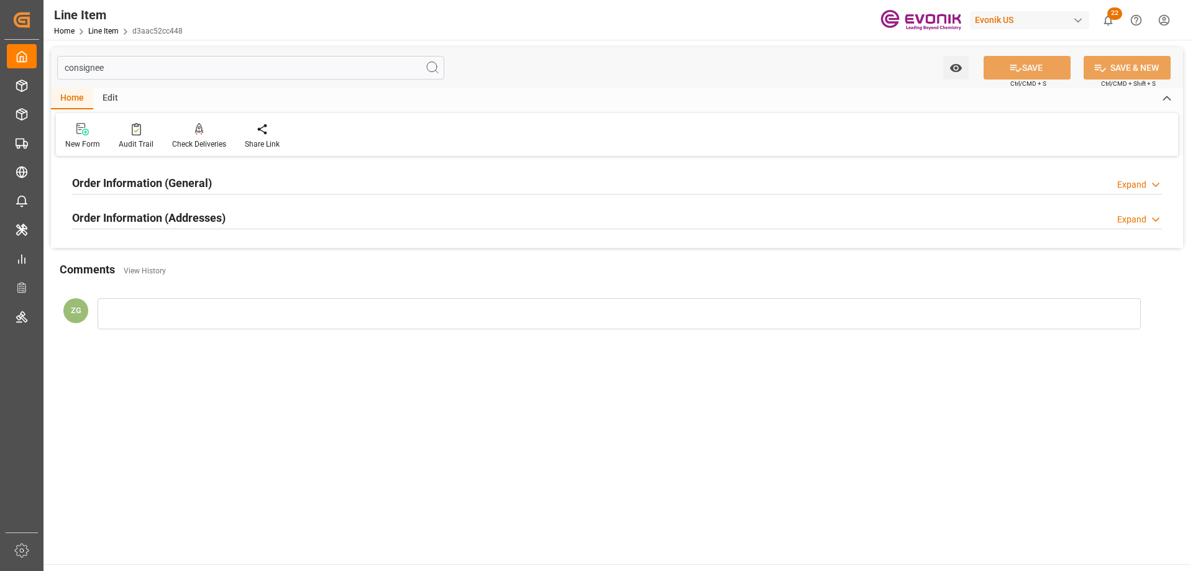
type input "consignee"
click at [231, 217] on div "Order Information (Addresses) Expand" at bounding box center [617, 217] width 1090 height 24
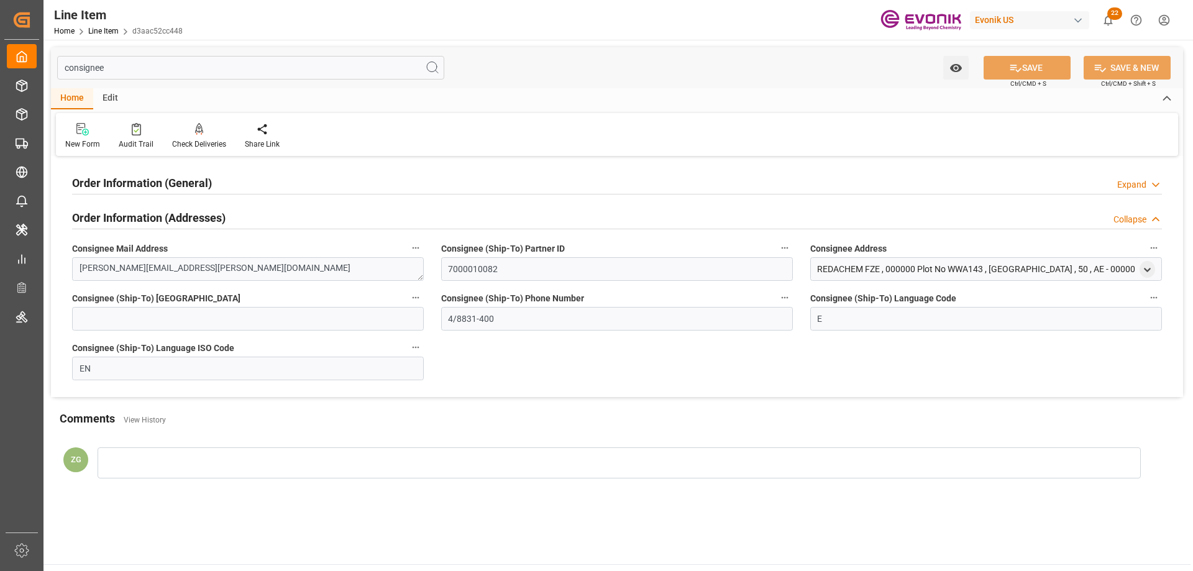
click at [220, 186] on div "Order Information (General) Expand" at bounding box center [617, 182] width 1090 height 24
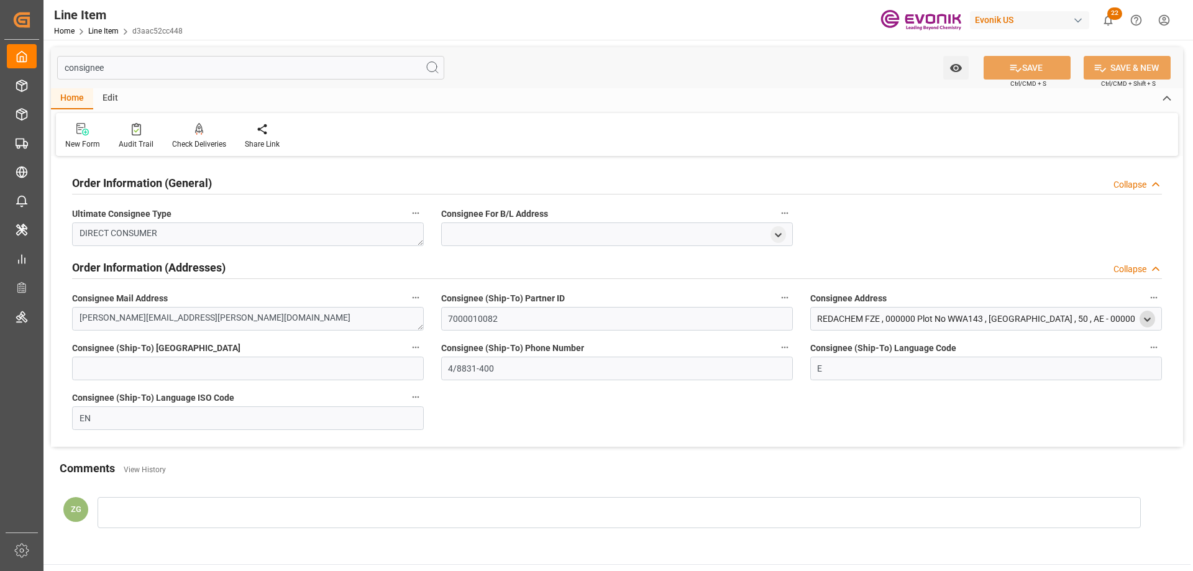
click at [1150, 319] on icon "open menu" at bounding box center [1147, 319] width 11 height 11
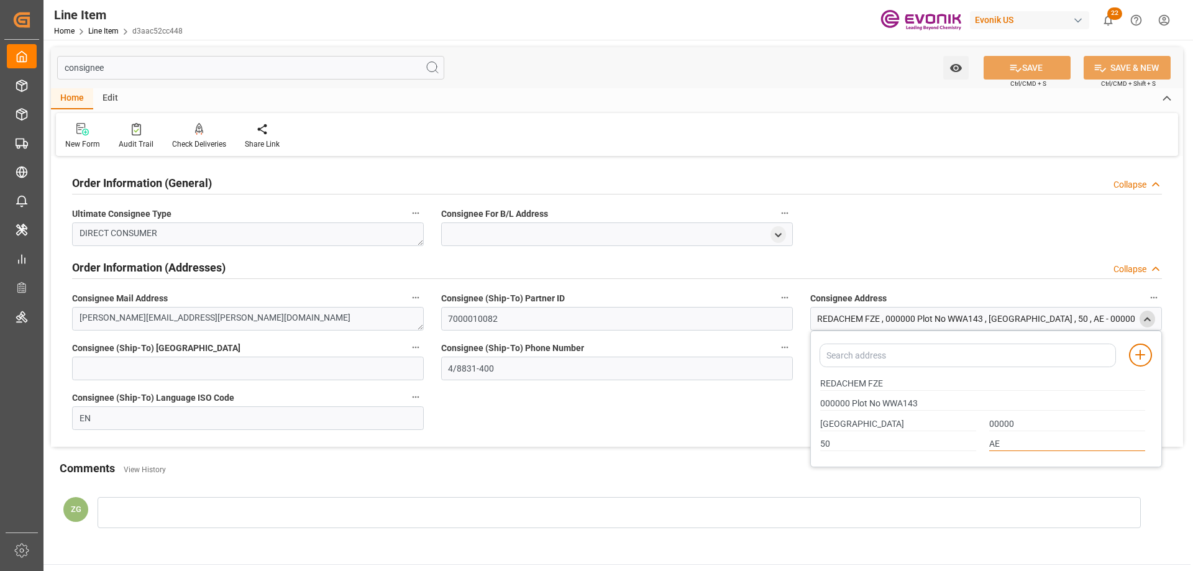
drag, startPoint x: 999, startPoint y: 445, endPoint x: 978, endPoint y: 445, distance: 21.1
click at [978, 445] on div "50 AE" at bounding box center [983, 444] width 338 height 20
drag, startPoint x: 822, startPoint y: 383, endPoint x: 883, endPoint y: 383, distance: 60.9
click at [883, 383] on input "REDACHEM FZE" at bounding box center [982, 384] width 325 height 14
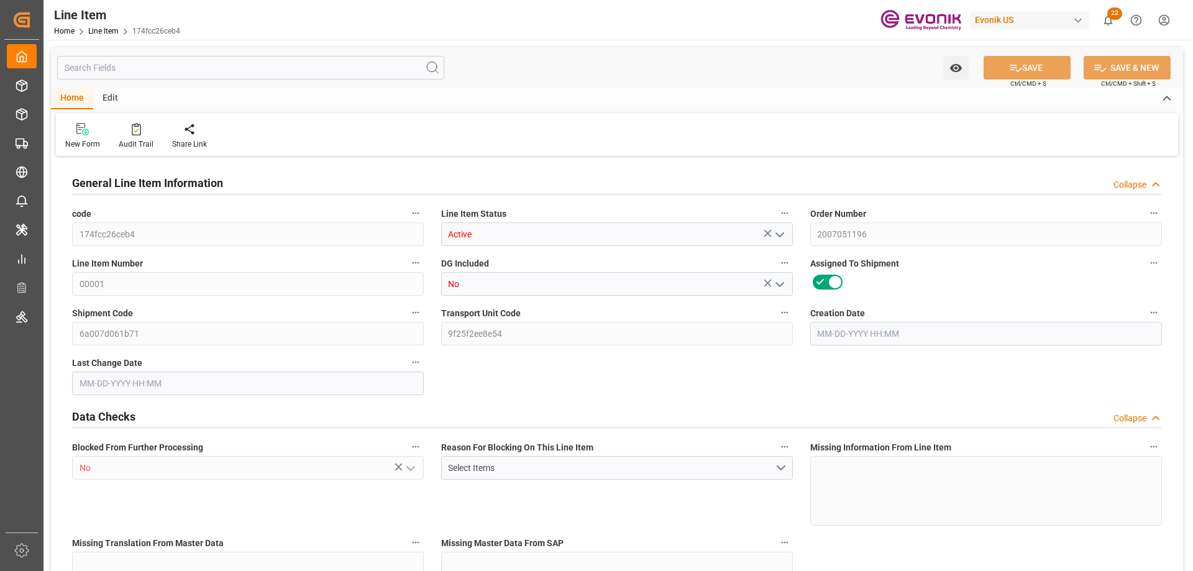
type input "174fcc26ceb4"
type input "Active"
type input "2007051196"
type input "00001"
type input "No"
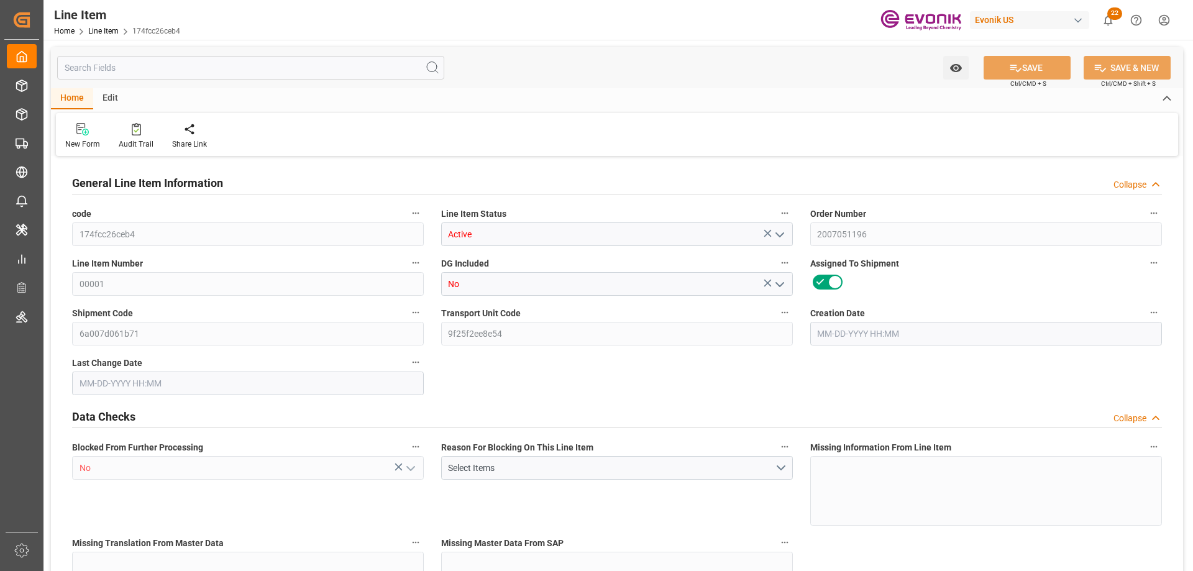
type input "6a007d061b71"
type input "9f25f2ee8e54"
type input "No"
type input "BG"
type input "Yes"
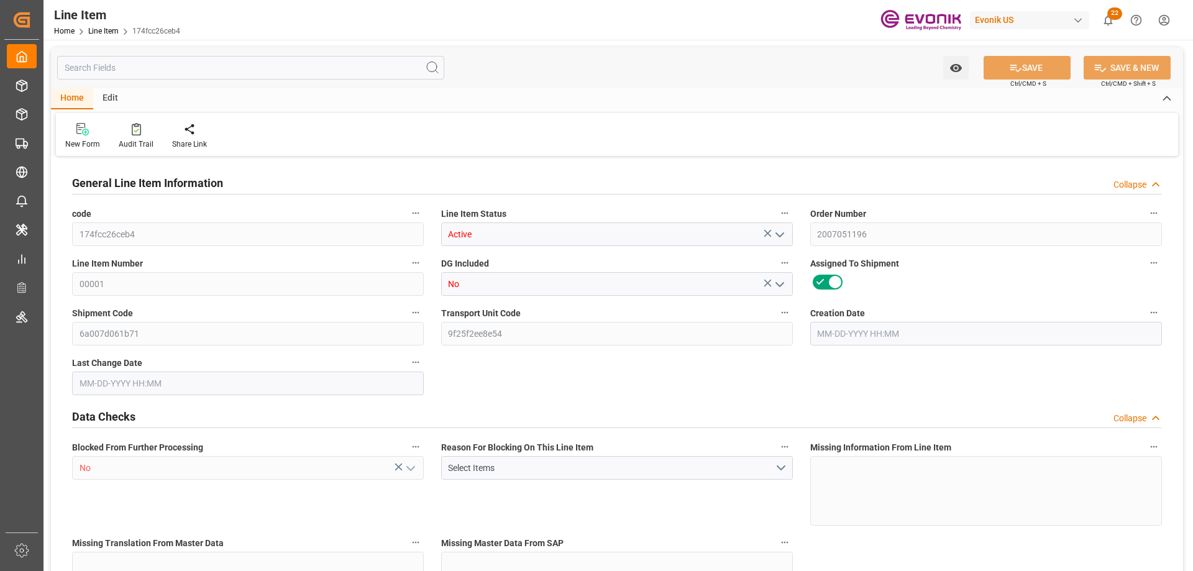
type input "99140964"
type textarea "Dynocel 680 1/16"(S):LRK:907.2KG/BB"
type input "USD"
type input "PACK"
type input "3824993990"
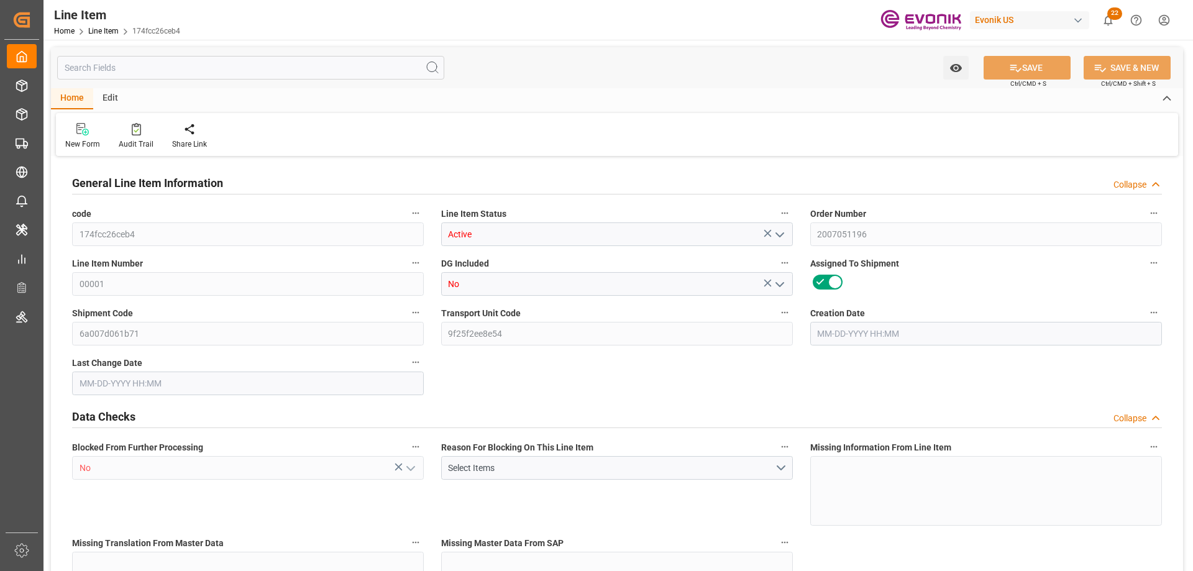
type input "EAR99"
type input "US"
type input "BG"
type input "KGM"
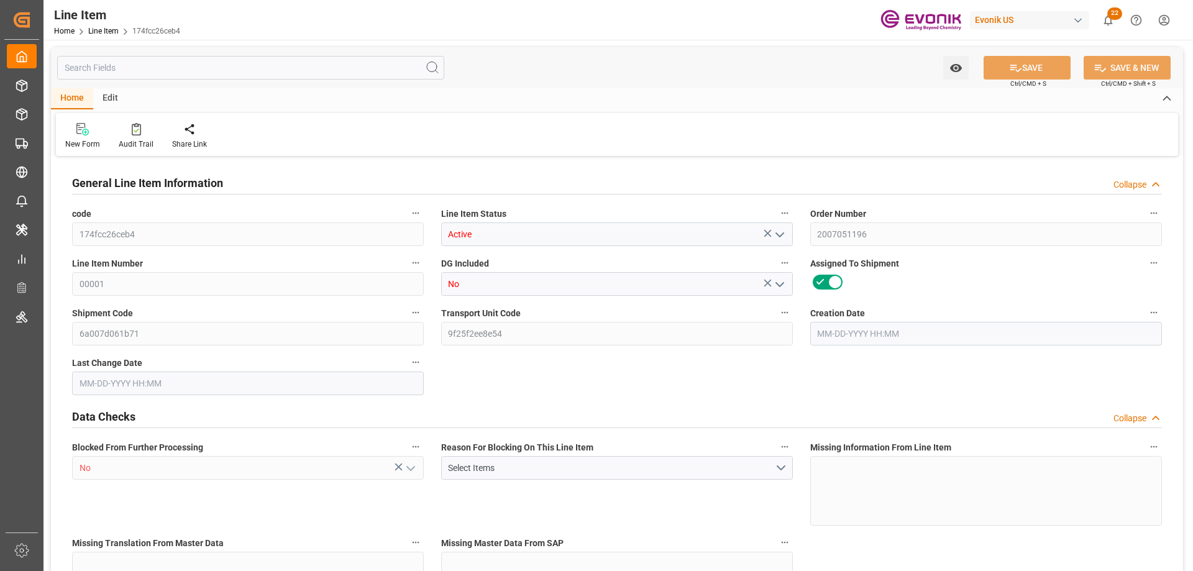
type textarea "KGM"
type input "KGM"
type textarea "KGM"
type input "M3"
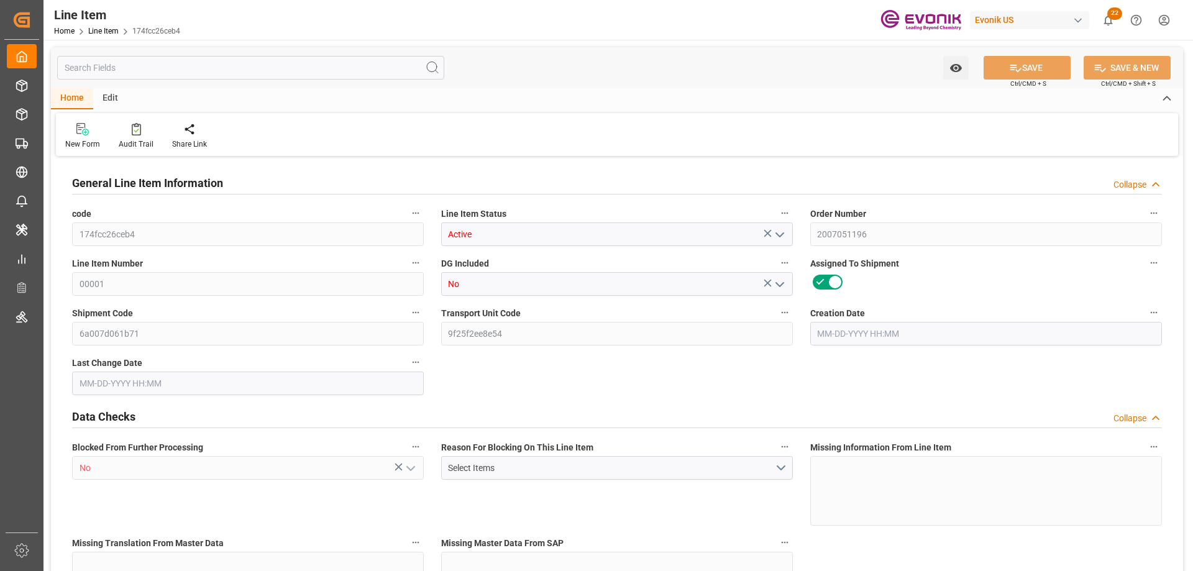
type textarea "DMQ"
type input "M3"
type input "BG"
type input "KGM"
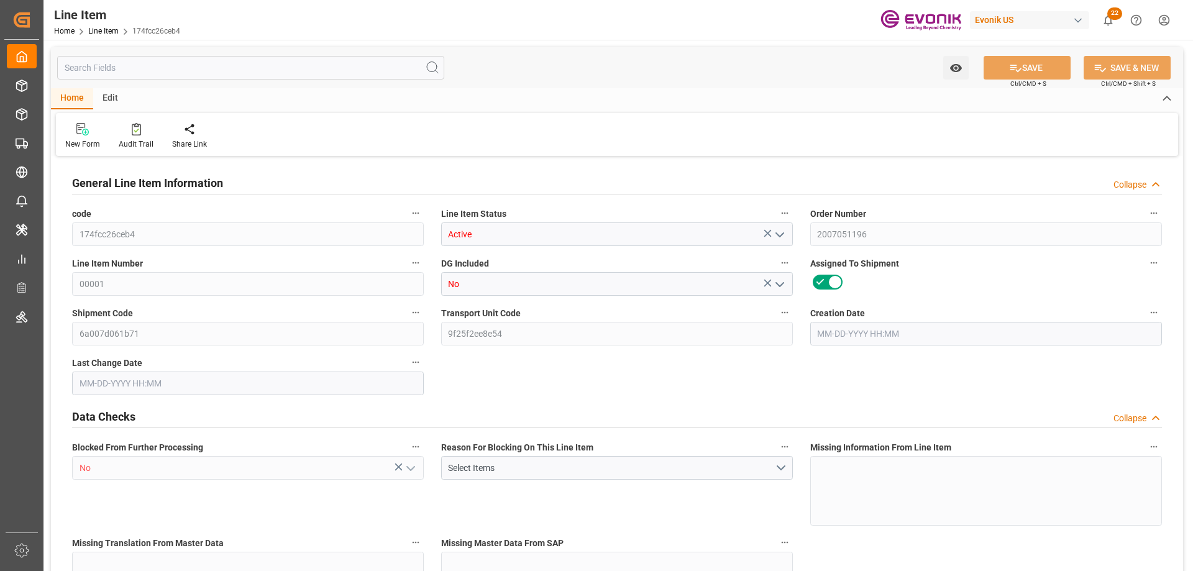
type input "M3"
type input "3"
type input "2728.404"
type input "2721.6"
type input "5.7106"
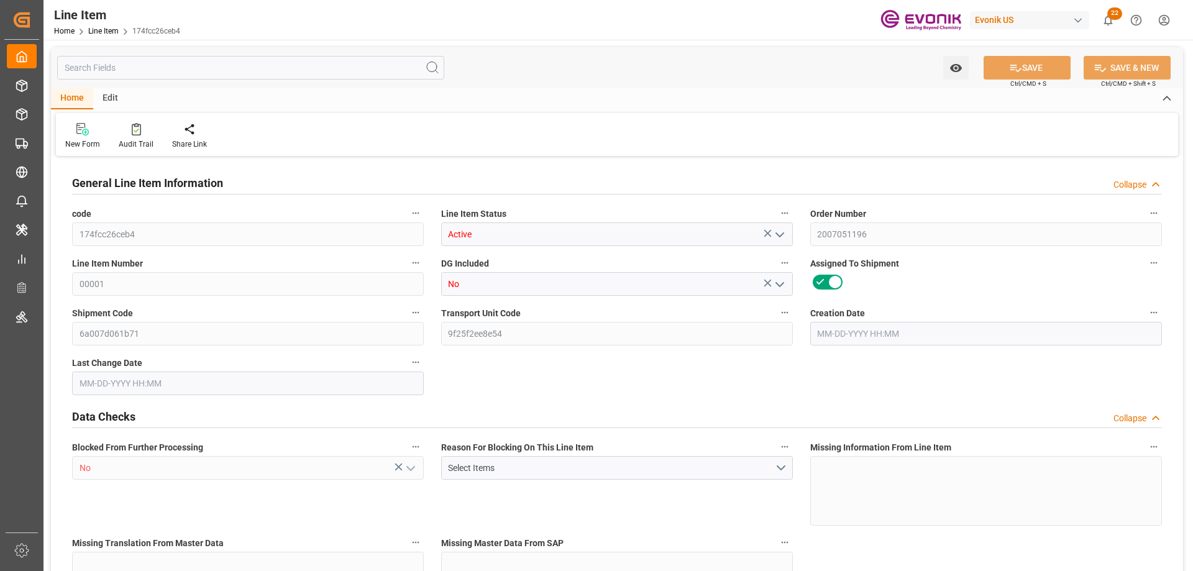
type input "3"
type input "12219.98"
type input "3"
type input "2721.6"
type input "2728.404"
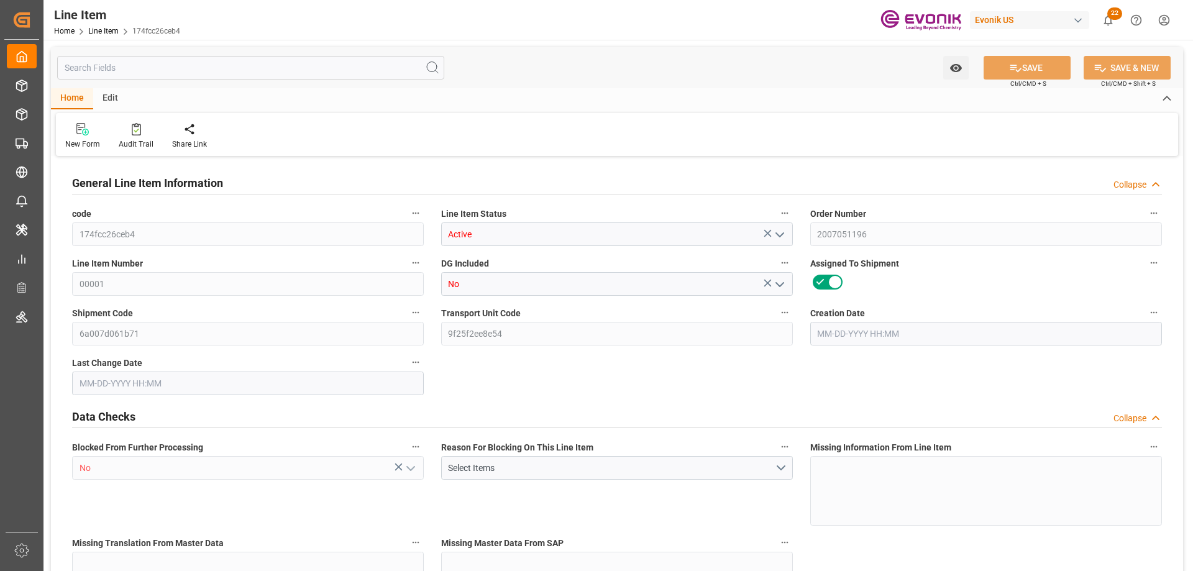
type input "2728.404"
type input "2803.104"
type input "2721.6"
type input "5.7106"
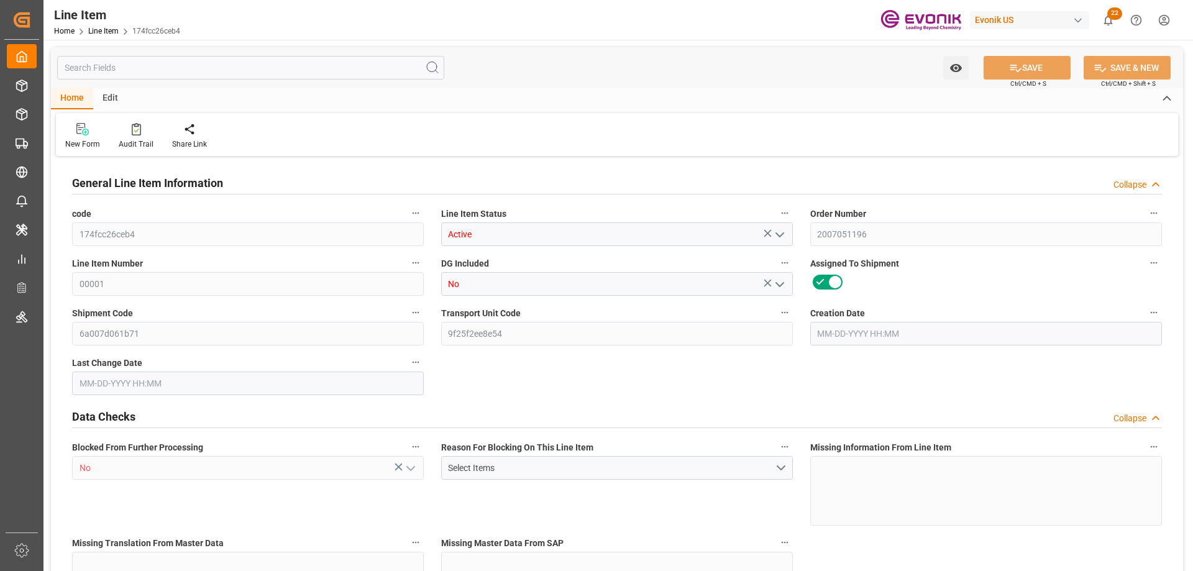
type input "5710.563"
type input "3"
type input "2728.404"
type input "2721.6"
type input "5.7106"
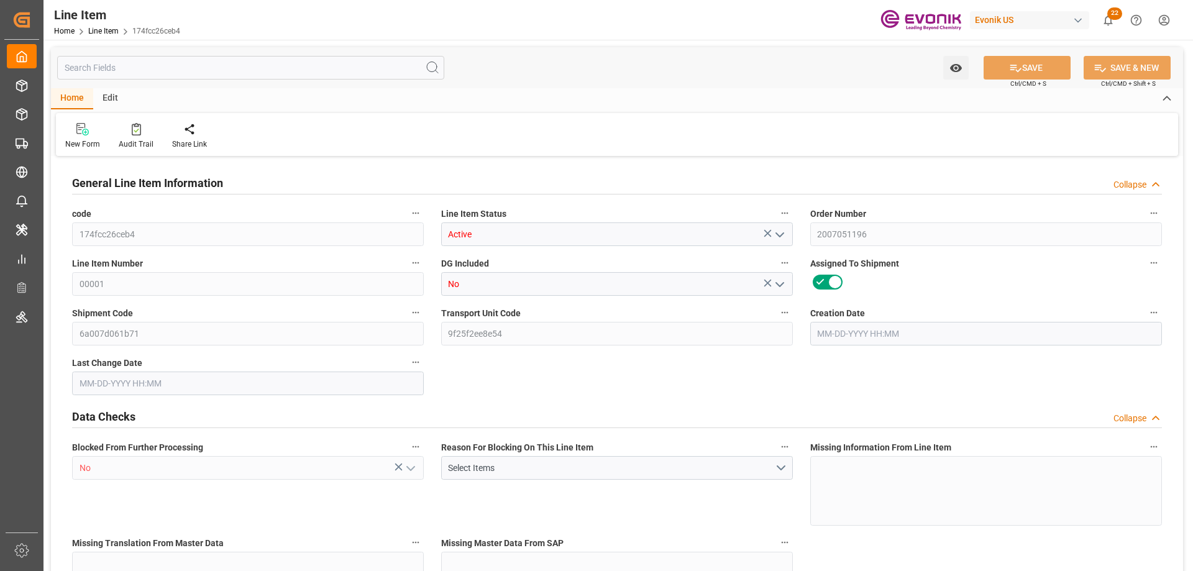
type input "06-17-2025 22:02"
type input "09-08-2025 10:49"
type input "10-01-2025"
type input "07-28-2025"
type input "07-14-2025"
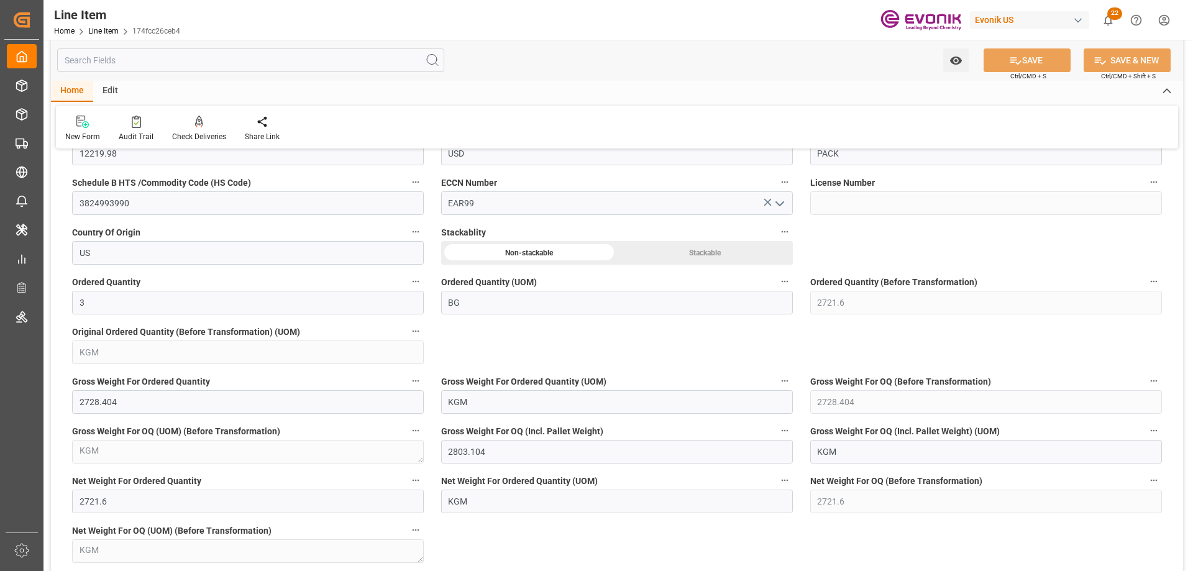
scroll to position [994, 0]
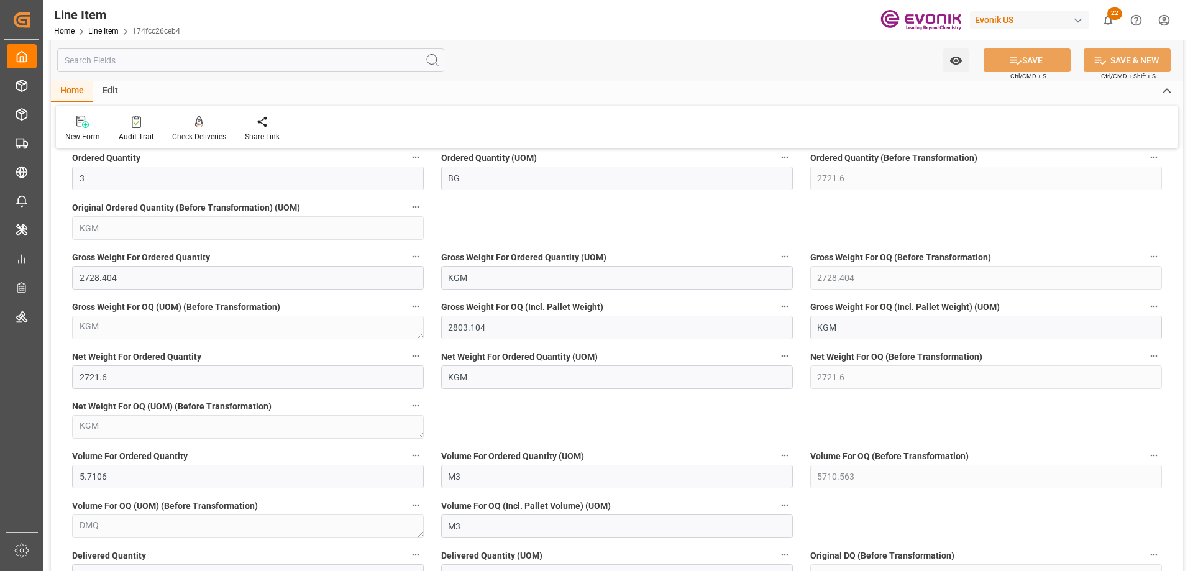
click at [139, 74] on div "Watch Option SAVE Ctrl/CMD + S SAVE & NEW Ctrl/CMD + Shift + S" at bounding box center [617, 60] width 1132 height 41
click at [134, 62] on input "text" at bounding box center [250, 60] width 387 height 24
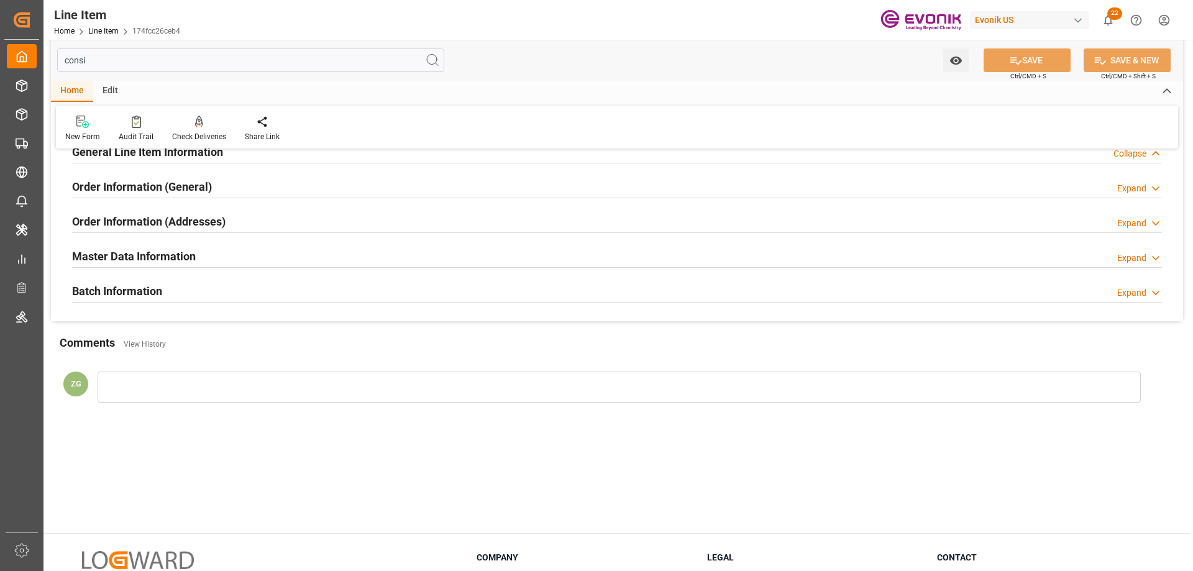
scroll to position [0, 0]
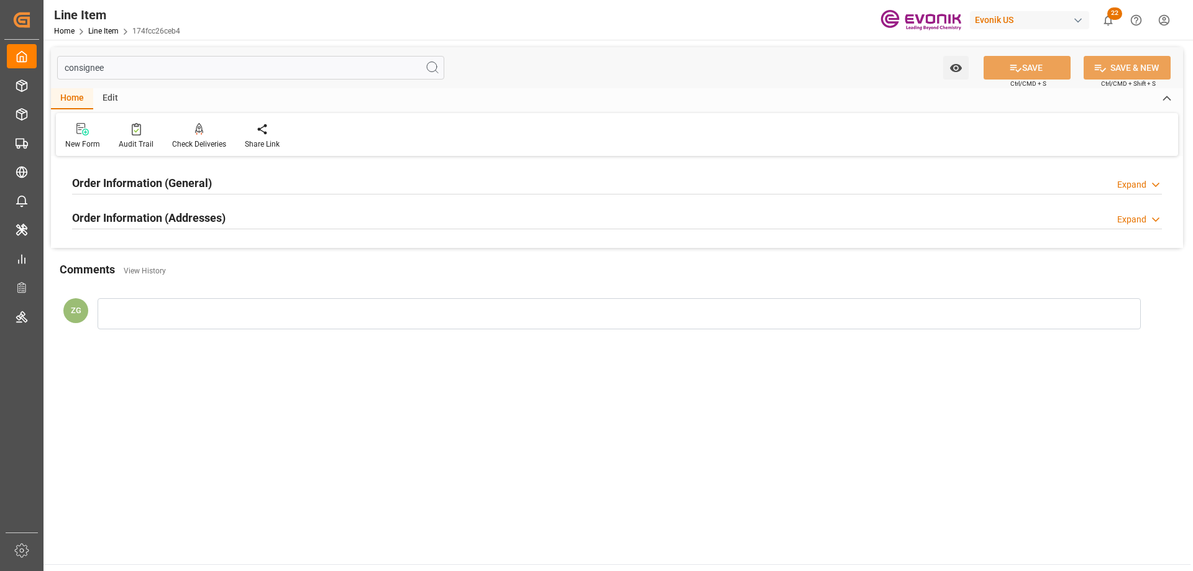
type input "consignee"
click at [165, 214] on h2 "Order Information (Addresses)" at bounding box center [148, 217] width 153 height 17
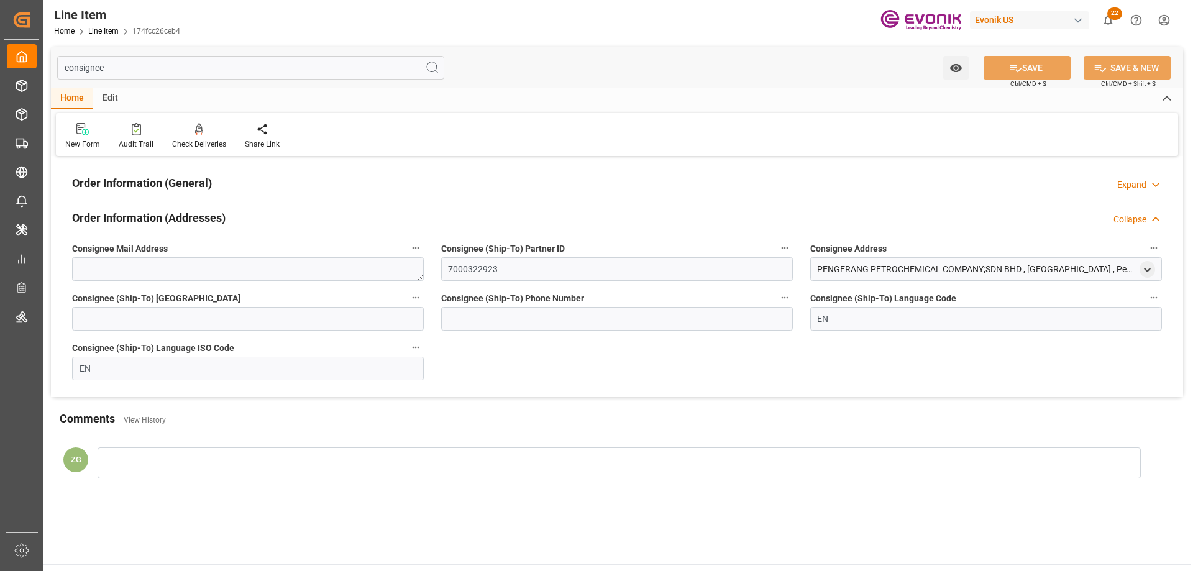
click at [161, 183] on h2 "Order Information (General)" at bounding box center [142, 183] width 140 height 17
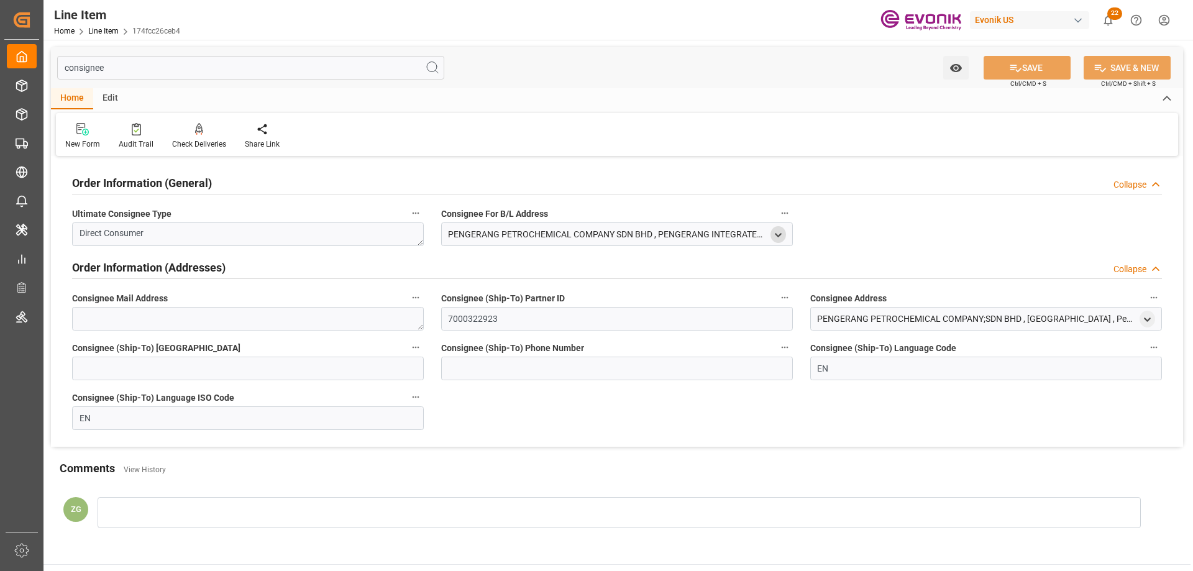
click at [778, 234] on icon "open menu" at bounding box center [778, 235] width 11 height 11
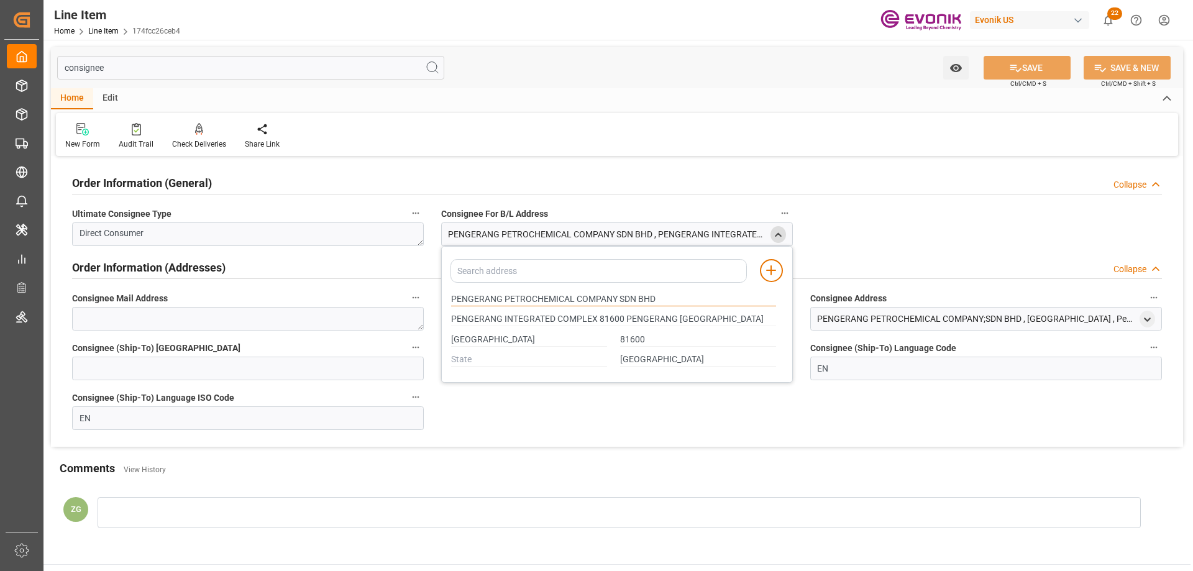
drag, startPoint x: 452, startPoint y: 298, endPoint x: 502, endPoint y: 298, distance: 49.7
click at [502, 298] on input "PENGERANG PETROCHEMICAL COMPANY SDN BHD" at bounding box center [613, 300] width 325 height 14
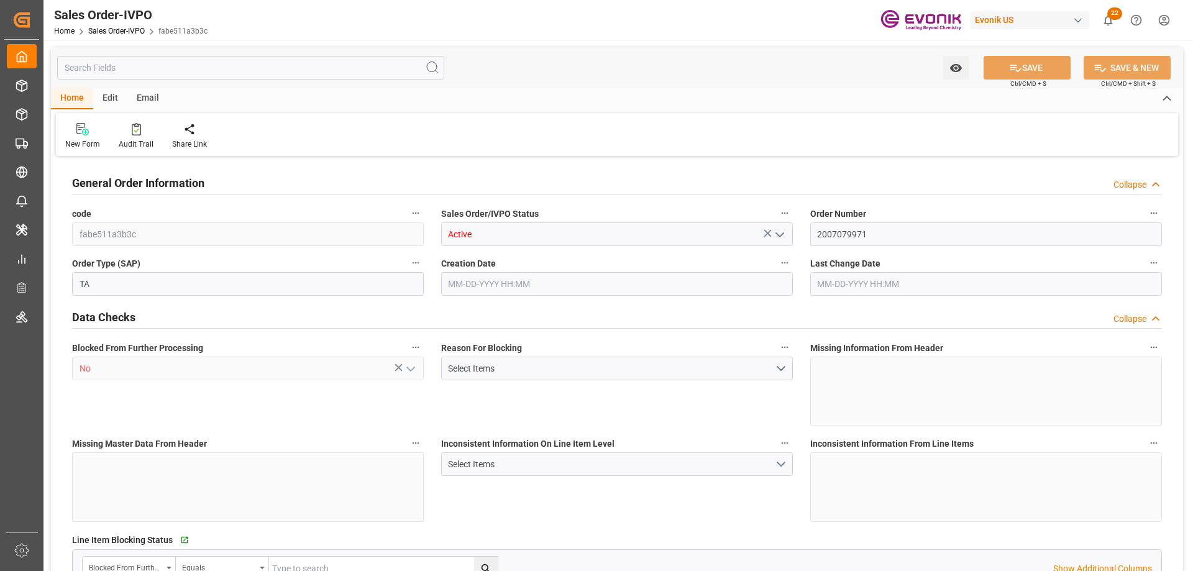
type input "BEANR"
type input "0"
type input "1"
type input "2"
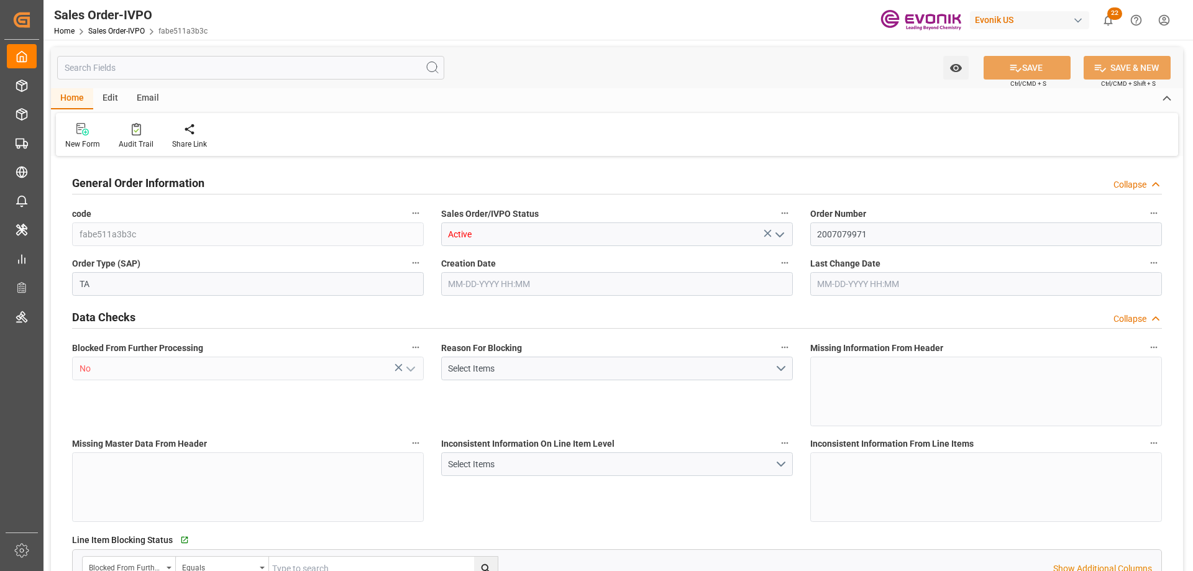
type input "19435.784"
type input "62.7342"
type input "19000"
type input "60"
type input "[DATE] 21:25"
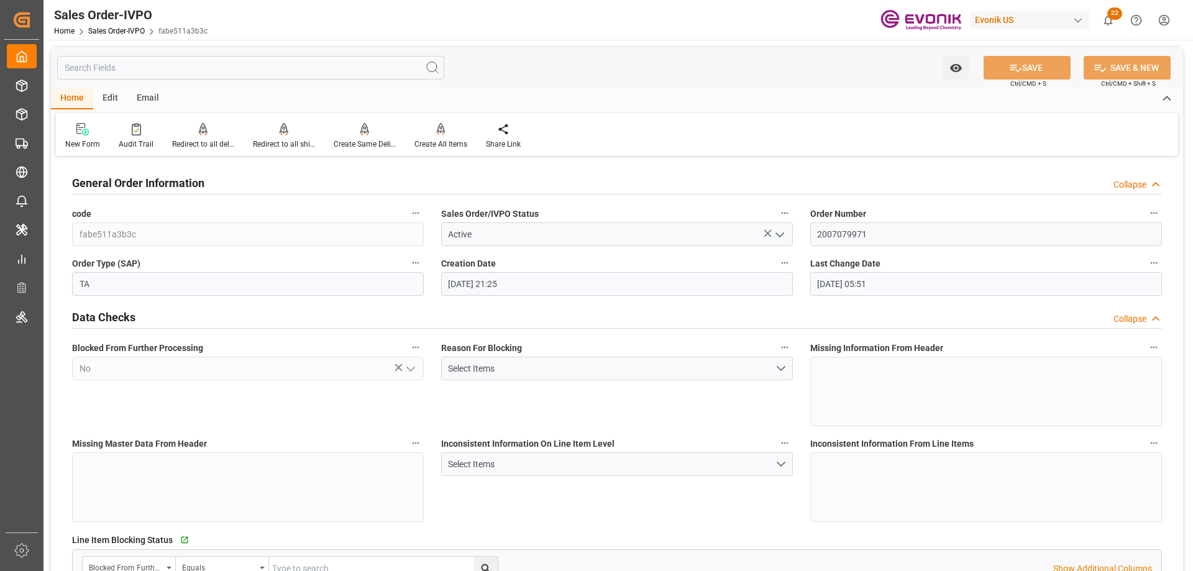
type input "[DATE] 05:51"
click at [272, 139] on div "Redirect to all shipments" at bounding box center [284, 144] width 62 height 11
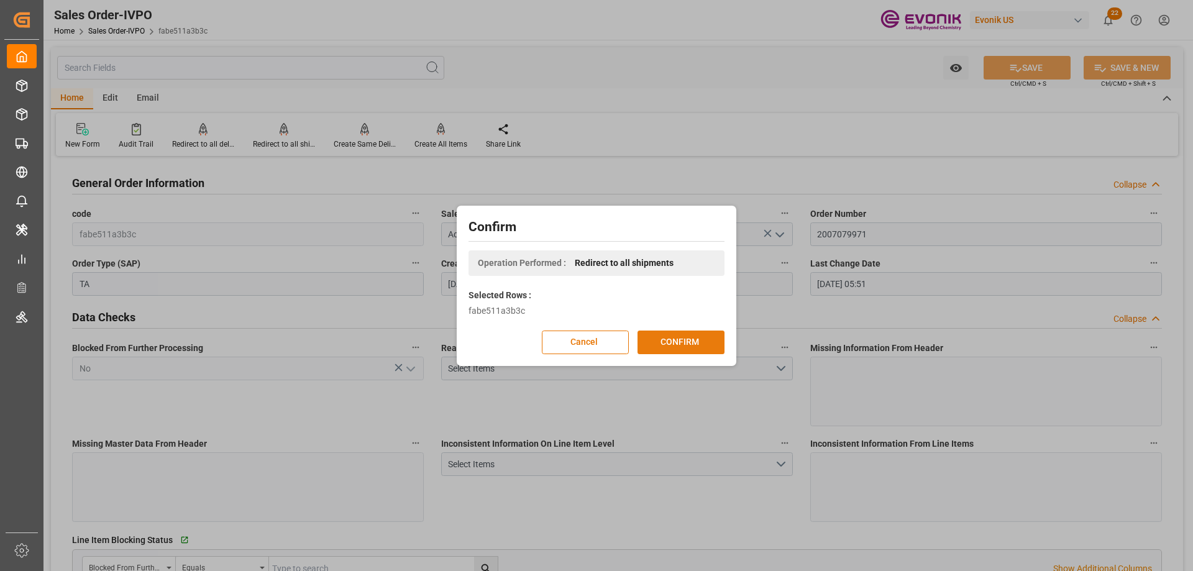
click at [665, 336] on button "CONFIRM" at bounding box center [680, 342] width 87 height 24
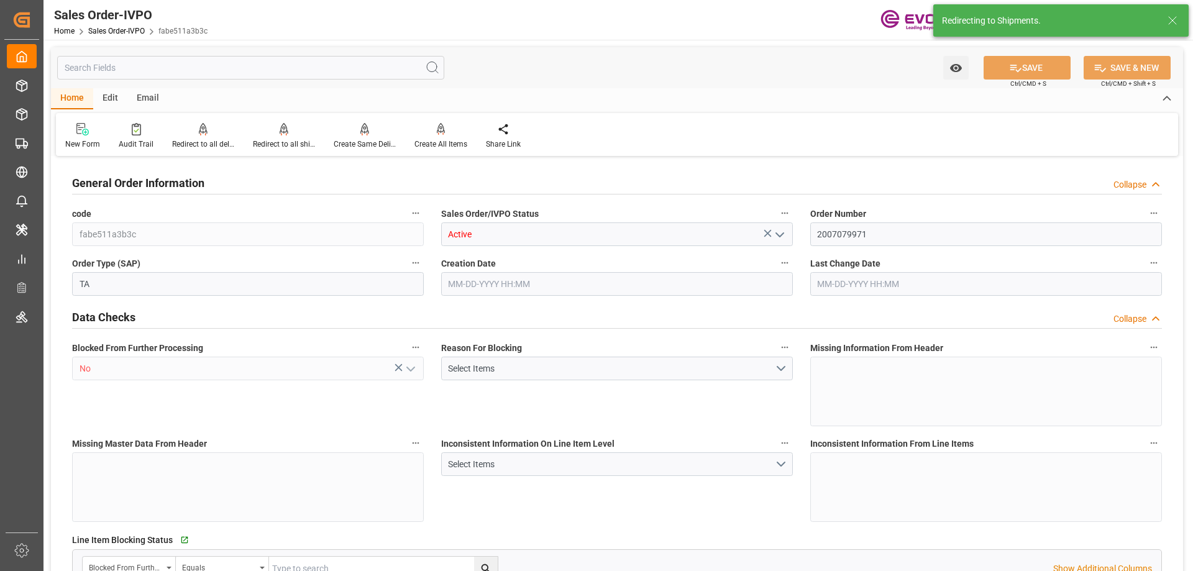
type input "BEANR"
type input "0"
type input "1"
type input "2"
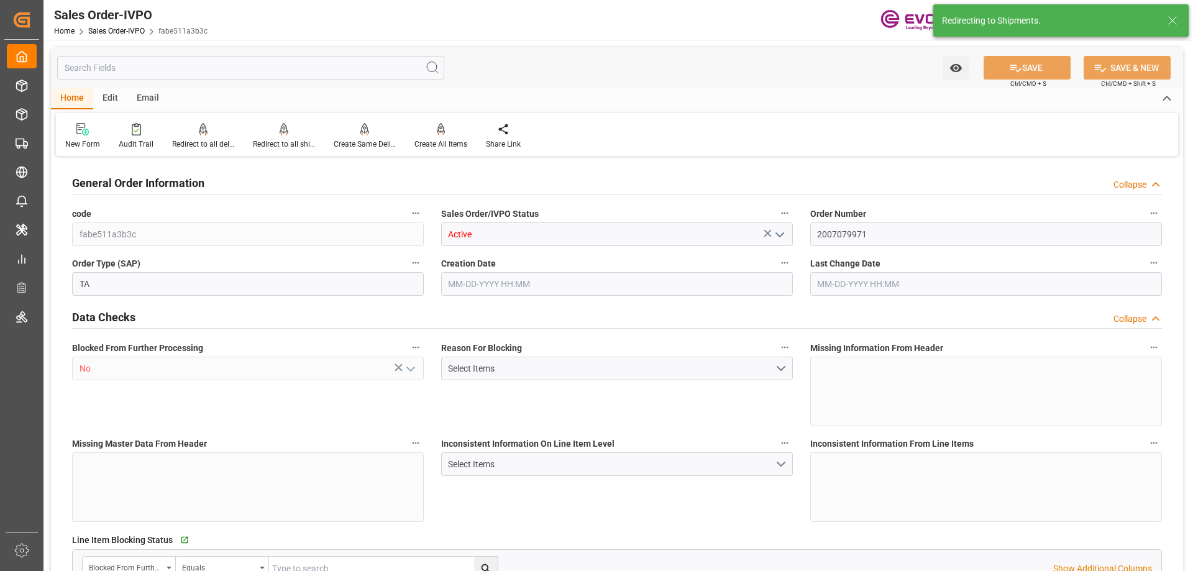
type input "19435.784"
type input "62.7342"
type input "19000"
type input "60"
type input "[DATE] 21:25"
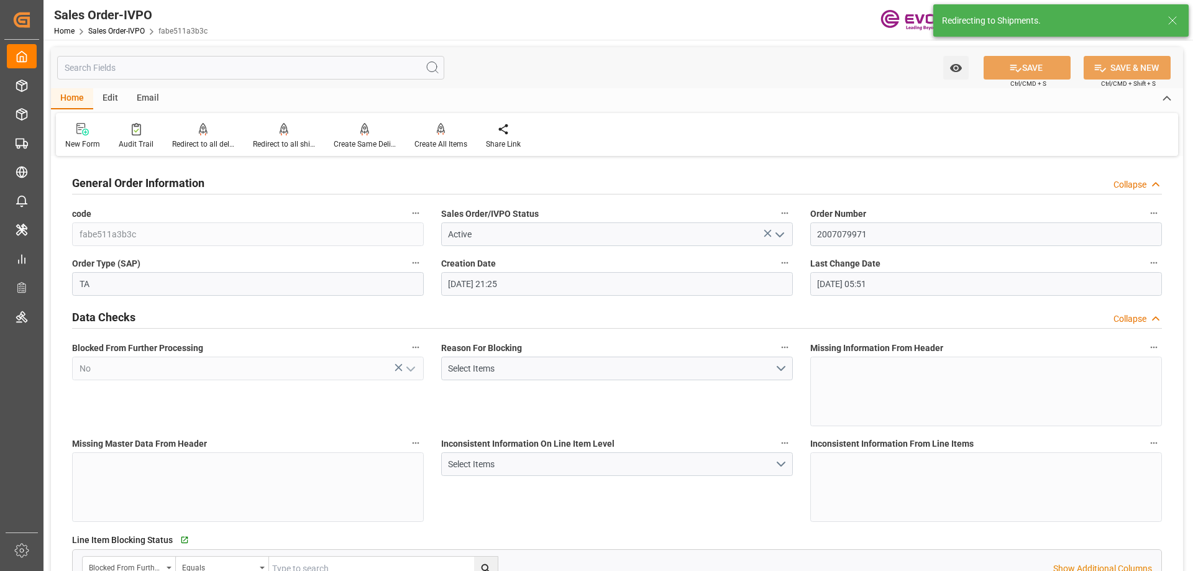
type input "[DATE] 05:51"
click at [208, 70] on input "text" at bounding box center [250, 68] width 387 height 24
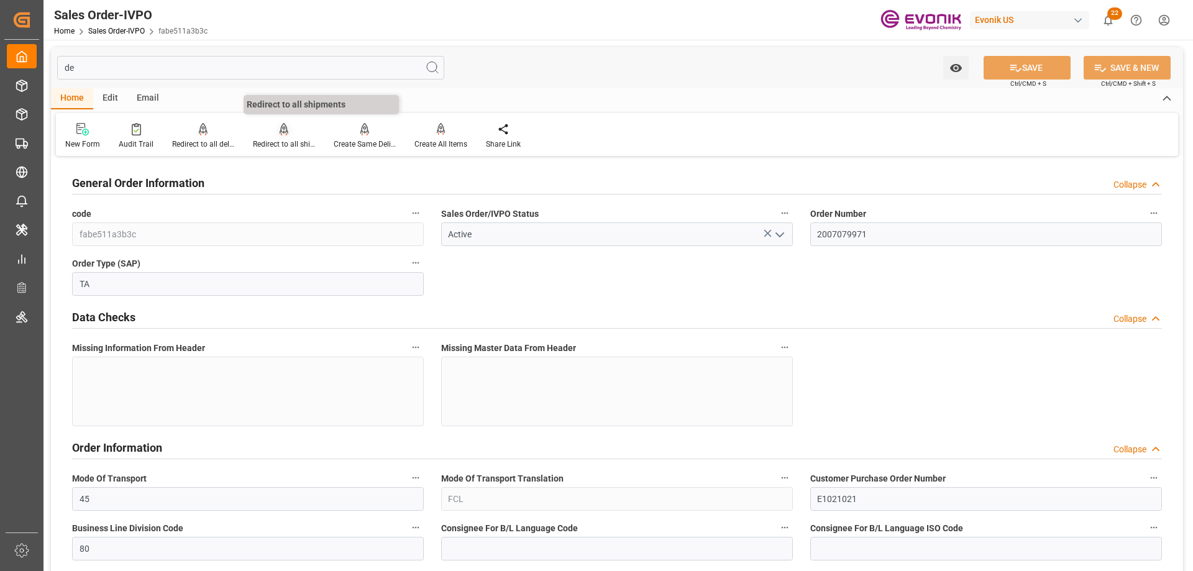
type input "de"
click at [262, 134] on div at bounding box center [284, 128] width 62 height 13
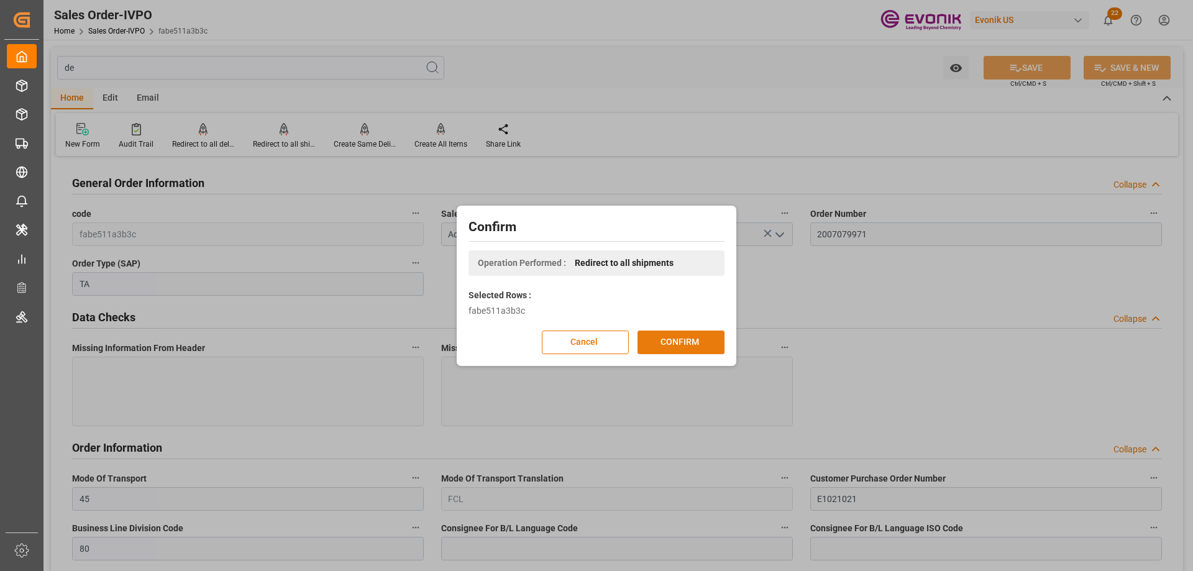
click at [655, 339] on button "CONFIRM" at bounding box center [680, 342] width 87 height 24
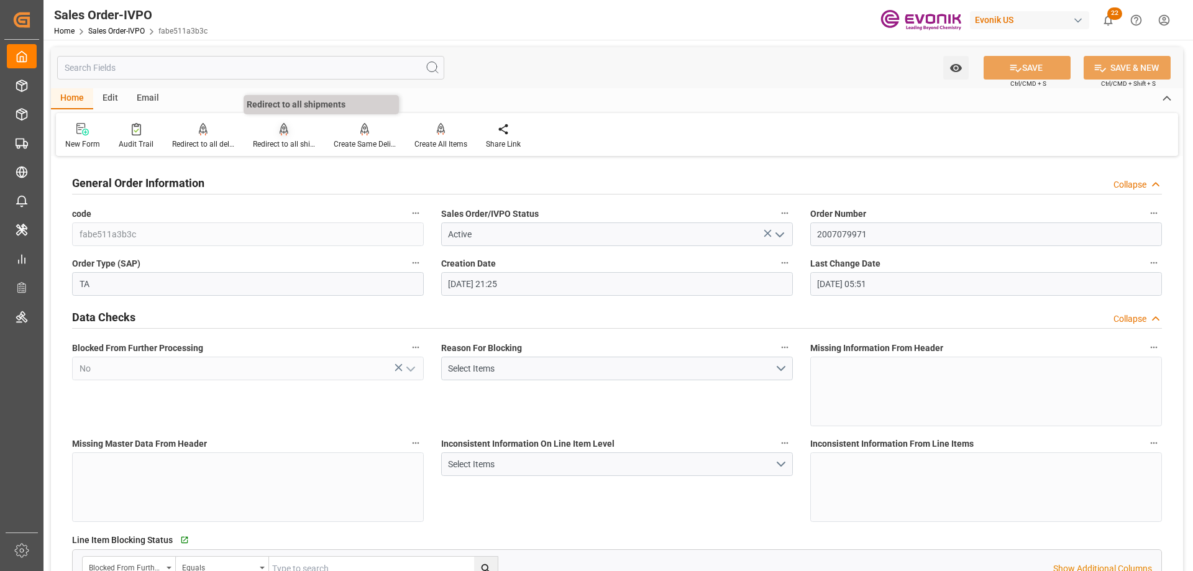
click at [268, 139] on div "Redirect to all shipments" at bounding box center [284, 144] width 62 height 11
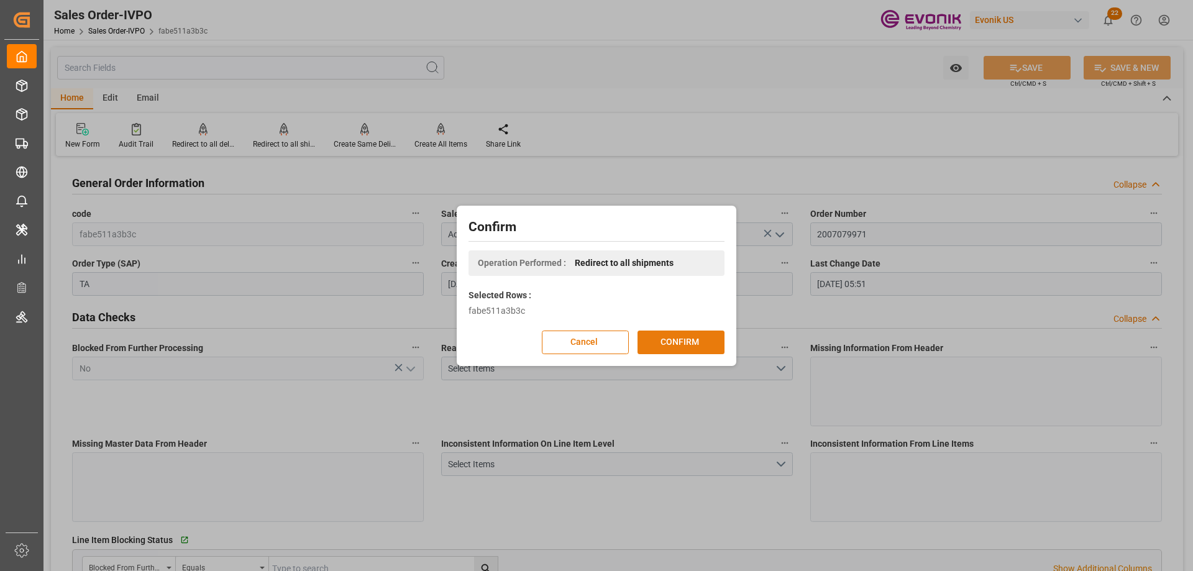
click at [650, 339] on button "CONFIRM" at bounding box center [680, 342] width 87 height 24
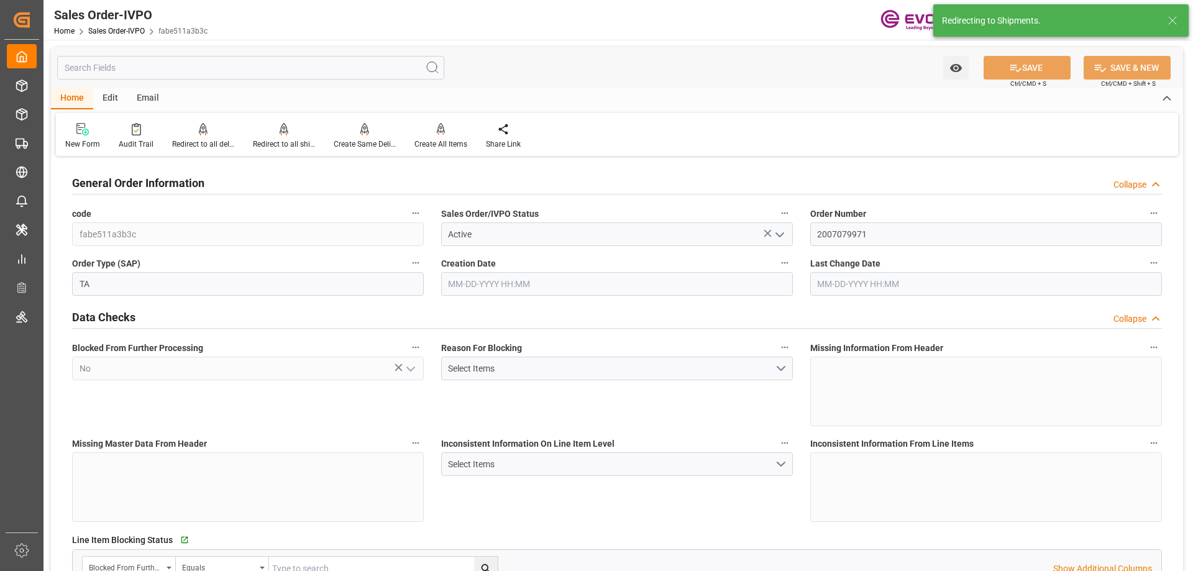
type input "[DATE] 21:25"
type input "[DATE] 05:51"
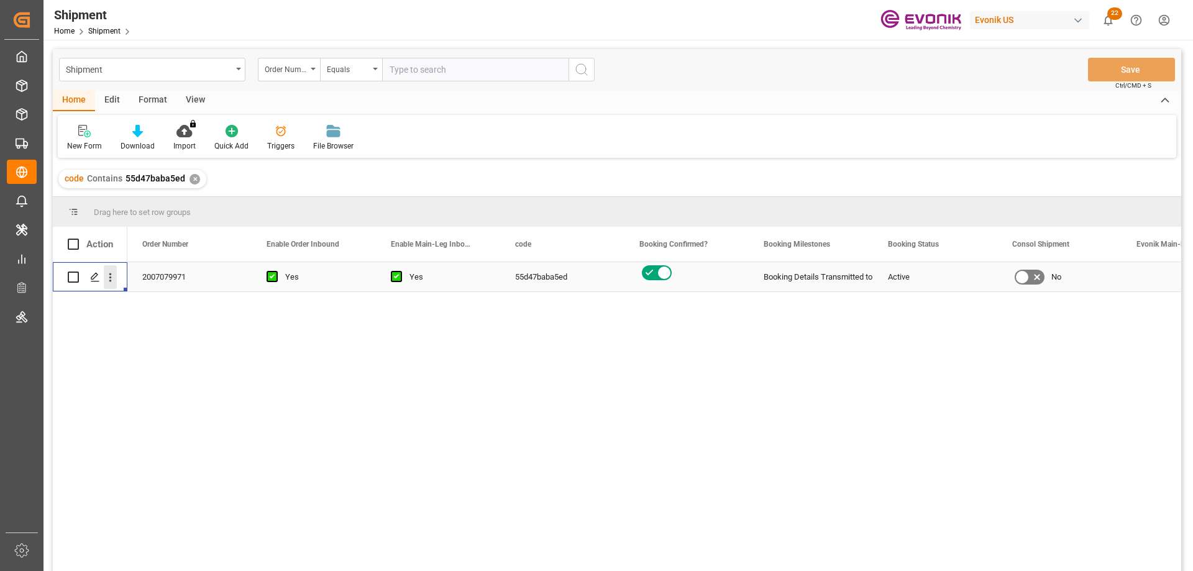
click at [106, 278] on icon "open menu" at bounding box center [110, 277] width 13 height 13
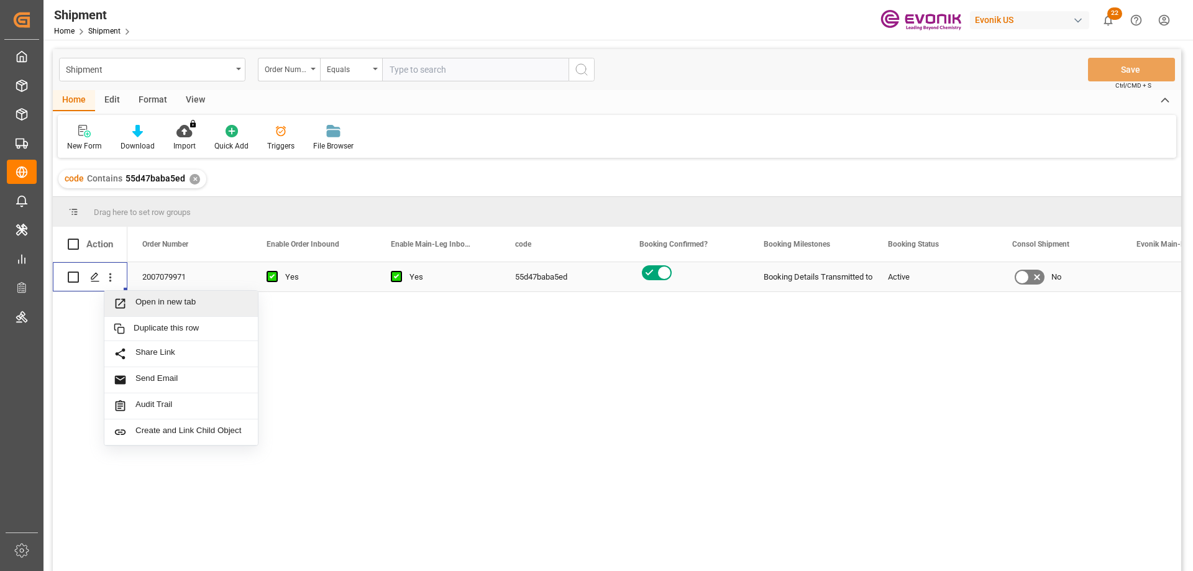
click at [154, 304] on span "Open in new tab" at bounding box center [191, 303] width 113 height 13
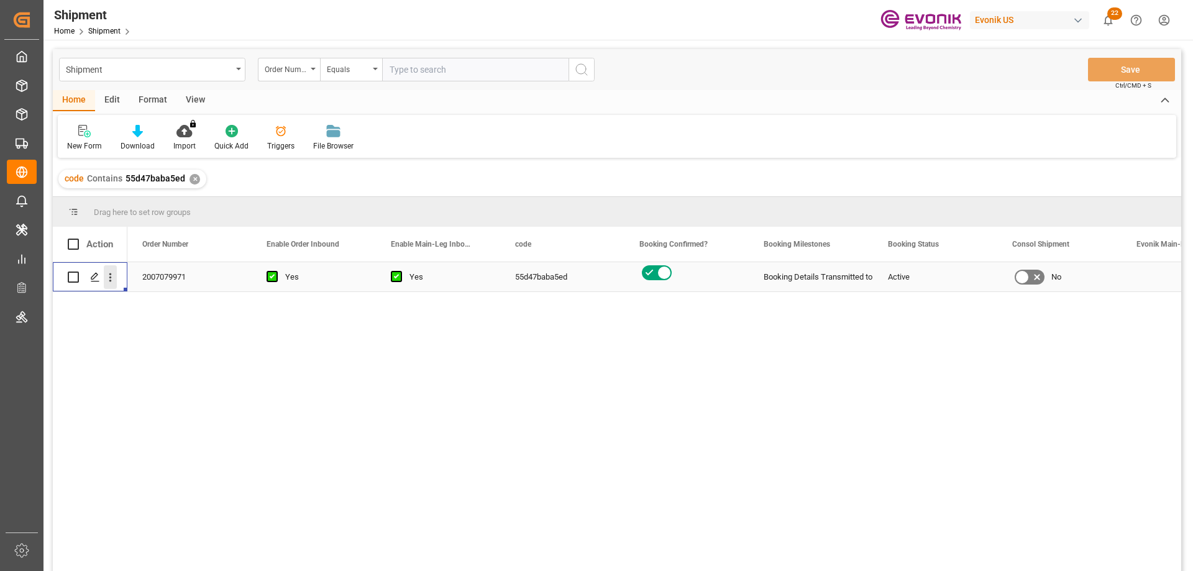
click at [112, 276] on icon "open menu" at bounding box center [110, 277] width 13 height 13
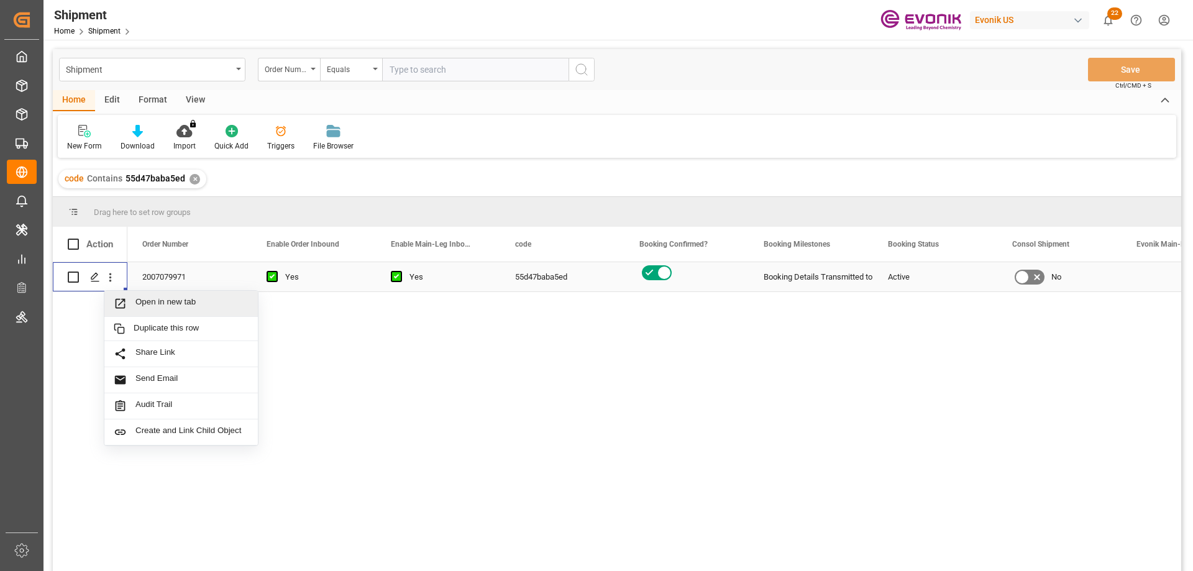
click at [196, 305] on span "Open in new tab" at bounding box center [191, 303] width 113 height 13
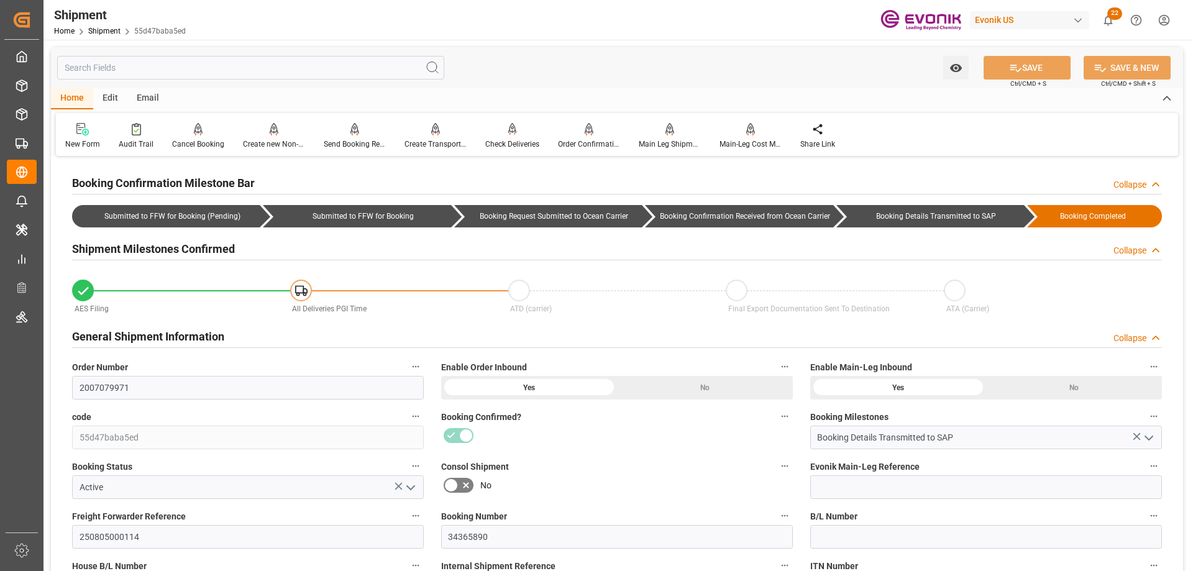
click at [217, 67] on input "text" at bounding box center [250, 68] width 387 height 24
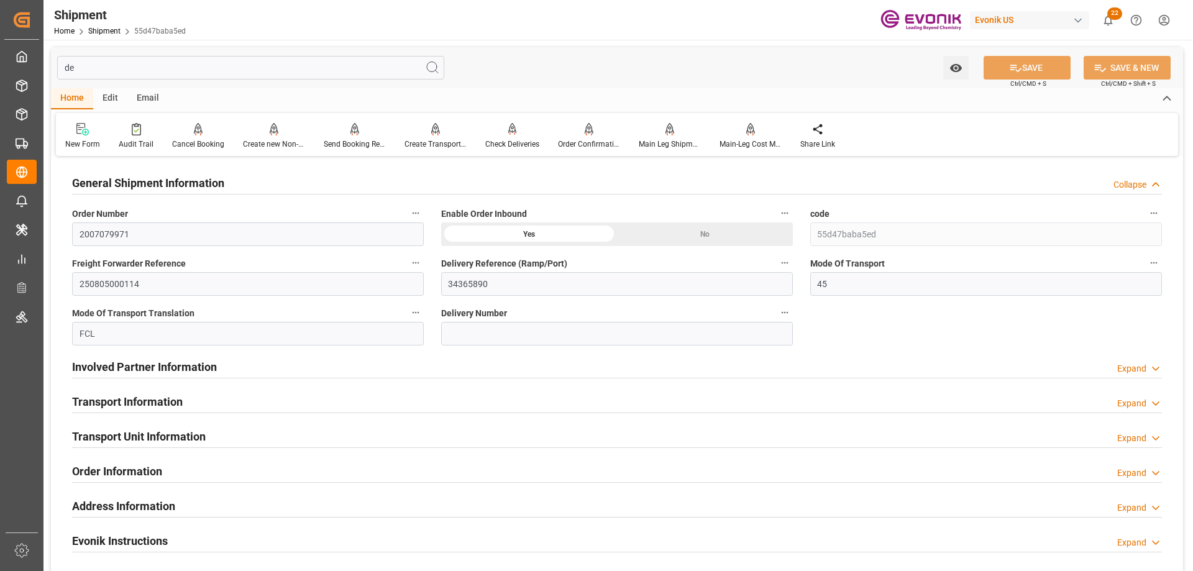
click at [89, 73] on input "de" at bounding box center [250, 68] width 387 height 24
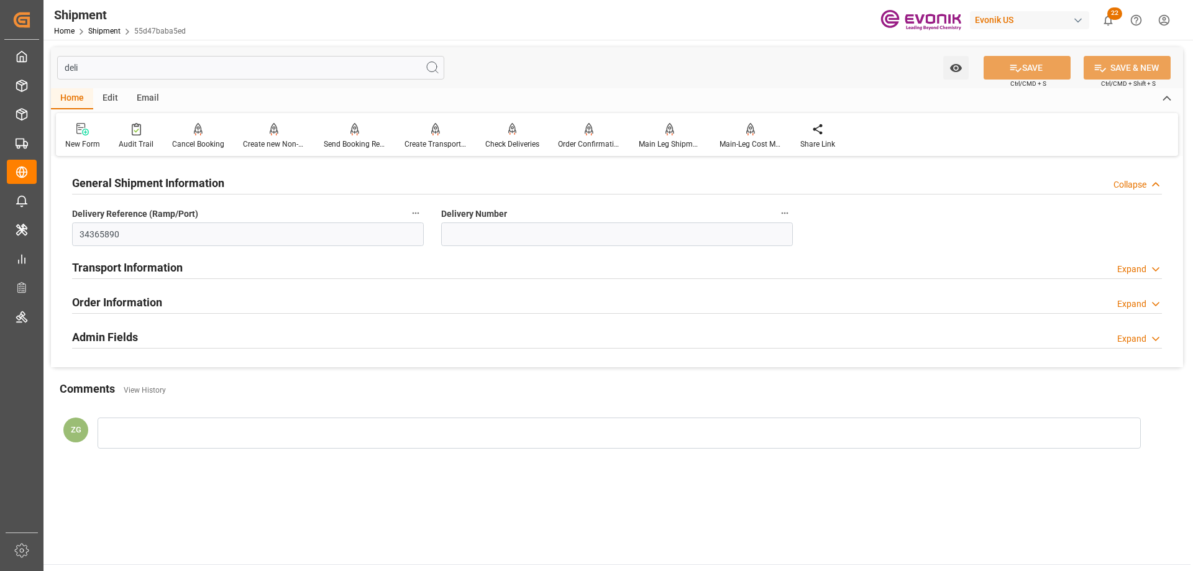
type input "deli"
click at [776, 207] on label "Delivery Number" at bounding box center [617, 213] width 352 height 17
click at [777, 207] on button "Delivery Number" at bounding box center [785, 213] width 16 height 16
click at [786, 211] on li "Audits" at bounding box center [808, 213] width 63 height 20
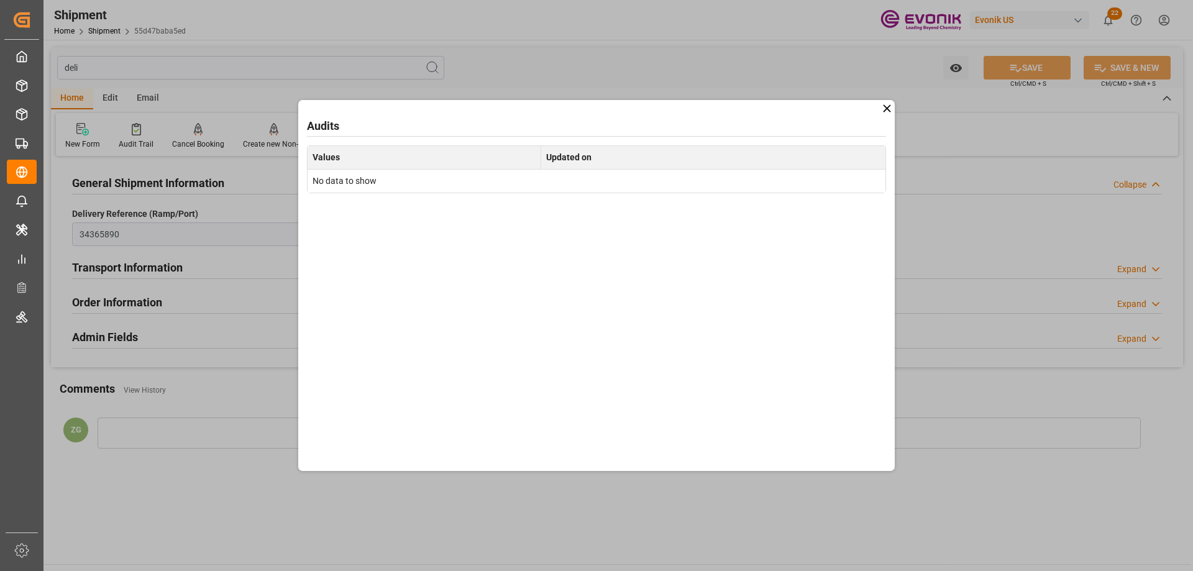
click at [879, 109] on div "Audits Values Updated on No data to show" at bounding box center [596, 285] width 596 height 371
click at [895, 104] on div "Audits Values Updated on No data to show" at bounding box center [596, 285] width 1193 height 571
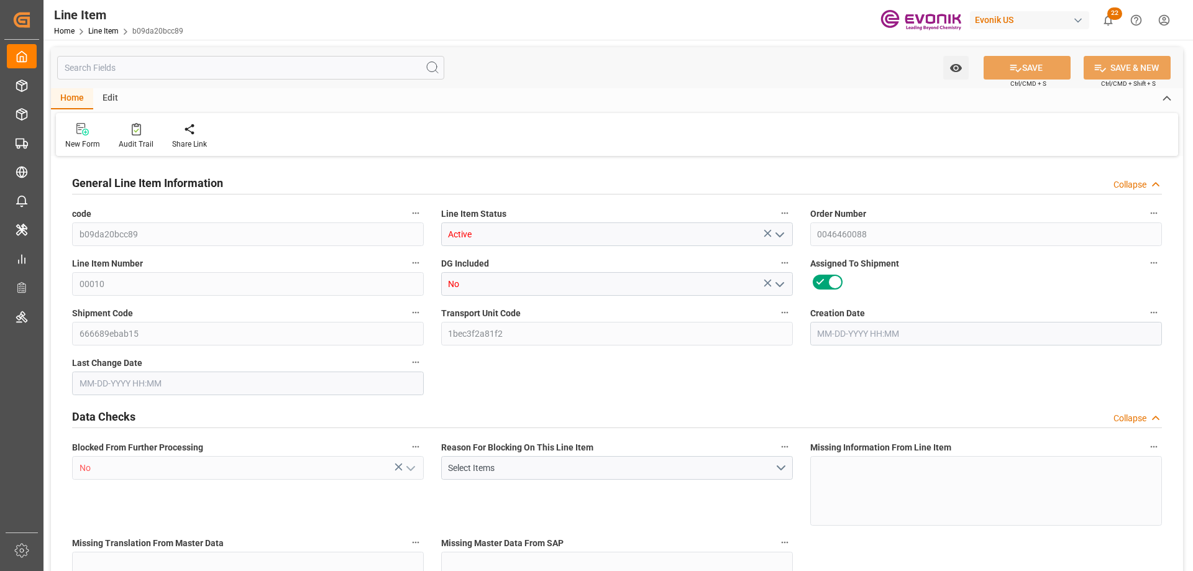
type input "13"
type input "8543.7576"
type input "7781.2"
type input "13.8739"
type input "49"
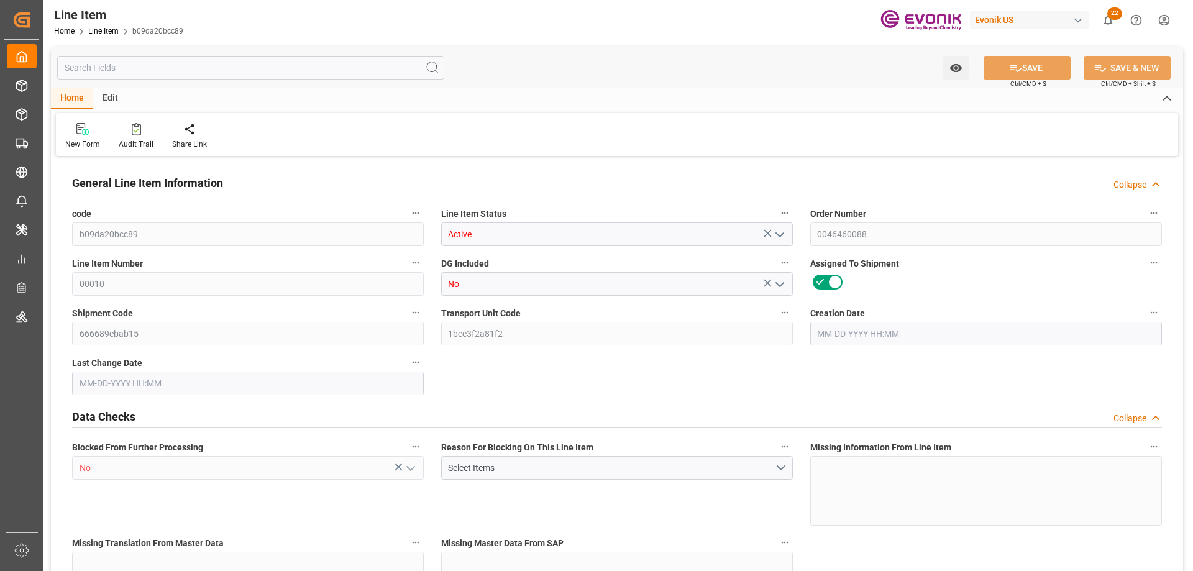
type input "25600.15"
type input "49"
type input "7781.2"
type input "8543.7576"
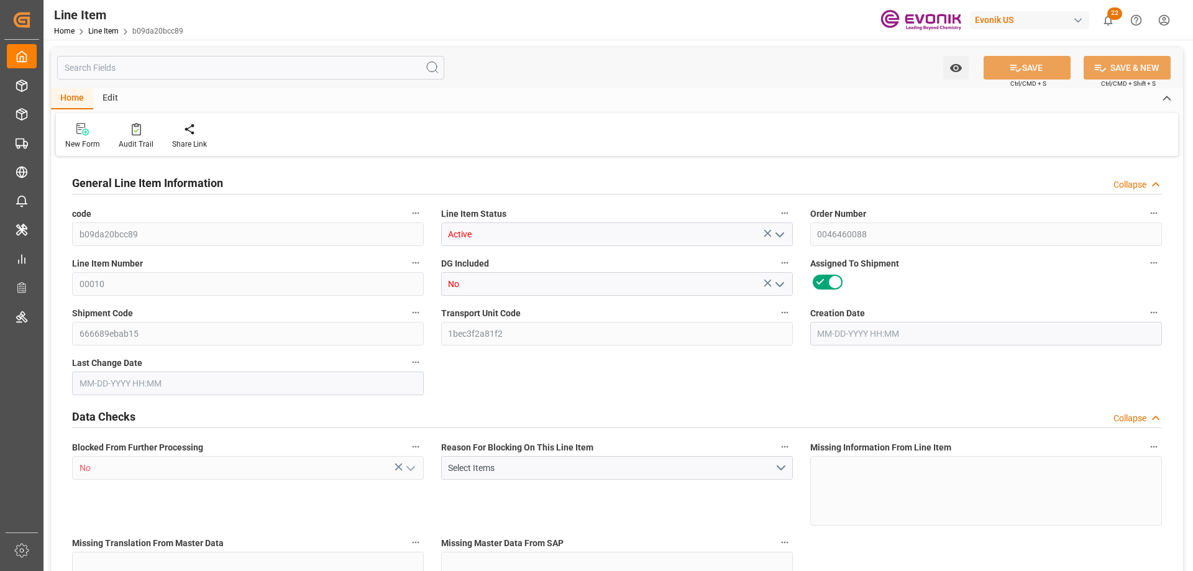
type input "8867.4576"
type input "7781.2"
type input "13.8739"
type input "13873.88"
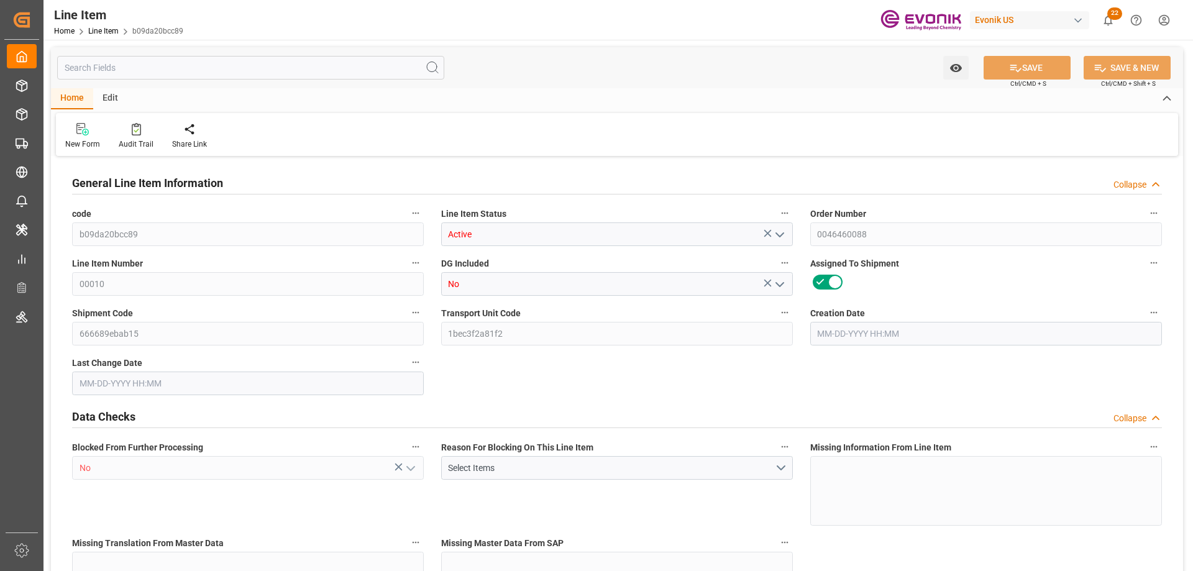
type input "49"
type input "8543.758"
type input "7781.2"
type input "13.8738"
type input "06-27-2025 22:45"
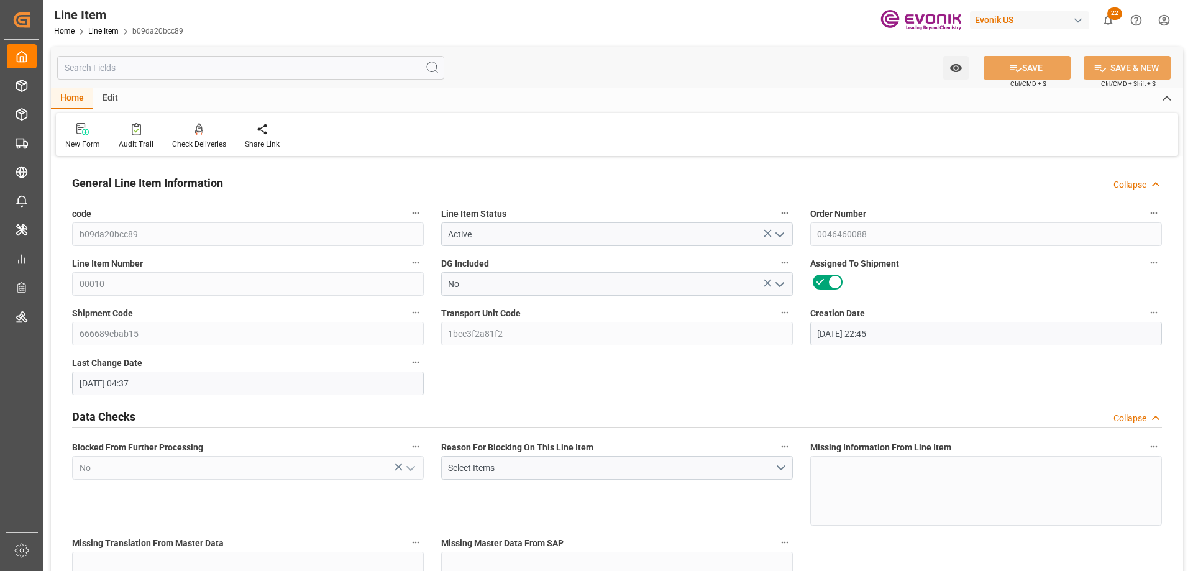
type input "09-09-2025 04:37"
type input "12-01-2025"
type input "10-14-2025"
type input "09-10-2025"
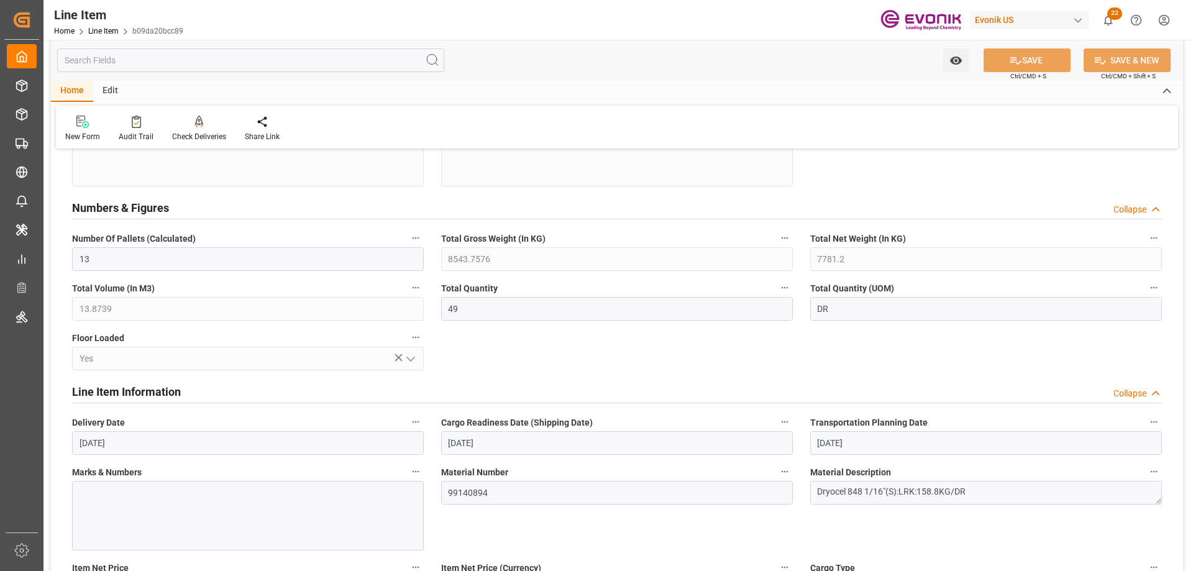
scroll to position [932, 0]
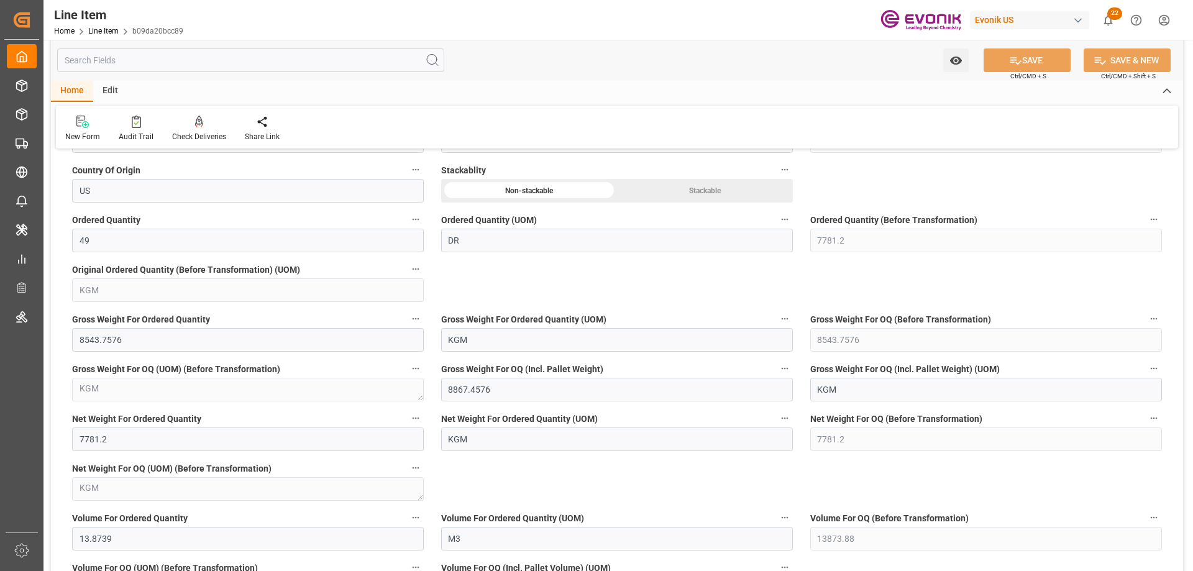
click at [173, 52] on input "text" at bounding box center [250, 60] width 387 height 24
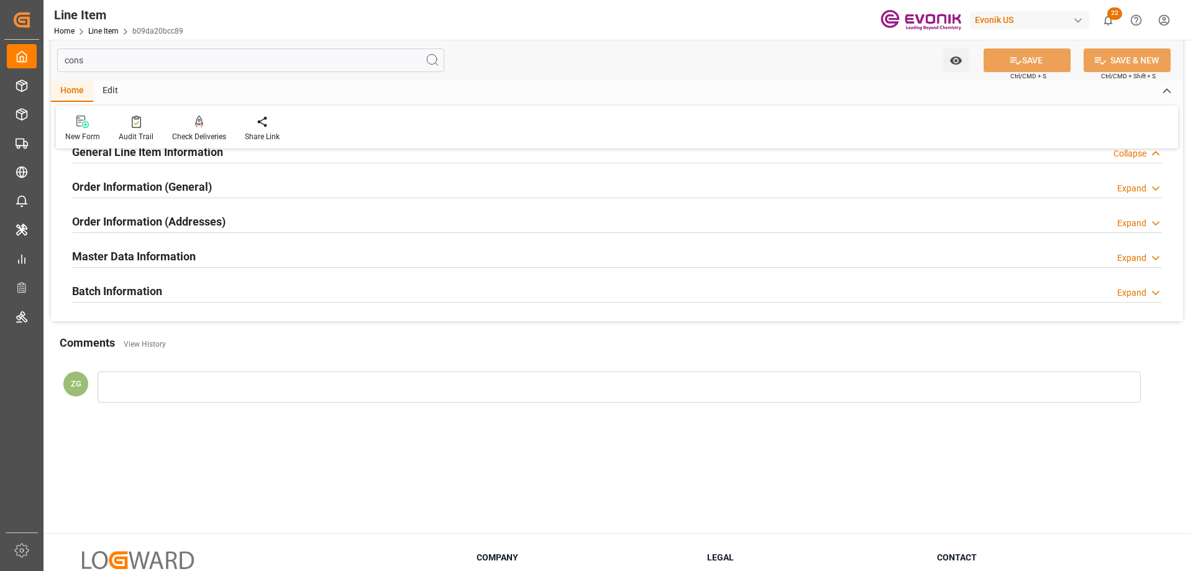
scroll to position [0, 0]
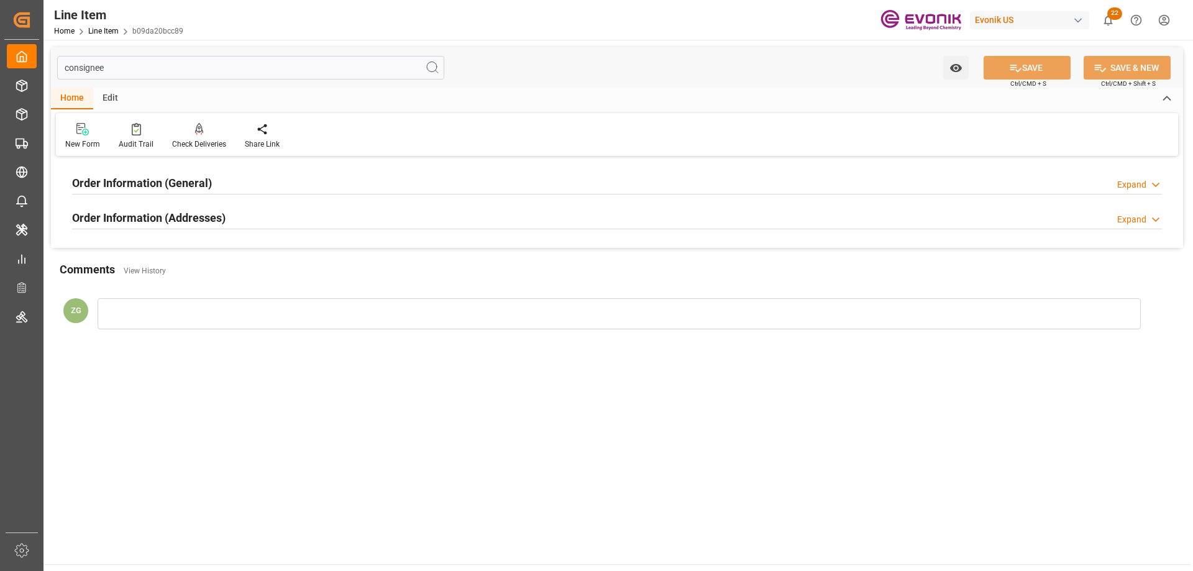
type input "consignee"
click at [158, 218] on h2 "Order Information (Addresses)" at bounding box center [148, 217] width 153 height 17
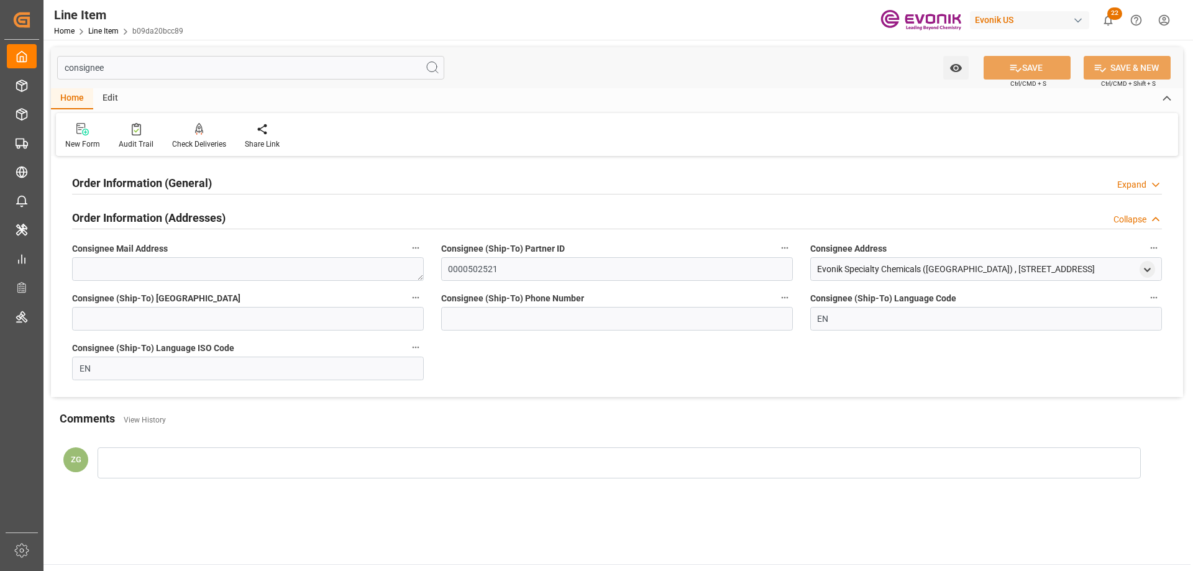
click at [159, 194] on div at bounding box center [617, 194] width 1090 height 1
click at [161, 190] on h2 "Order Information (General)" at bounding box center [142, 183] width 140 height 17
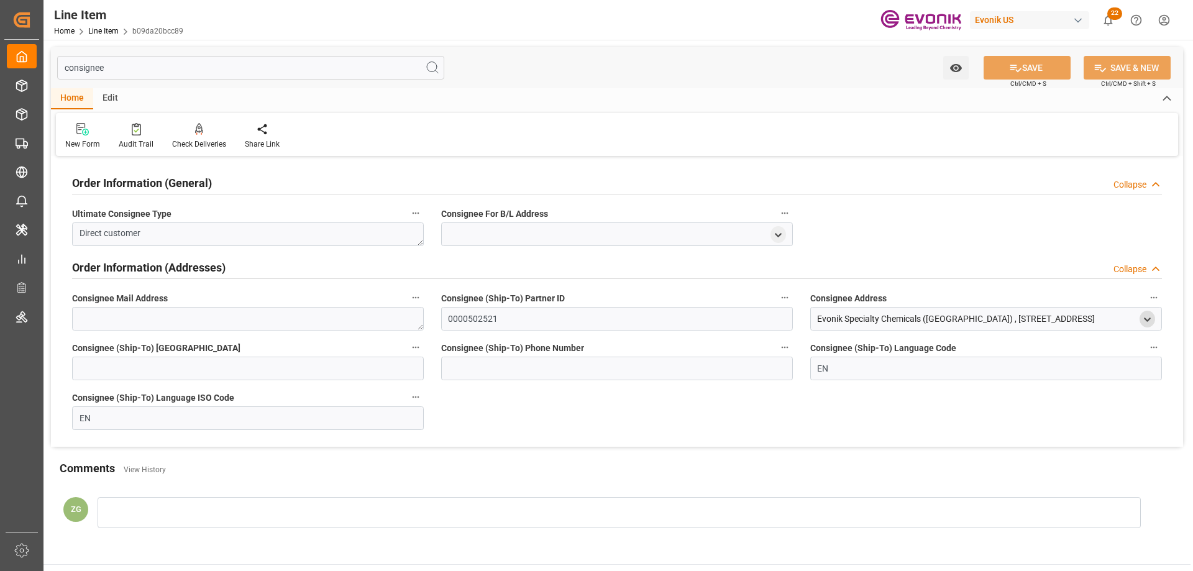
click at [1150, 319] on icon "open menu" at bounding box center [1147, 319] width 11 height 11
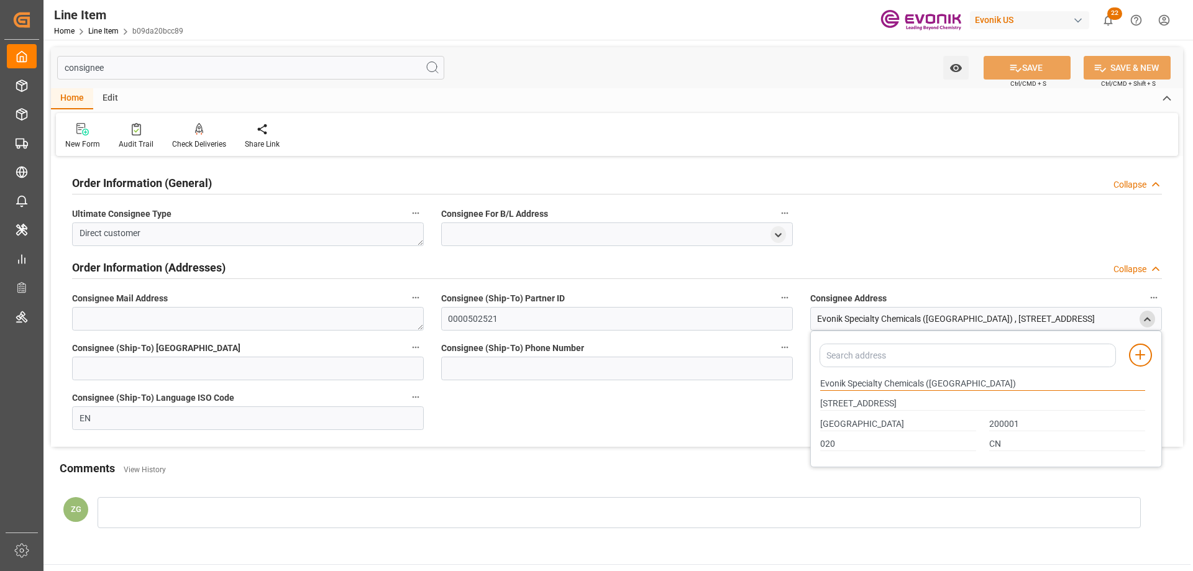
drag, startPoint x: 821, startPoint y: 385, endPoint x: 924, endPoint y: 383, distance: 103.7
click at [924, 383] on input "Evonik Specialty Chemicals (Shanghai)" at bounding box center [982, 384] width 325 height 14
click at [837, 424] on input "Shanghai" at bounding box center [898, 424] width 156 height 14
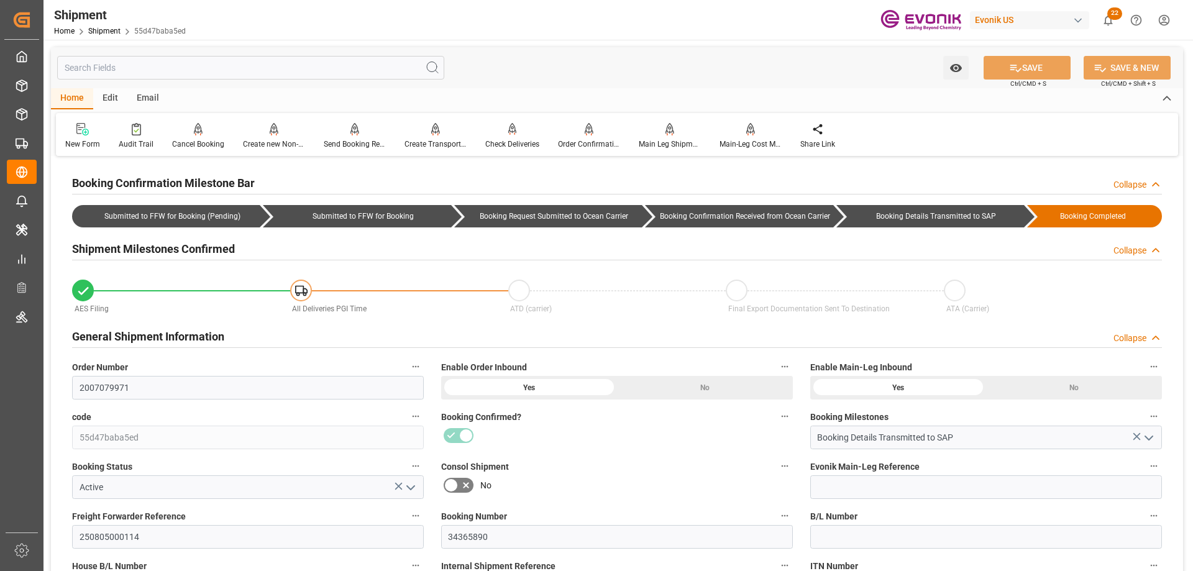
click at [250, 73] on input "text" at bounding box center [250, 68] width 387 height 24
type input "de"
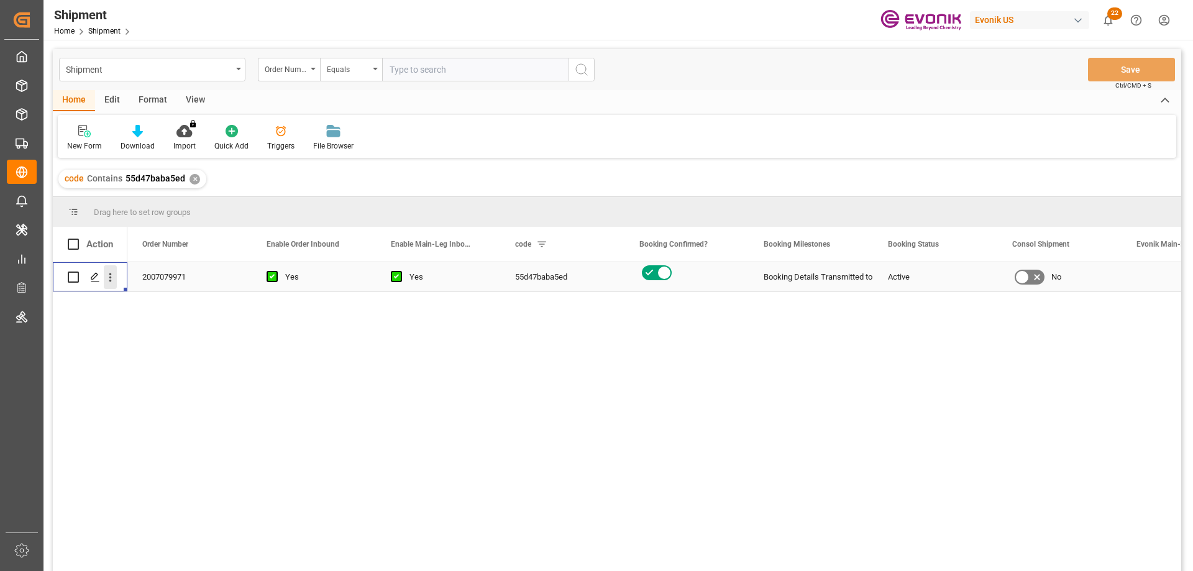
click at [110, 271] on icon "open menu" at bounding box center [110, 277] width 13 height 13
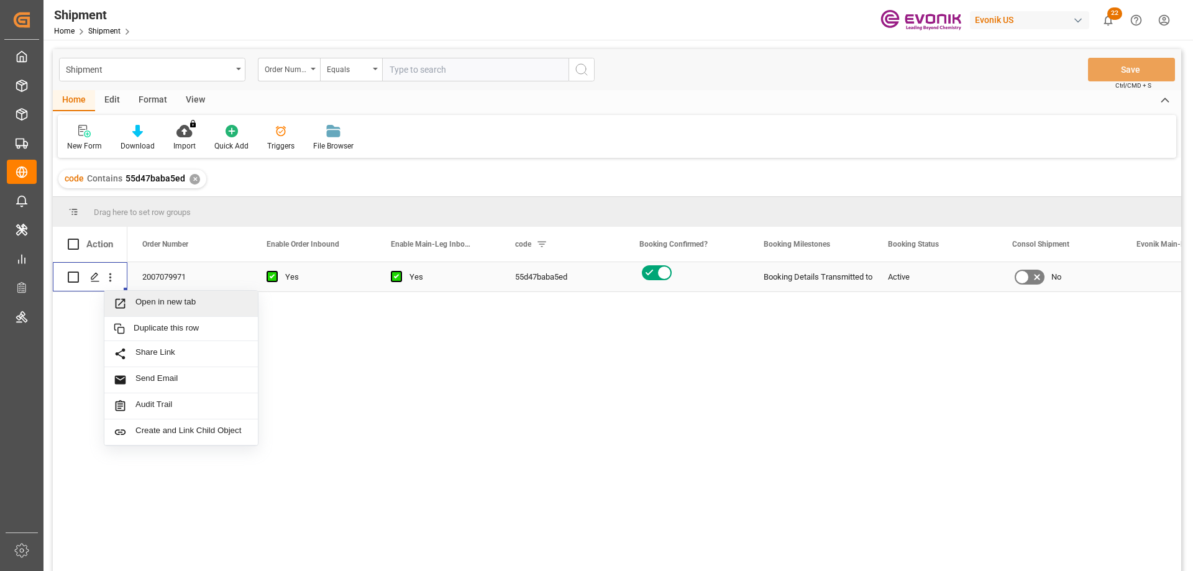
click at [154, 294] on div "Open in new tab" at bounding box center [180, 304] width 153 height 26
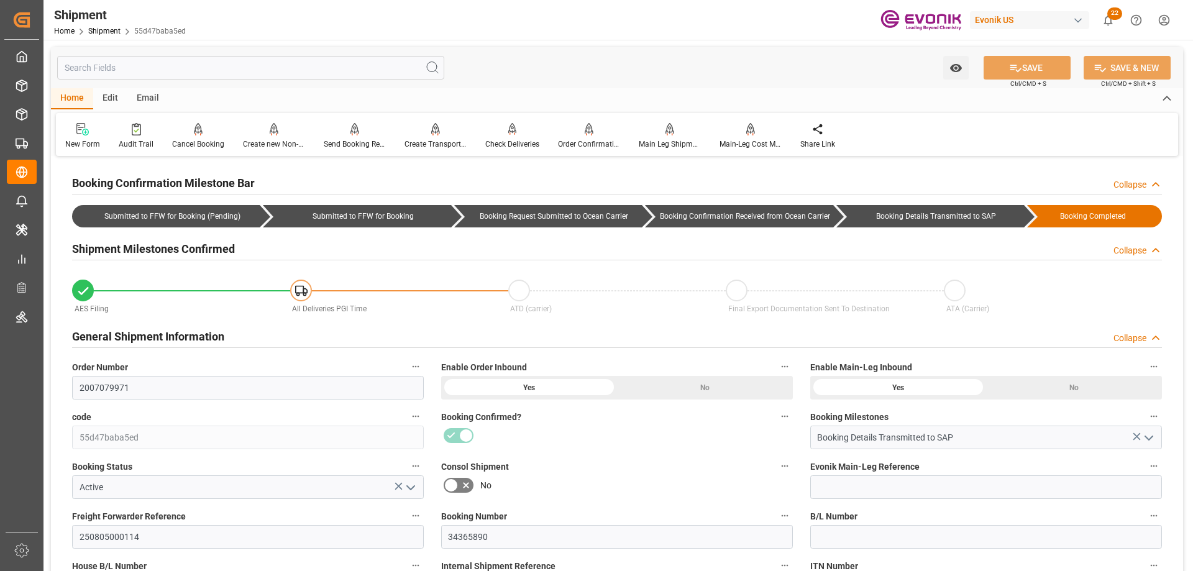
scroll to position [186, 0]
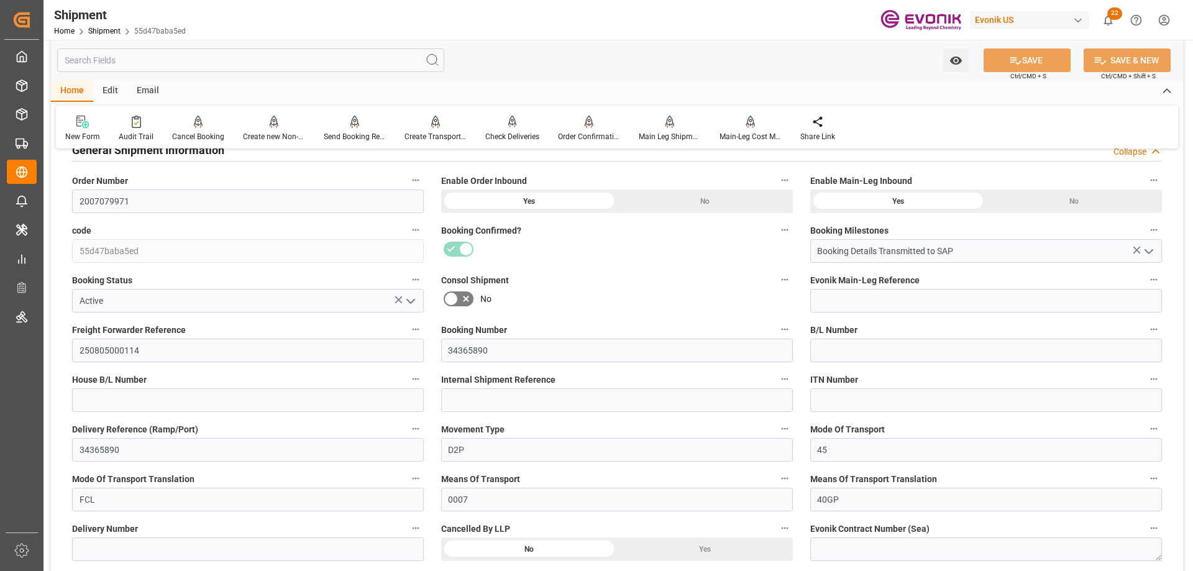
click at [196, 55] on input "text" at bounding box center [250, 60] width 387 height 24
type input "de"
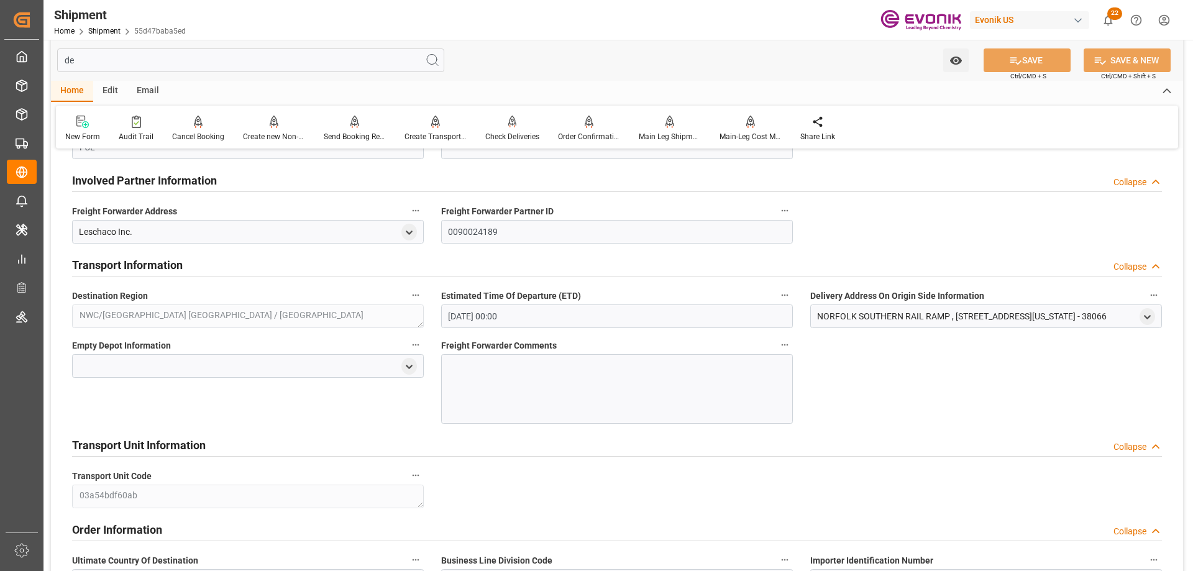
scroll to position [34, 0]
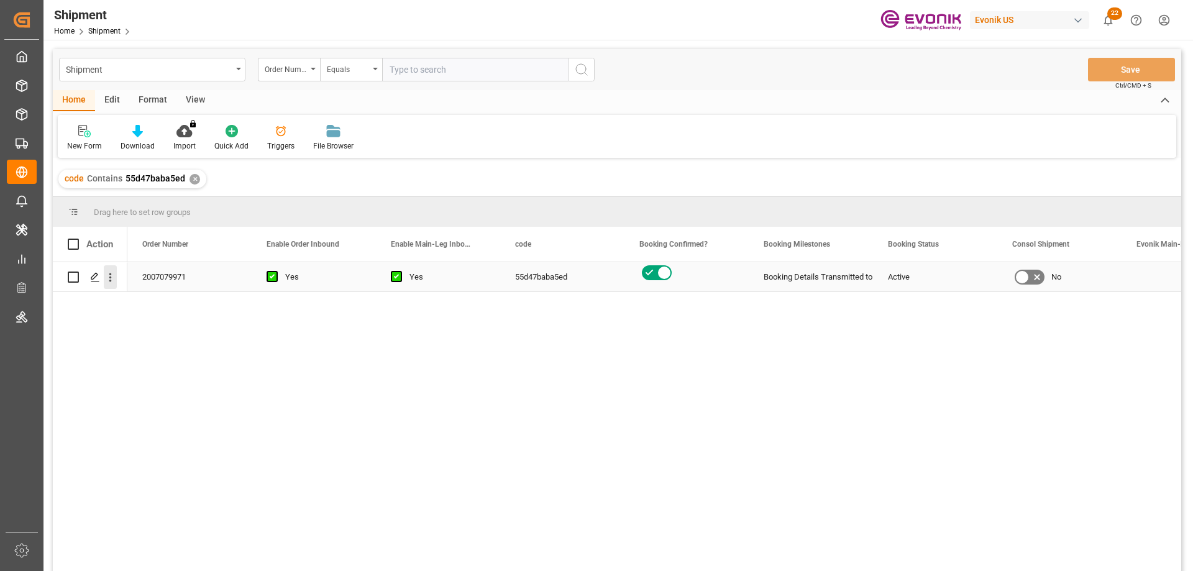
click at [112, 277] on icon "open menu" at bounding box center [110, 277] width 13 height 13
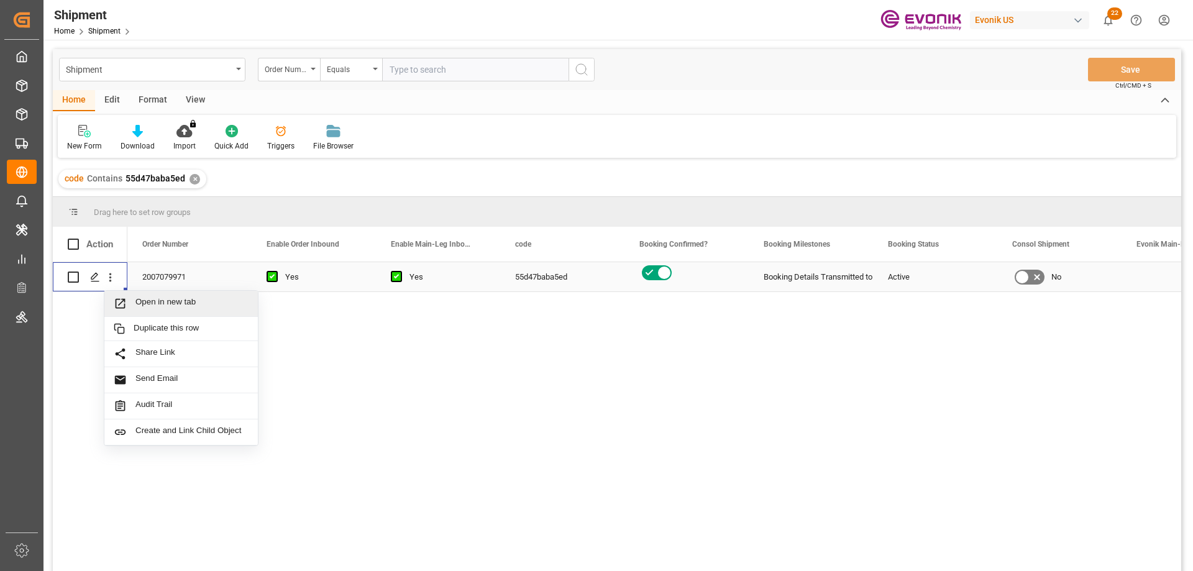
click at [164, 307] on span "Open in new tab" at bounding box center [191, 303] width 113 height 13
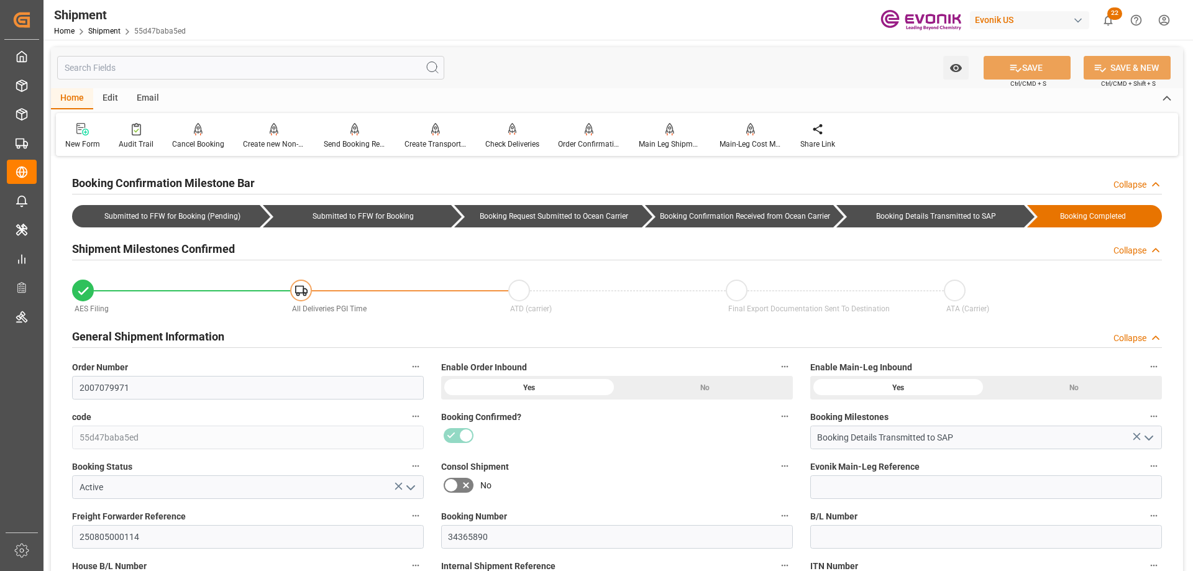
click at [200, 71] on input "text" at bounding box center [250, 68] width 387 height 24
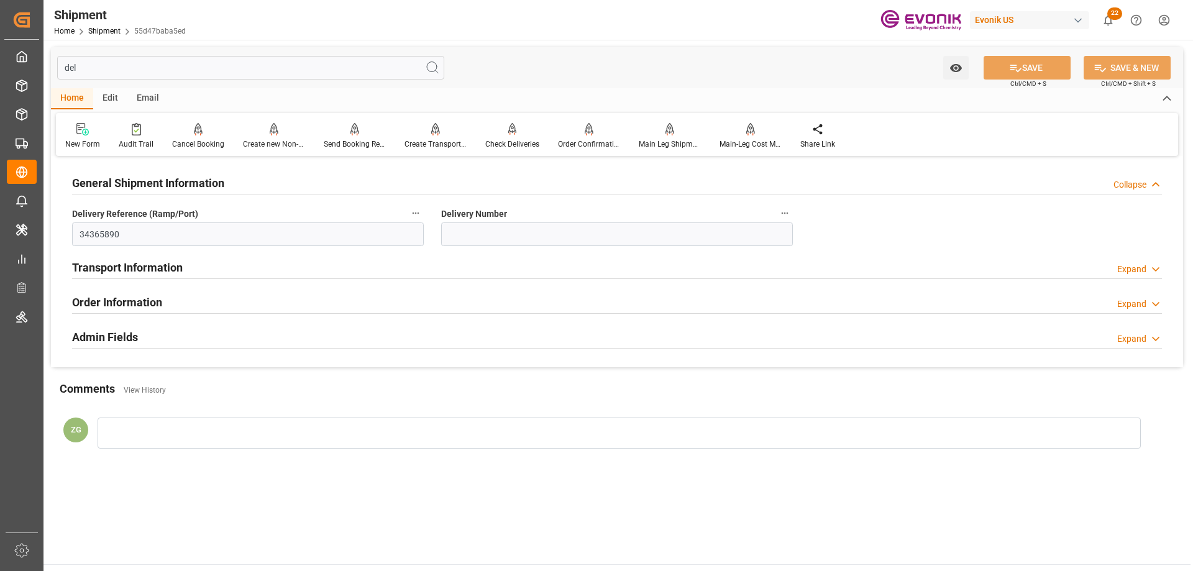
type input "deli"
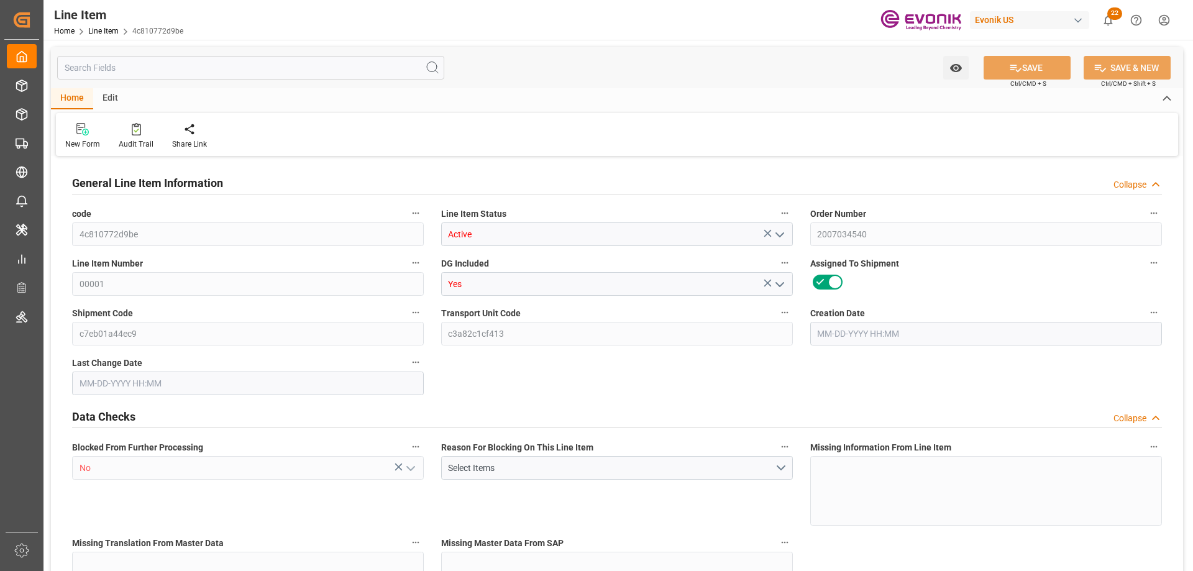
type input "1"
type input "867.2"
type input "800"
type input "1.1462"
type input "4"
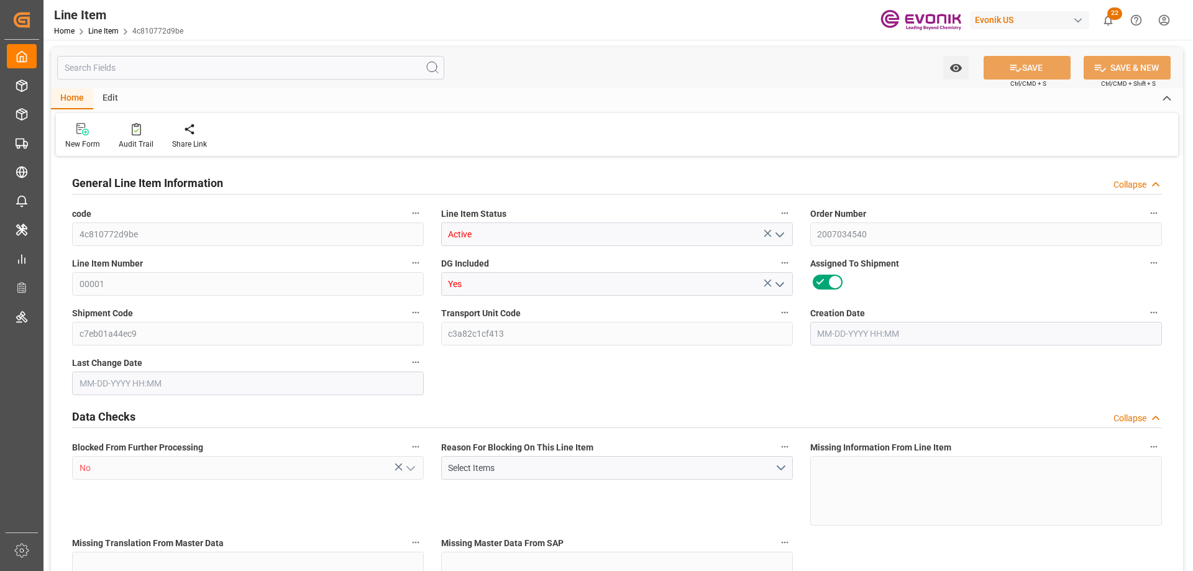
type input "9400"
type input "4"
type input "867.2"
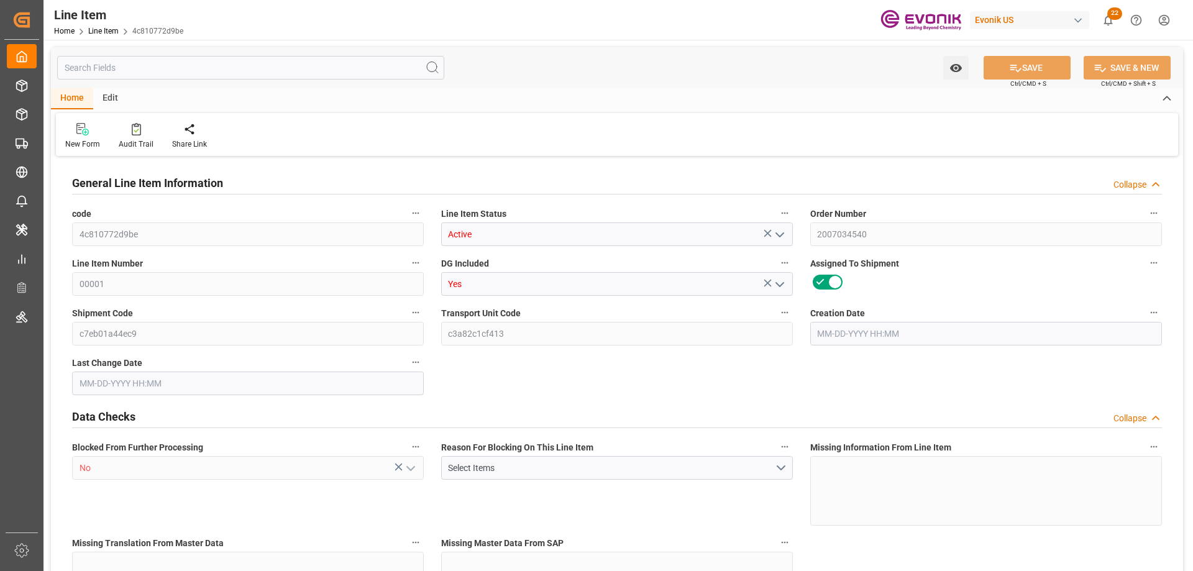
type input "887.2"
type input "800"
type input "1.1462"
type input "1146.248"
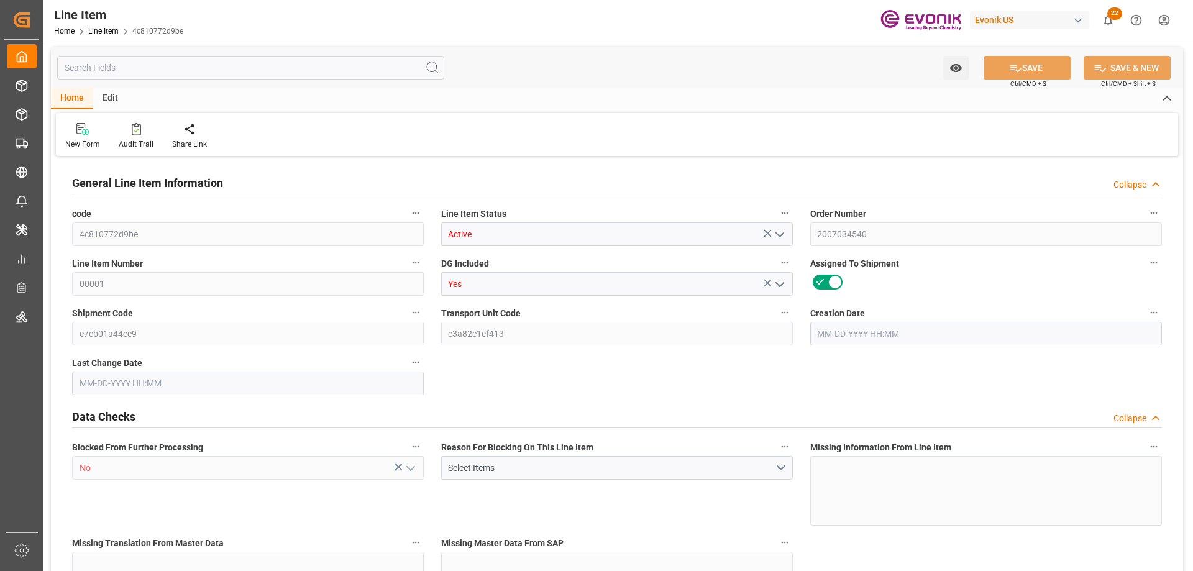
type input "4"
type input "867.2"
type input "800"
type input "1.1462"
type input "[DATE] 20:34"
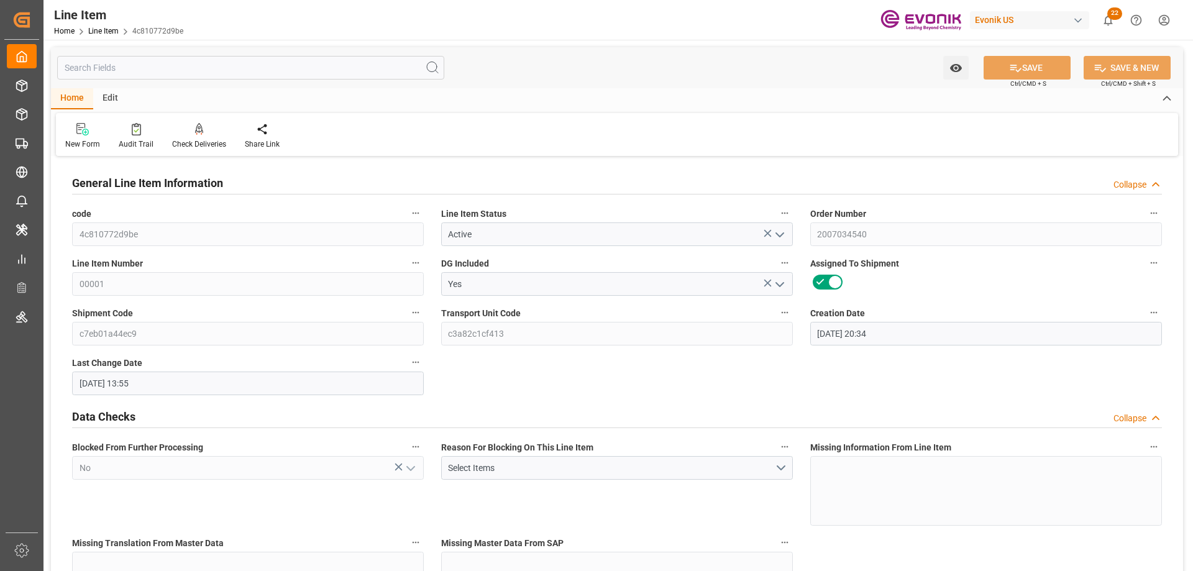
type input "[DATE] 13:55"
type input "[DATE]"
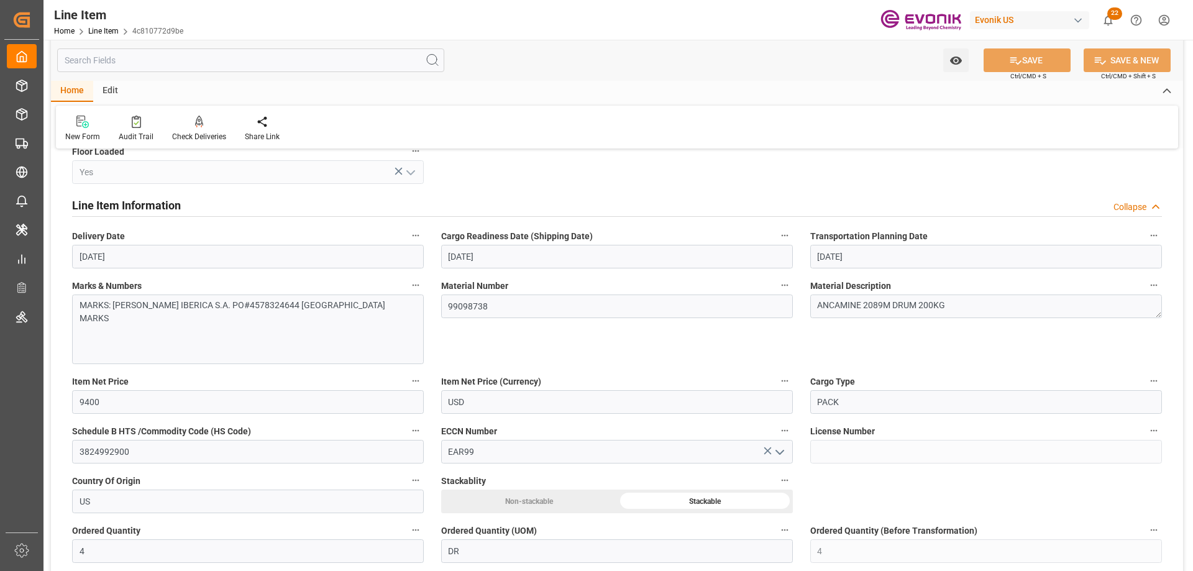
scroll to position [745, 0]
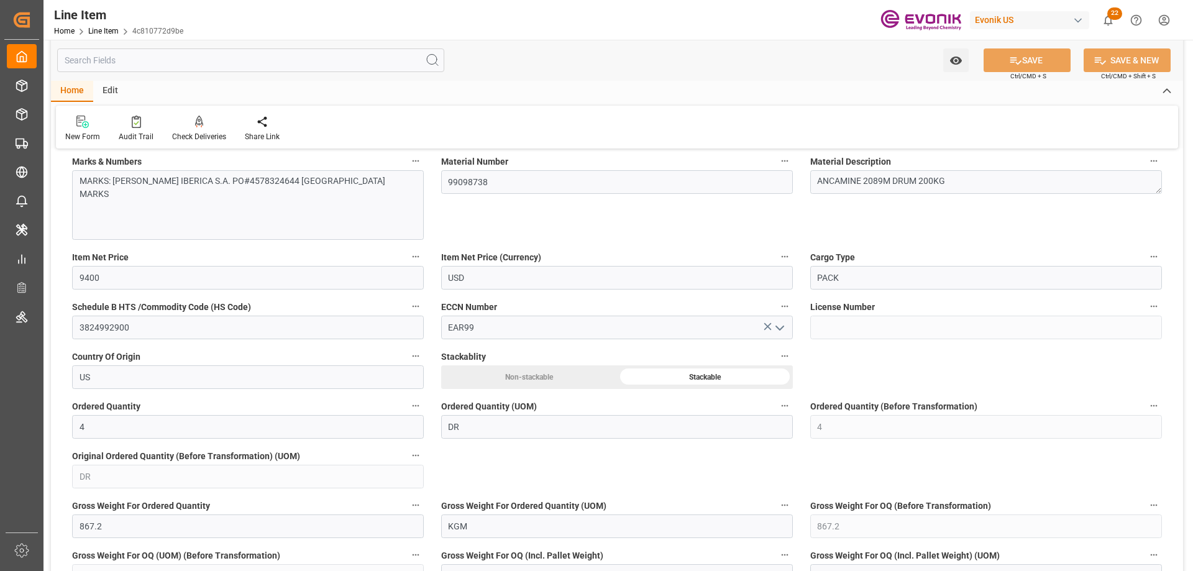
click at [340, 53] on input "text" at bounding box center [250, 60] width 387 height 24
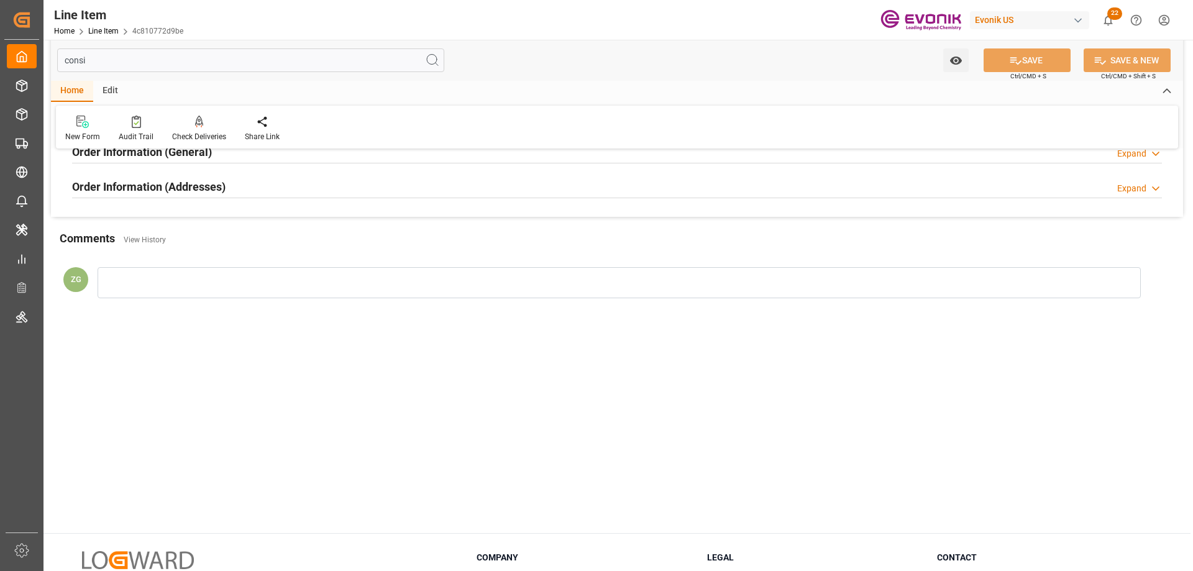
scroll to position [0, 0]
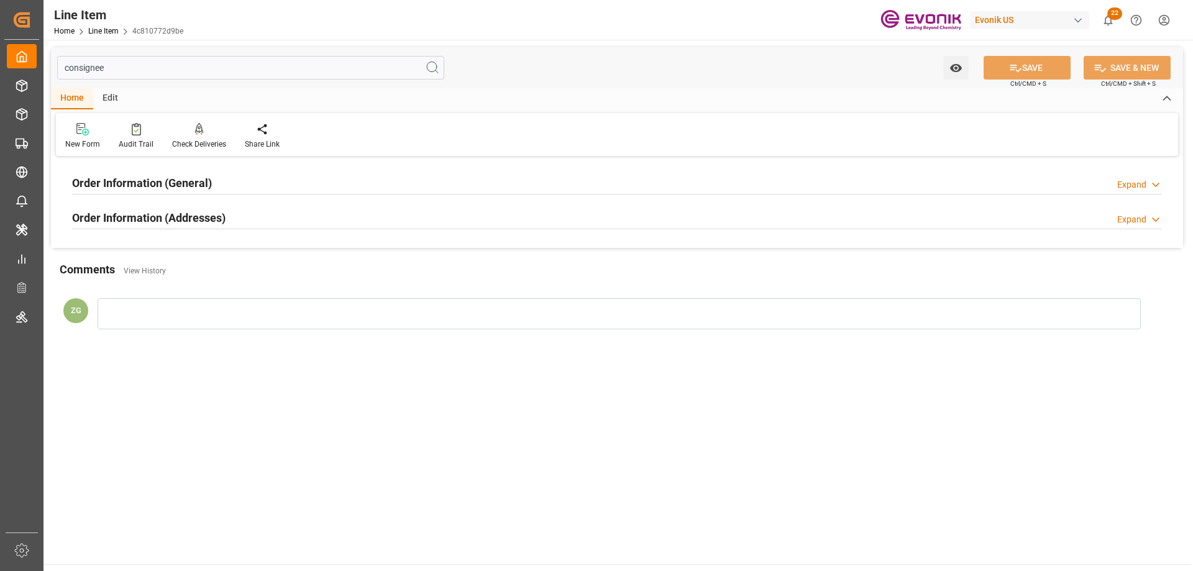
type input "consignee"
click at [201, 210] on h2 "Order Information (Addresses)" at bounding box center [148, 217] width 153 height 17
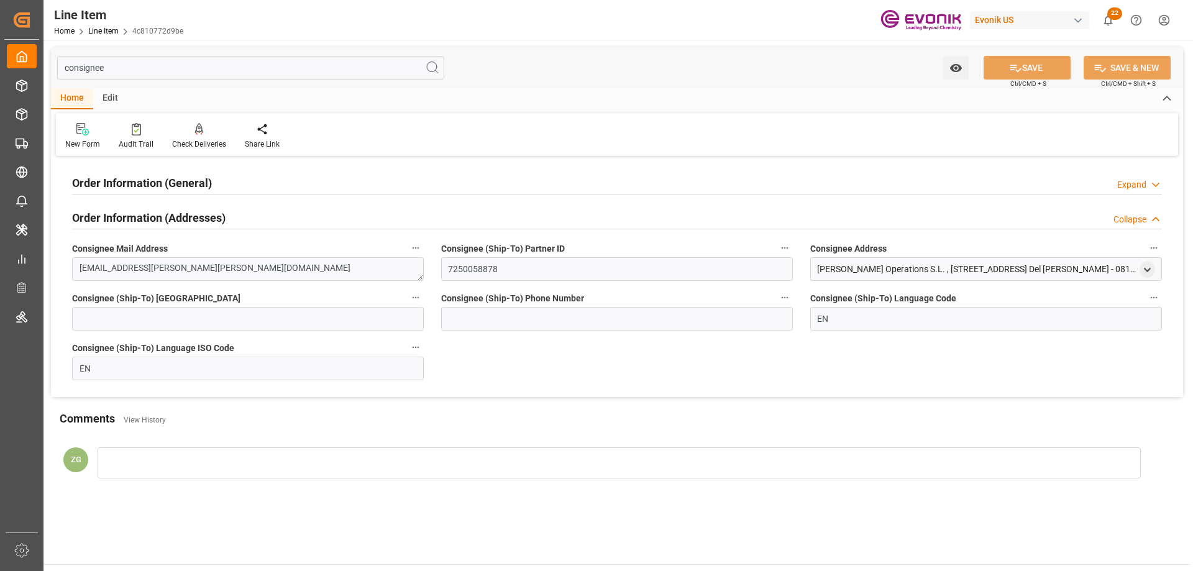
click at [198, 186] on h2 "Order Information (General)" at bounding box center [142, 183] width 140 height 17
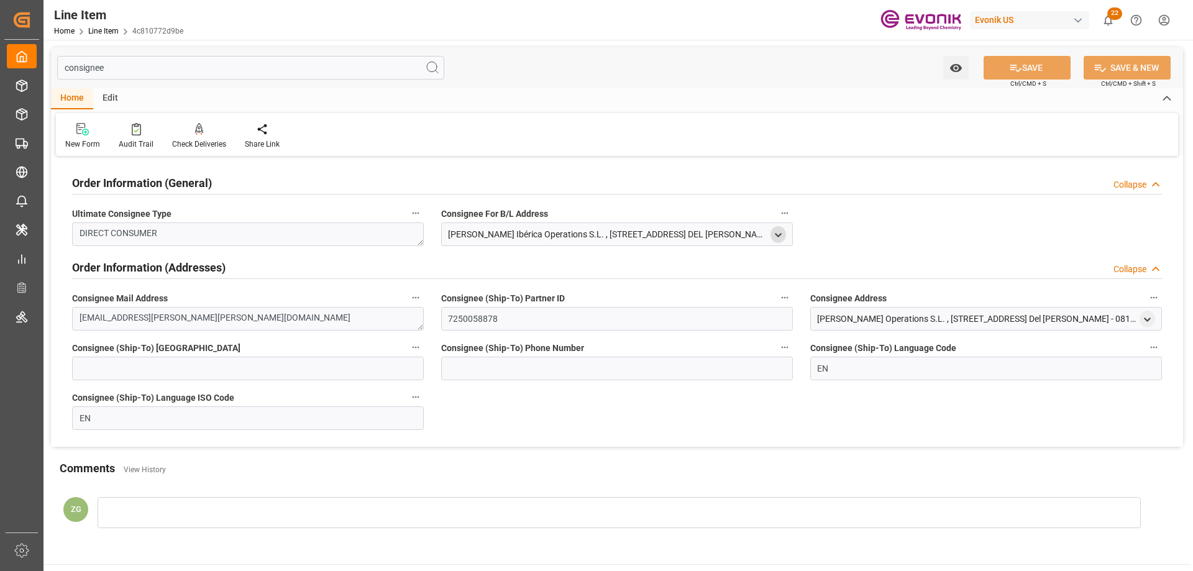
click at [777, 235] on polyline "open menu" at bounding box center [778, 235] width 6 height 2
drag, startPoint x: 453, startPoint y: 297, endPoint x: 478, endPoint y: 296, distance: 25.5
click at [478, 296] on input "[PERSON_NAME] Ibérica Operations S.L." at bounding box center [613, 300] width 325 height 14
click at [622, 355] on input "[GEOGRAPHIC_DATA]" at bounding box center [698, 360] width 156 height 14
